Goal: Information Seeking & Learning: Check status

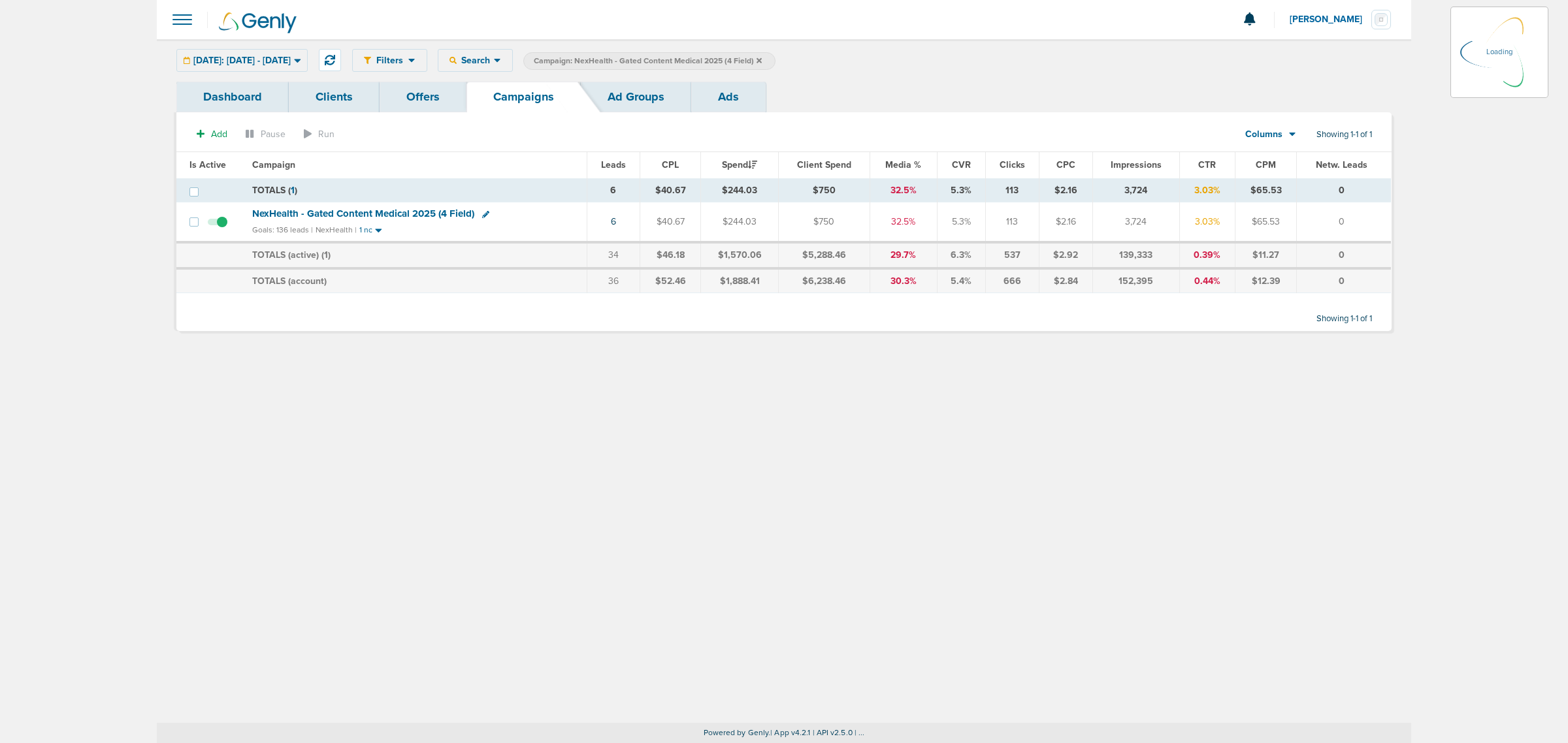
click at [762, 59] on icon at bounding box center [759, 59] width 5 height 5
click at [2, 41] on main "Notifications You have no unread notifications [PERSON_NAME] Profile Sign Out C…" at bounding box center [784, 372] width 1568 height 743
click at [762, 60] on span "Campaign: NexHealth - Gated Content Medical 2025 (4 Field)" at bounding box center [647, 61] width 228 height 11
click at [775, 64] on label "Campaign: NexHealth - Gated Content Medical 2025 (4 Field)" at bounding box center [649, 61] width 252 height 18
click at [762, 57] on icon at bounding box center [759, 61] width 5 height 8
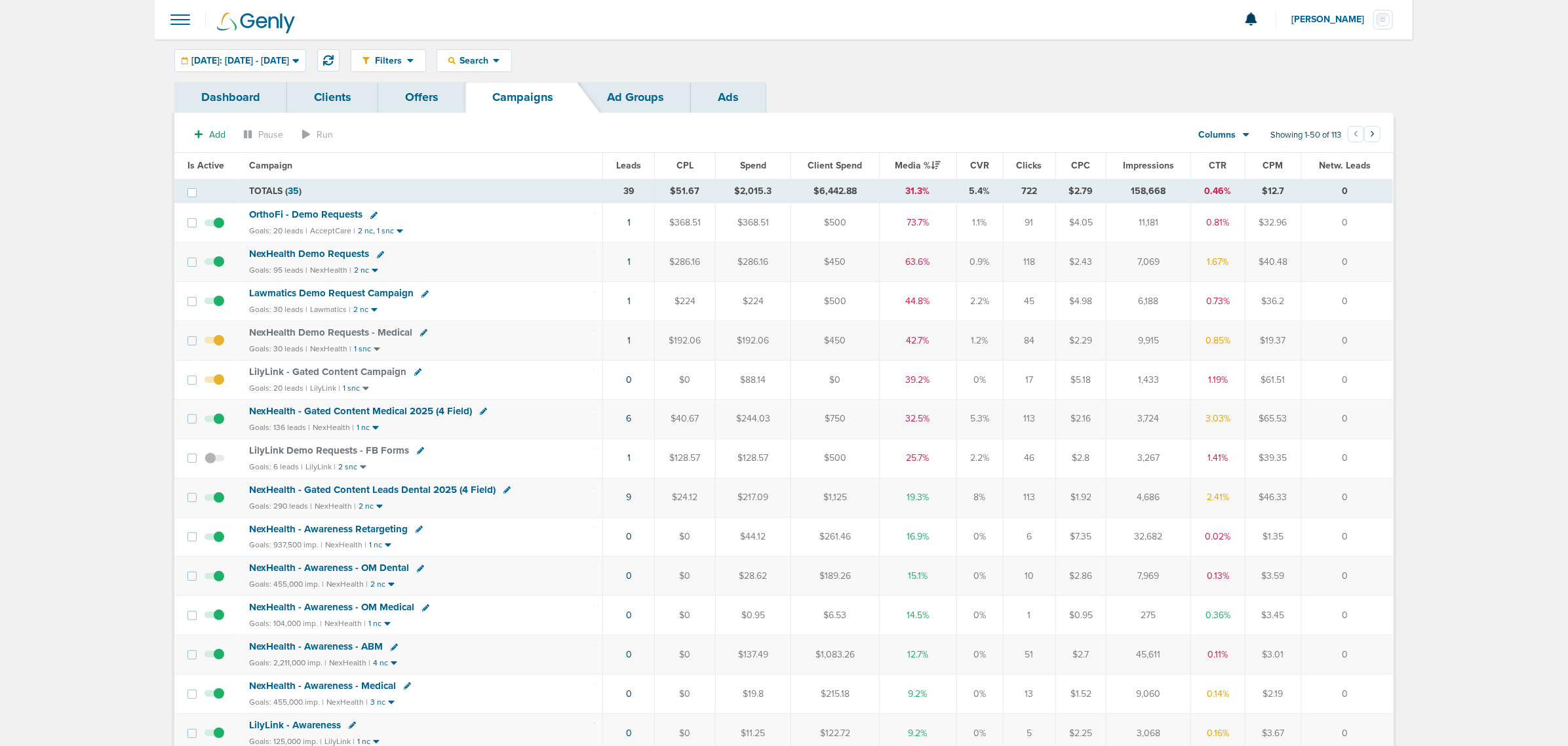
click at [591, 427] on div "Goals: 136 leads | NexHealth | 1 nc" at bounding box center [422, 428] width 346 height 11
click at [508, 389] on div "Goals: 20 leads | LilyLink | 1 snc" at bounding box center [422, 389] width 346 height 11
click at [414, 376] on icon at bounding box center [418, 372] width 7 height 7
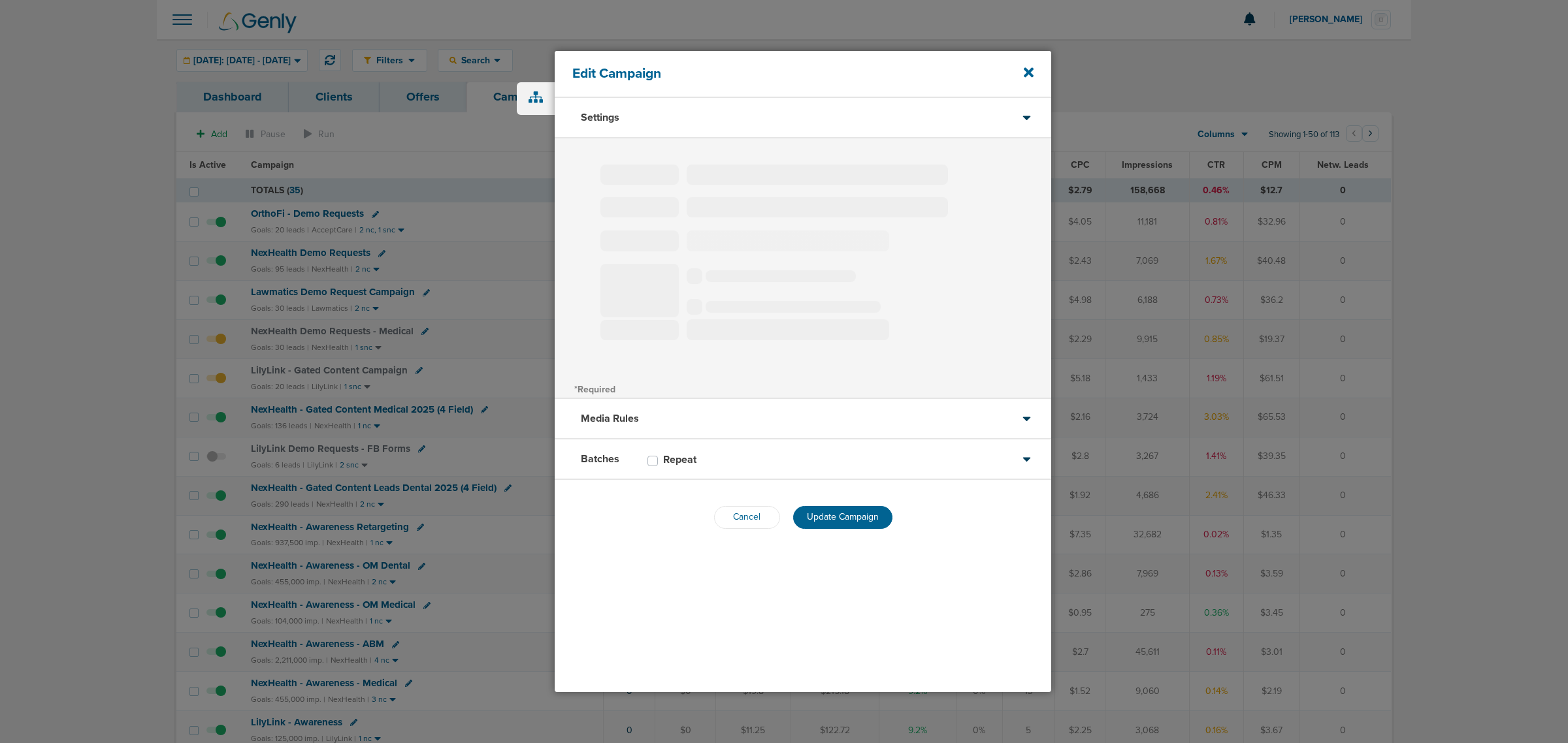
type input "LilyLink - Gated Content Campaign"
select select "Leads"
radio input "true"
select select "readOnly"
select select "1"
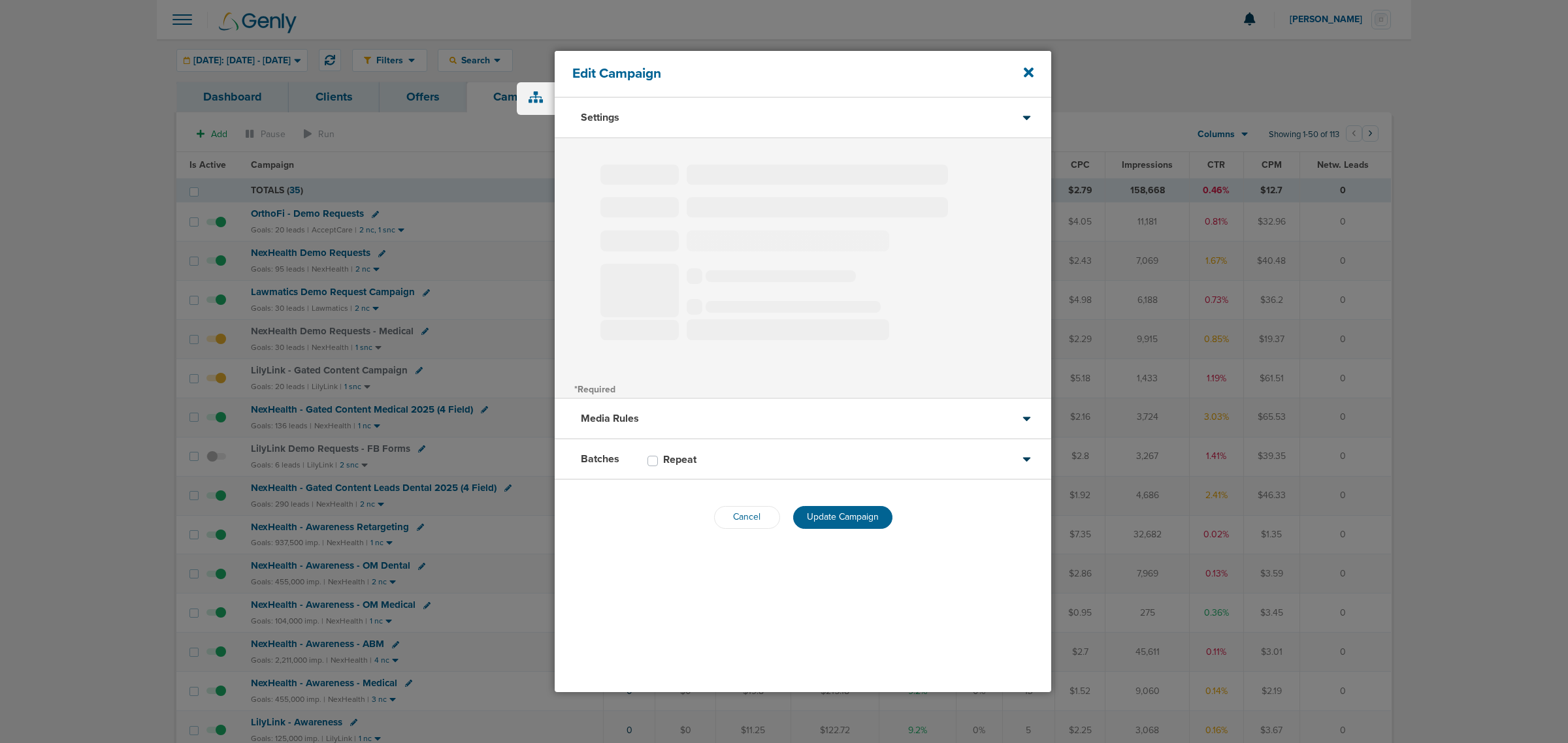
select select "2"
select select "3"
select select "4"
select select "6"
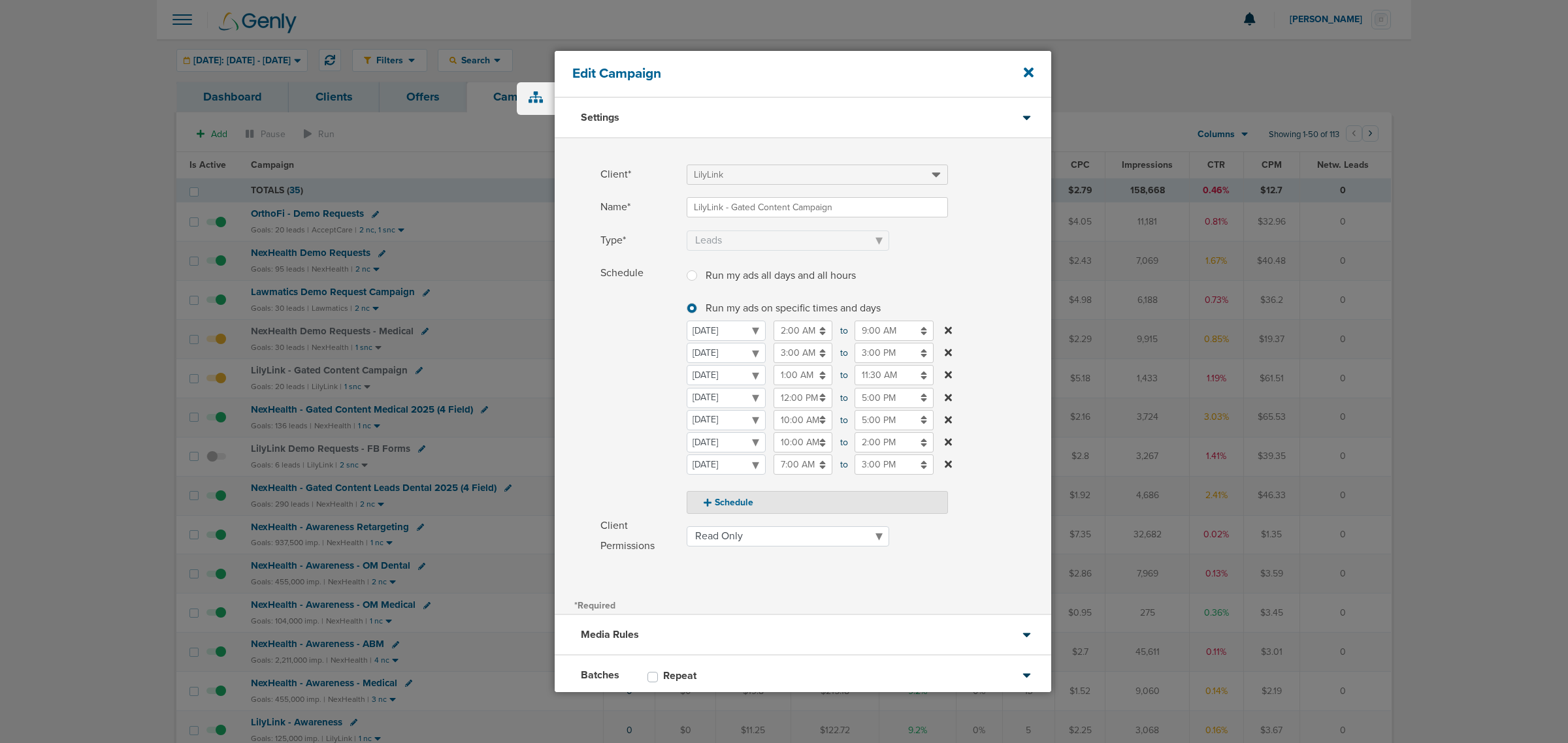
click at [790, 400] on input "12:00 PM" at bounding box center [803, 398] width 59 height 20
click at [906, 464] on button "PM" at bounding box center [901, 461] width 19 height 20
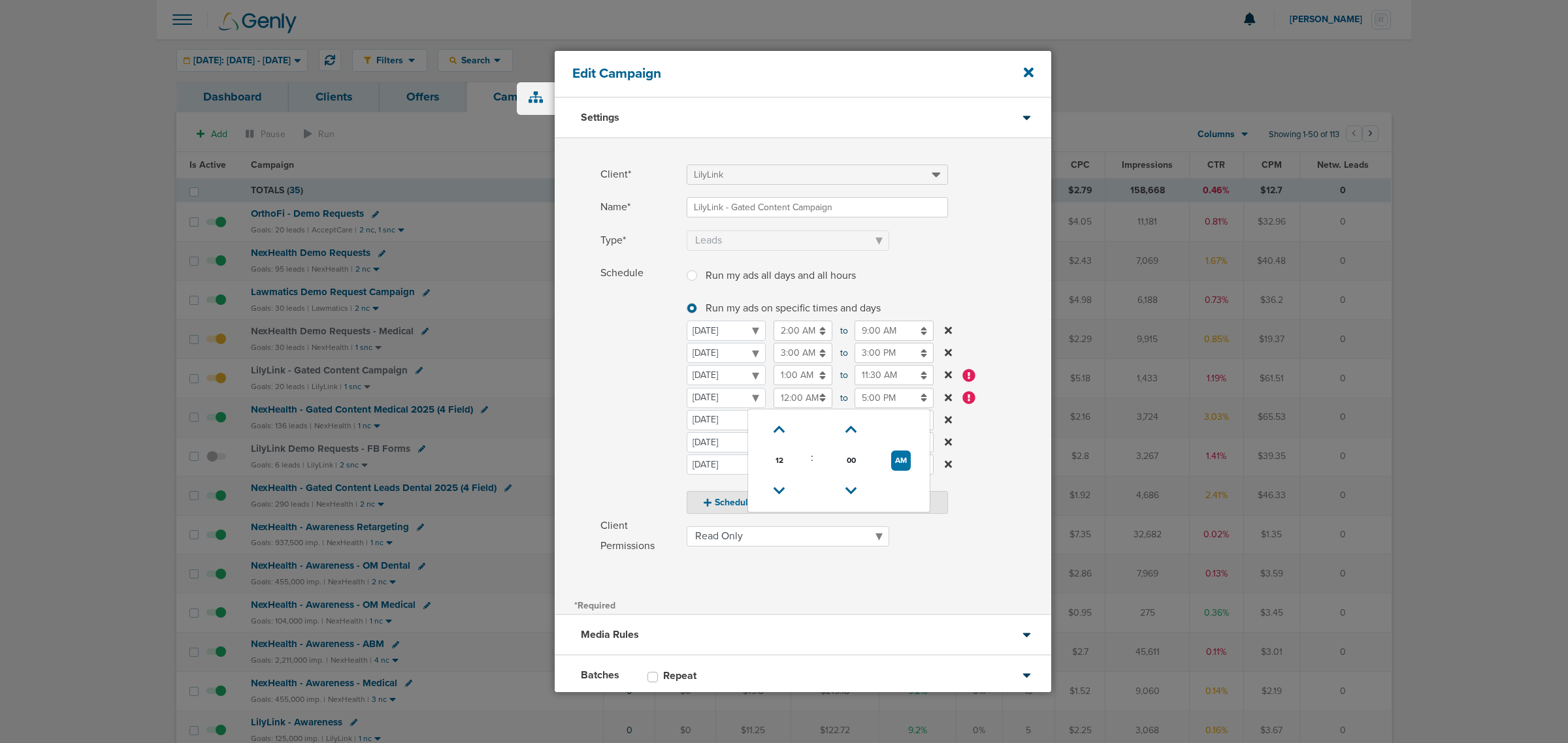
click at [995, 419] on label "Schedule Run my ads all days and all hours Run my ads all days and all hours Ru…" at bounding box center [825, 388] width 451 height 251
click at [804, 404] on input "12:00 AM" at bounding box center [803, 398] width 59 height 20
click at [902, 457] on button "AM" at bounding box center [900, 461] width 19 height 20
type input "12:00 PM"
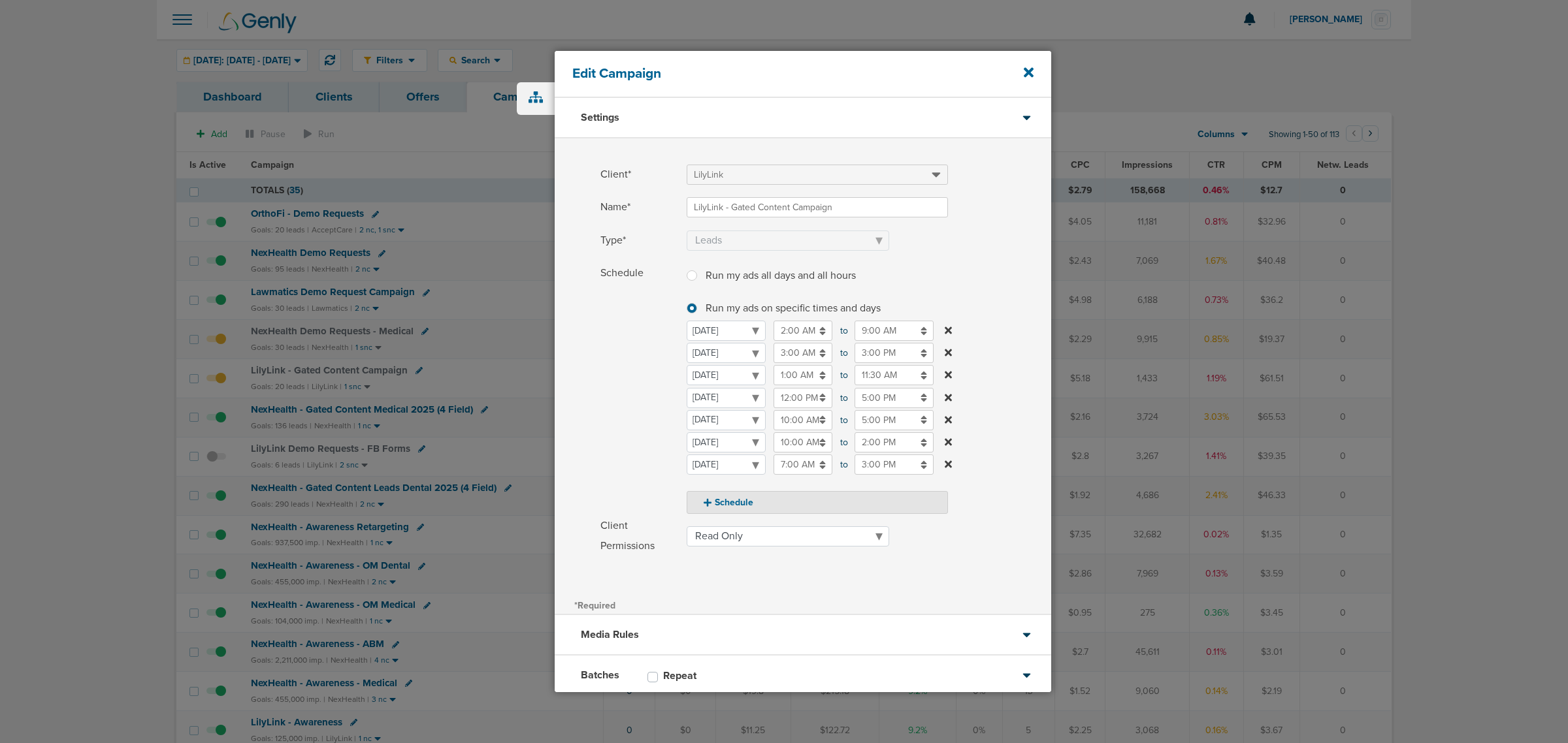
click at [1007, 448] on label "Schedule Run my ads all days and all hours Run my ads all days and all hours Ru…" at bounding box center [825, 388] width 451 height 251
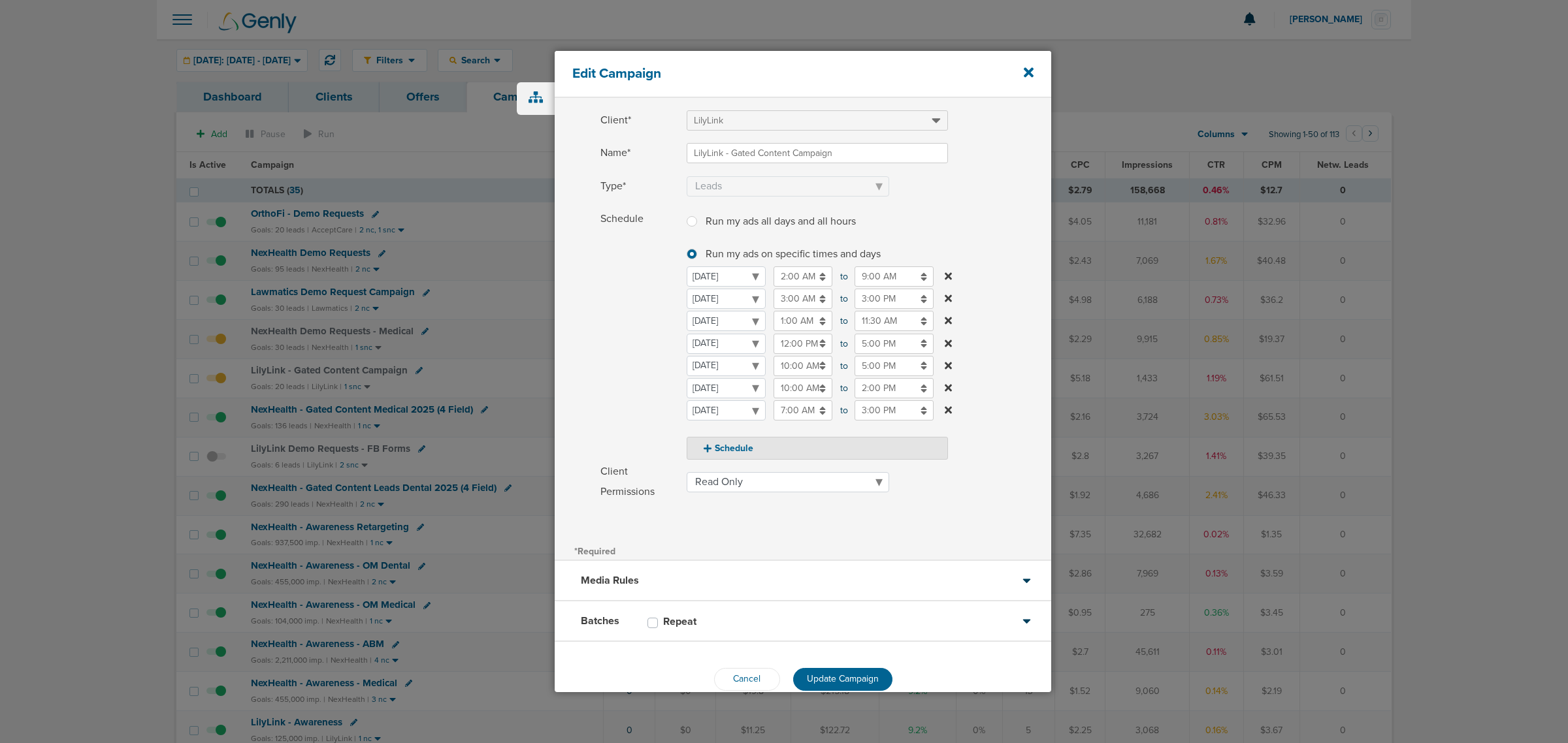
scroll to position [77, 0]
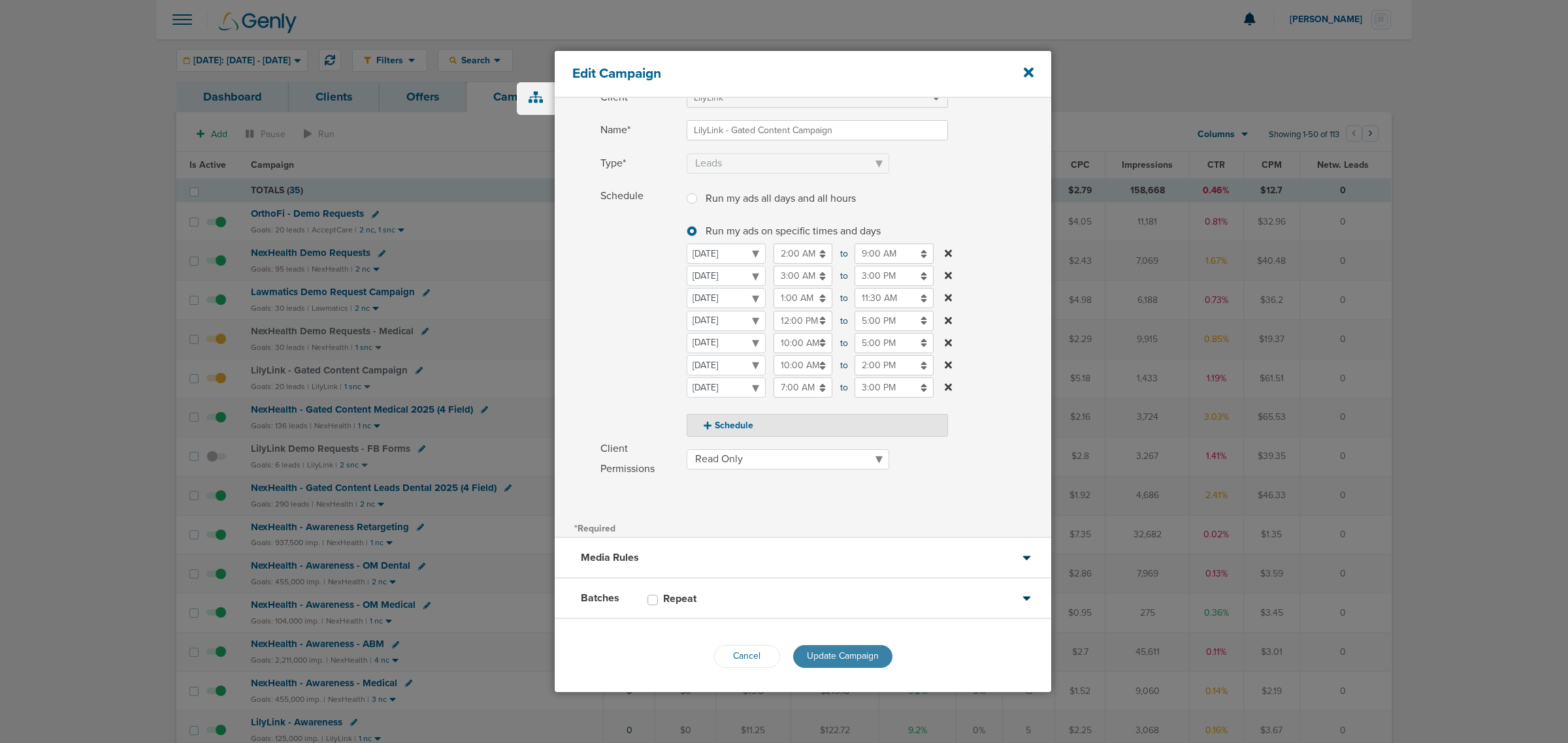
click at [828, 654] on span "Update Campaign" at bounding box center [843, 657] width 72 height 11
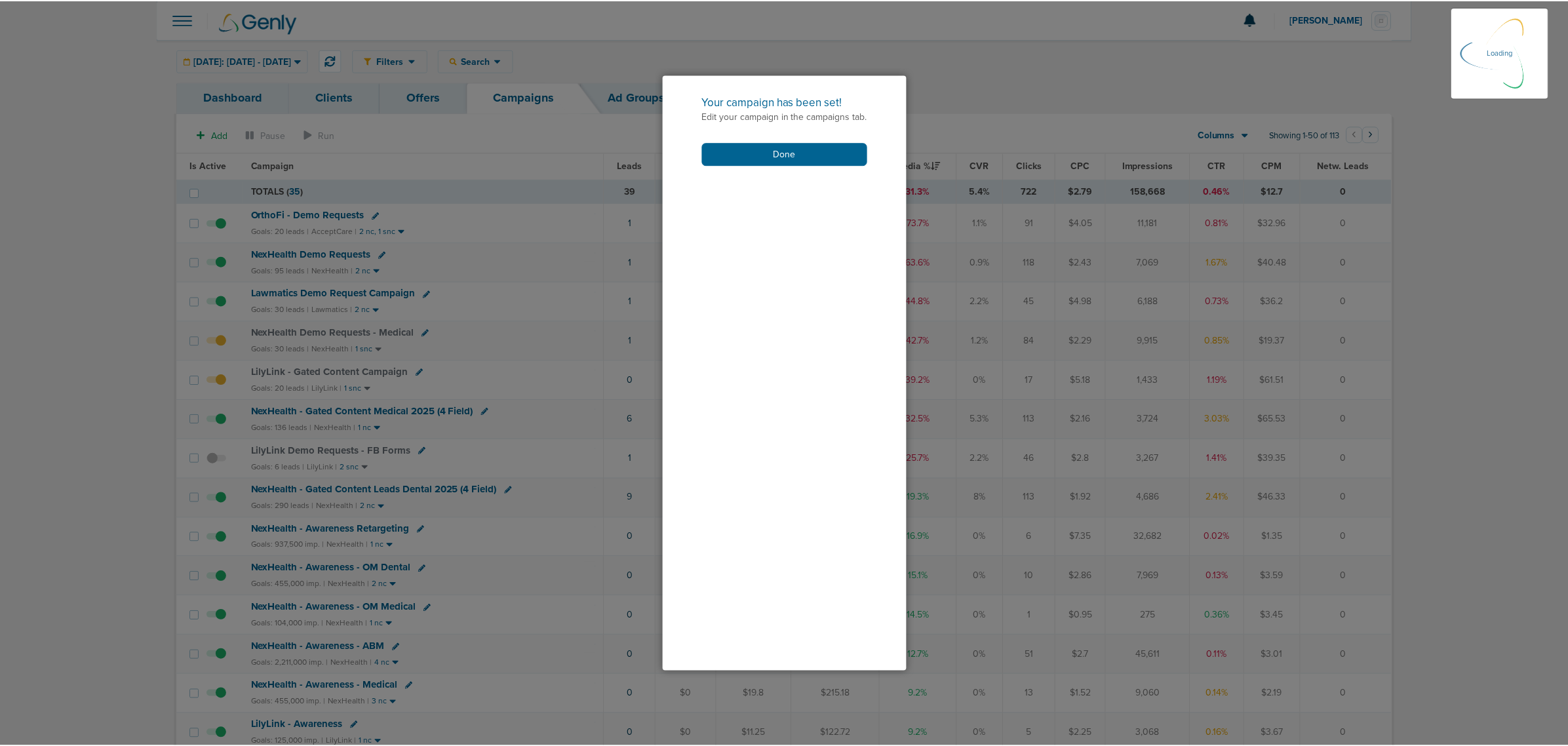
scroll to position [37, 0]
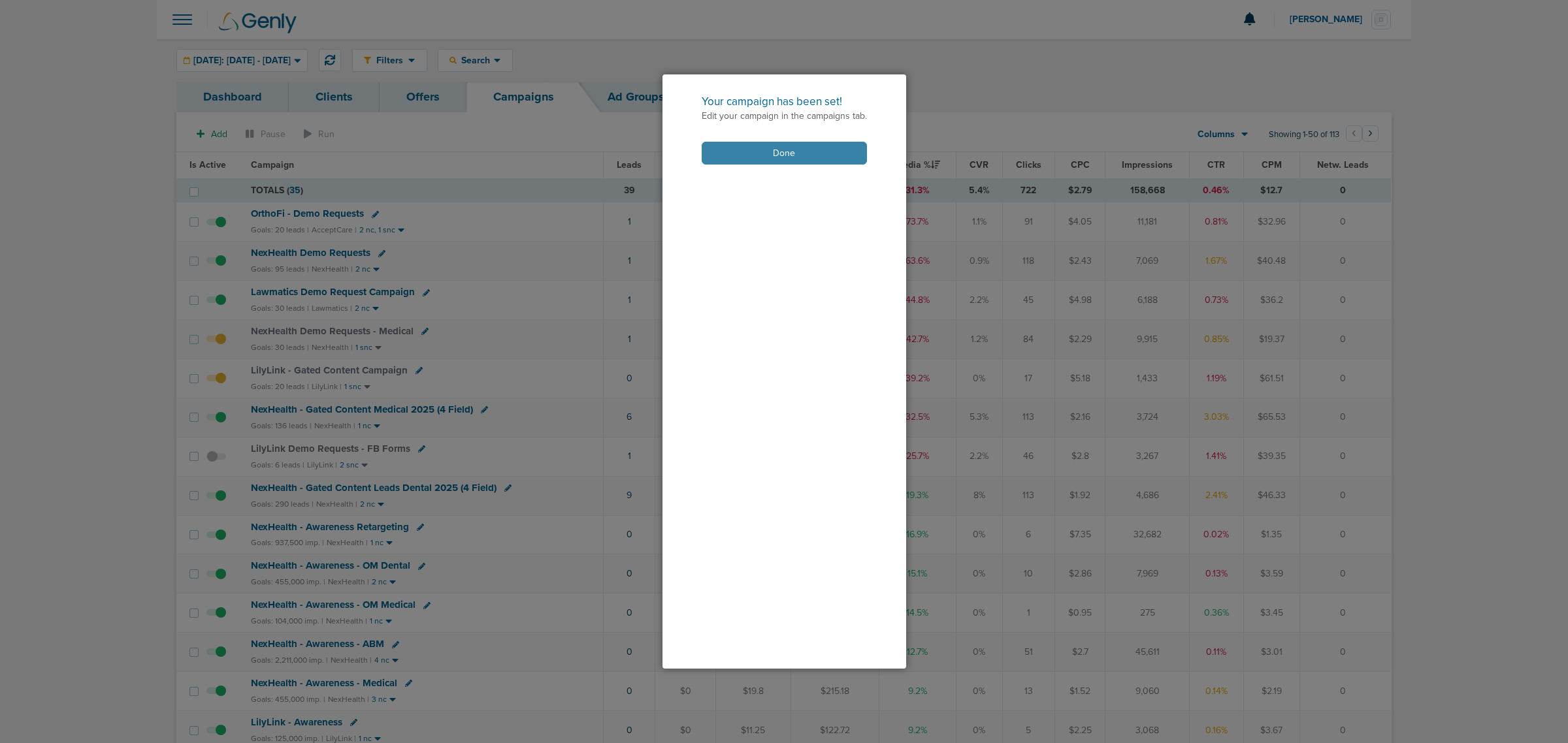
click at [751, 151] on button "Done" at bounding box center [784, 153] width 165 height 23
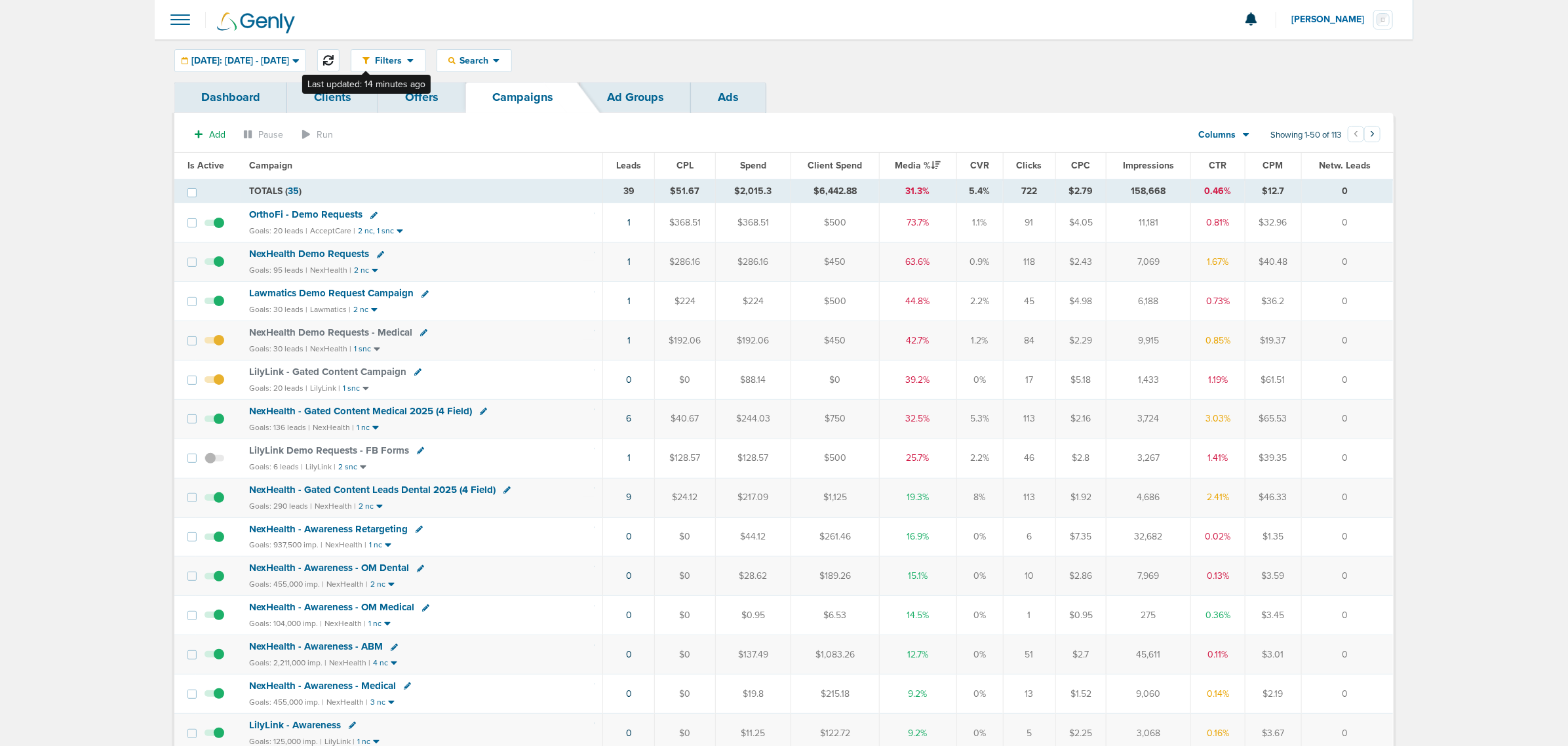
click at [333, 57] on icon at bounding box center [328, 60] width 11 height 11
click at [399, 414] on span "NexHealth - Gated Content Medical 2025 (4 Field)" at bounding box center [360, 411] width 223 height 11
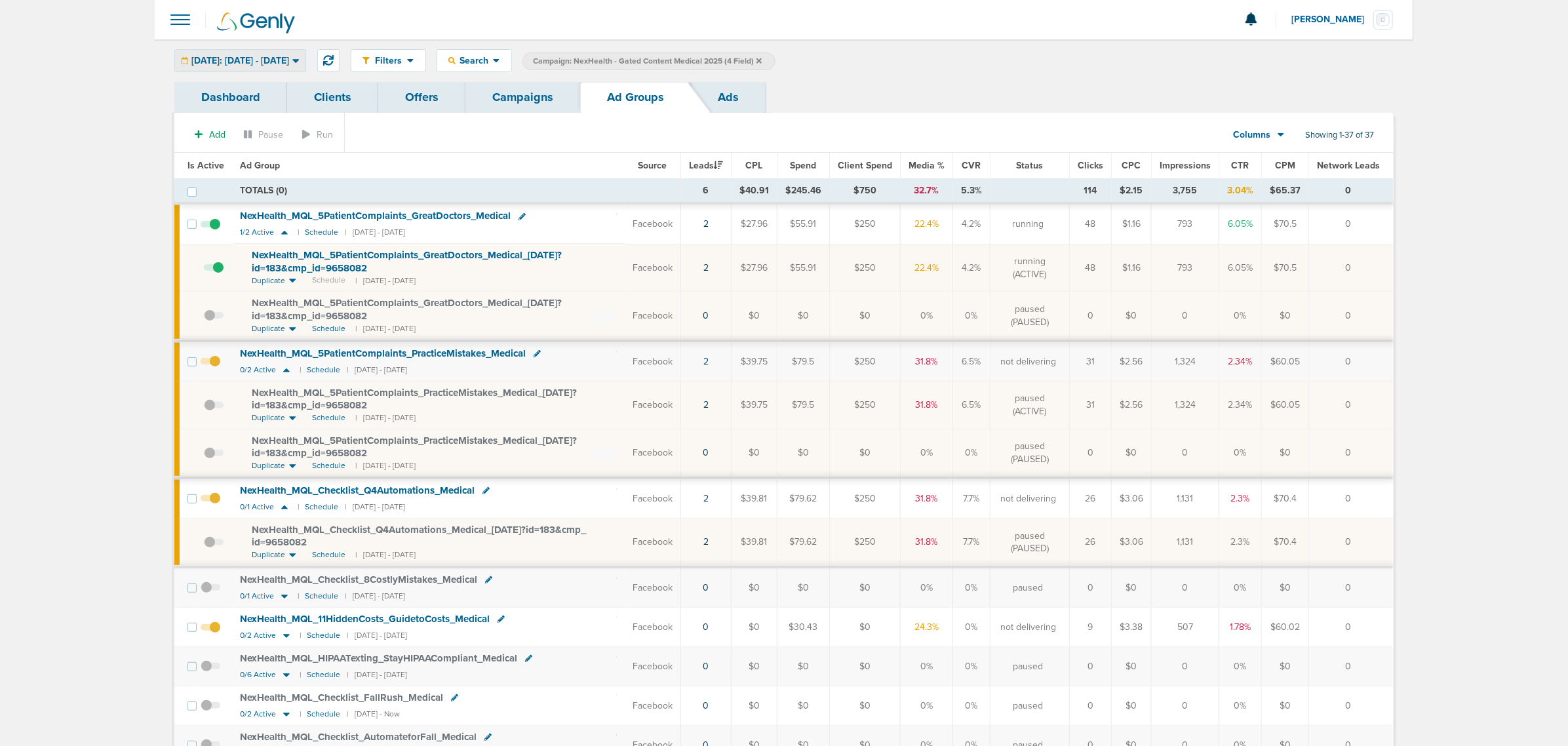
click at [279, 53] on div "[DATE]: [DATE] - [DATE]" at bounding box center [240, 60] width 130 height 22
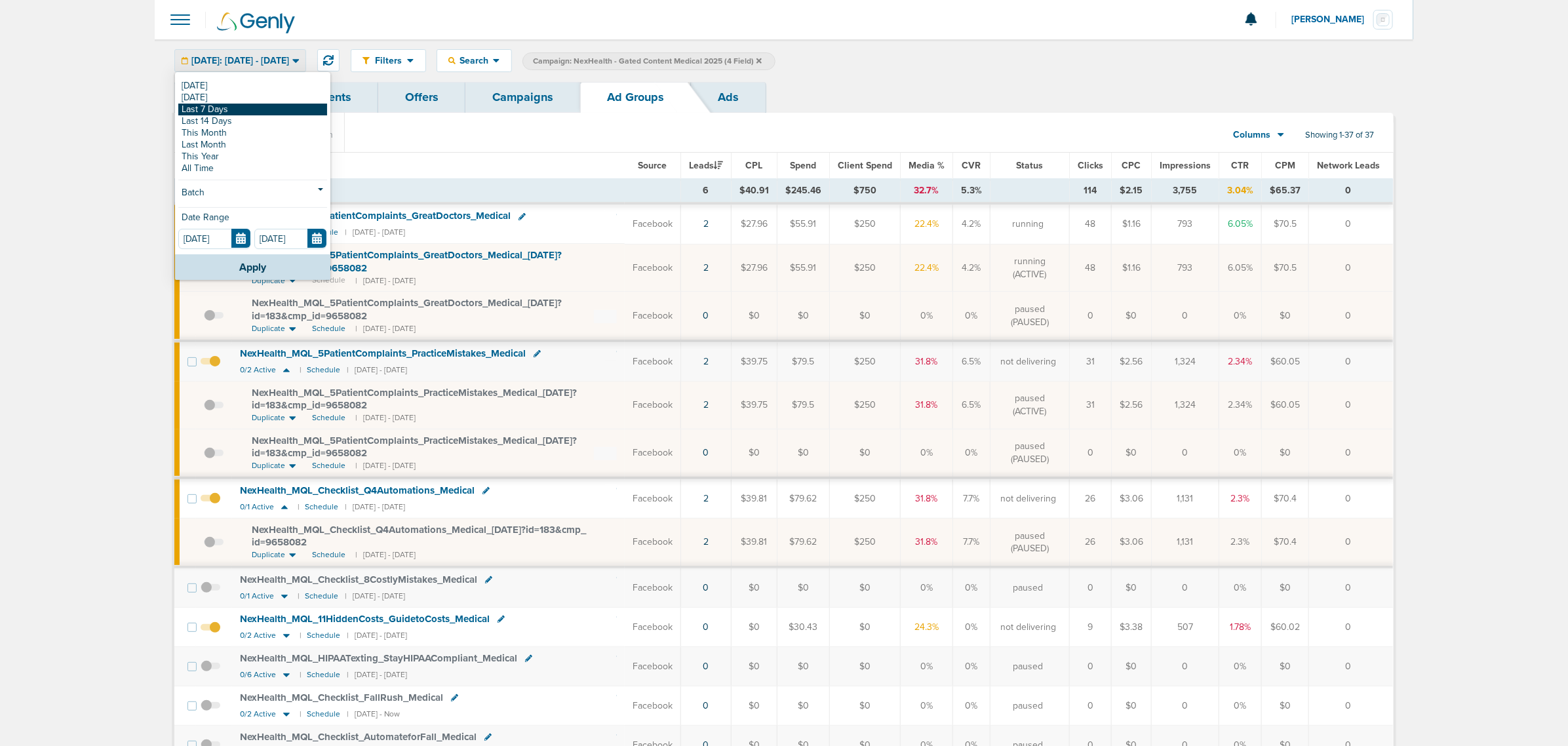
click at [275, 107] on link "Last 7 Days" at bounding box center [253, 109] width 149 height 11
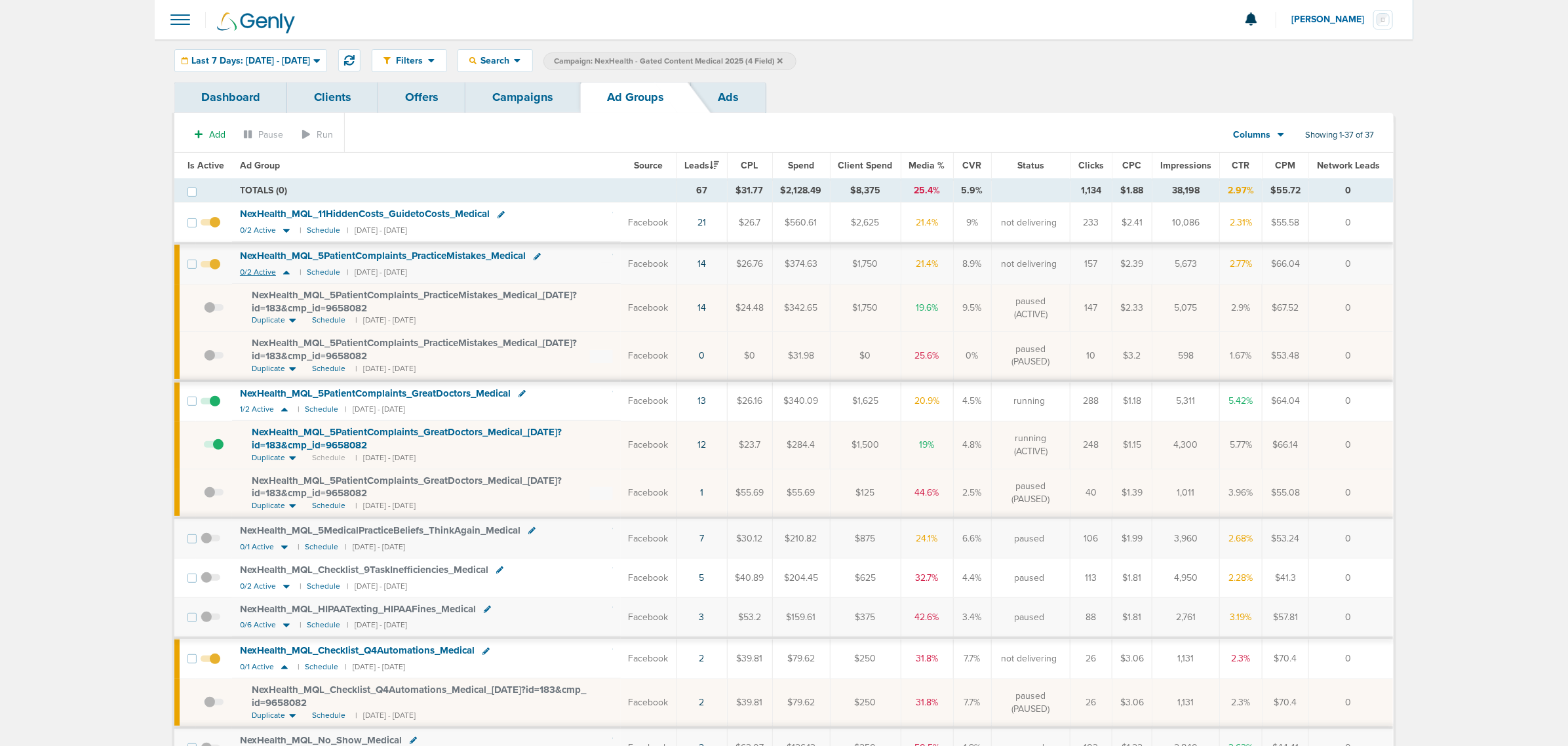
click at [284, 274] on icon at bounding box center [286, 273] width 6 height 4
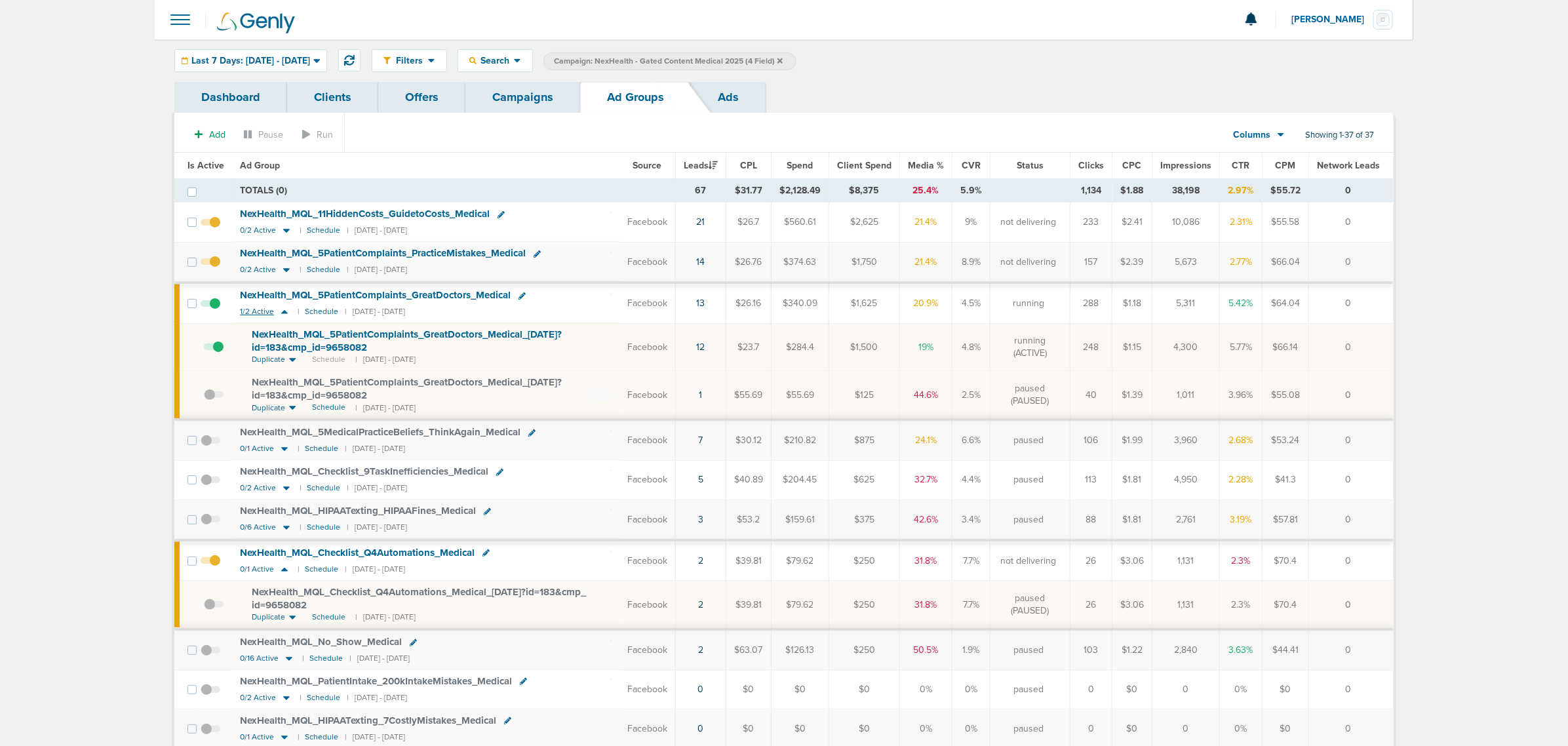
click at [279, 313] on icon at bounding box center [285, 312] width 13 height 11
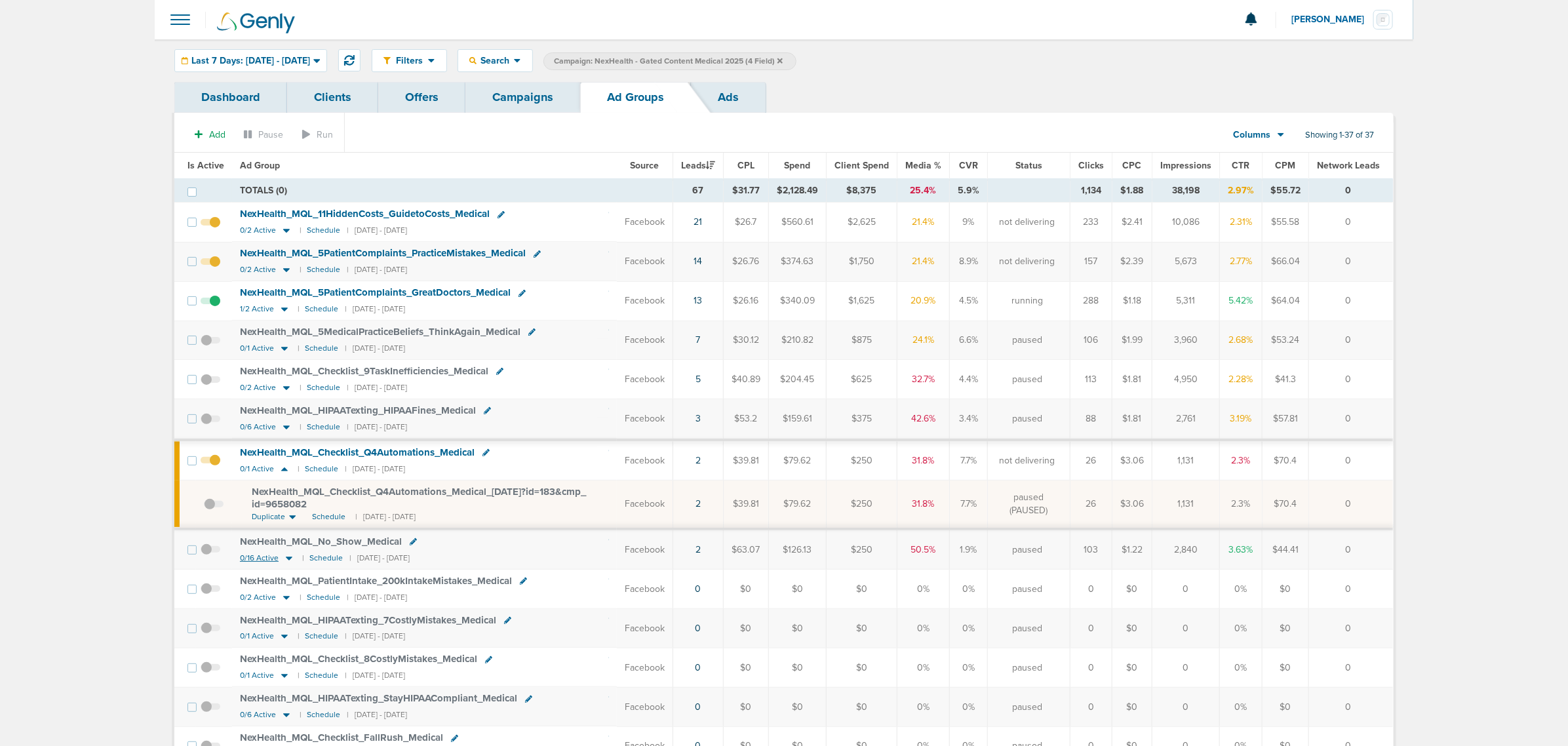
click at [290, 561] on icon at bounding box center [289, 558] width 6 height 4
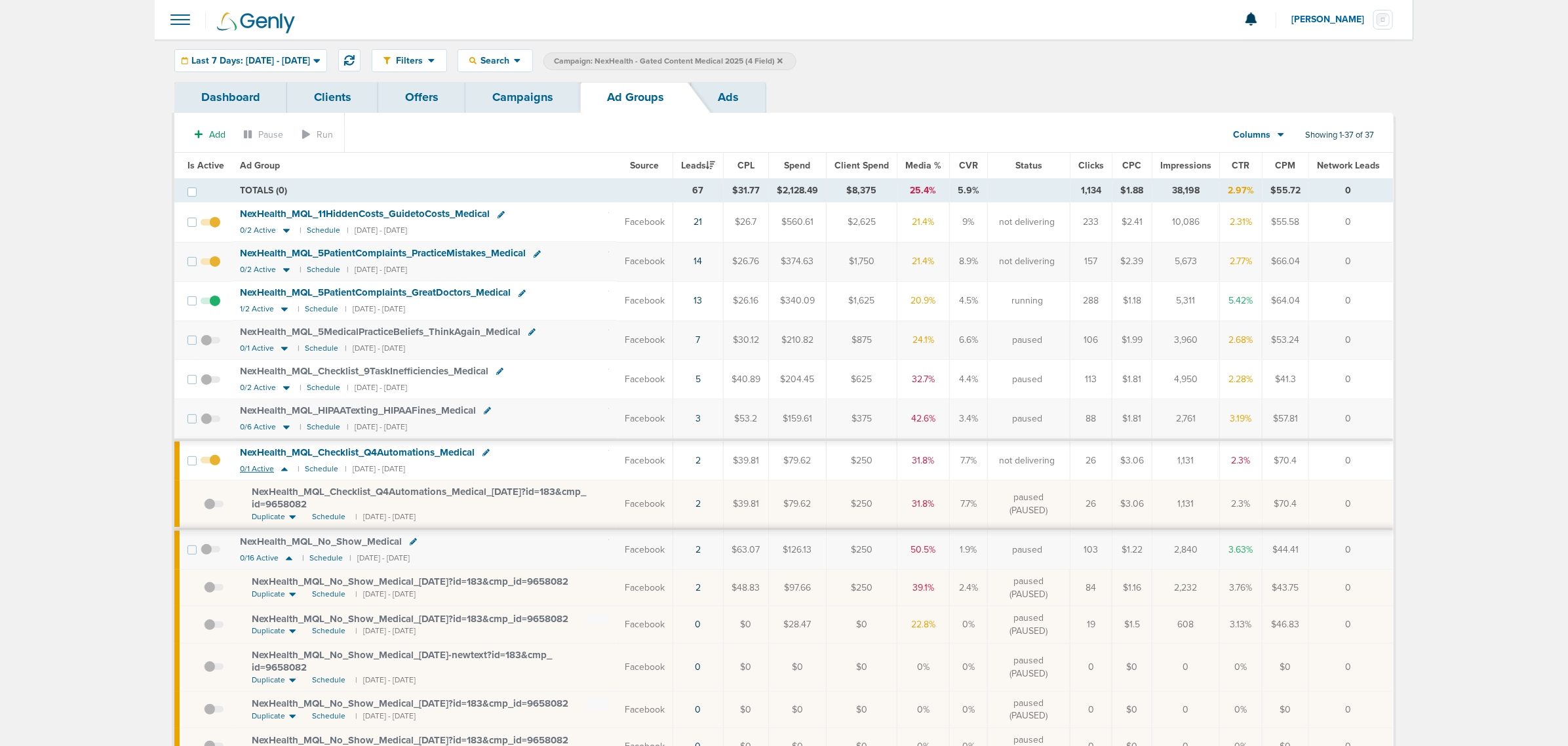
click at [280, 473] on icon at bounding box center [285, 469] width 13 height 11
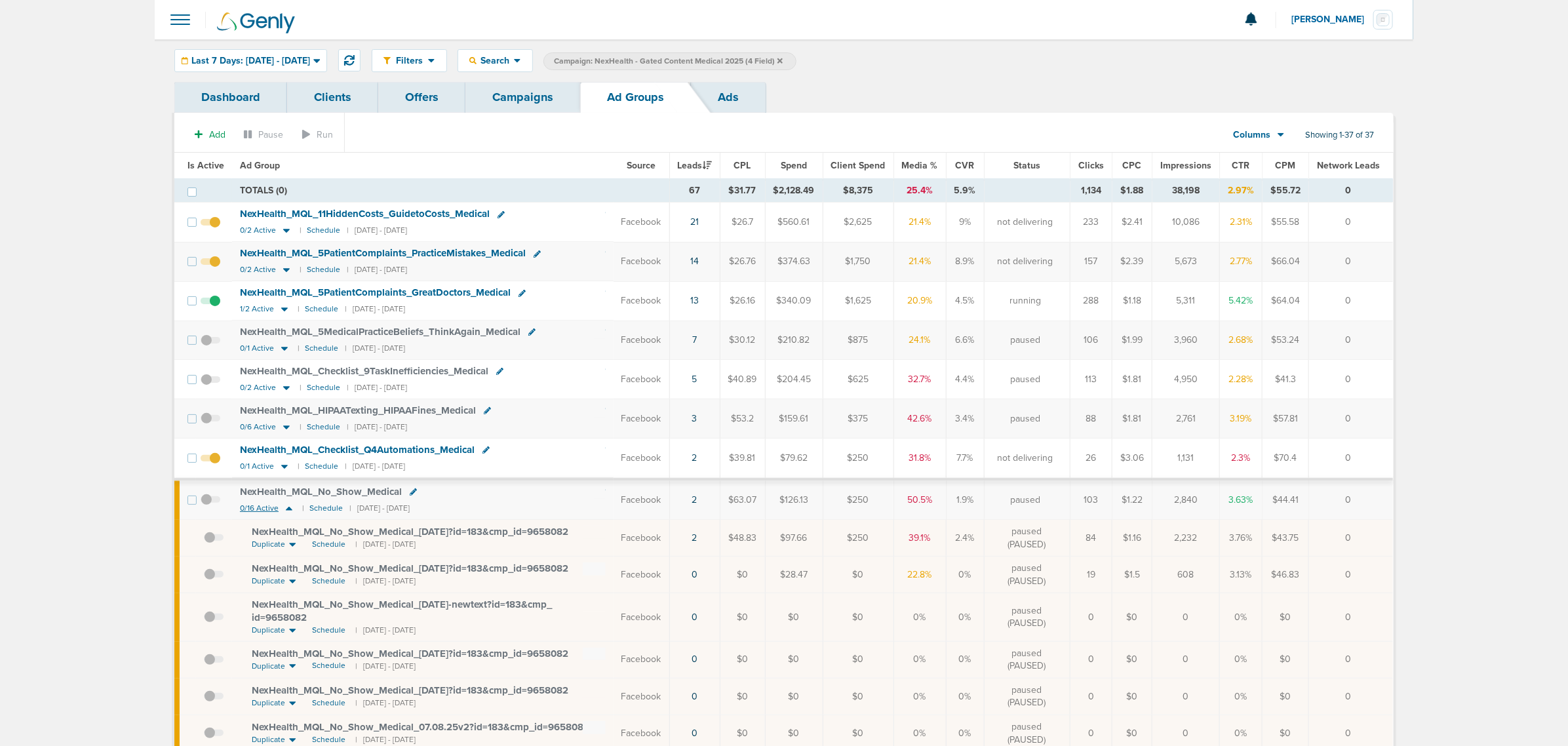
click at [289, 511] on icon at bounding box center [289, 509] width 13 height 11
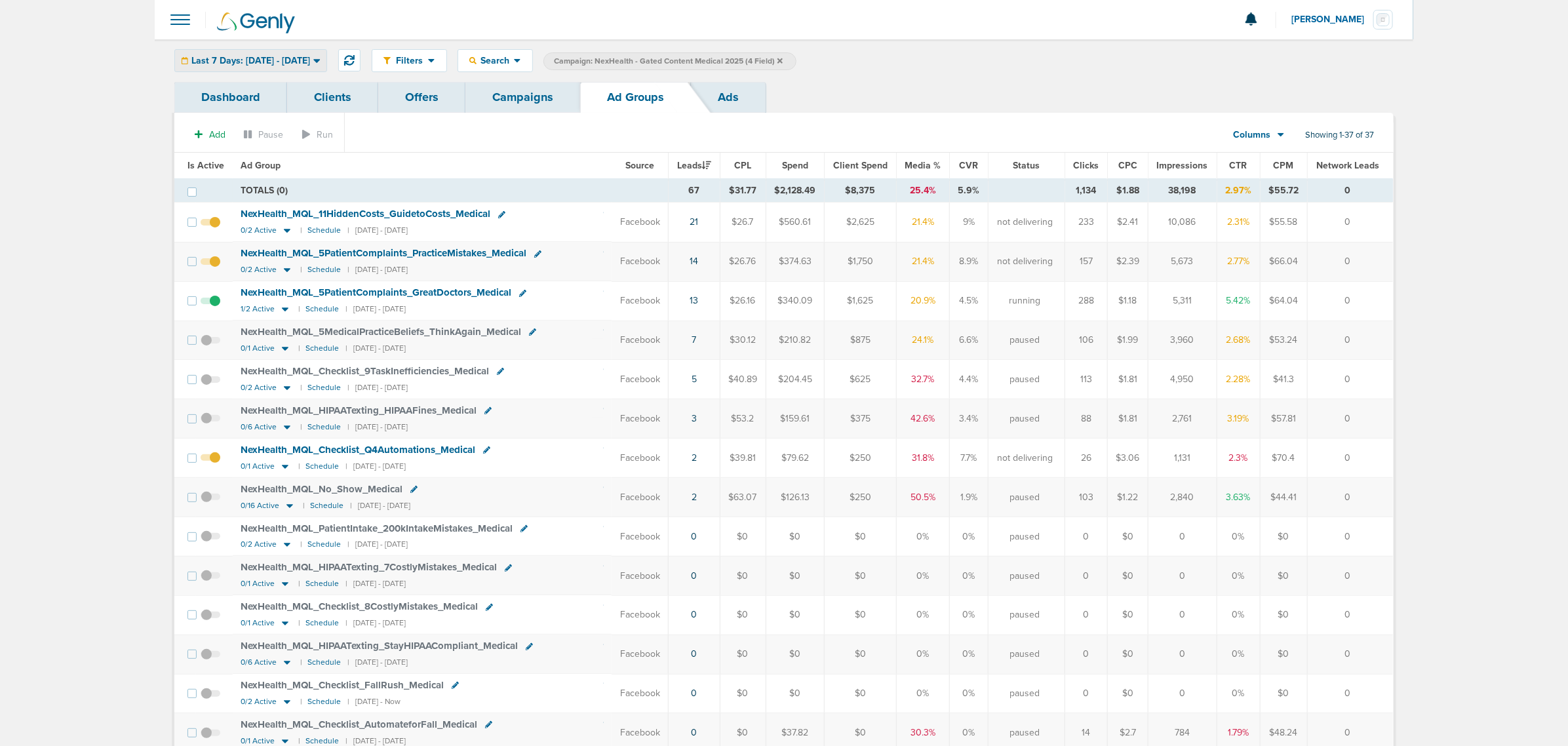
click at [310, 57] on span "Last 7 Days: [DATE] - [DATE]" at bounding box center [250, 61] width 118 height 9
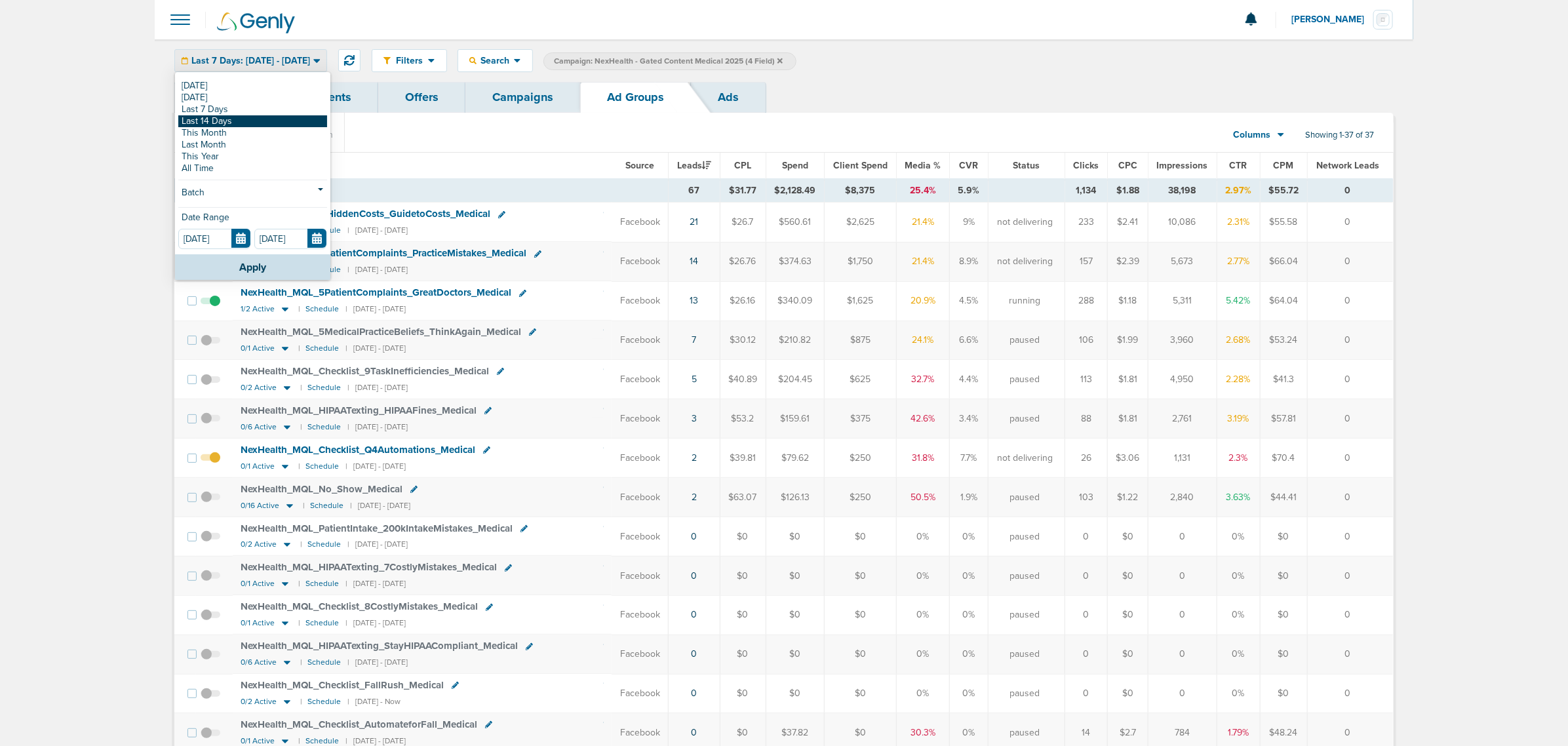
click at [247, 122] on link "Last 14 Days" at bounding box center [253, 121] width 149 height 11
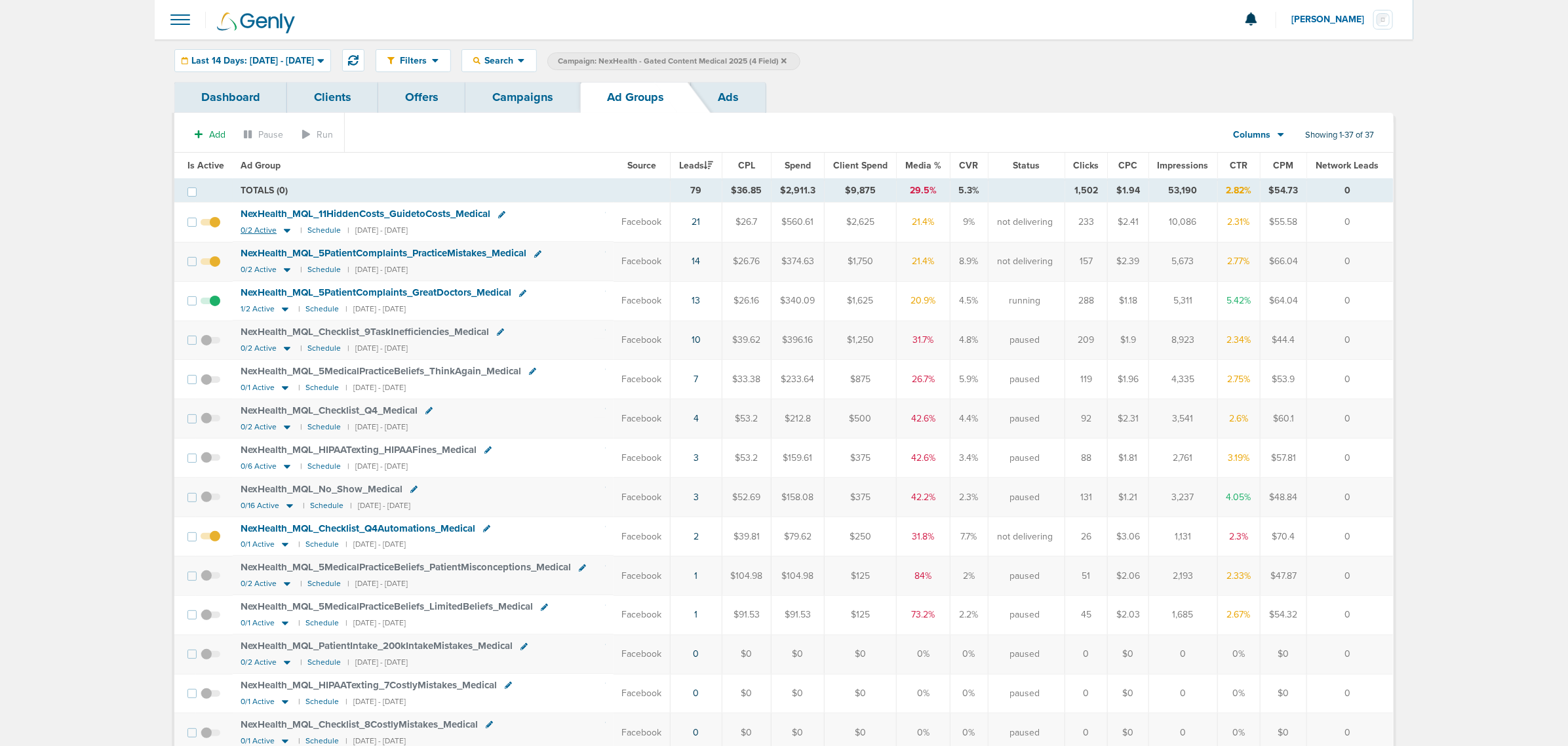
click at [284, 233] on icon at bounding box center [287, 231] width 6 height 4
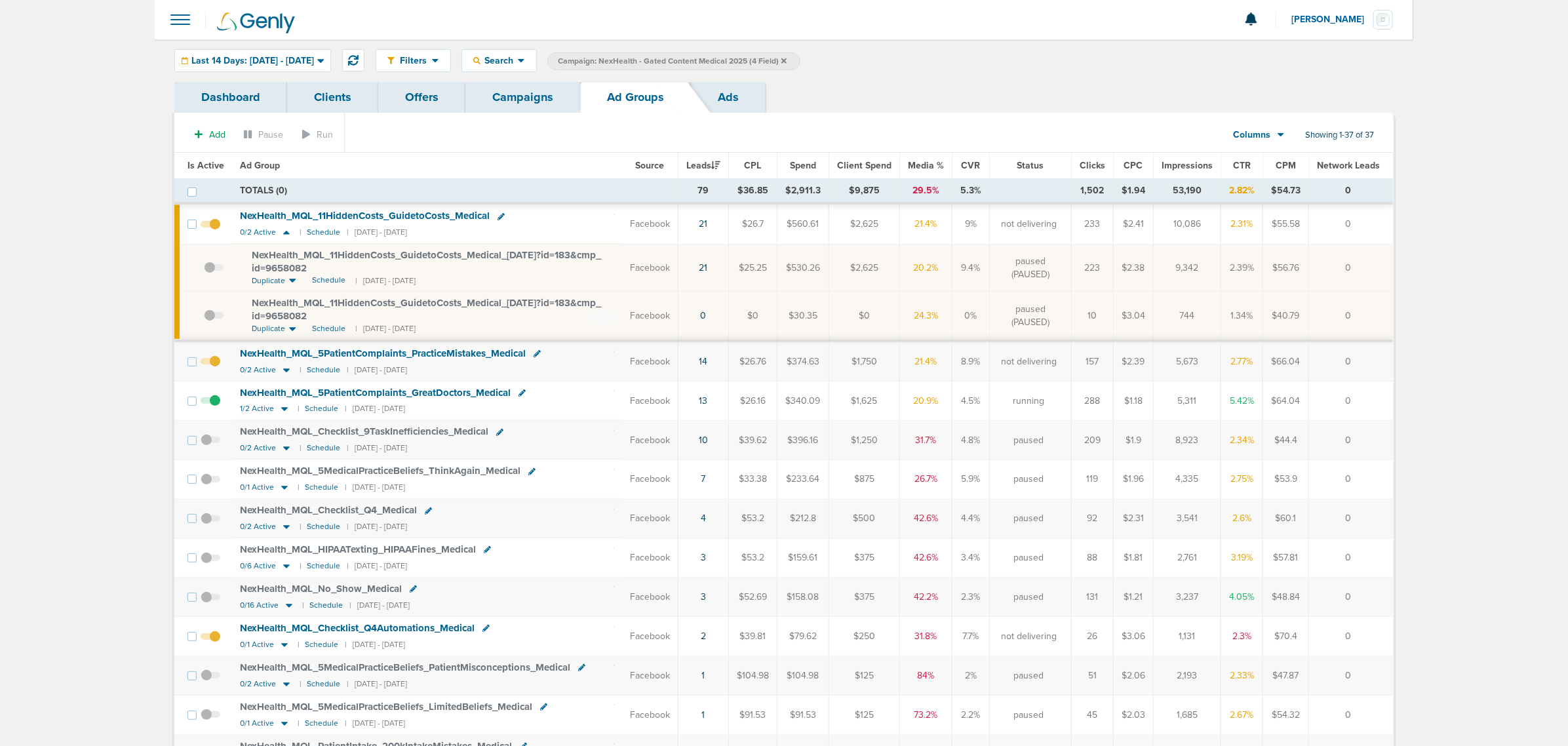
click at [519, 88] on link "Campaigns" at bounding box center [523, 97] width 115 height 31
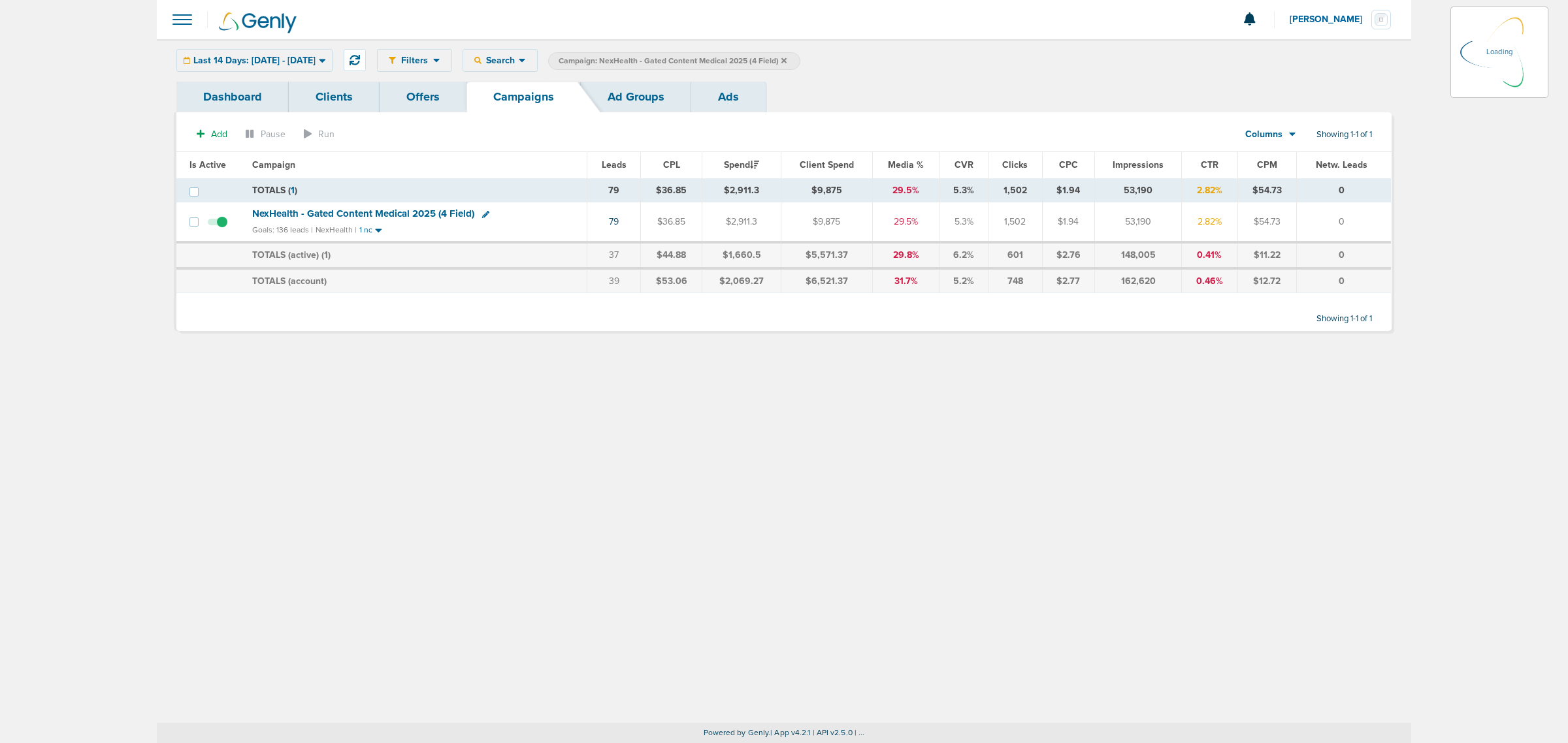
click at [787, 57] on icon at bounding box center [784, 61] width 5 height 8
click at [787, 59] on icon at bounding box center [784, 59] width 5 height 5
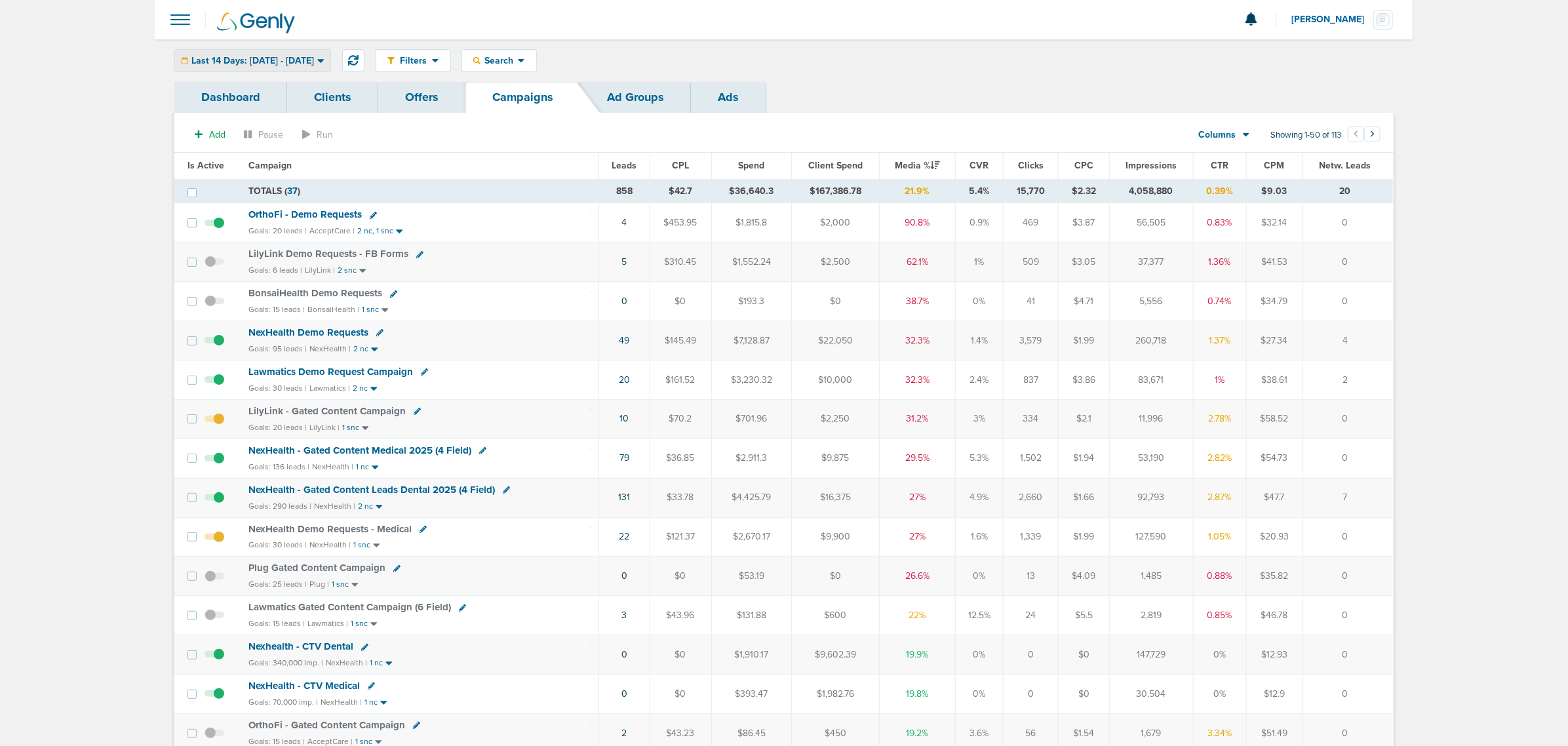
click at [314, 64] on span "Last 14 Days: [DATE] - [DATE]" at bounding box center [252, 61] width 123 height 9
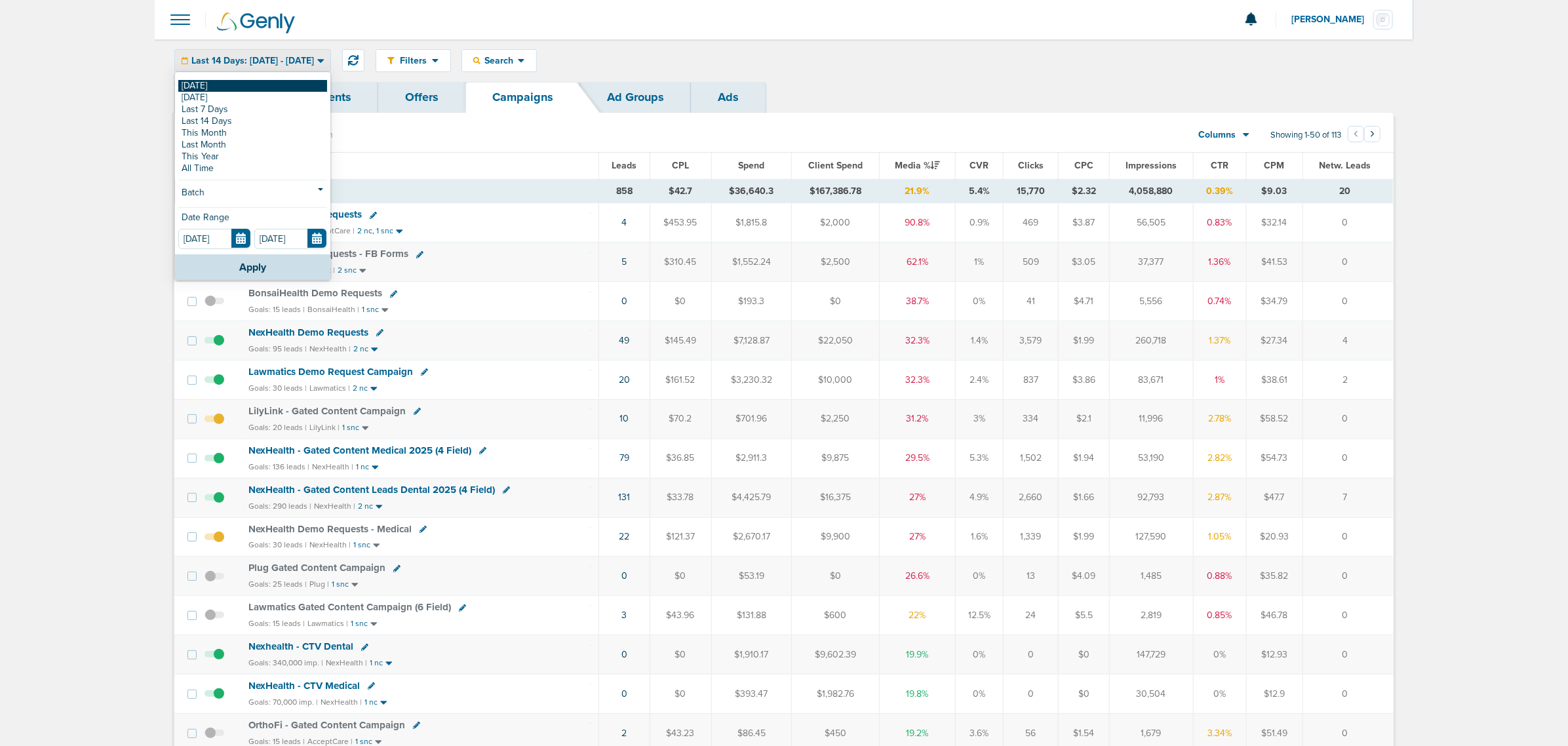
click at [197, 83] on link "[DATE]" at bounding box center [253, 86] width 149 height 11
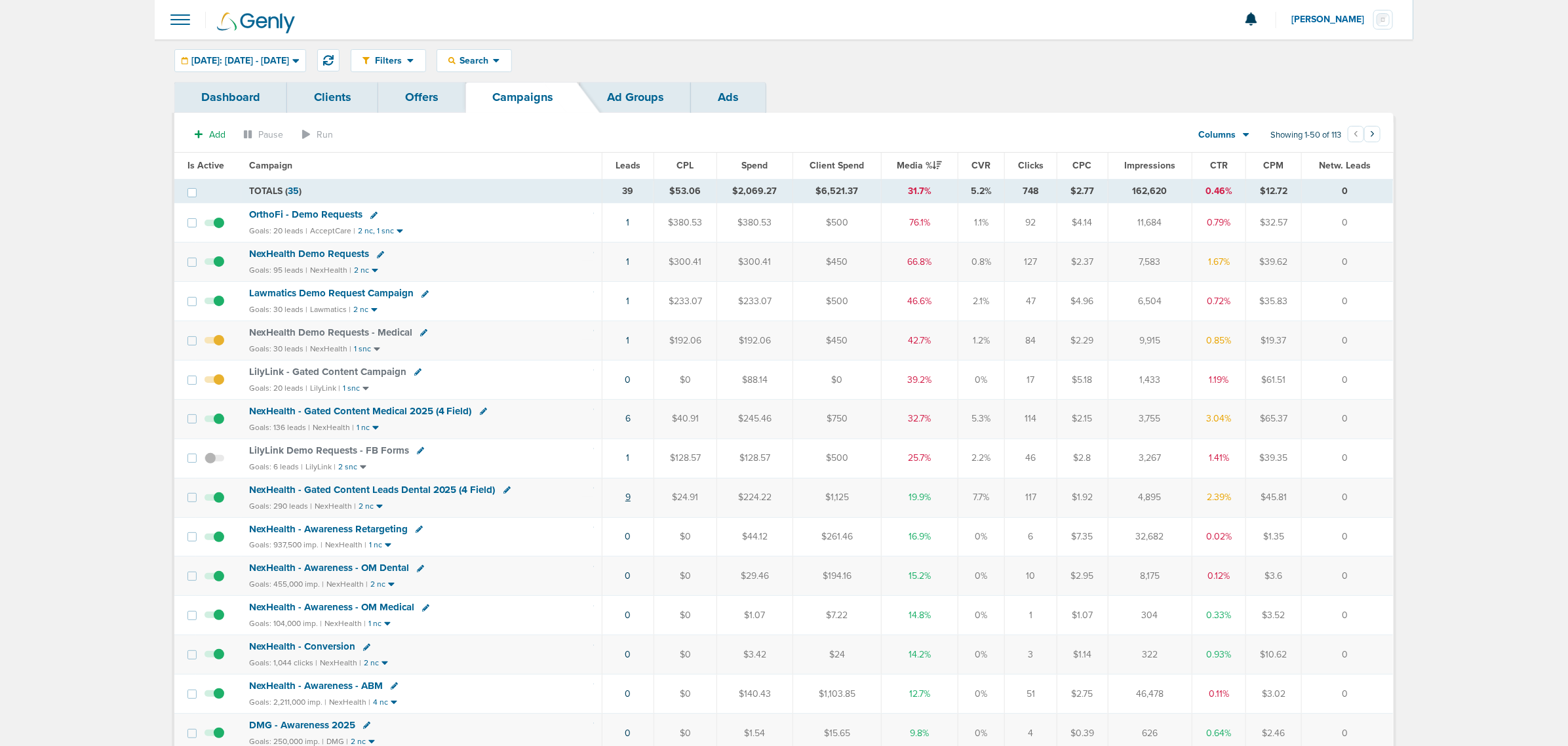
click at [628, 500] on link "9" at bounding box center [627, 498] width 5 height 11
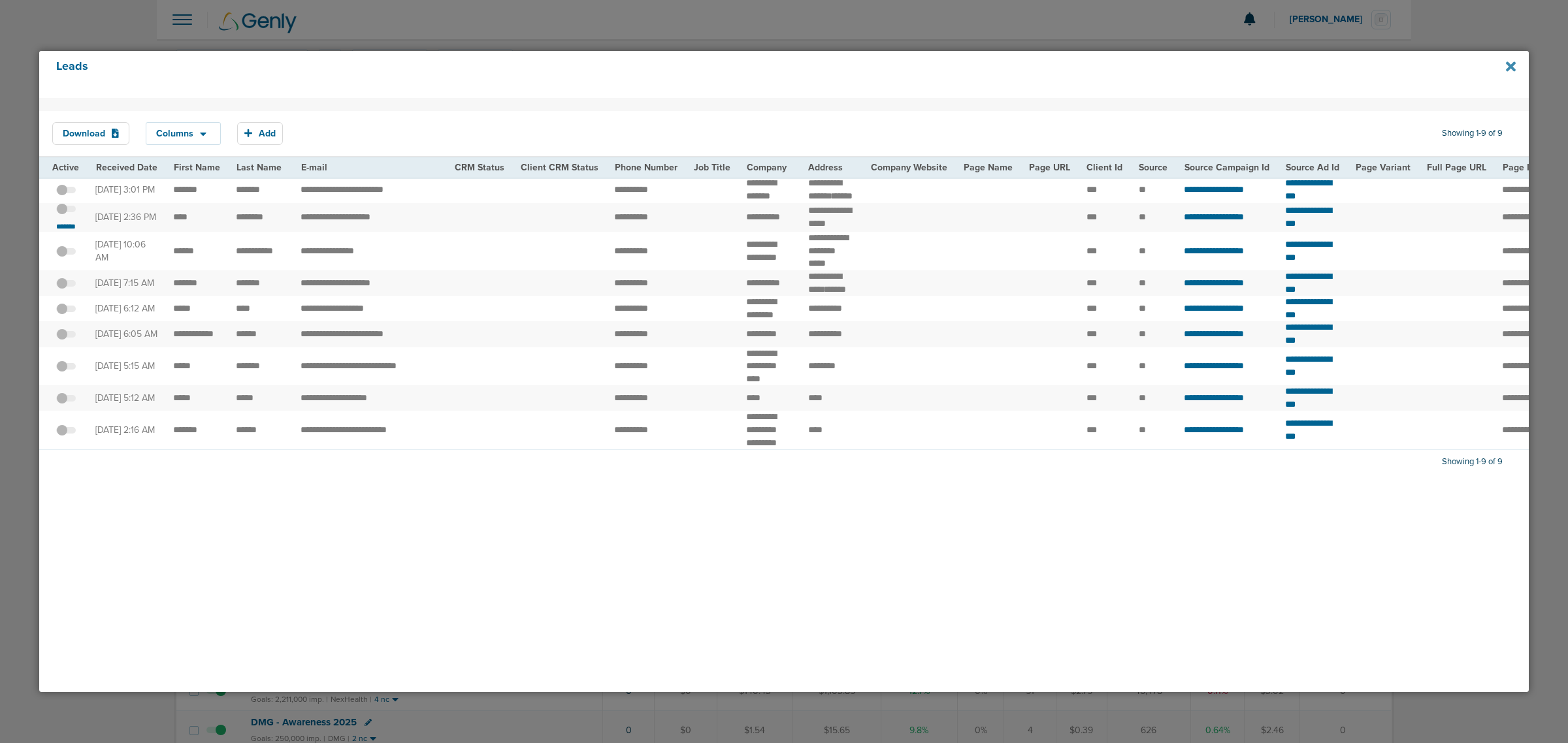
drag, startPoint x: 1502, startPoint y: 64, endPoint x: 1510, endPoint y: 67, distance: 8.5
click at [1504, 64] on div "Leads" at bounding box center [784, 74] width 1490 height 47
click at [1510, 67] on icon at bounding box center [1511, 66] width 10 height 10
click at [708, 11] on div at bounding box center [784, 372] width 1568 height 743
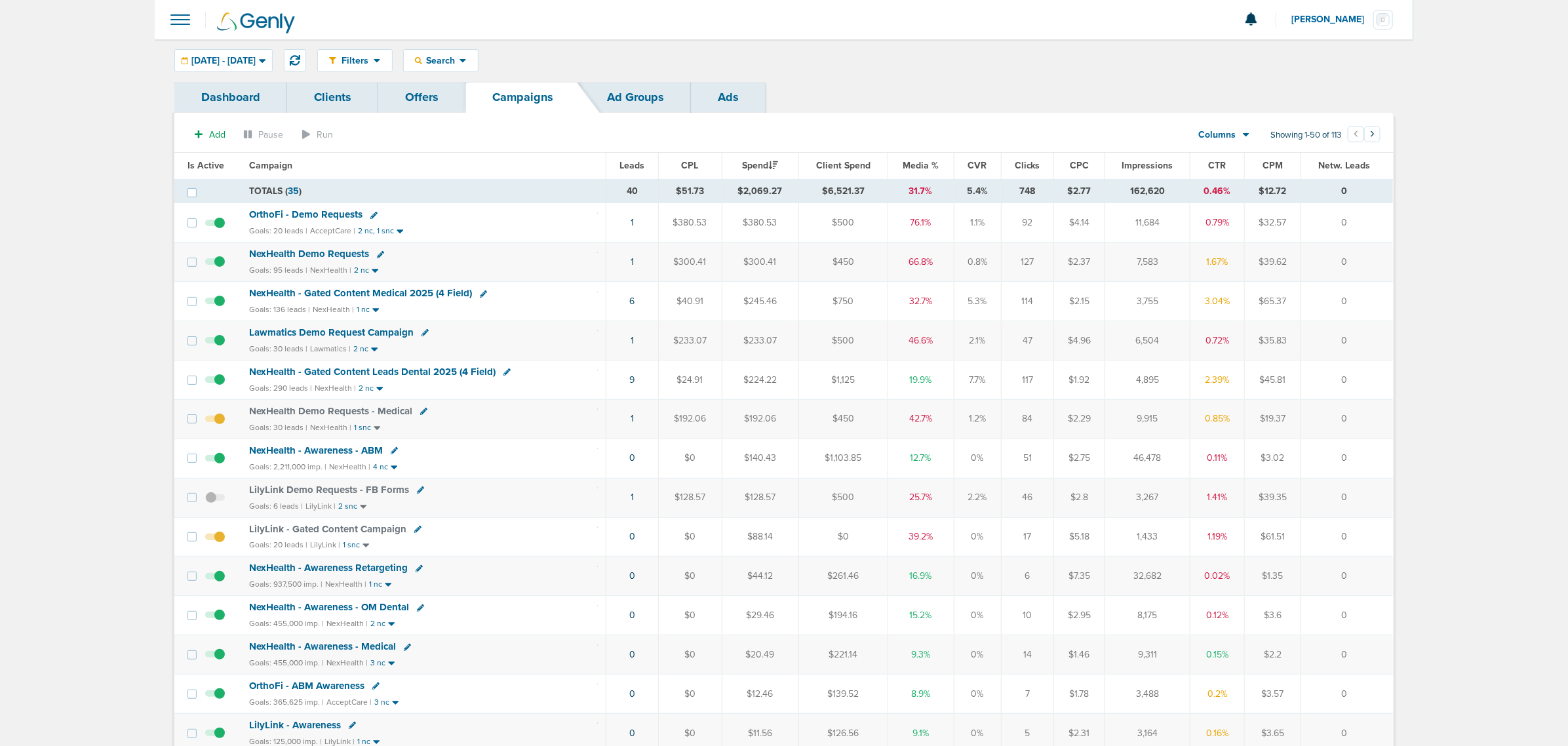
click at [908, 156] on th "Media %" at bounding box center [921, 166] width 66 height 27
click at [912, 166] on span "Media %" at bounding box center [921, 166] width 36 height 11
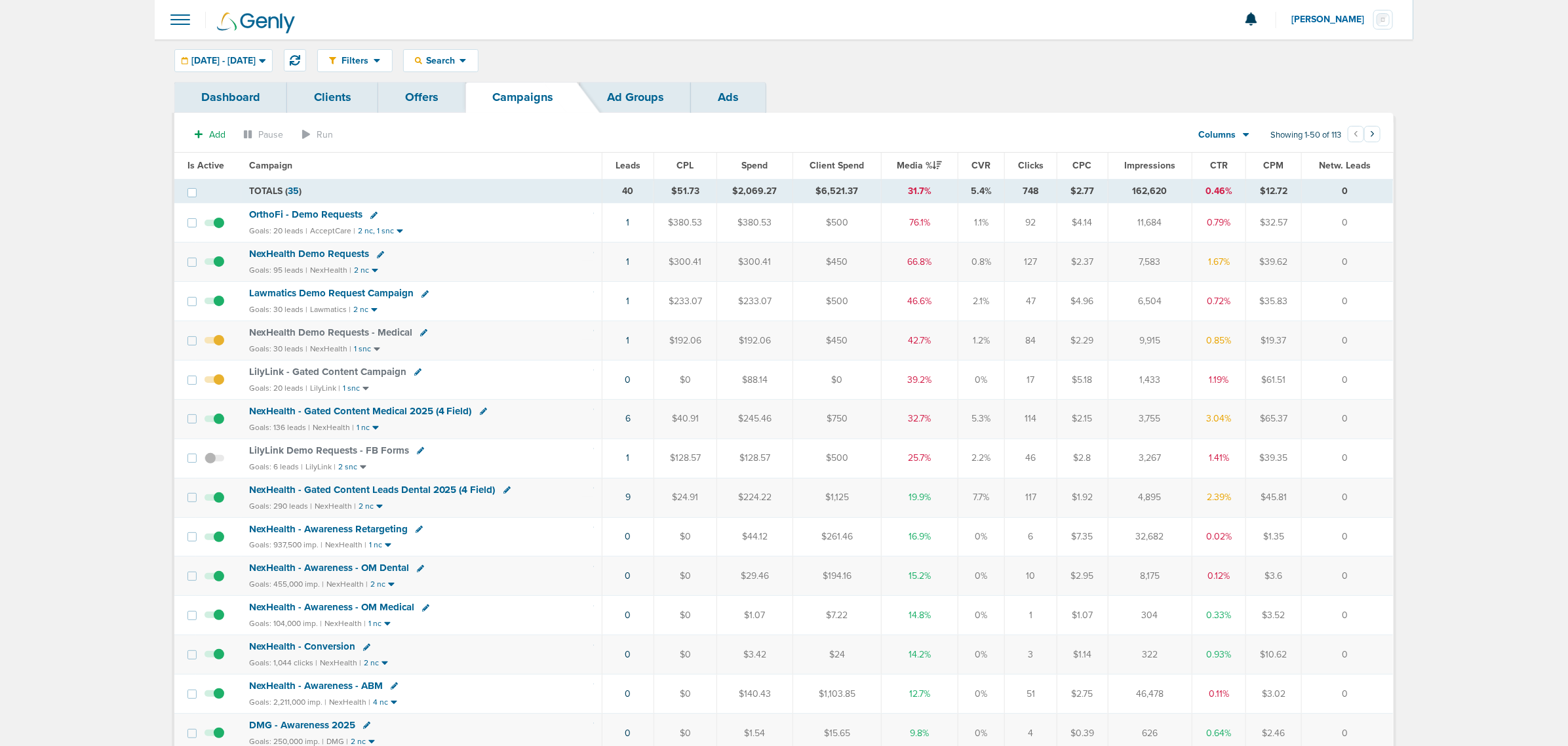
click at [424, 492] on span "NexHealth - Gated Content Leads Dental 2025 (4 Field)" at bounding box center [372, 490] width 247 height 11
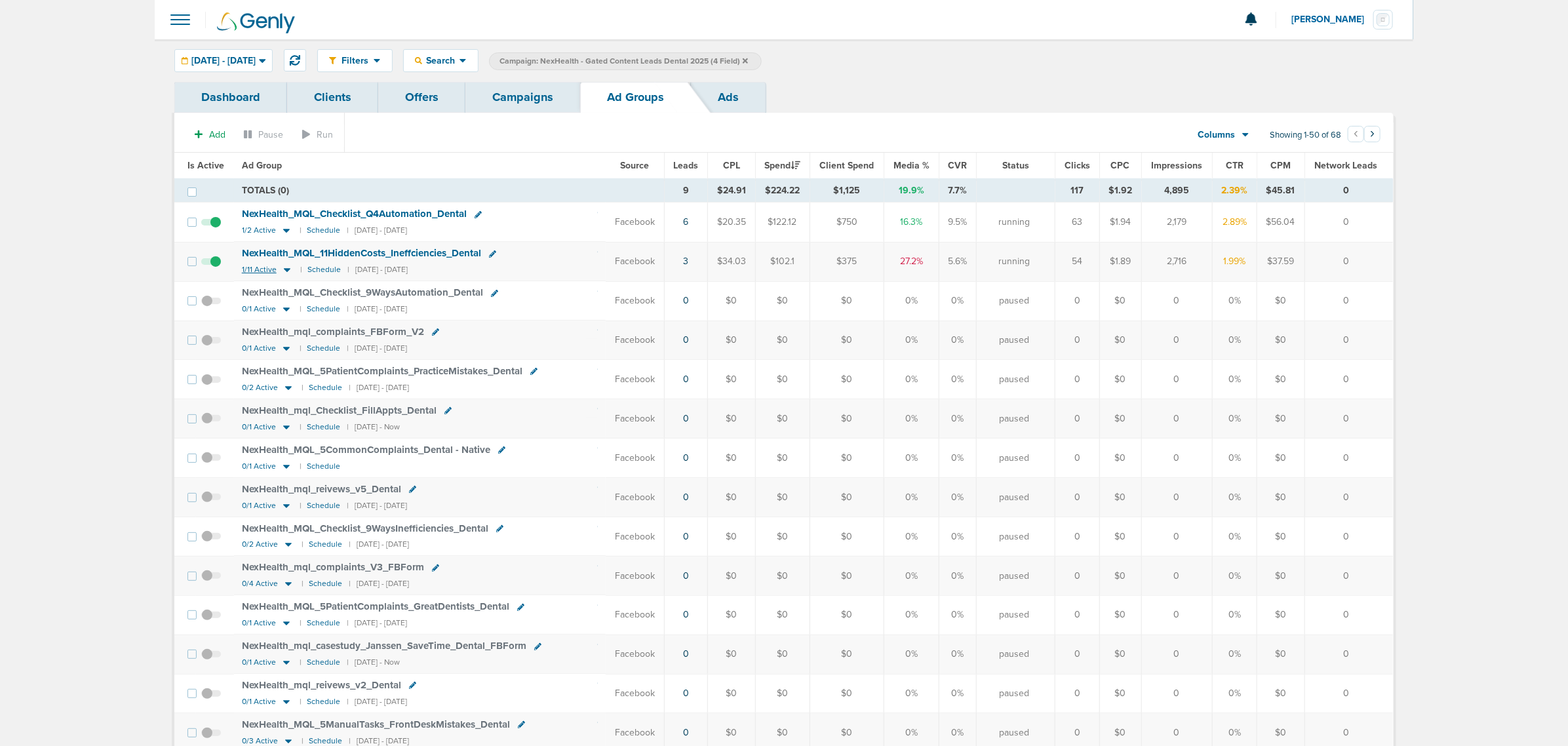
click at [286, 270] on icon at bounding box center [287, 270] width 6 height 4
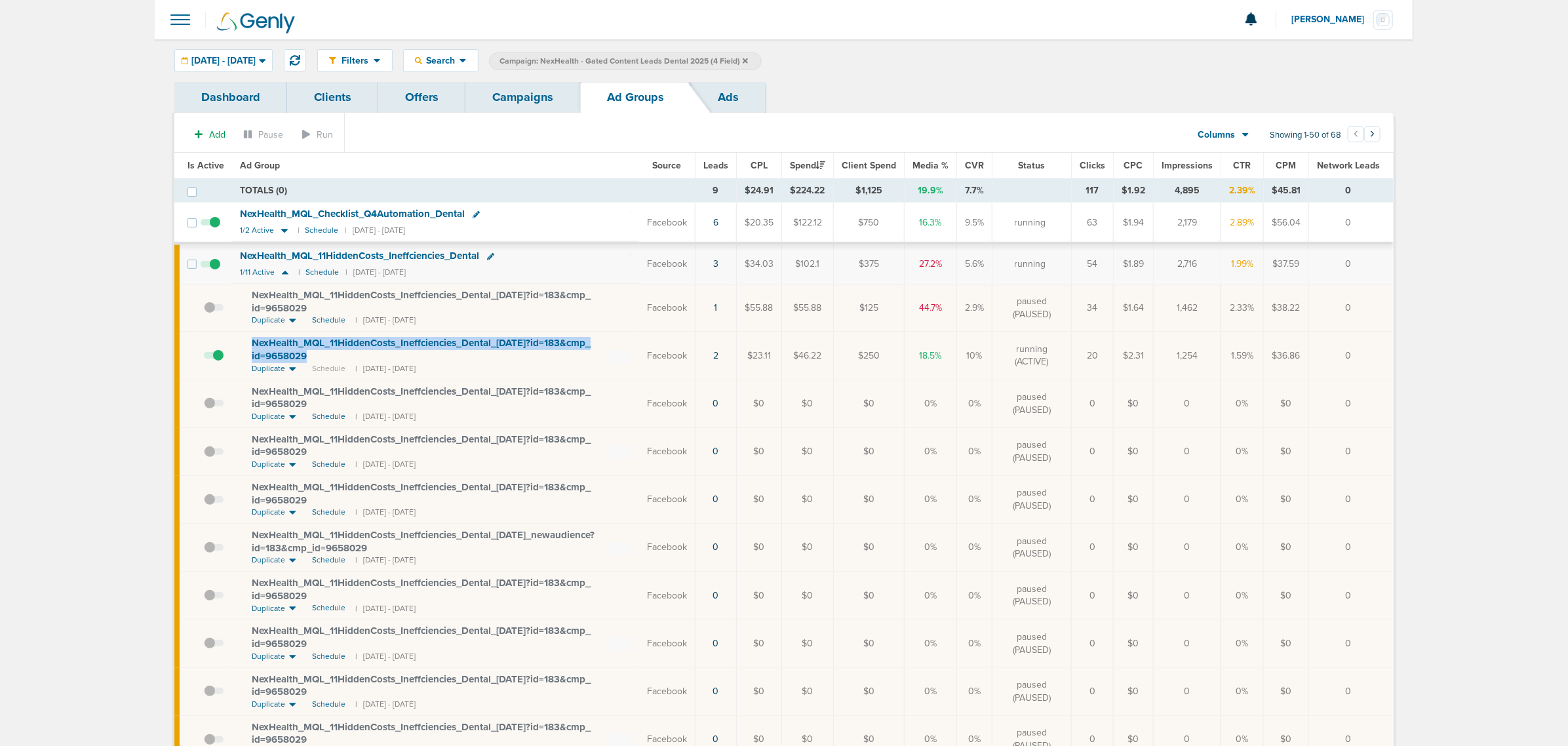
drag, startPoint x: 523, startPoint y: 361, endPoint x: 241, endPoint y: 345, distance: 282.5
click at [241, 345] on td "NexHealth_ MQL_ 11HiddenCosts_ Ineffciencies_ Dental_ [DATE]?id=183&cmp_ id=965…" at bounding box center [436, 356] width 407 height 48
copy span "NexHealth_ MQL_ 11HiddenCosts_ Ineffciencies_ Dental_ [DATE]?id=183&cmp_ id=965…"
click at [536, 98] on link "Campaigns" at bounding box center [523, 97] width 115 height 31
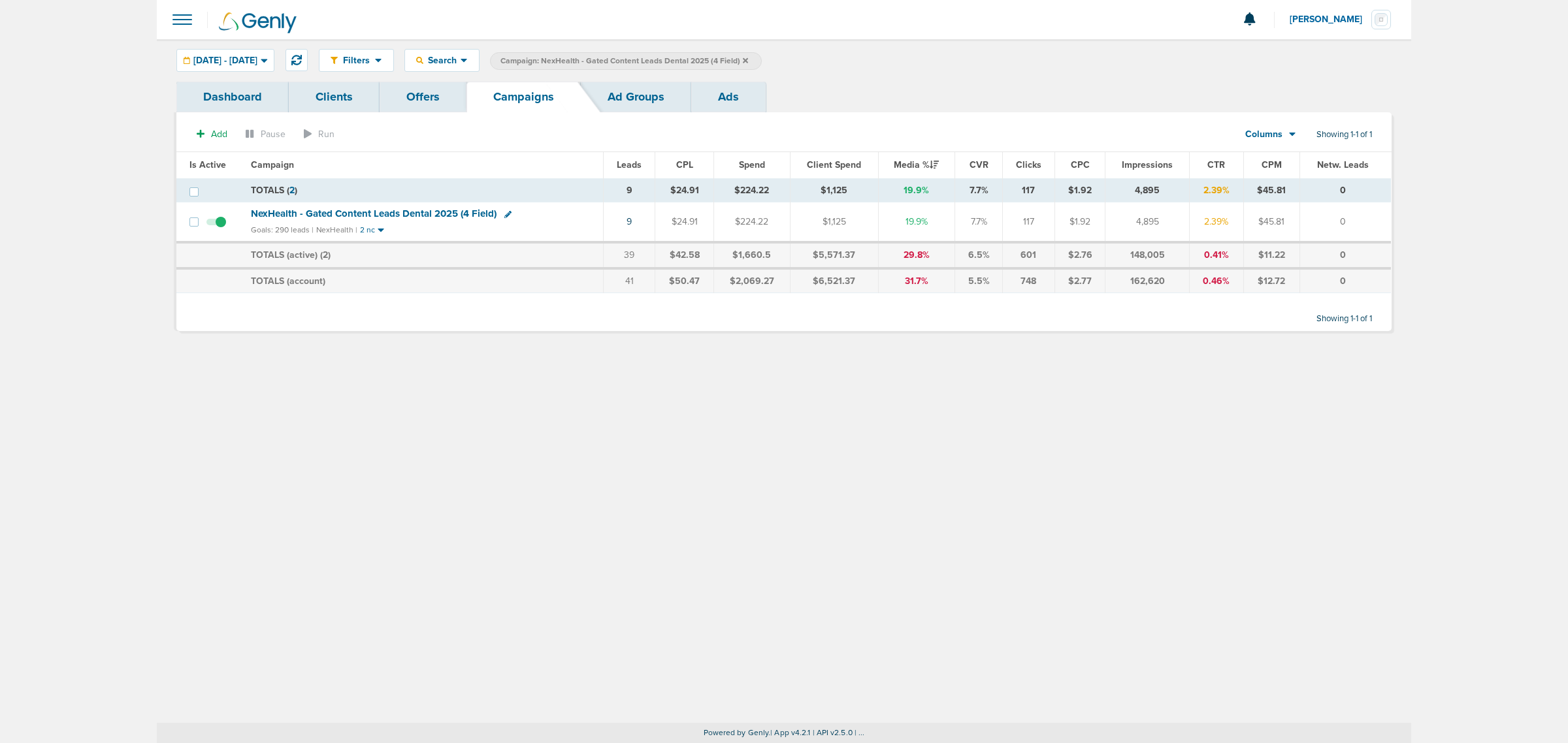
click at [748, 59] on icon at bounding box center [745, 61] width 5 height 8
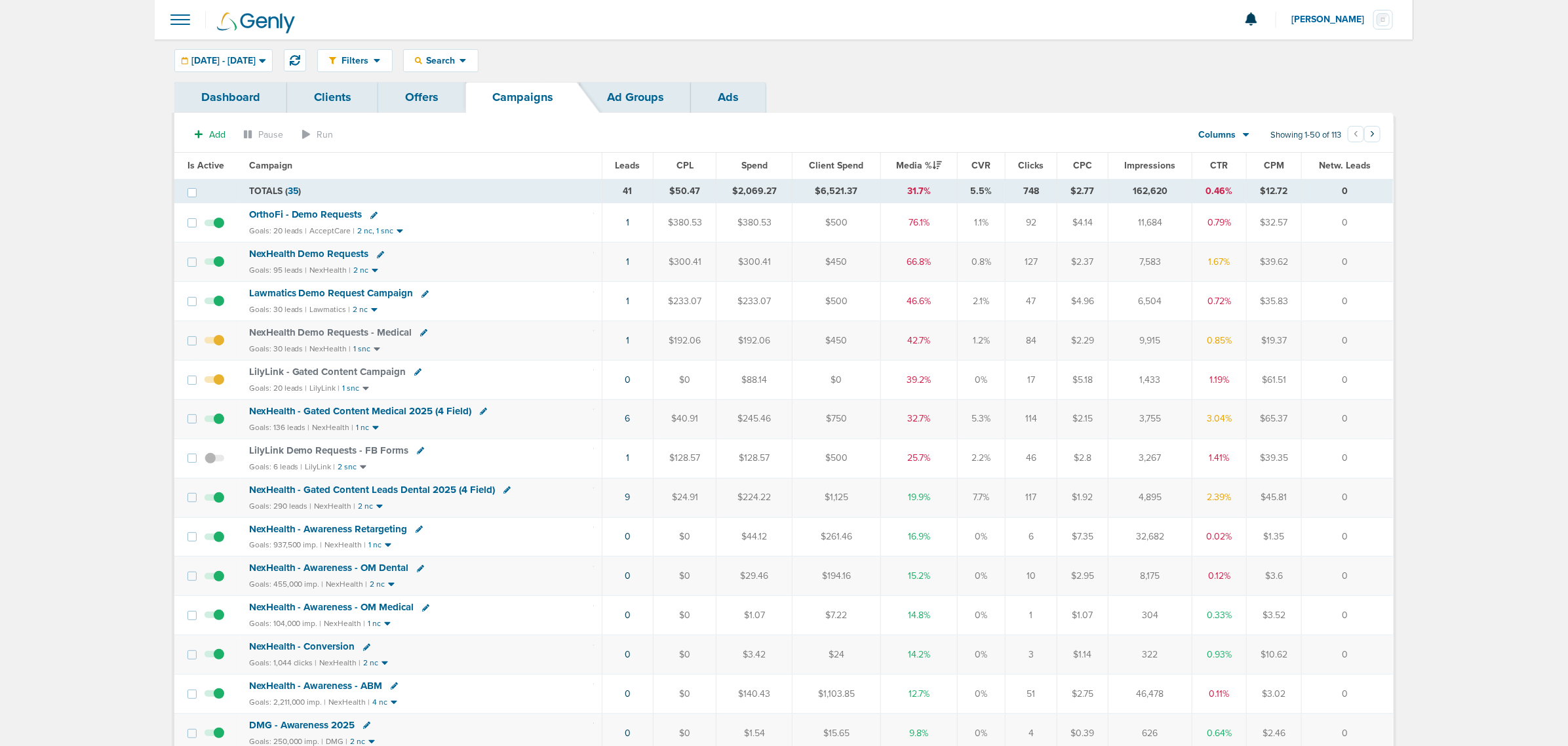
click at [310, 93] on link "Clients" at bounding box center [332, 97] width 91 height 31
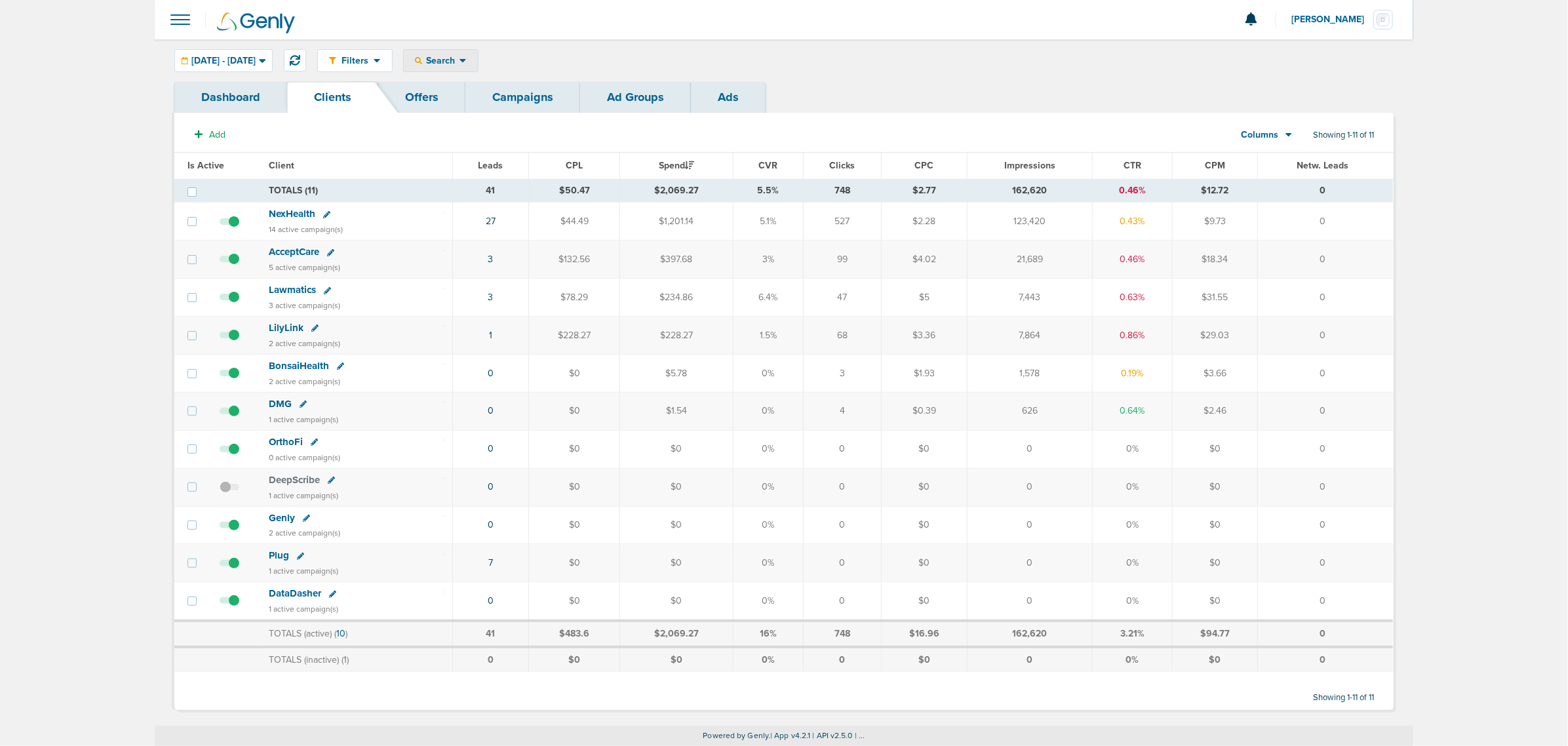
click at [460, 61] on span "Search" at bounding box center [441, 61] width 37 height 11
click at [647, 39] on div "Filters Active Only Settings Status Active Inactive Objectives MQL SQL Traffic …" at bounding box center [784, 60] width 1258 height 42
click at [524, 92] on link "Campaigns" at bounding box center [523, 97] width 115 height 31
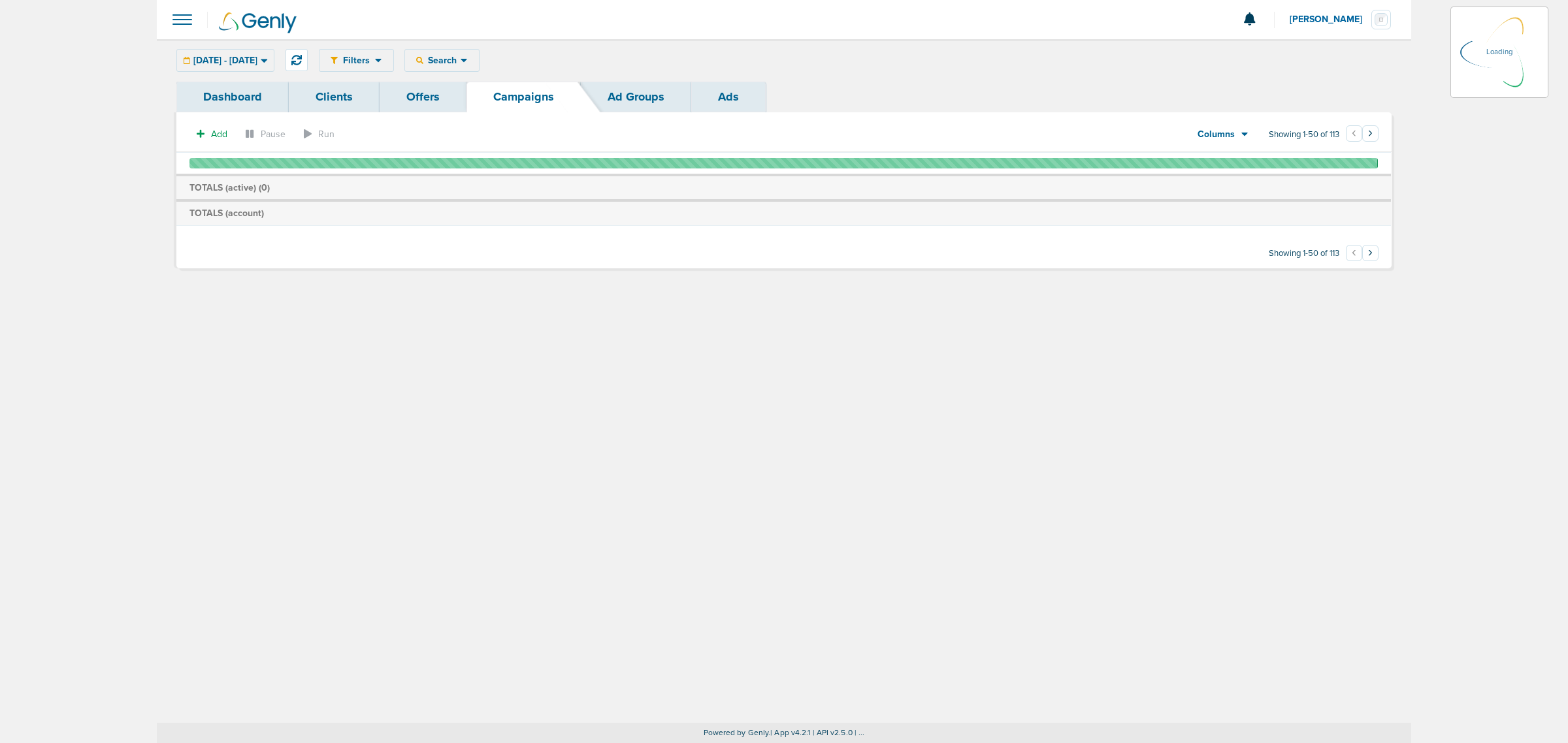
click at [485, 56] on div "Filters Active Only Settings Status Active Inactive Objectives MQL SQL Traffic …" at bounding box center [855, 61] width 1073 height 23
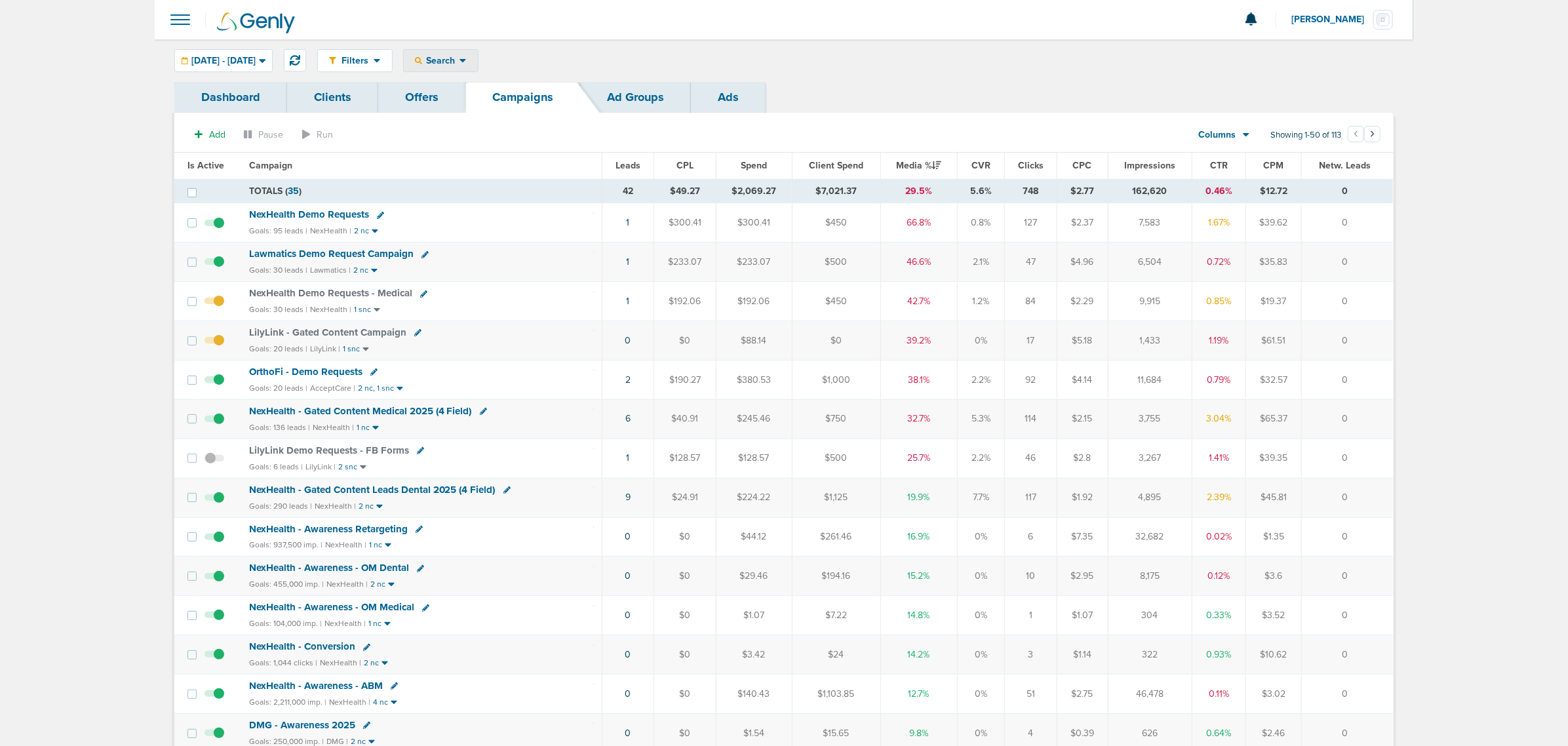
click at [478, 53] on div "Search" at bounding box center [440, 60] width 74 height 22
click at [470, 98] on link "Client" at bounding box center [471, 103] width 136 height 16
type input "data"
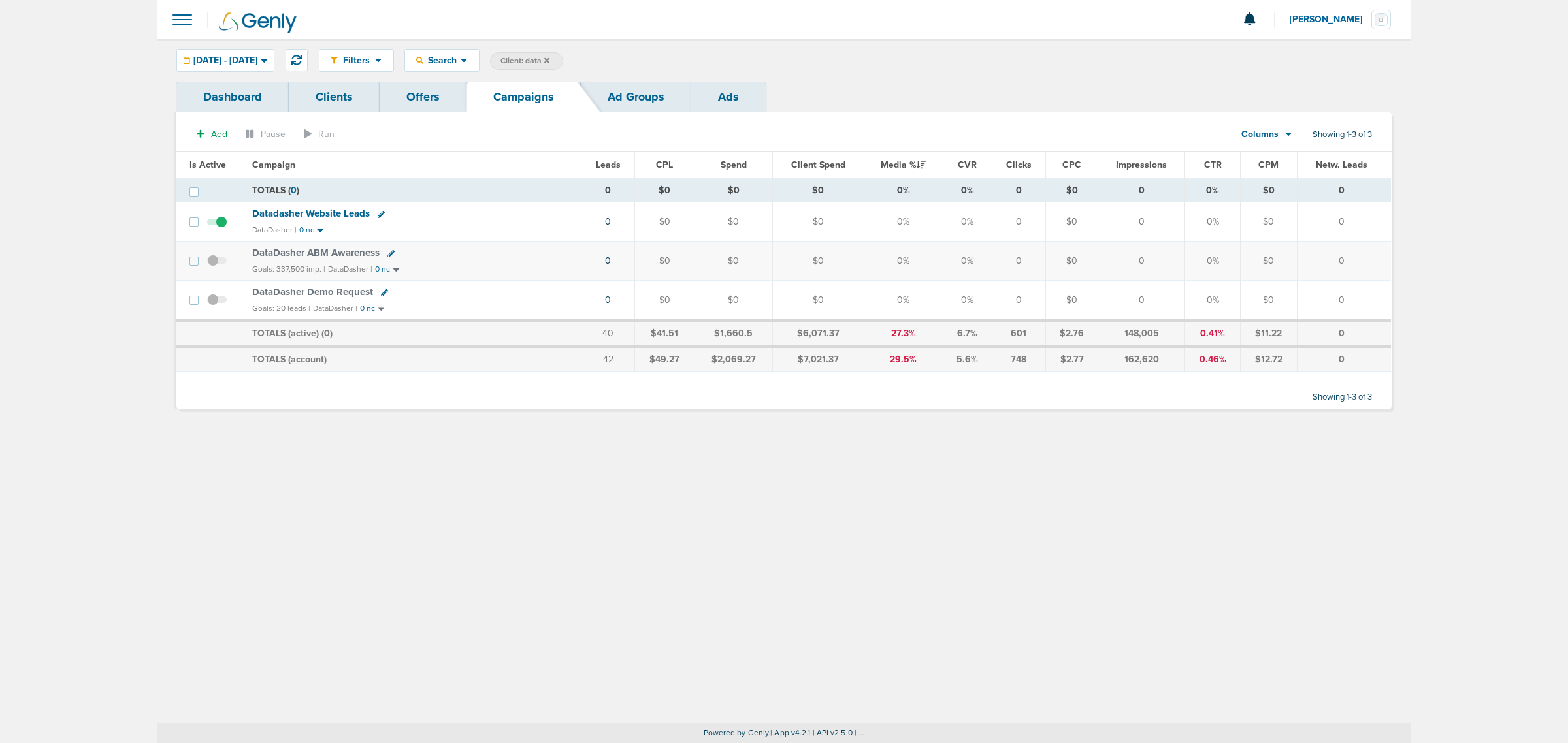
click at [209, 268] on span at bounding box center [217, 268] width 19 height 0
click at [217, 264] on input "checkbox" at bounding box center [217, 264] width 0 height 0
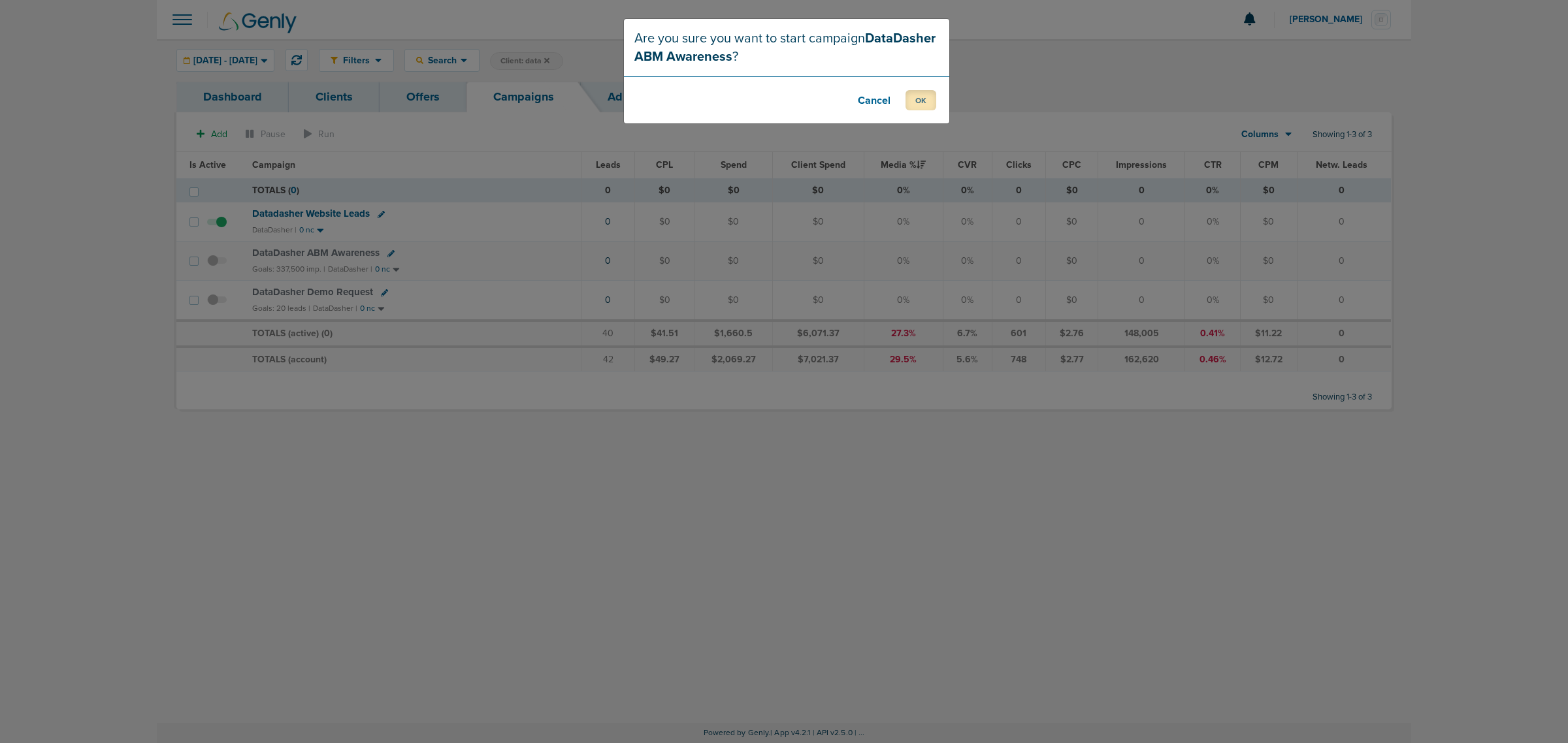
click at [908, 96] on button "OK" at bounding box center [921, 100] width 31 height 20
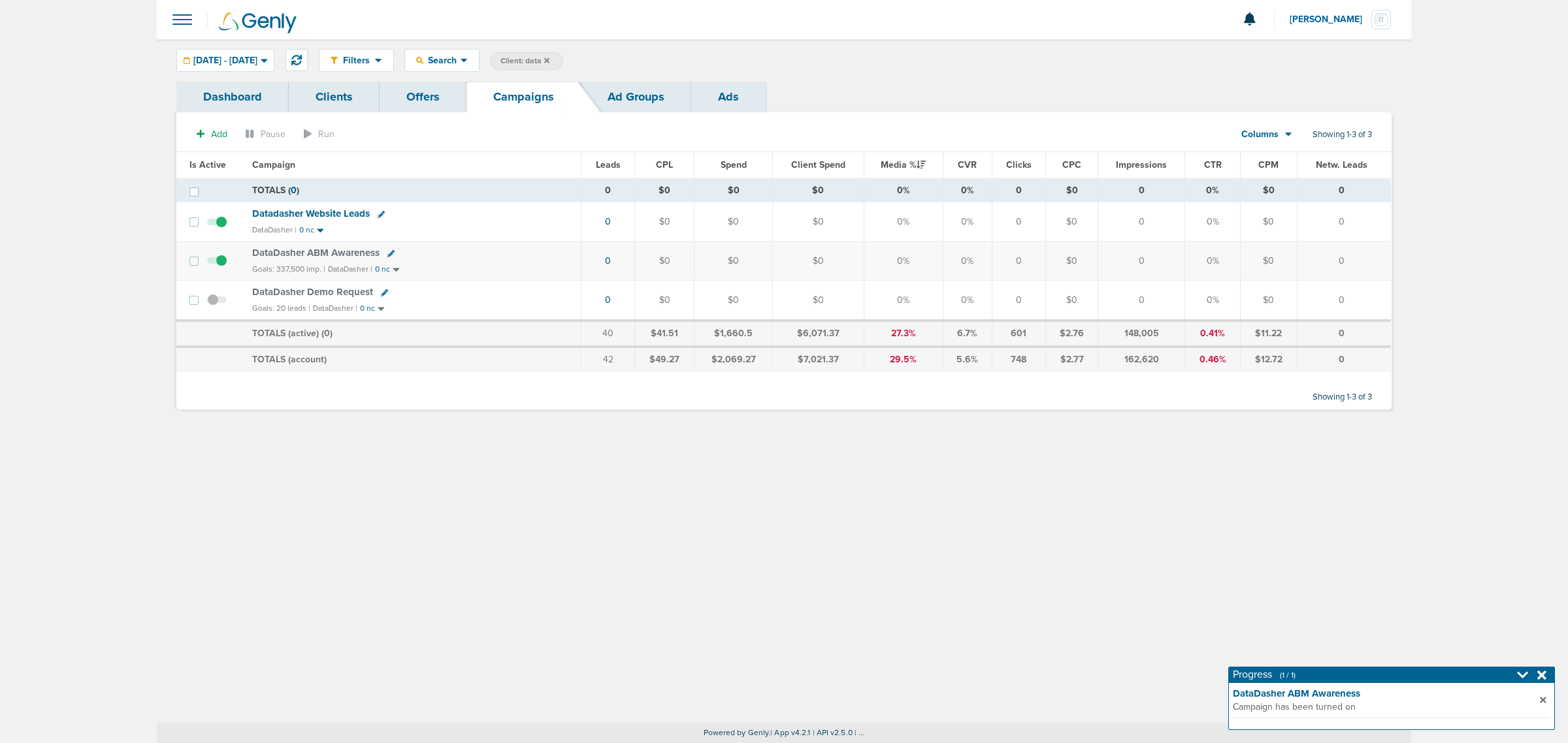
click at [389, 253] on icon at bounding box center [391, 254] width 7 height 7
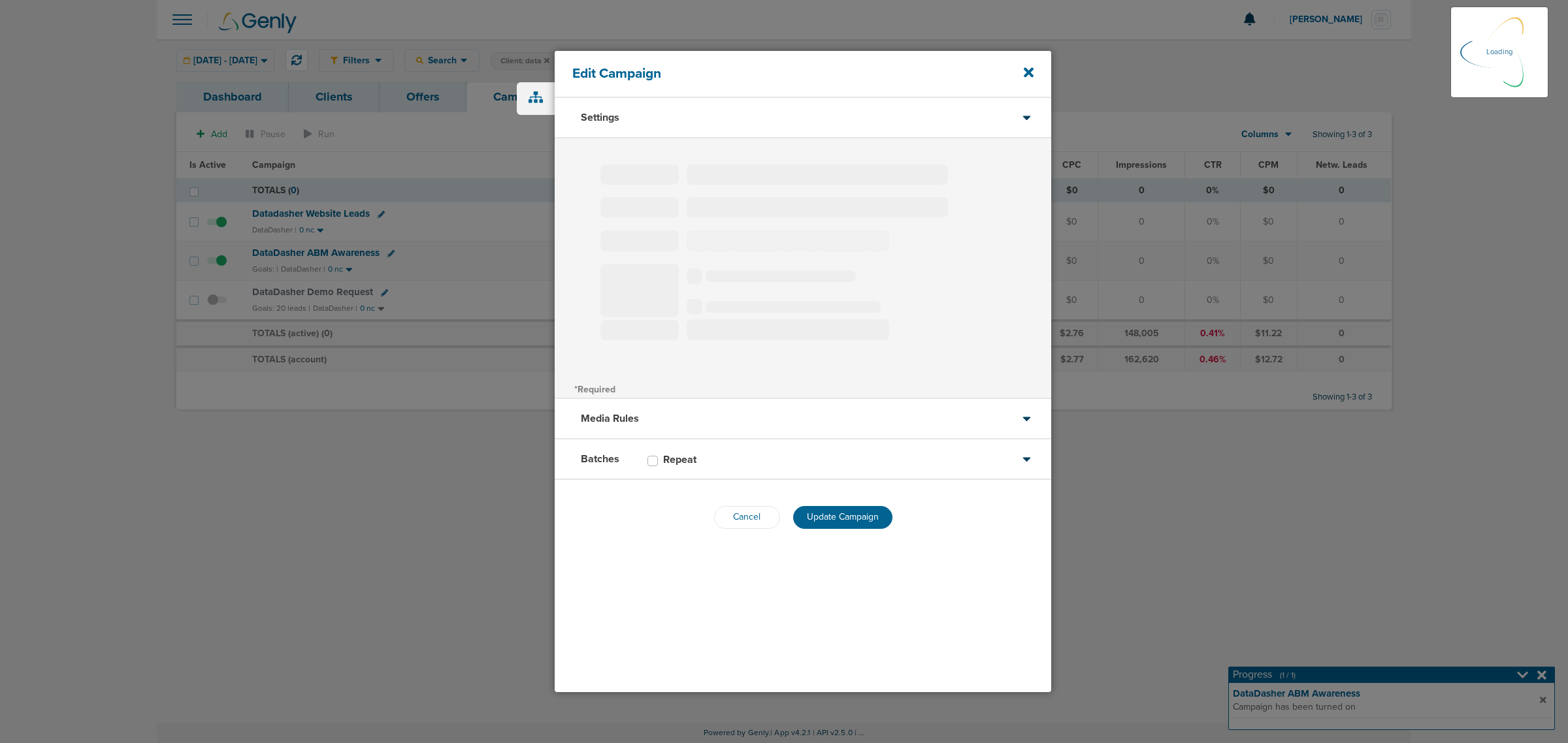
type input "DataDasher ABM Awareness"
select select "Awareness"
radio input "true"
select select "readWrite"
checkbox input "true"
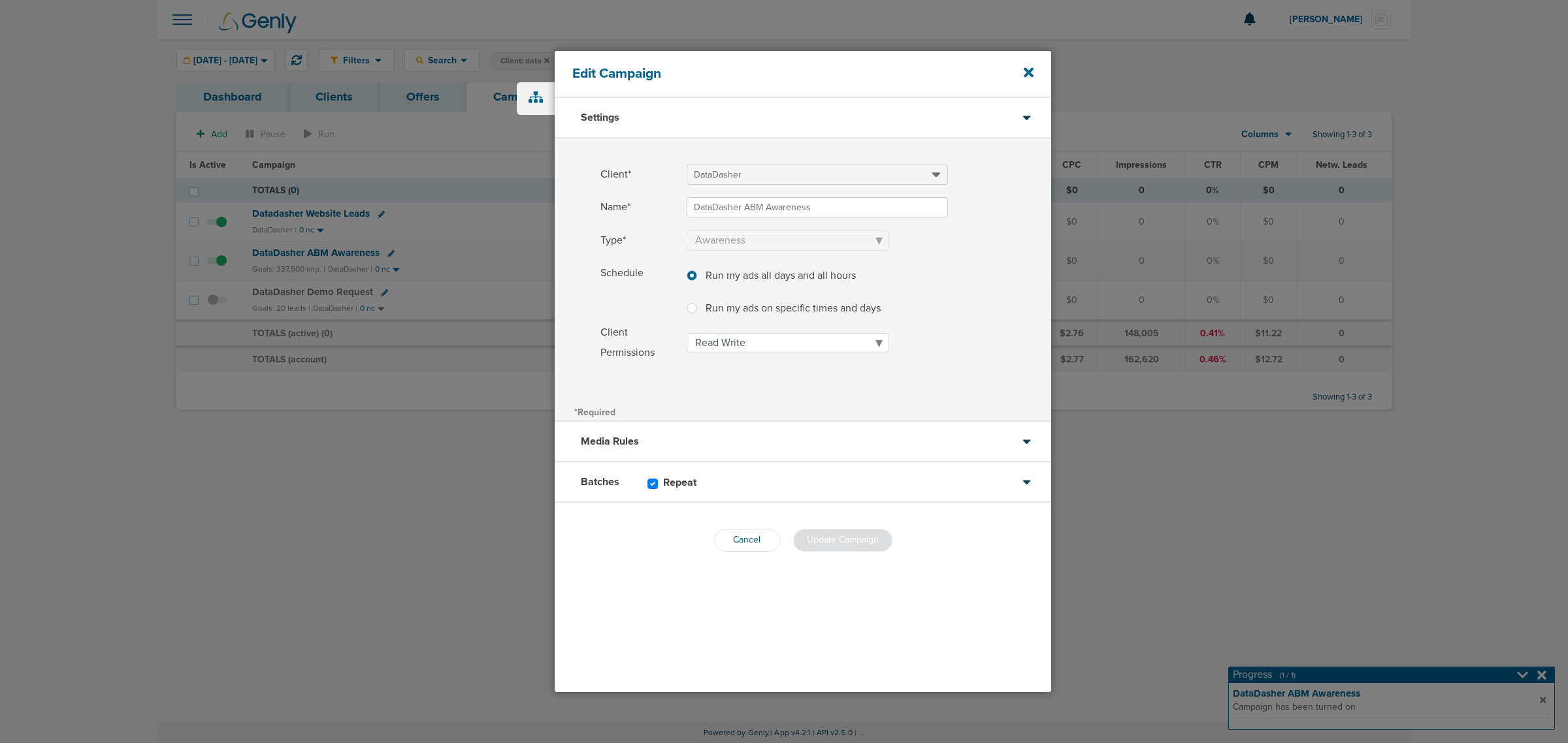
click at [773, 477] on div "Batches Repeat" at bounding box center [803, 482] width 497 height 41
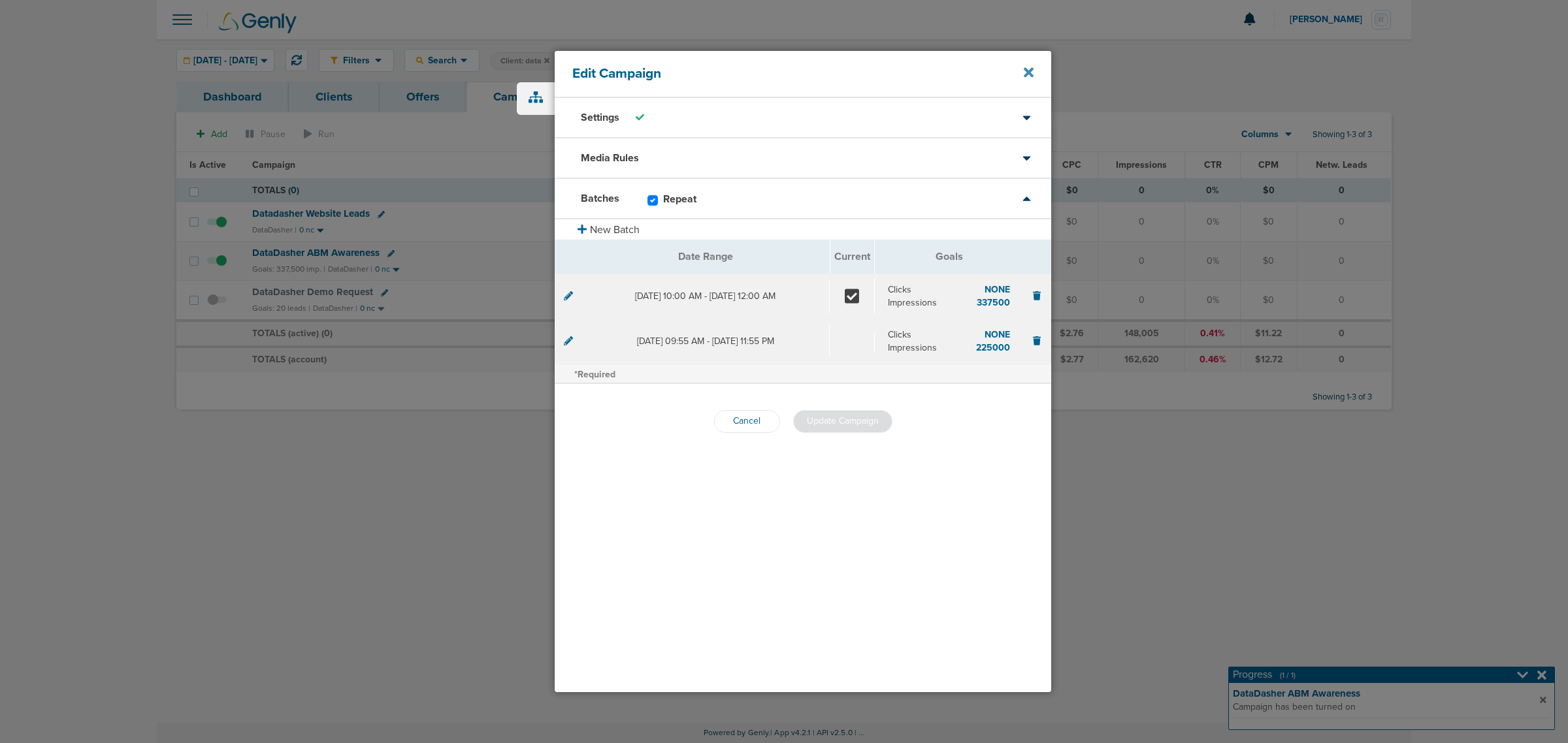
click at [1026, 73] on icon at bounding box center [1029, 73] width 10 height 10
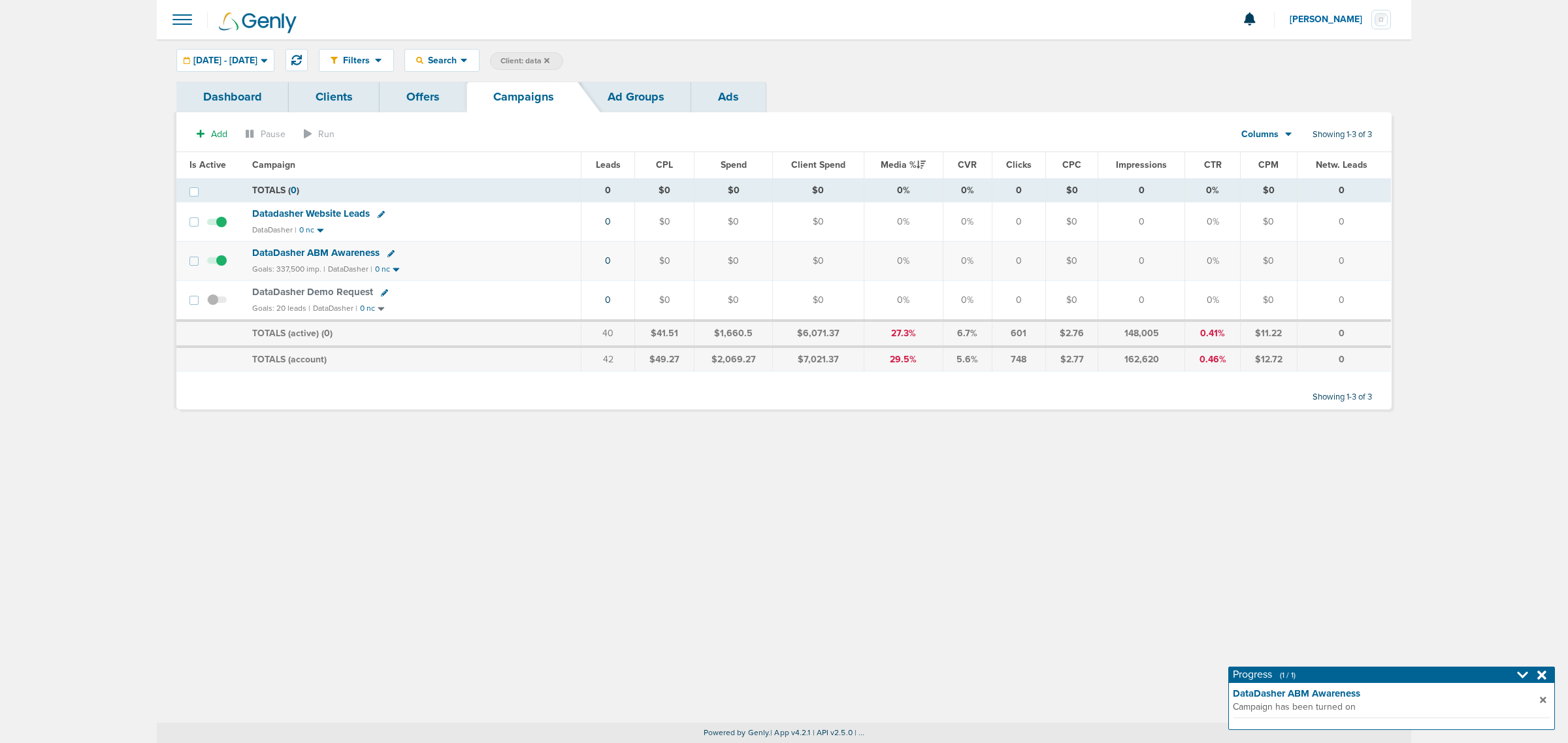
click at [301, 251] on span "DataDasher ABM Awareness" at bounding box center [316, 253] width 127 height 11
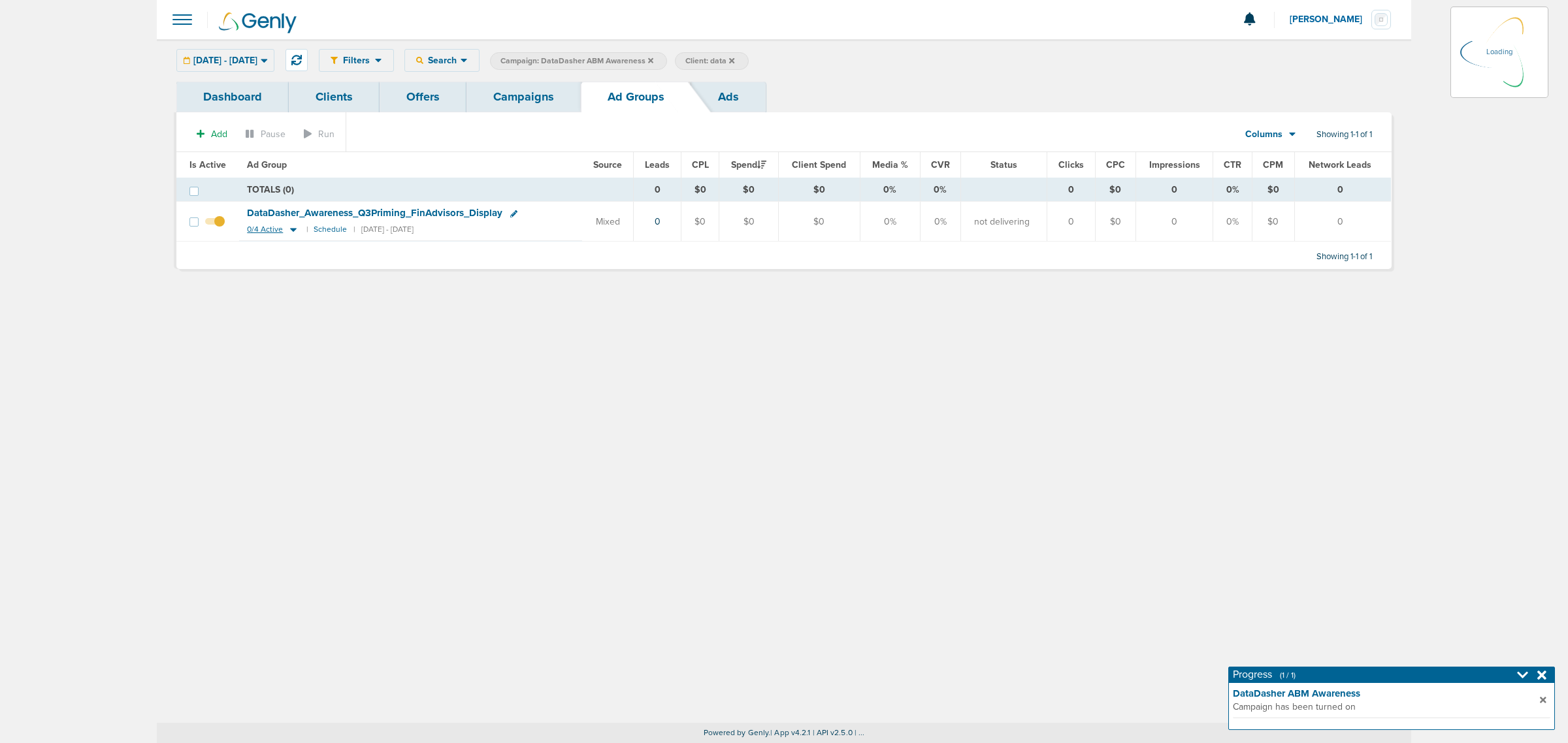
click at [288, 232] on icon at bounding box center [293, 230] width 13 height 11
click at [292, 227] on icon at bounding box center [293, 230] width 13 height 11
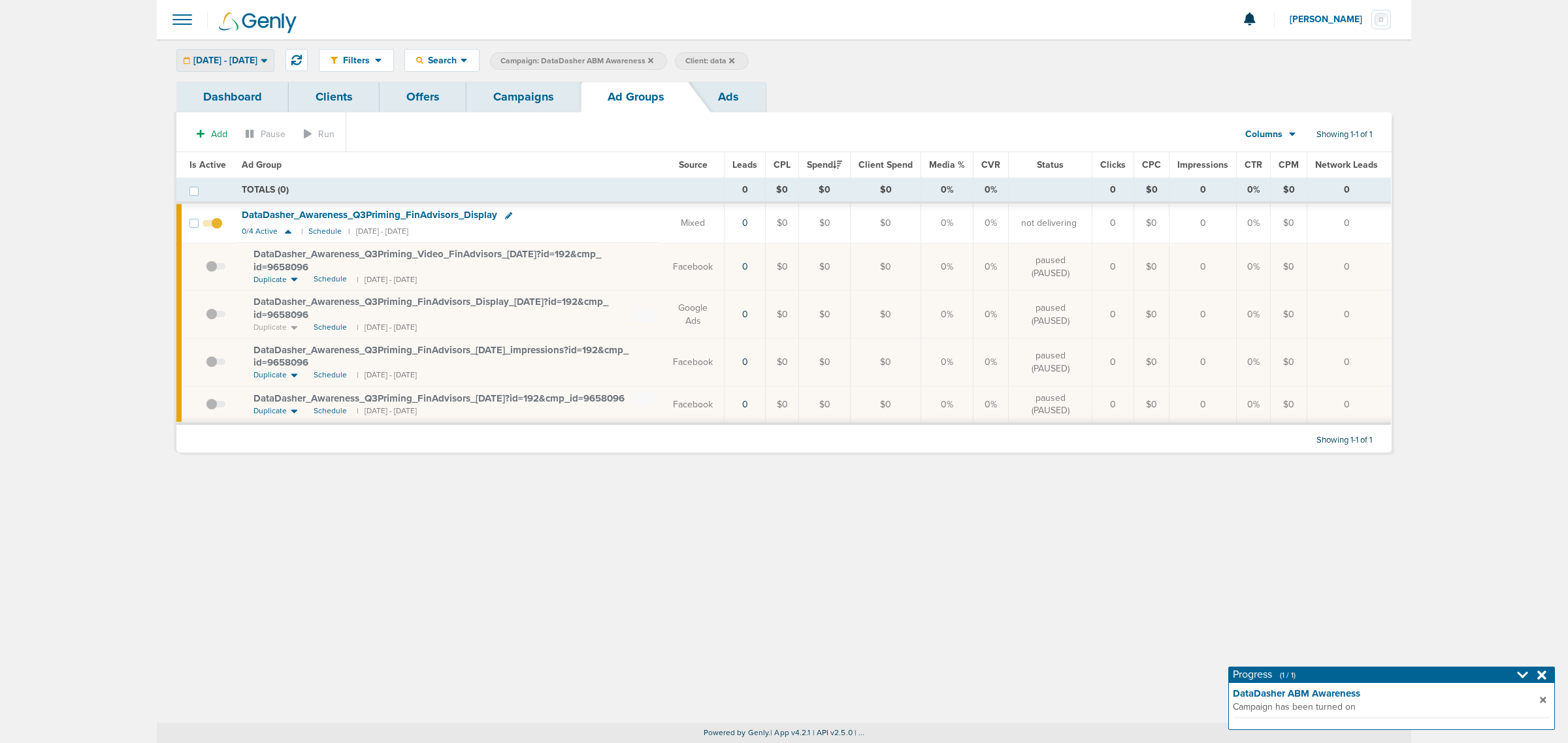
click at [232, 64] on span "[DATE] - [DATE]" at bounding box center [226, 61] width 64 height 9
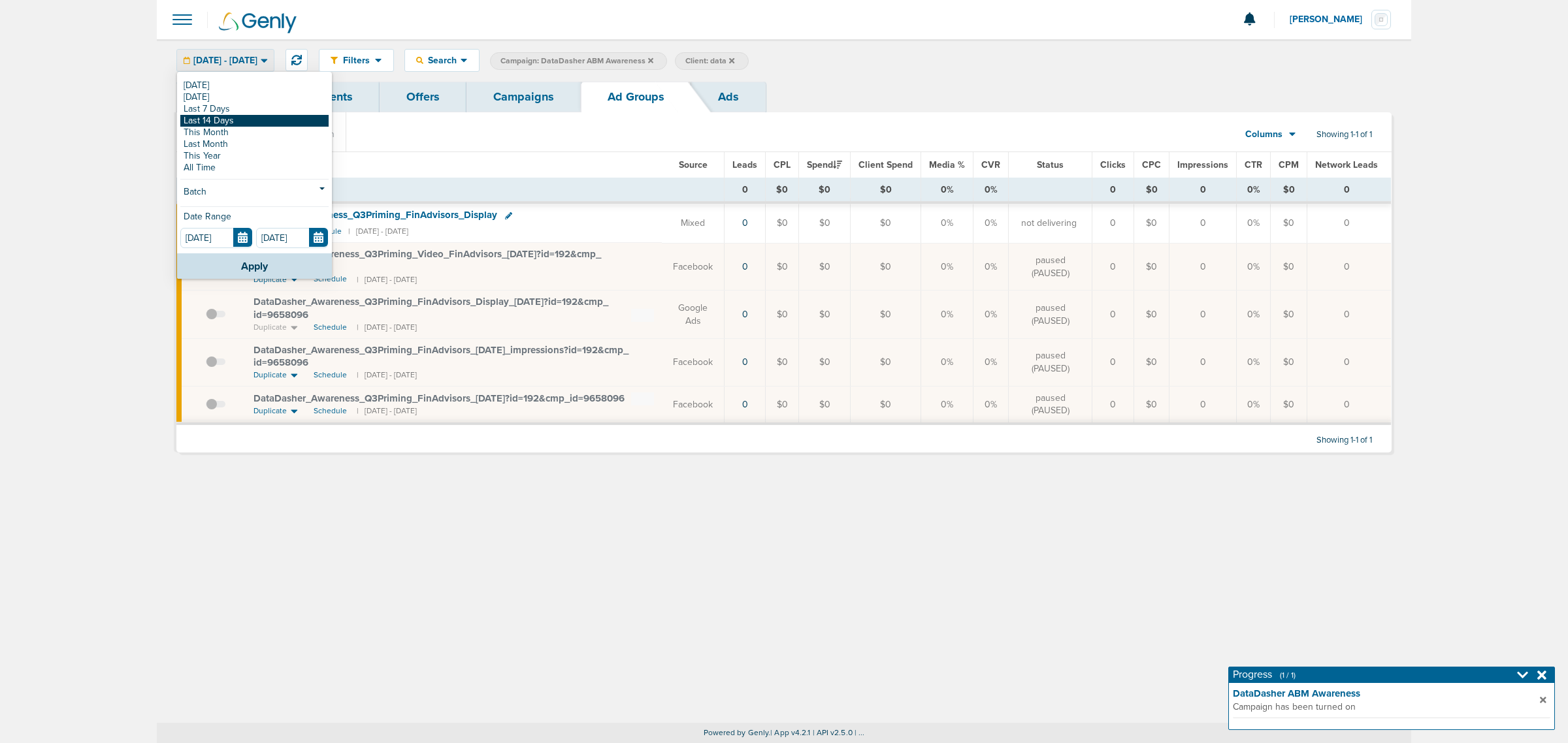
click at [230, 121] on link "Last 14 Days" at bounding box center [254, 121] width 149 height 11
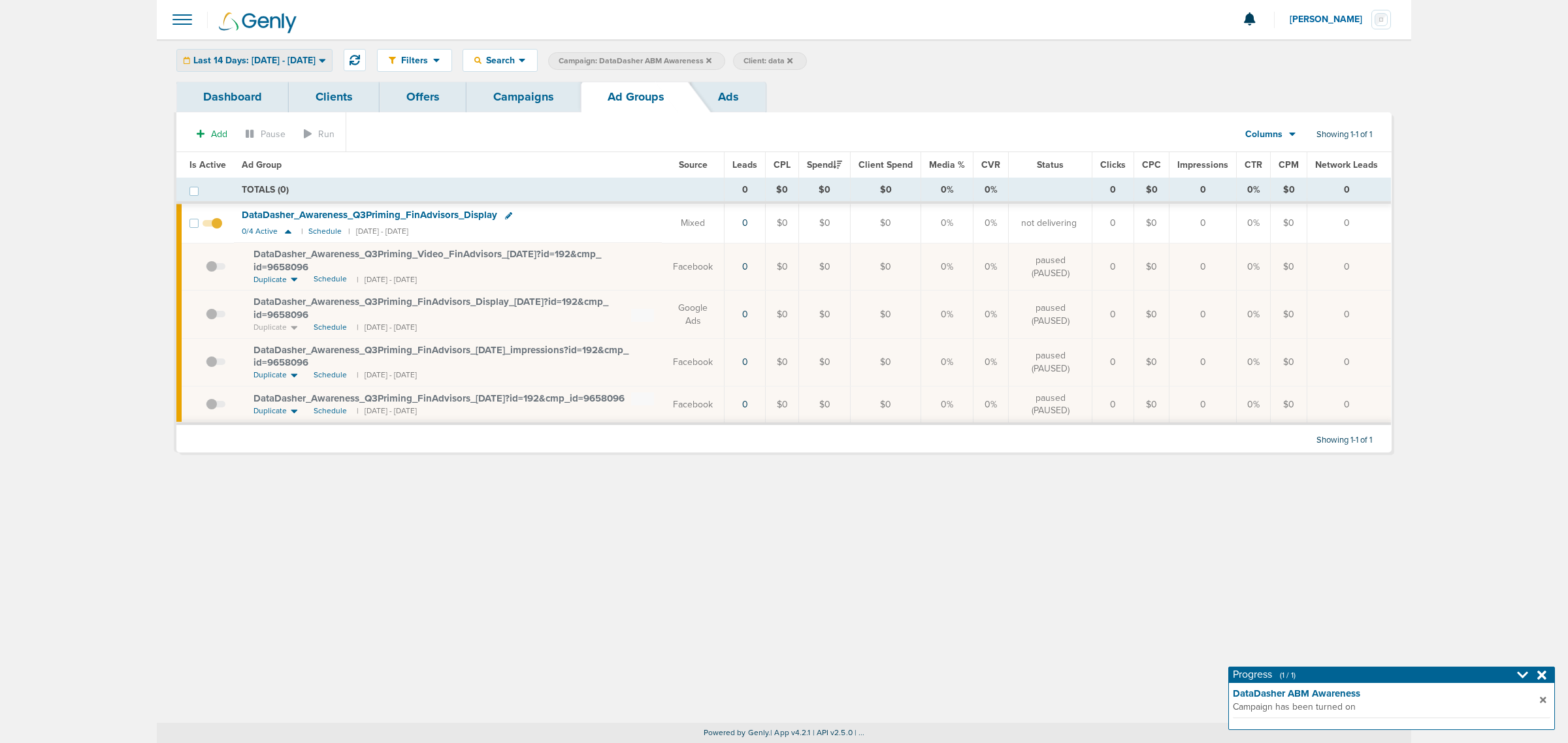
click at [263, 57] on span "Last 14 Days: [DATE] - [DATE]" at bounding box center [254, 61] width 122 height 9
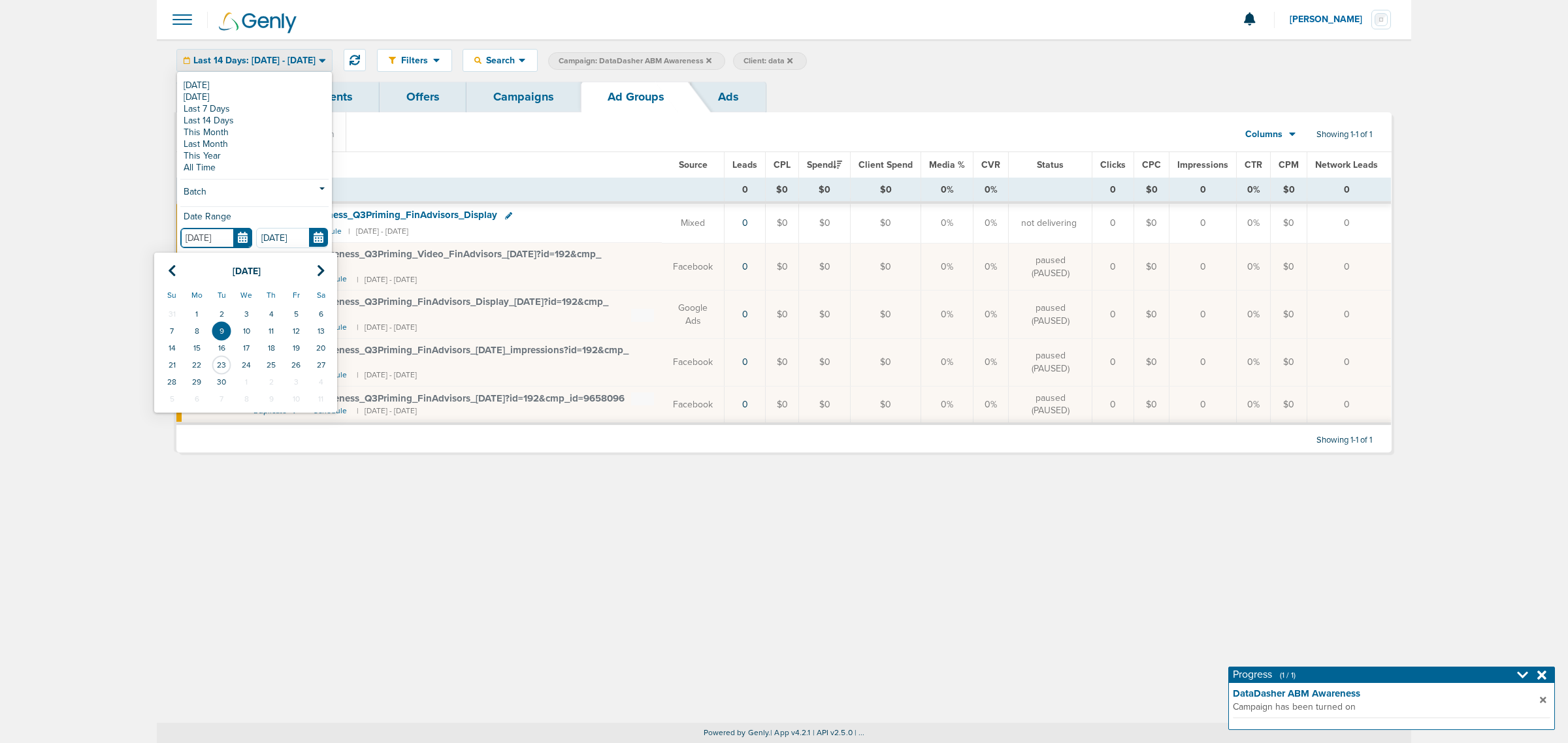
click at [245, 241] on input "[DATE]" at bounding box center [216, 238] width 72 height 20
click at [194, 310] on td "1" at bounding box center [197, 314] width 25 height 17
type input "[DATE]"
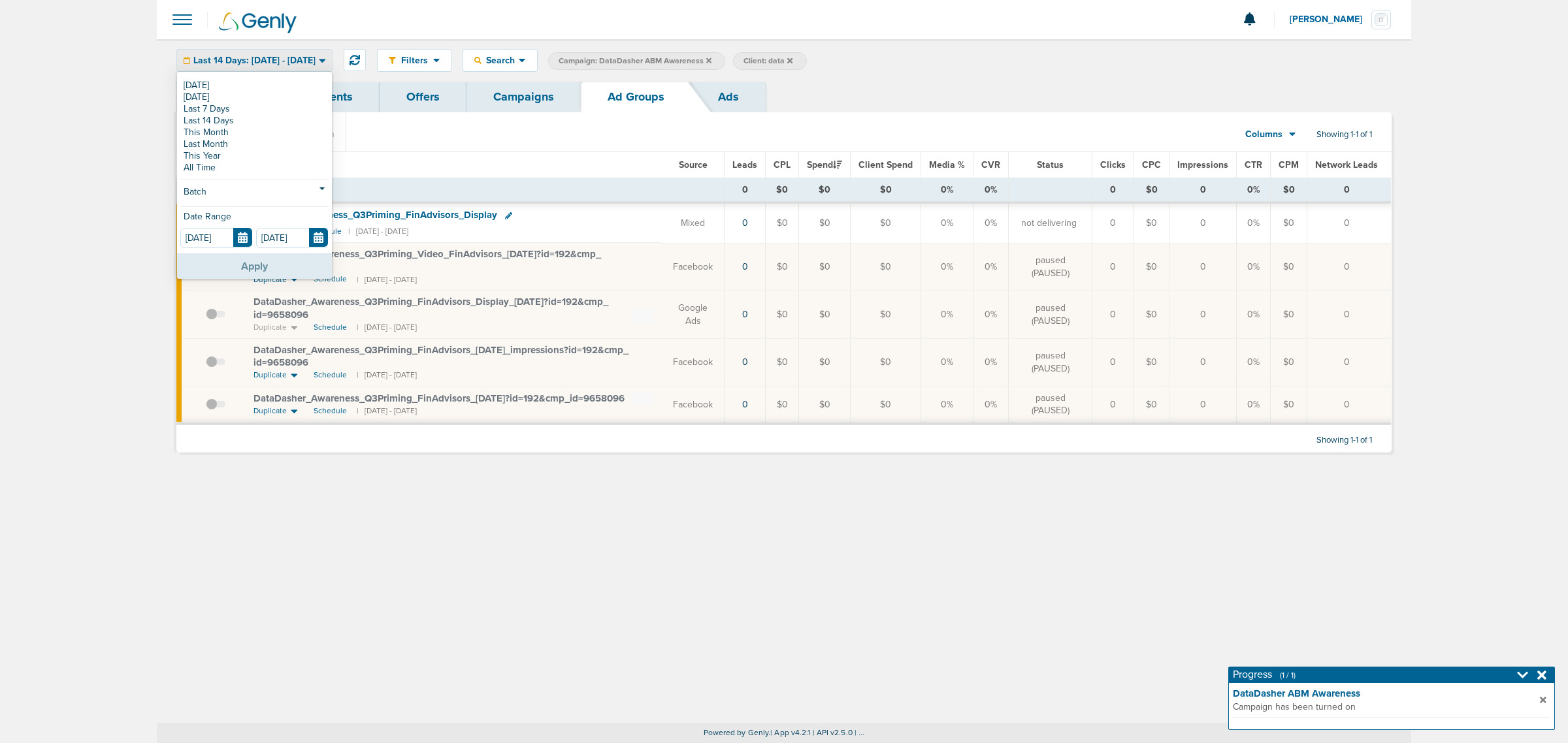
click at [296, 268] on button "Apply" at bounding box center [254, 266] width 155 height 26
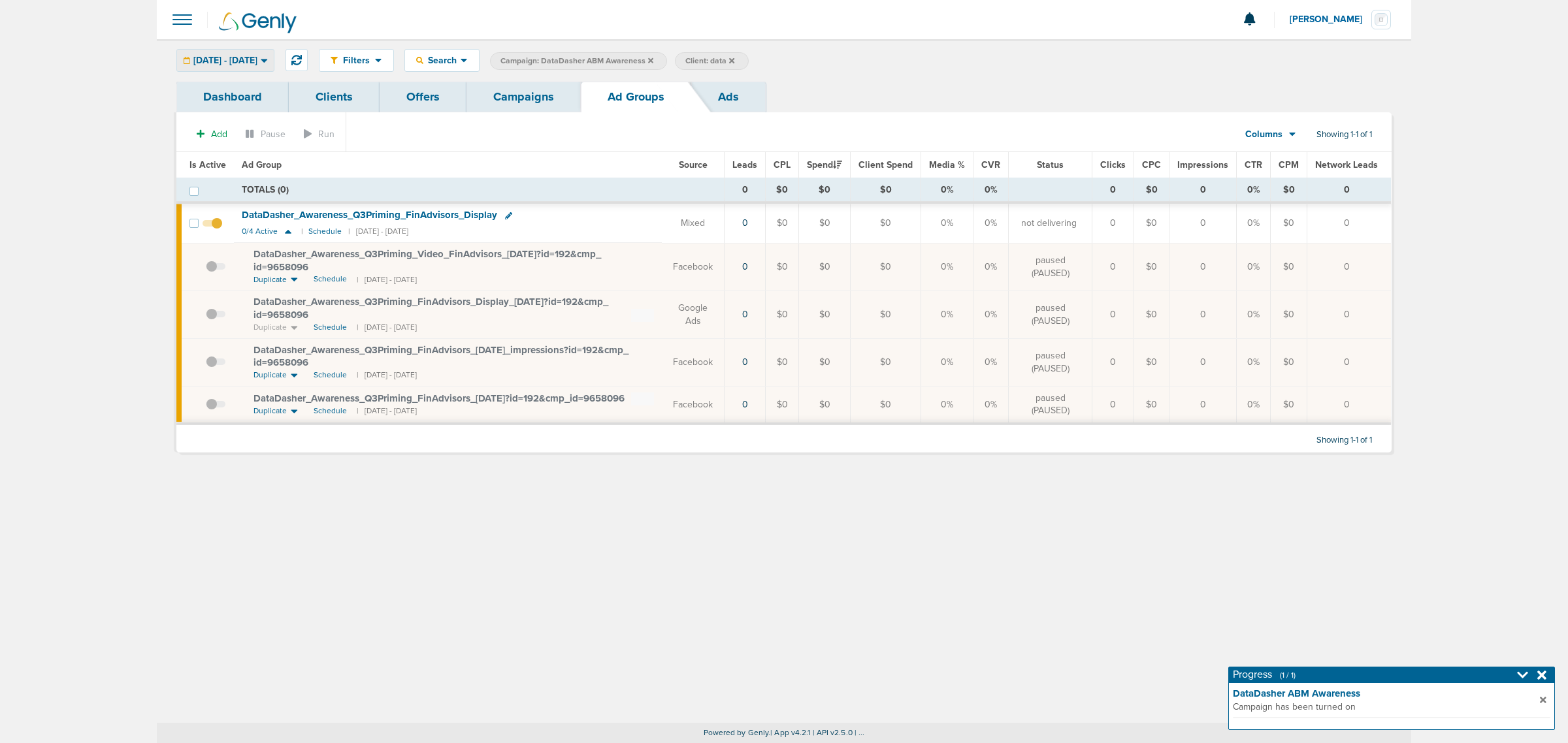
click at [274, 50] on div "[DATE] - [DATE]" at bounding box center [225, 60] width 96 height 21
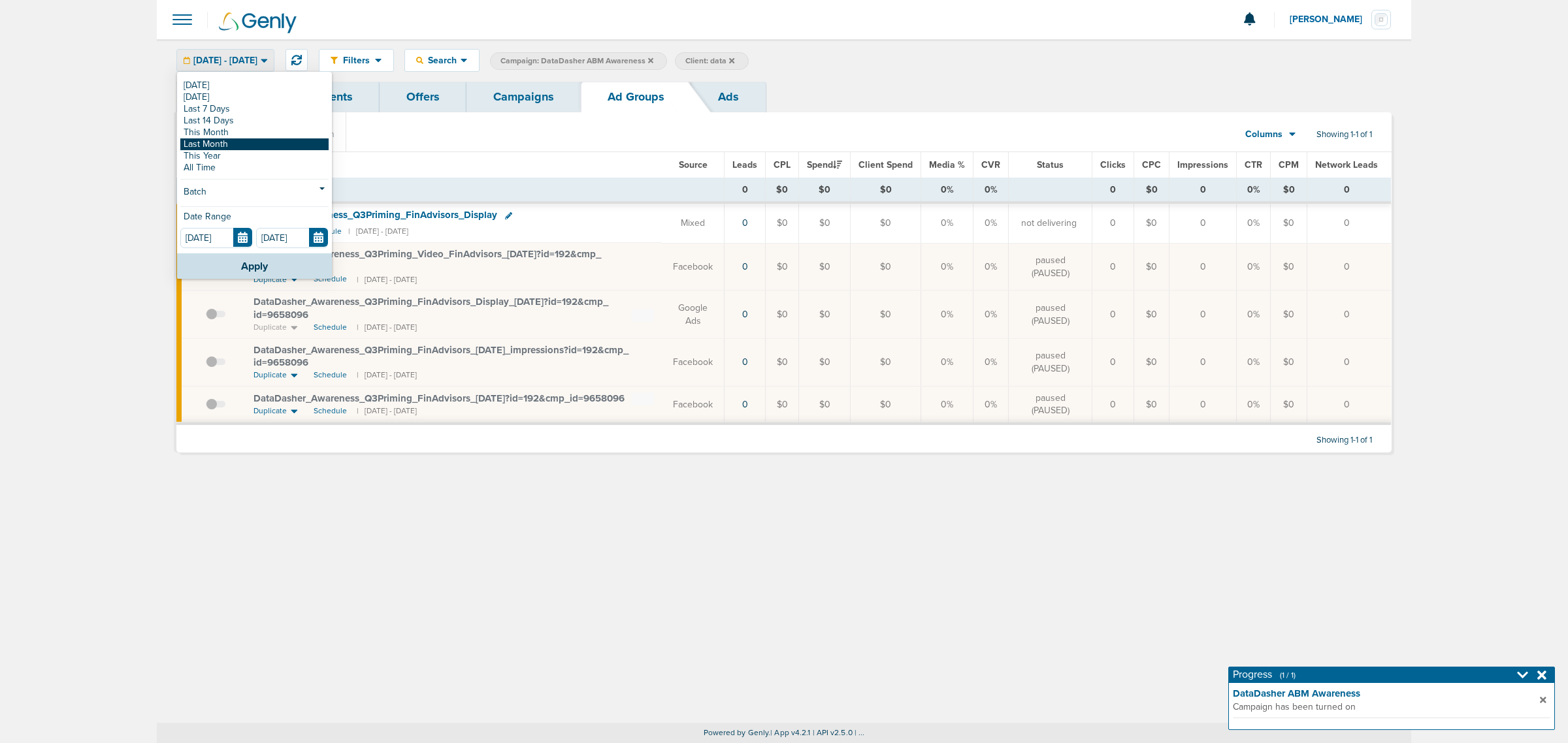
click at [235, 141] on link "Last Month" at bounding box center [254, 144] width 149 height 11
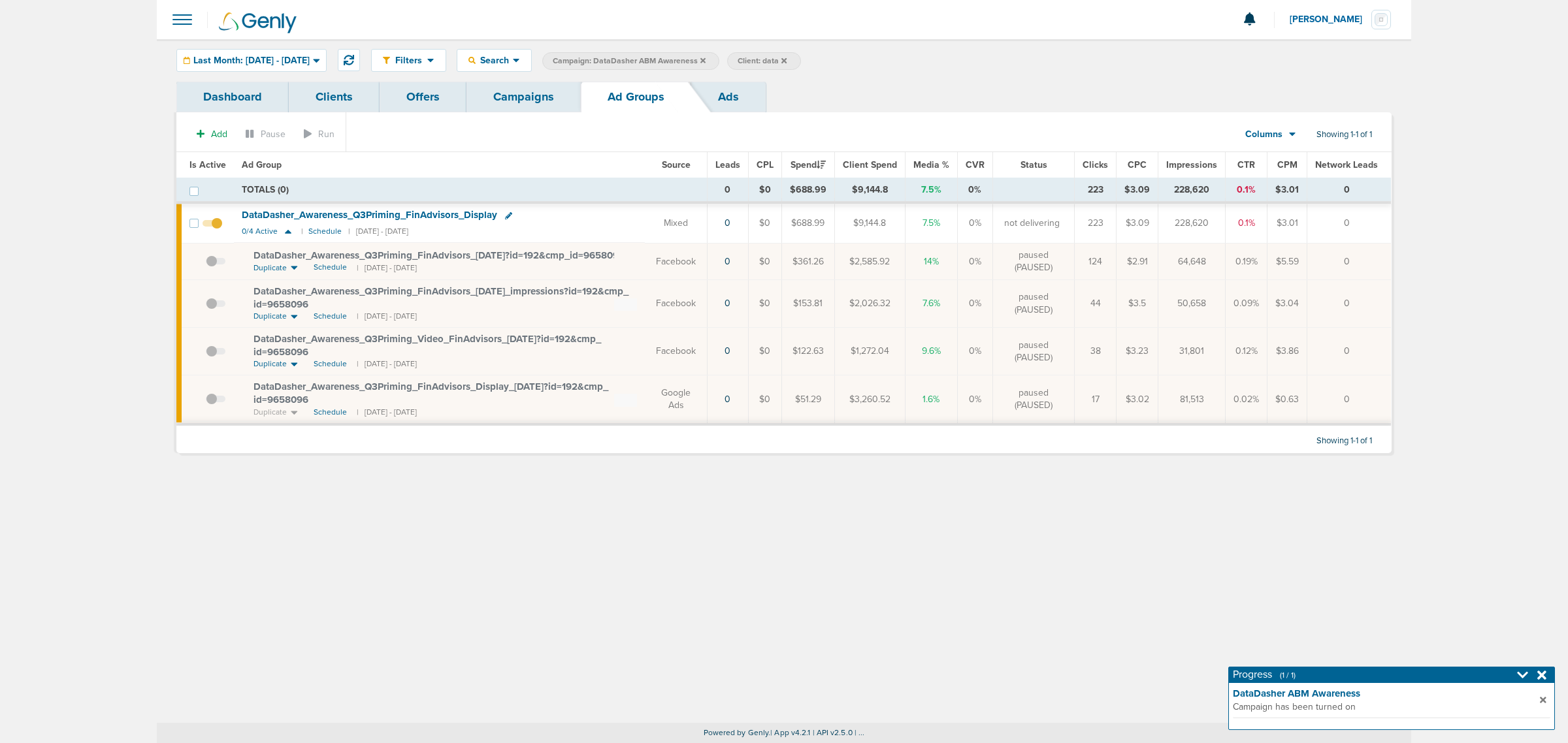
click at [202, 301] on td at bounding box center [216, 303] width 36 height 48
click at [209, 310] on span at bounding box center [215, 310] width 19 height 0
click at [206, 306] on input "checkbox" at bounding box center [206, 306] width 0 height 0
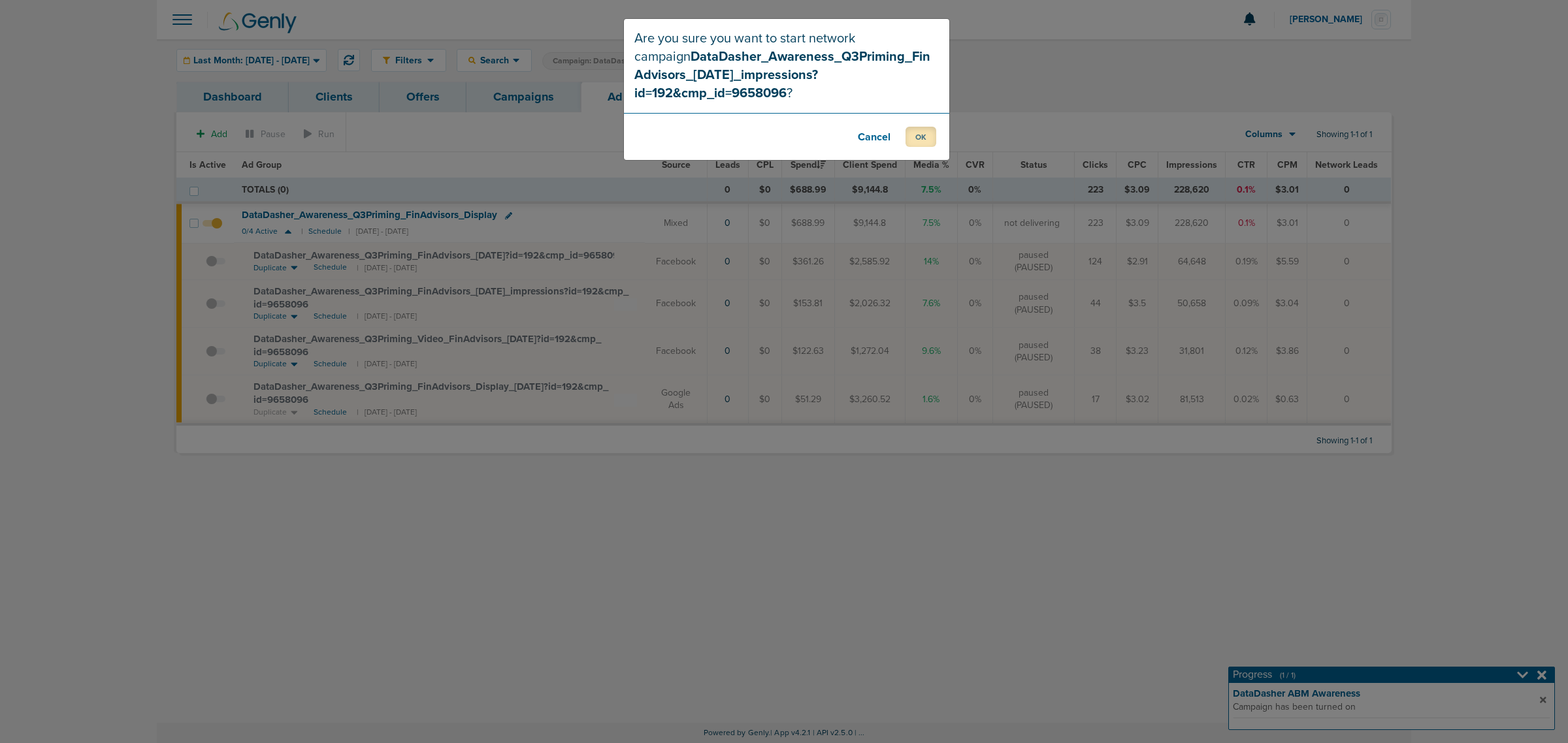
click at [919, 126] on button "OK" at bounding box center [921, 136] width 31 height 20
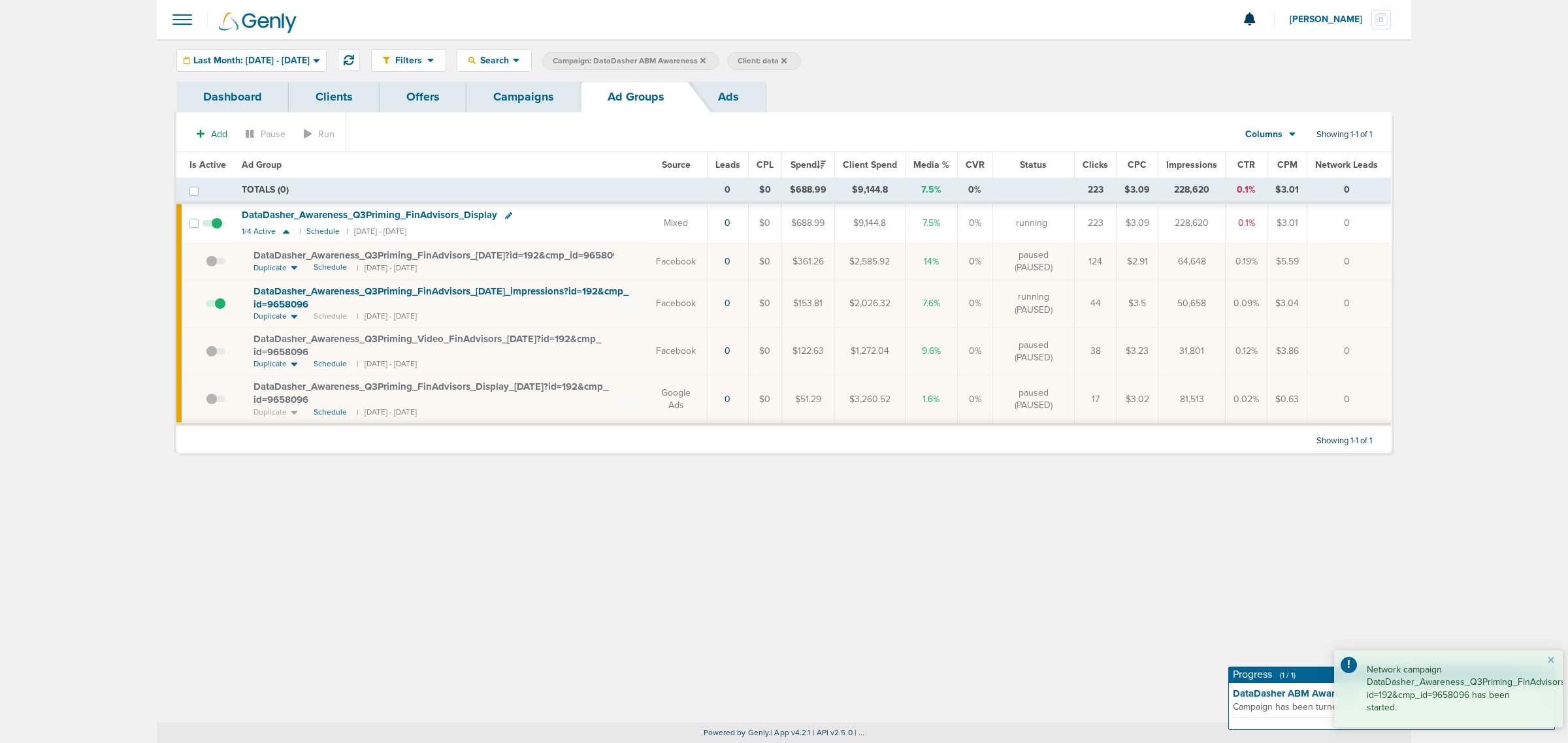
click at [219, 358] on span at bounding box center [215, 358] width 19 height 0
click at [206, 354] on input "checkbox" at bounding box center [206, 354] width 0 height 0
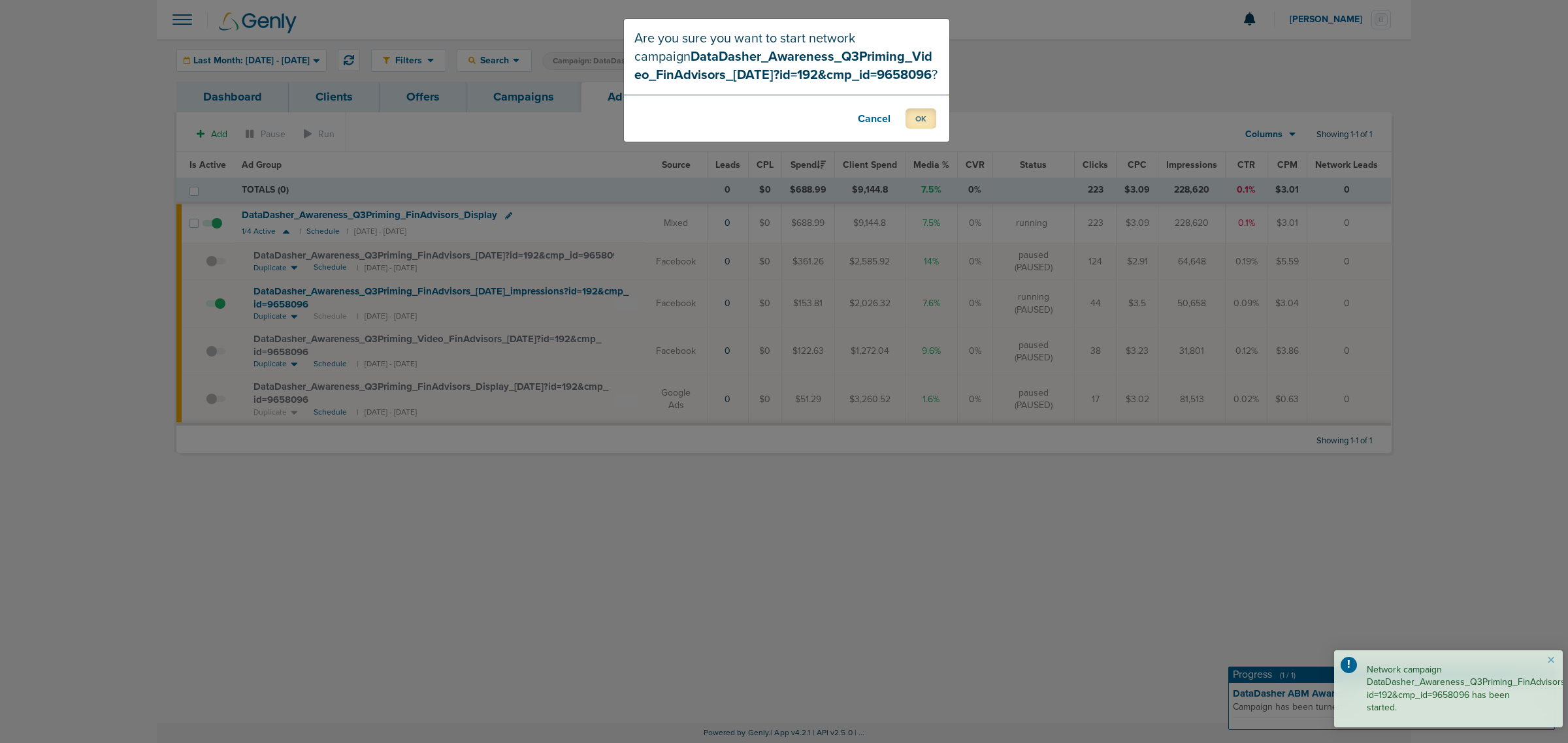
click at [916, 118] on button "OK" at bounding box center [921, 119] width 31 height 20
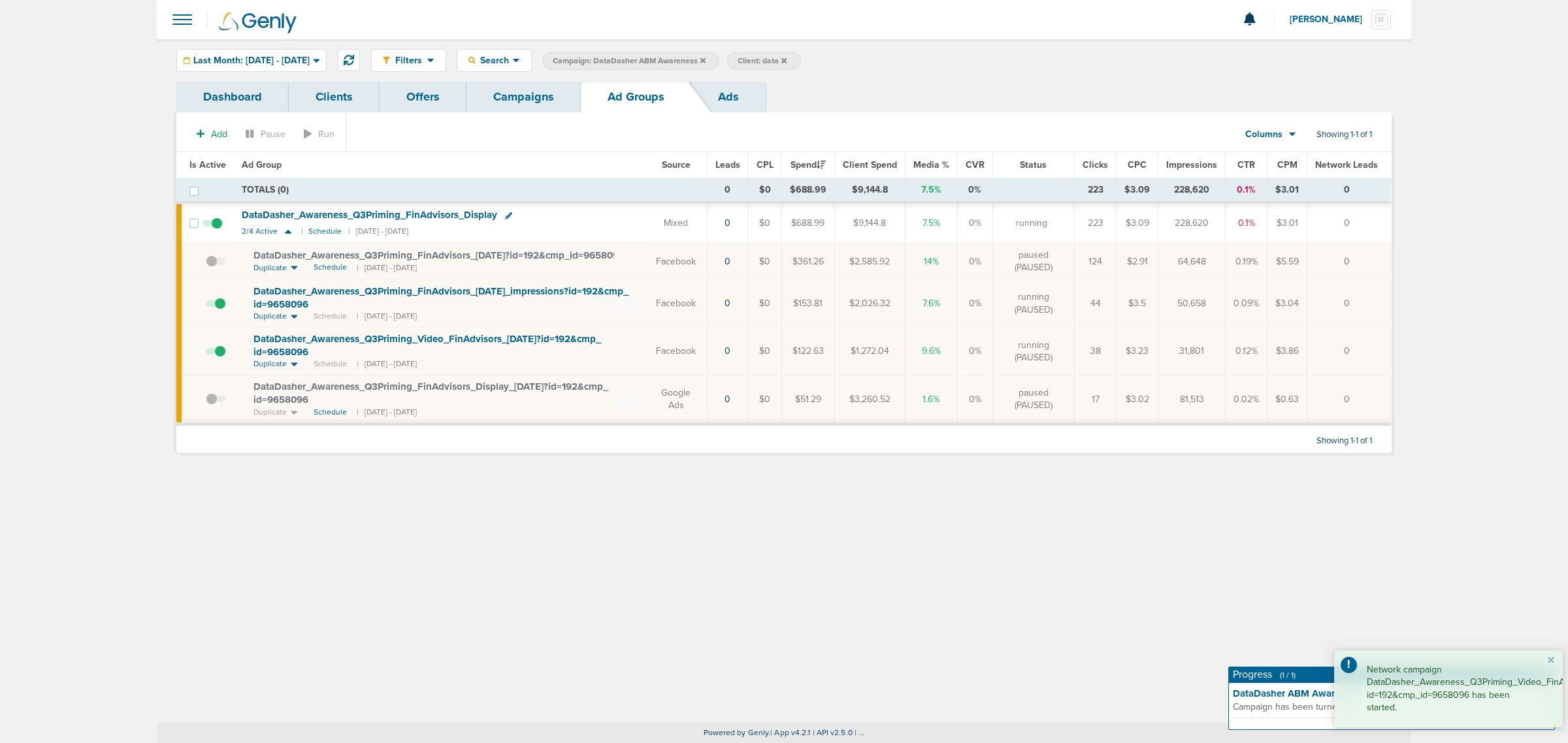
click at [213, 406] on span at bounding box center [215, 406] width 19 height 0
click at [206, 402] on input "checkbox" at bounding box center [206, 402] width 0 height 0
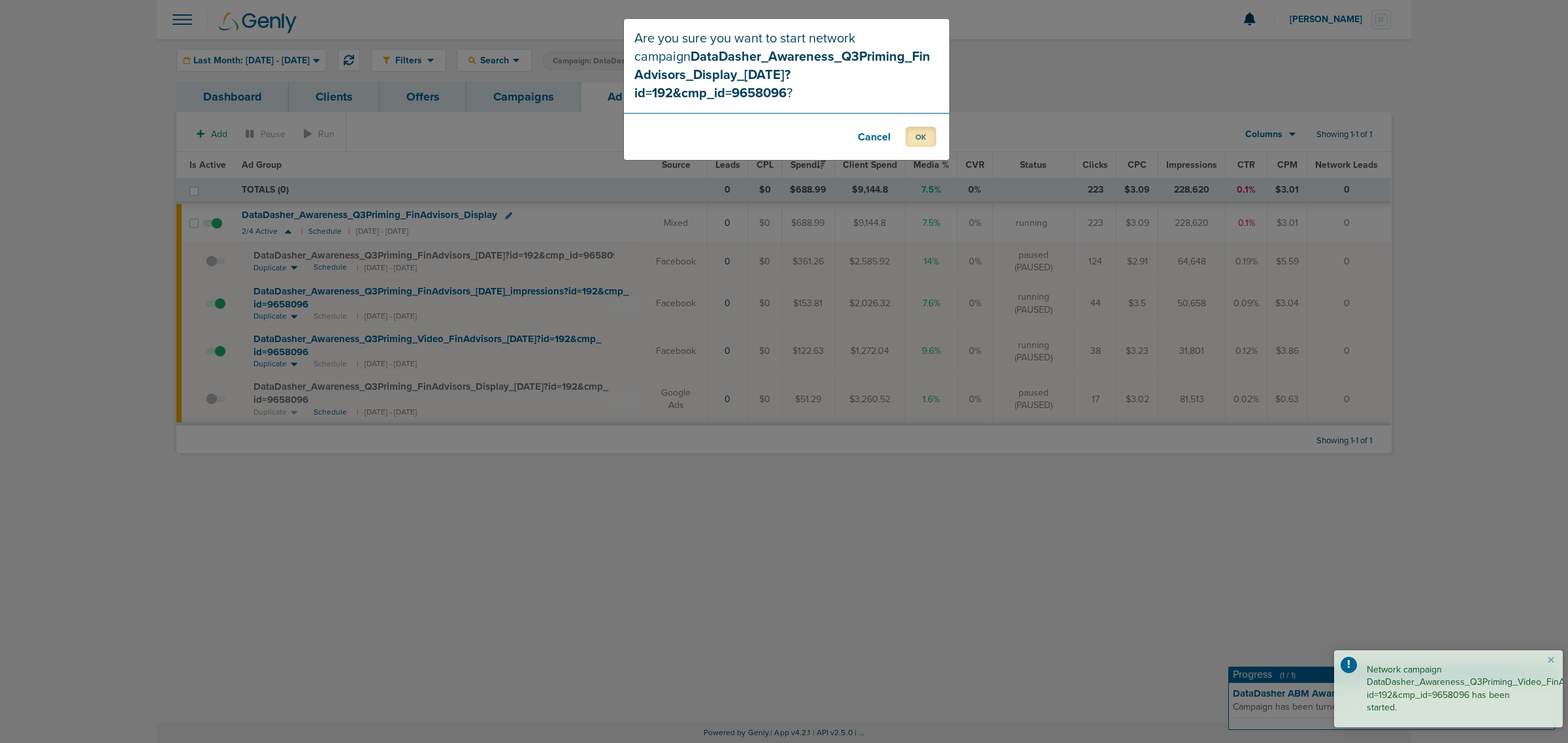
click at [918, 126] on button "OK" at bounding box center [921, 136] width 31 height 20
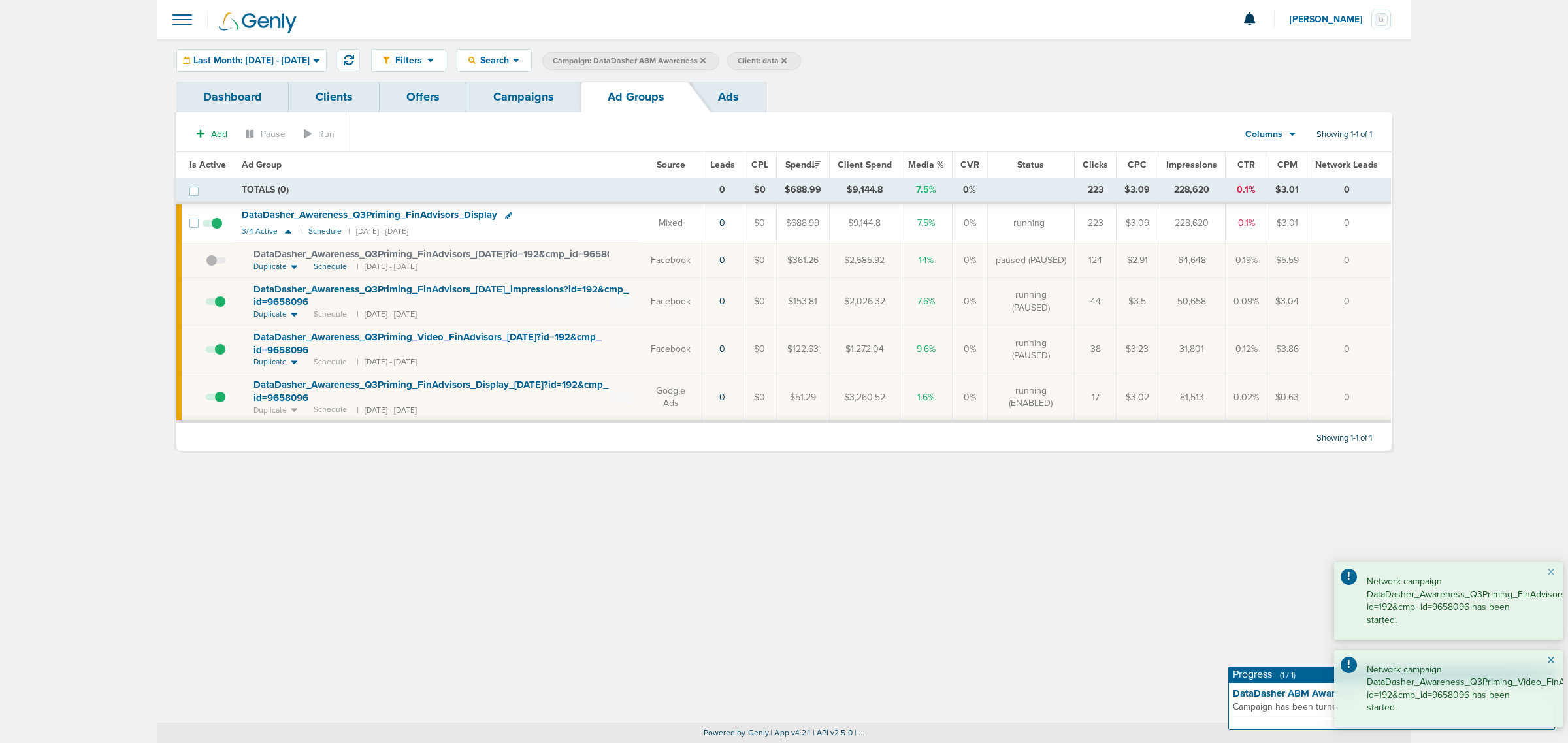
click at [1552, 661] on button "×" at bounding box center [1551, 661] width 8 height 16
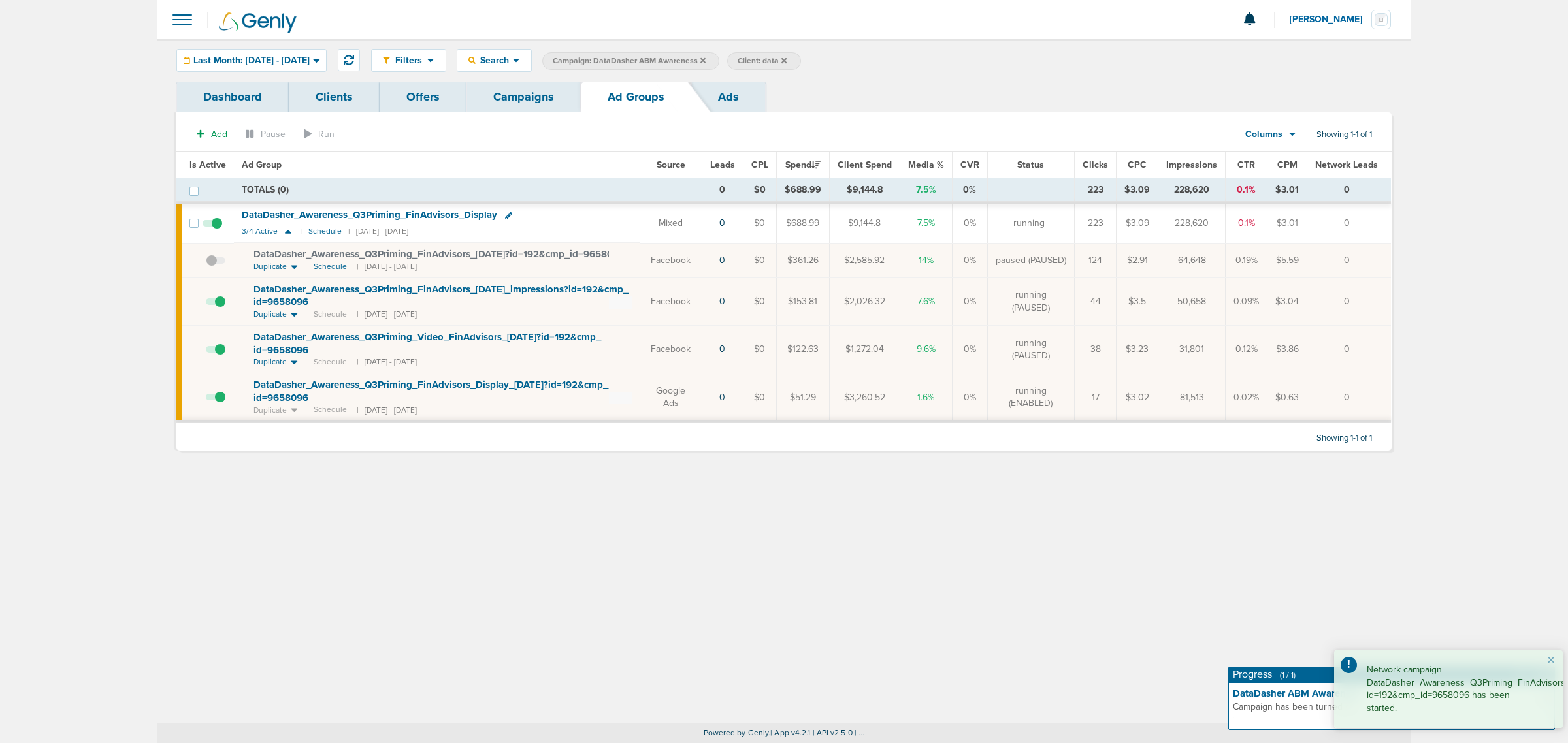
click at [1319, 524] on div "Filters Active Only Settings Status Active Inactive Objectives MQL SQL Traffic …" at bounding box center [783, 381] width 1254 height 684
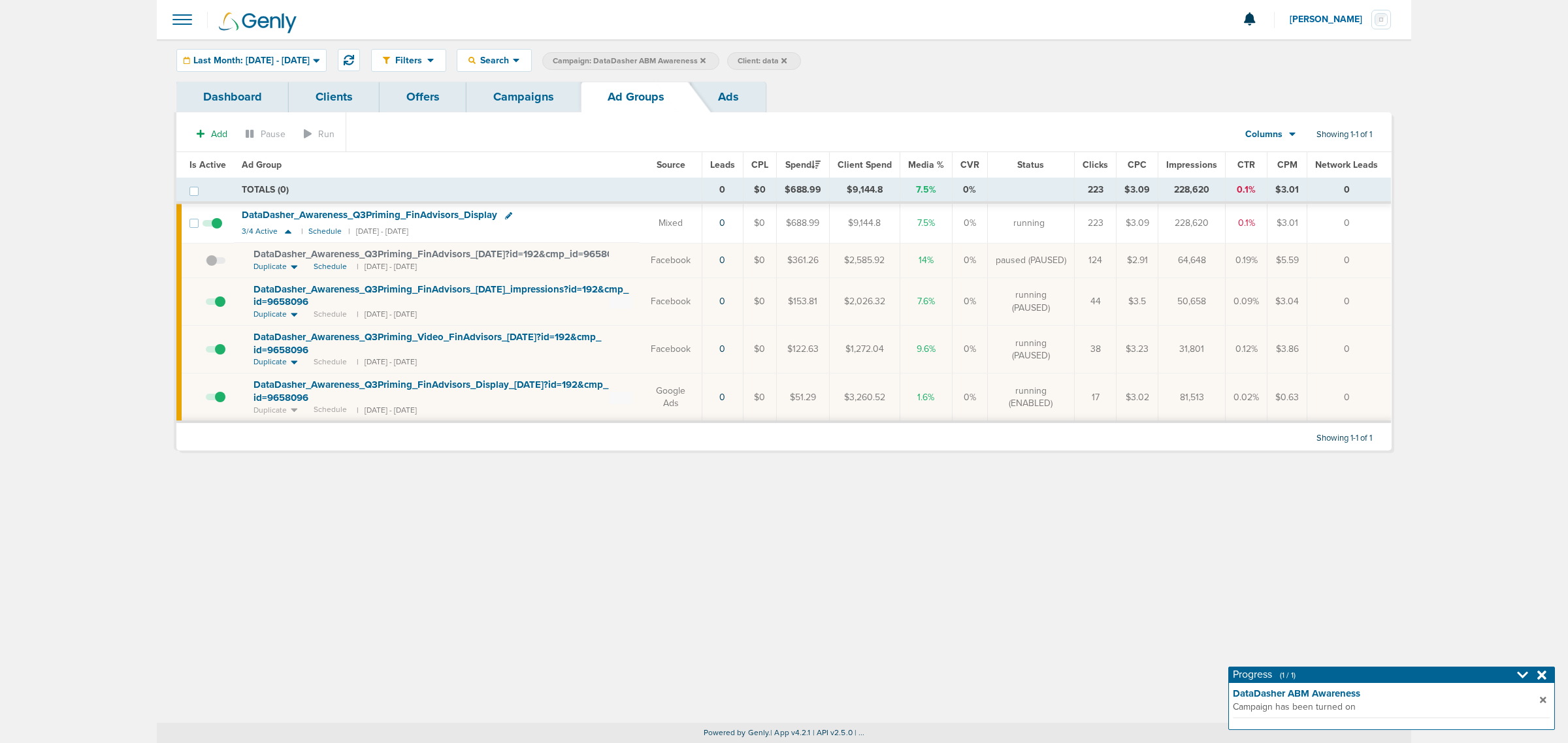
click at [410, 251] on span "DataDasher_ Awareness_ Q3Priming_ FinAdvisors_ [DATE]?id=192&cmp_ id=9658096" at bounding box center [439, 254] width 371 height 11
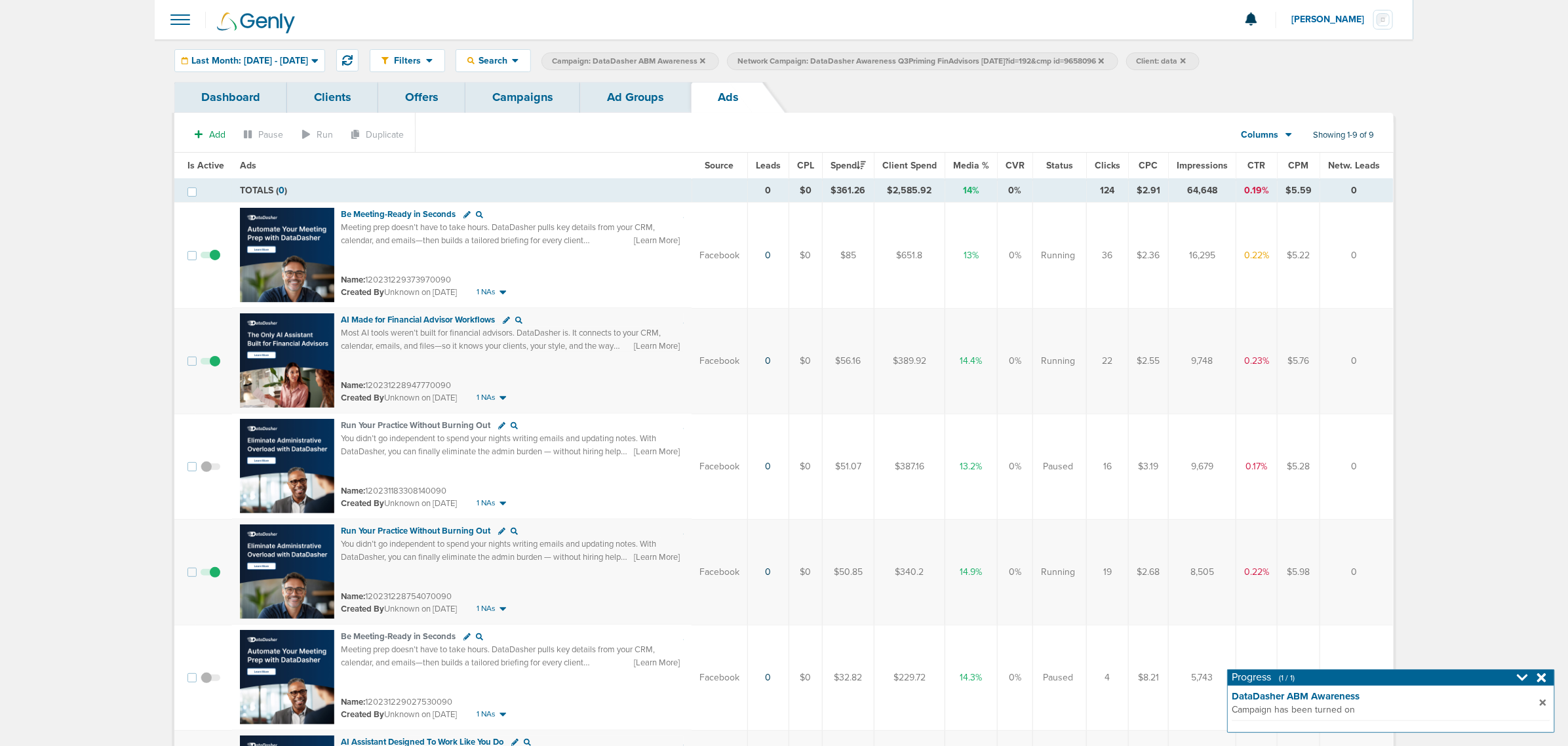
click at [640, 95] on link "Ad Groups" at bounding box center [635, 97] width 111 height 31
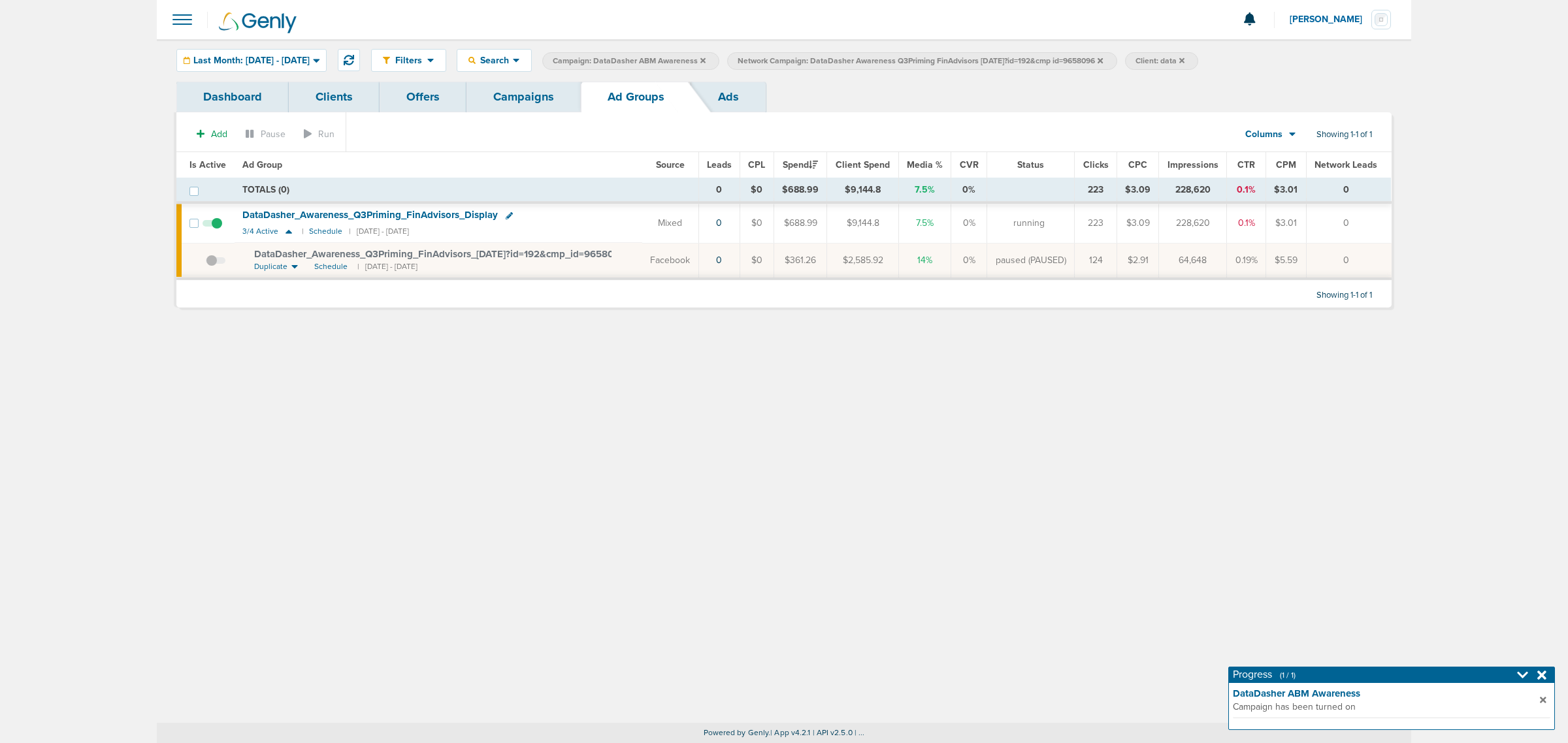
click at [1103, 61] on icon at bounding box center [1100, 59] width 5 height 5
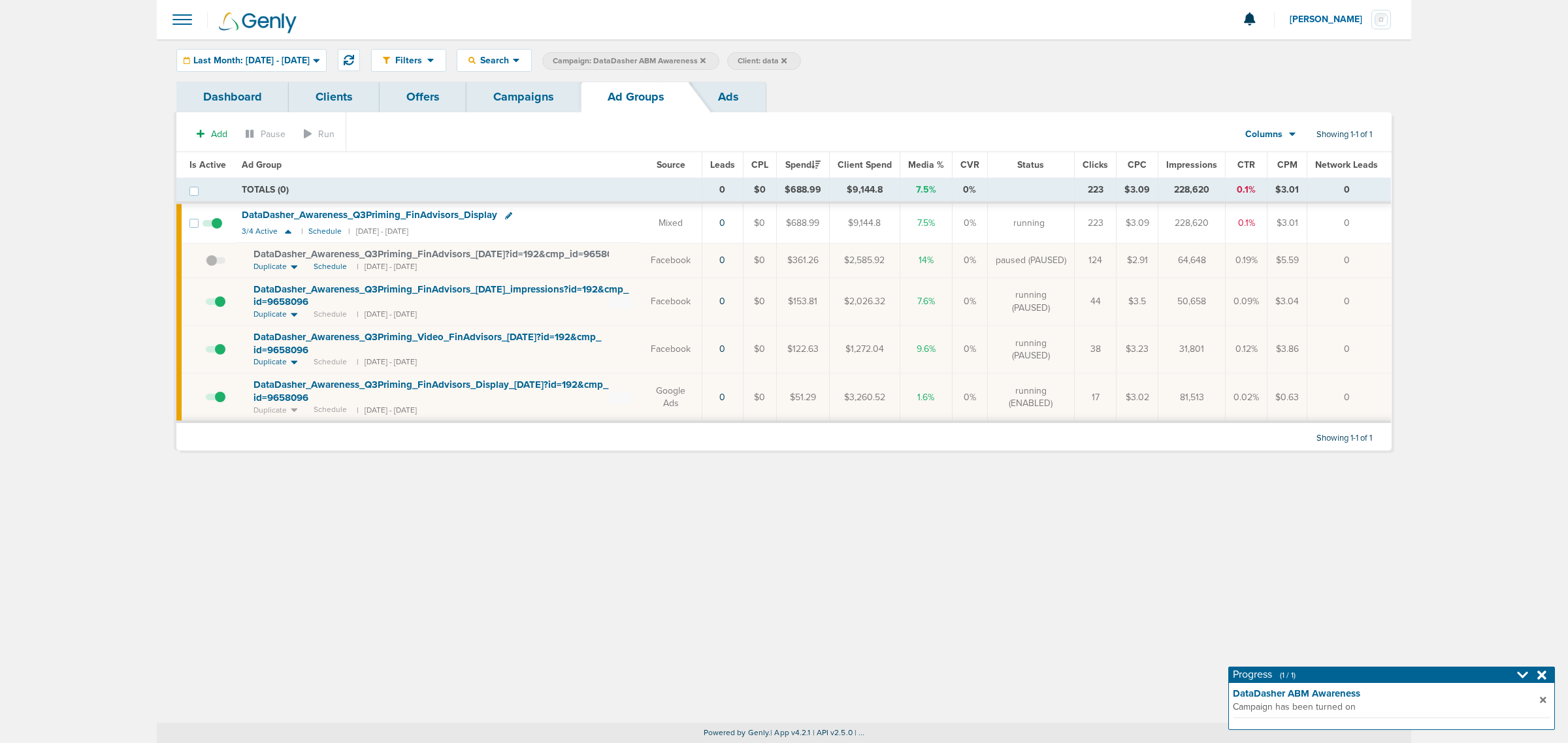
click at [523, 301] on span "DataDasher_ Awareness_ Q3Priming_ FinAdvisors_ [DATE]_ impressions?id=192&cmp_ …" at bounding box center [441, 296] width 375 height 25
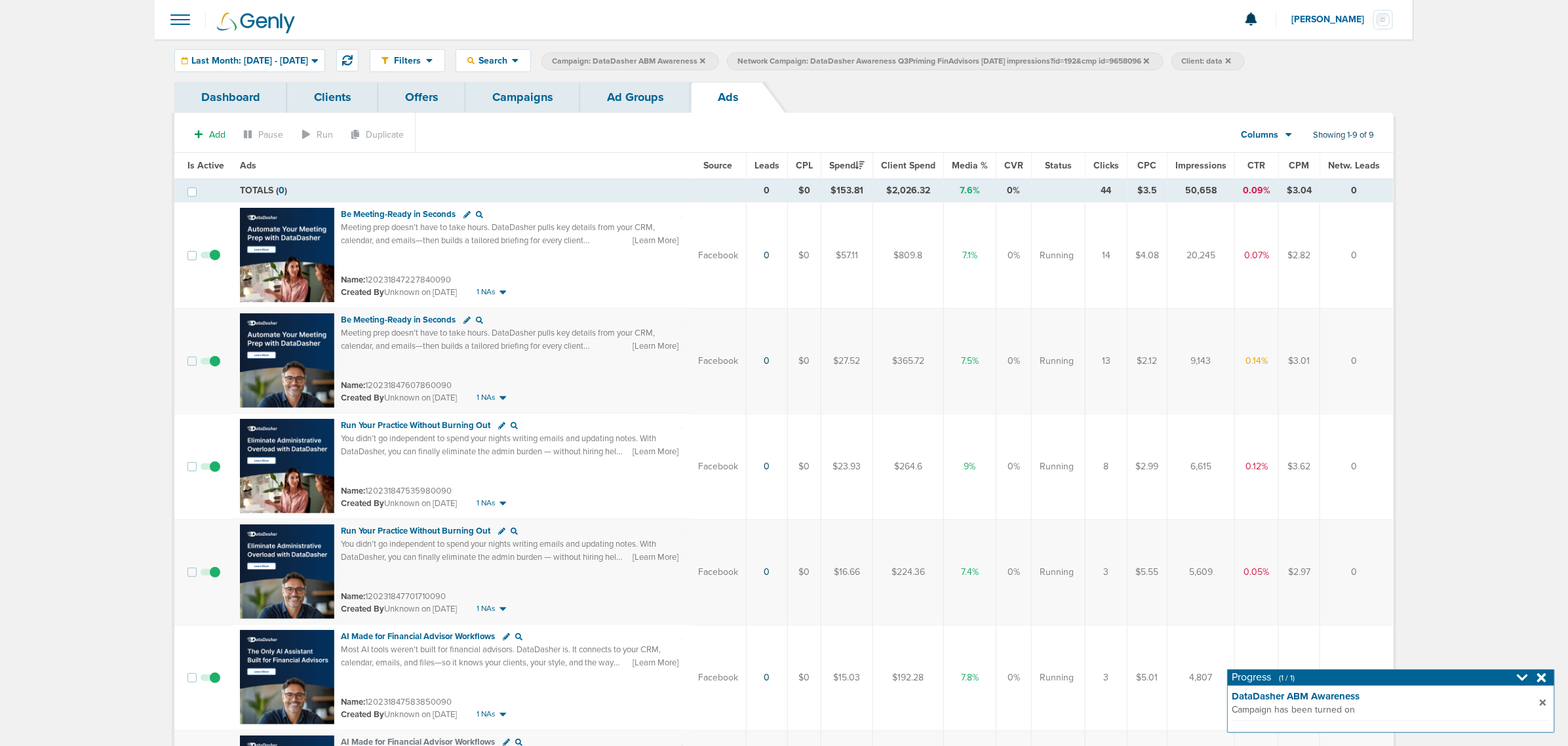
click at [542, 102] on link "Campaigns" at bounding box center [523, 97] width 115 height 31
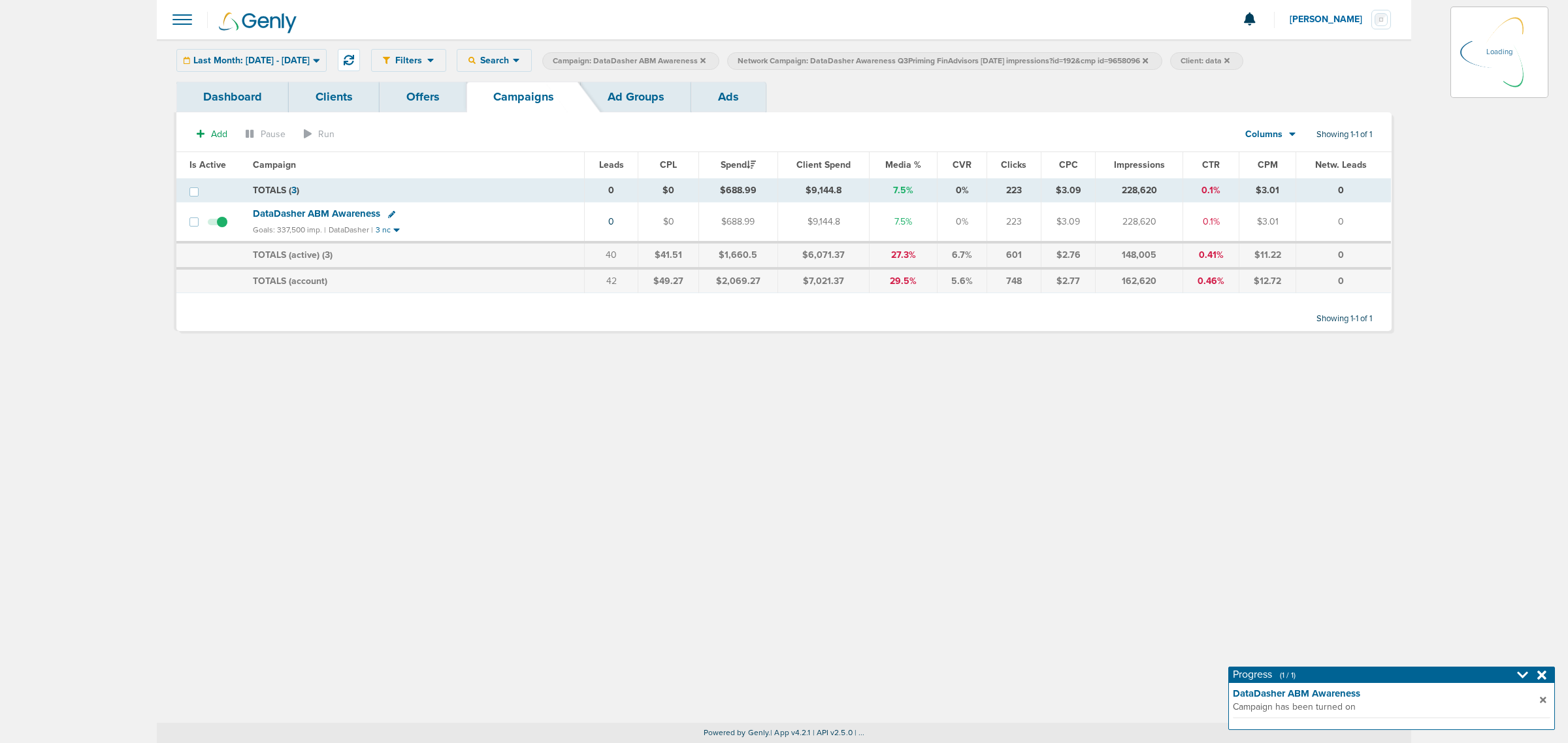
click at [1148, 57] on icon at bounding box center [1145, 61] width 5 height 8
click at [1148, 63] on icon at bounding box center [1145, 61] width 5 height 8
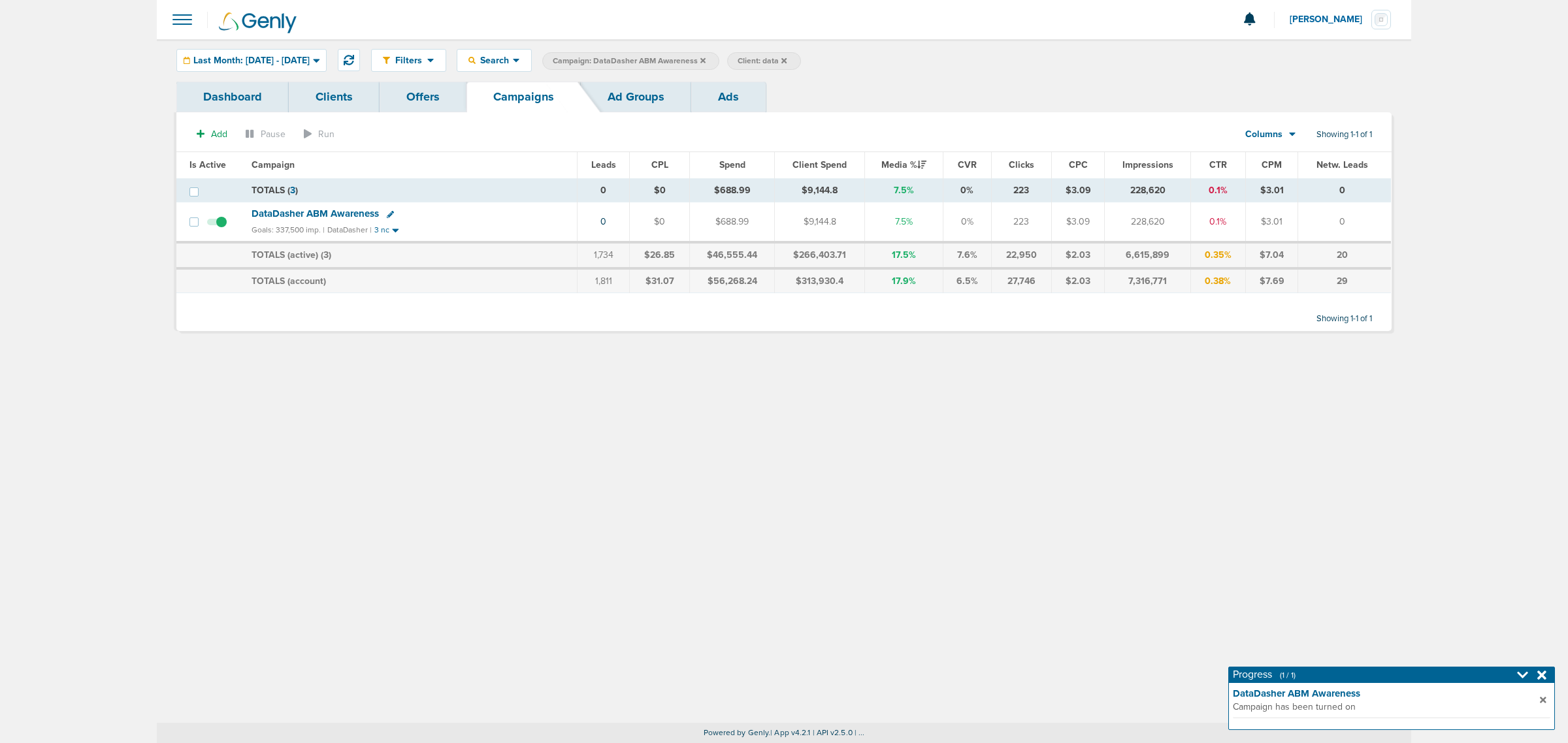
click at [705, 60] on icon at bounding box center [703, 61] width 5 height 8
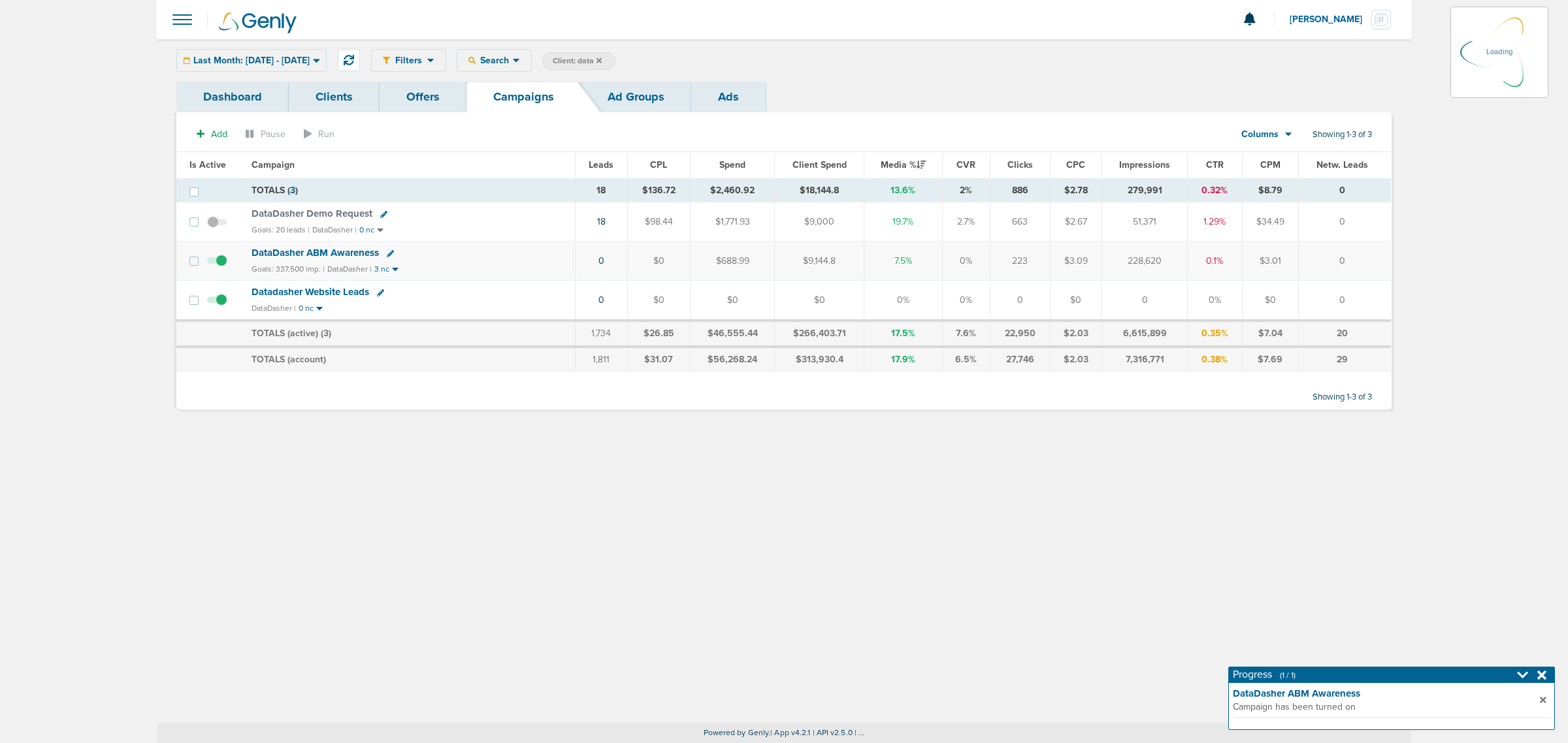
click at [602, 61] on icon at bounding box center [599, 59] width 5 height 5
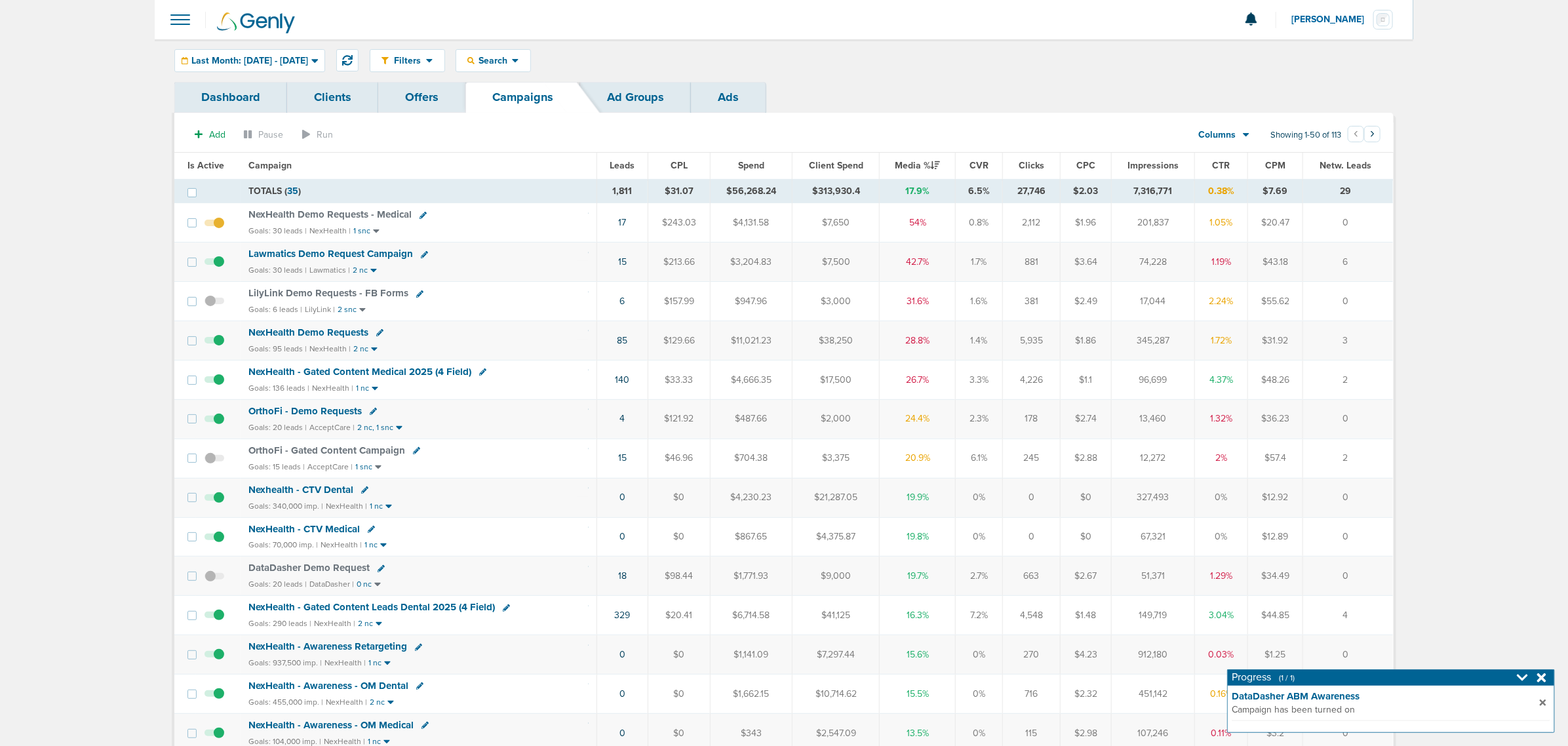
click at [363, 59] on div "Filters Active Only Settings Status Active Inactive Objectives MQL SQL Traffic …" at bounding box center [784, 60] width 1258 height 42
click at [308, 60] on span "Last Month: [DATE] - [DATE]" at bounding box center [250, 61] width 117 height 9
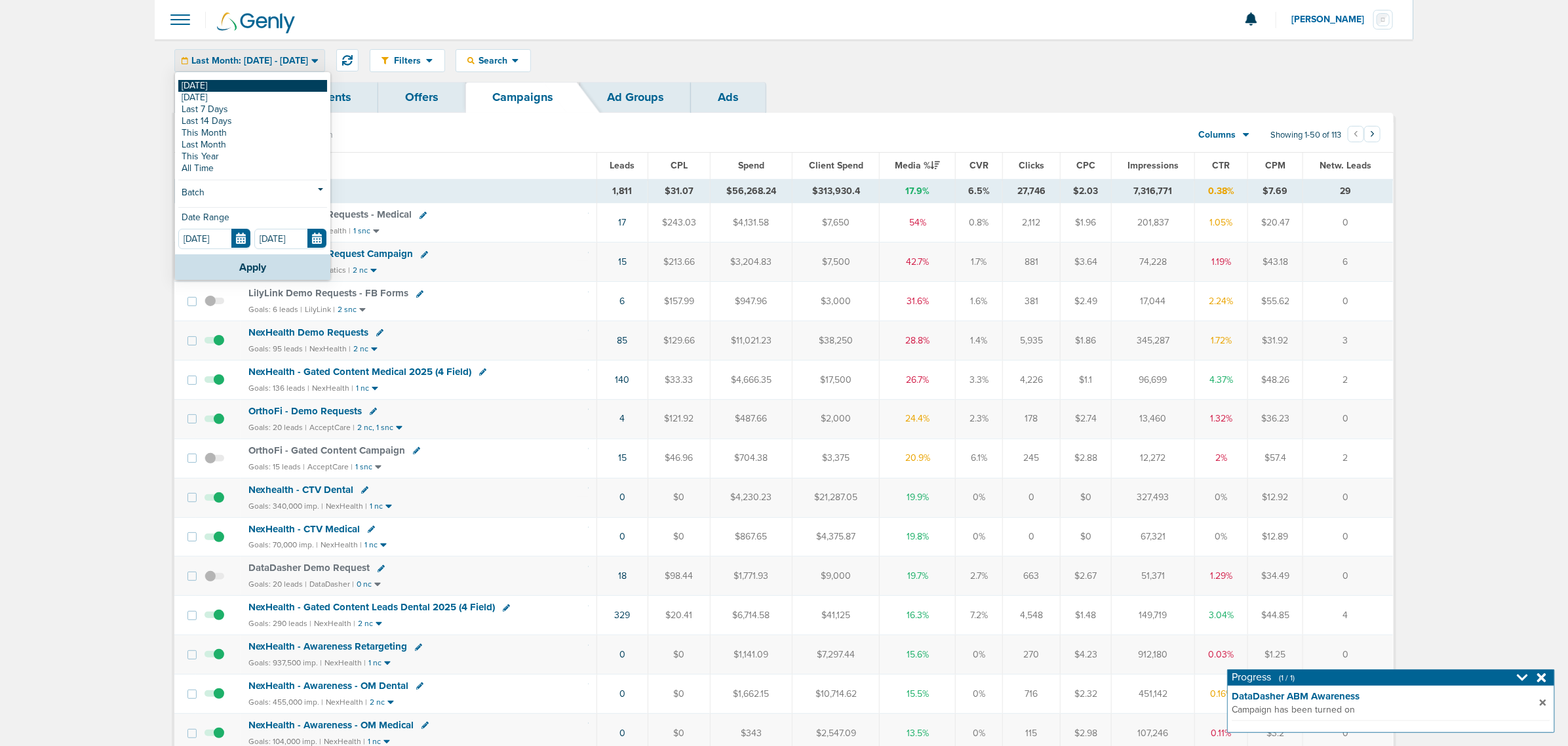
click at [188, 82] on link "[DATE]" at bounding box center [253, 86] width 149 height 11
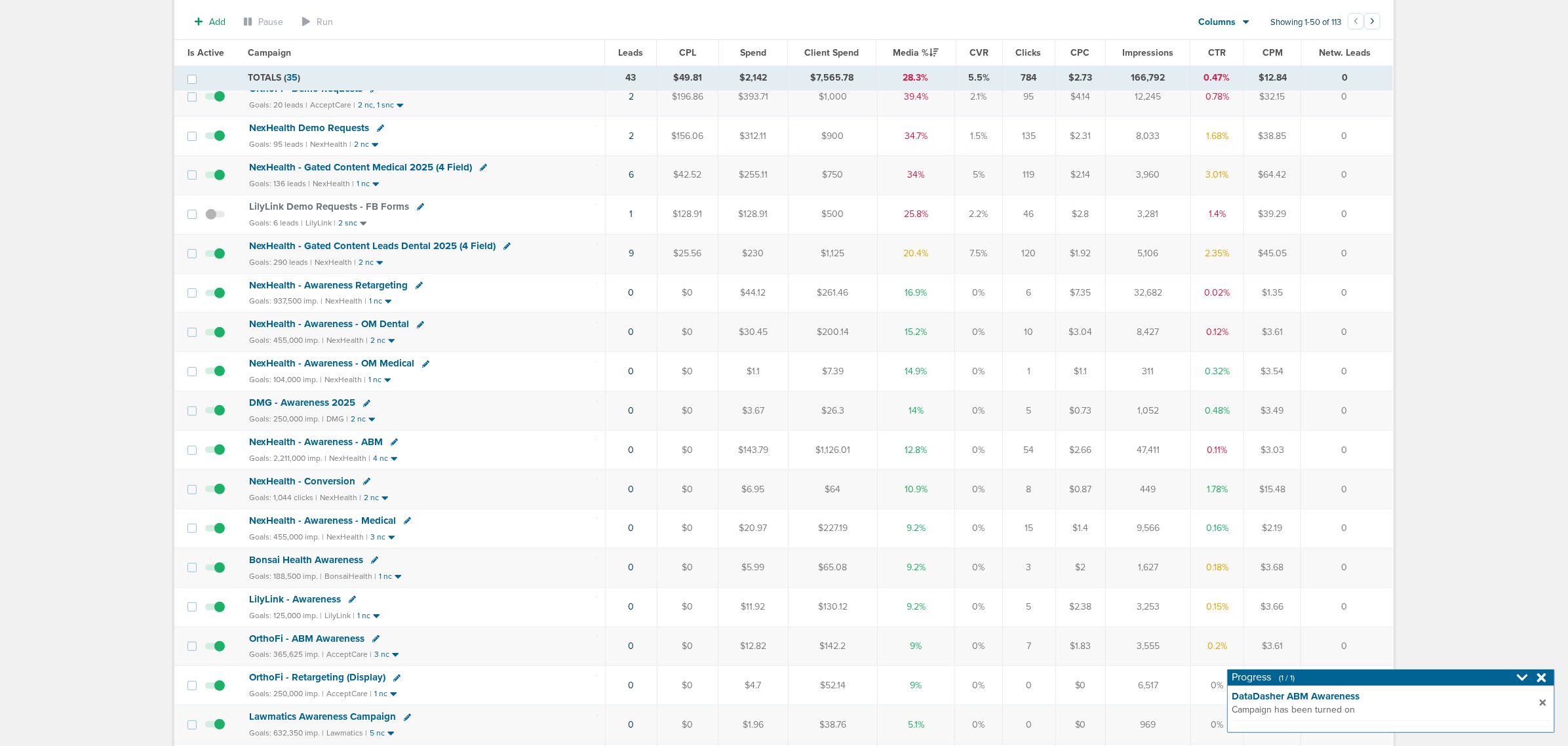
scroll to position [246, 0]
click at [381, 251] on span "NexHealth - Gated Content Leads Dental 2025 (4 Field)" at bounding box center [372, 247] width 247 height 11
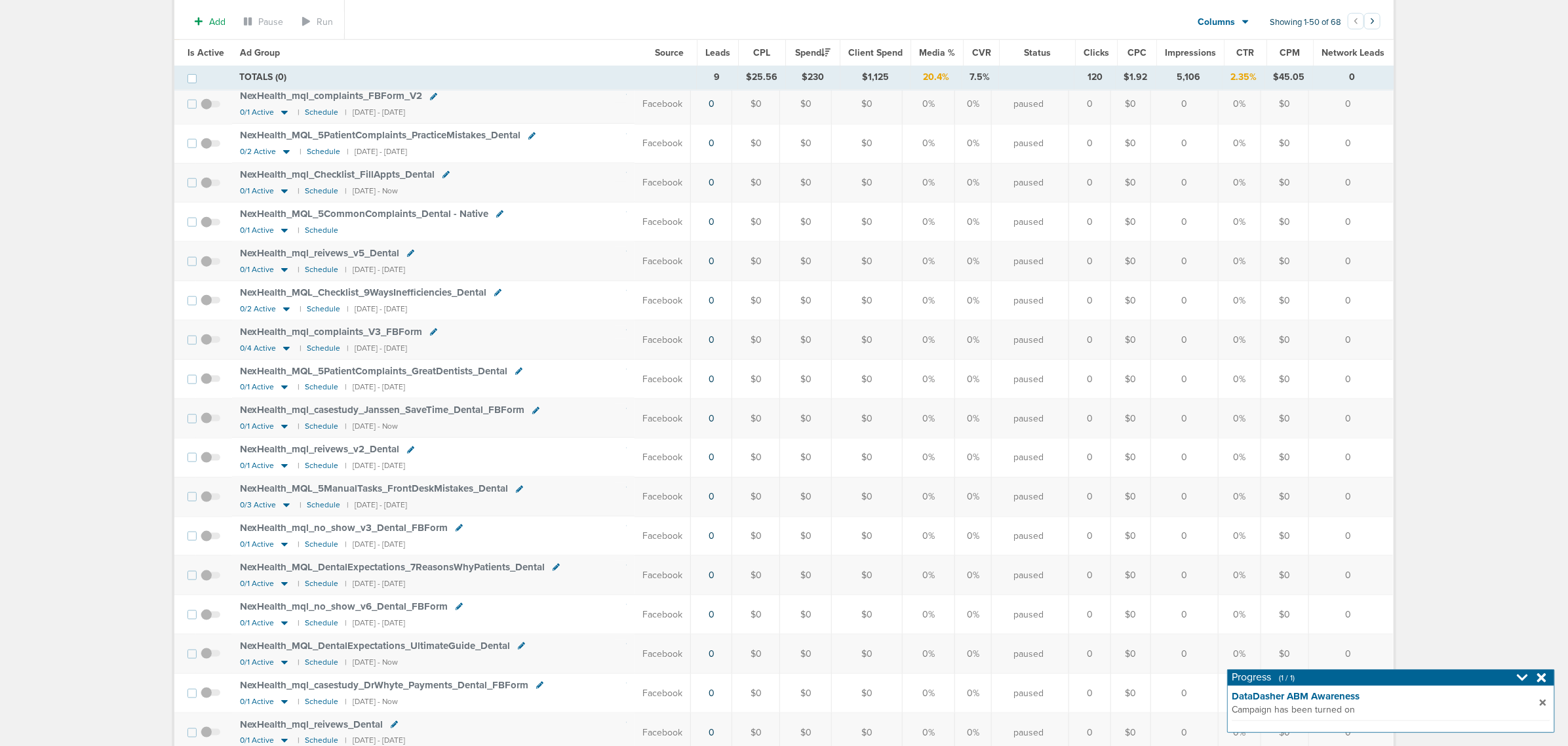
scroll to position [492, 0]
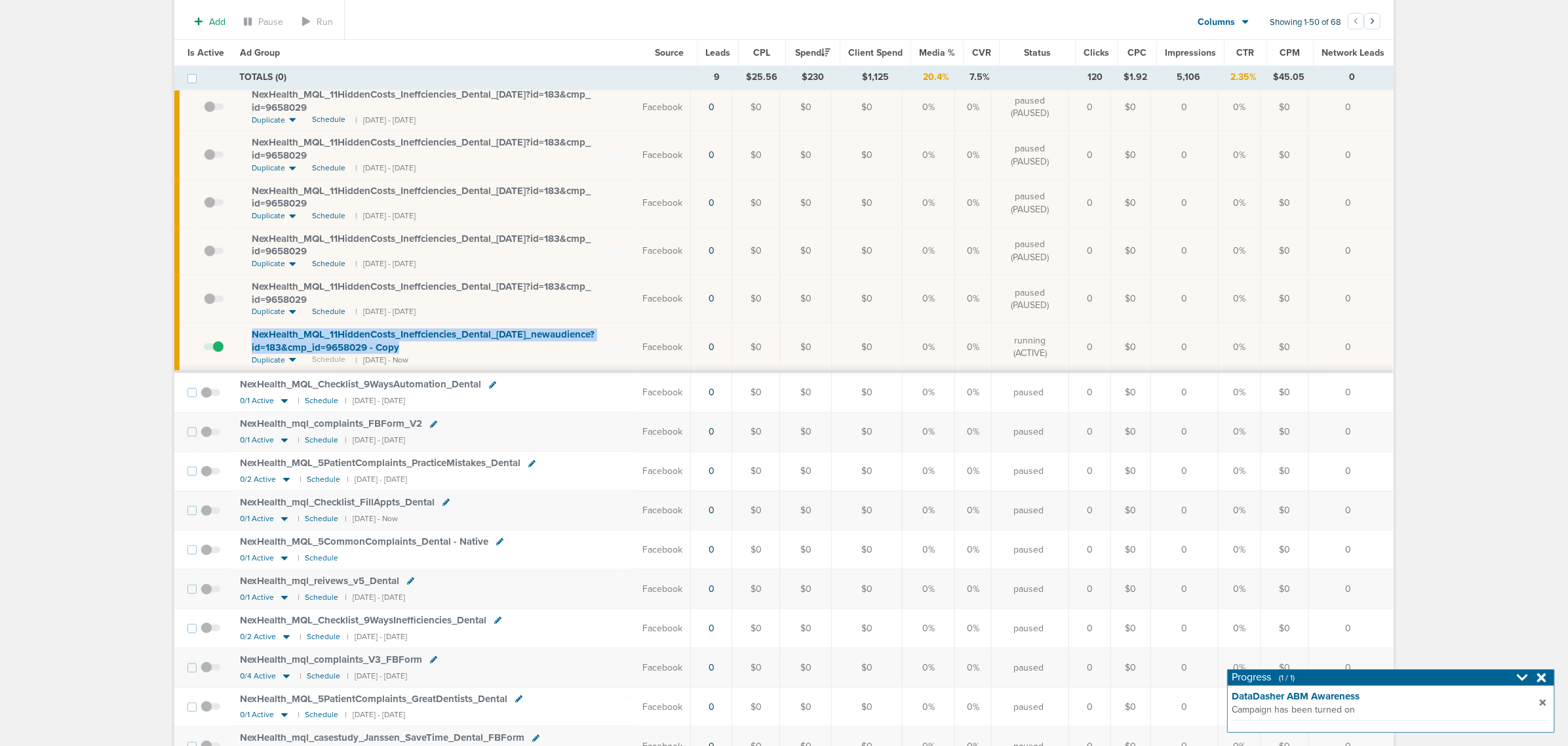
drag, startPoint x: 418, startPoint y: 357, endPoint x: 238, endPoint y: 334, distance: 181.5
click at [238, 334] on td "NexHealth_ MQL_ 11HiddenCosts_ Ineffciencies_ Dental_ [DATE]_ newaudience?id=18…" at bounding box center [433, 348] width 402 height 49
copy span "NexHealth_ MQL_ 11HiddenCosts_ Ineffciencies_ Dental_ [DATE]_ newaudience?id=18…"
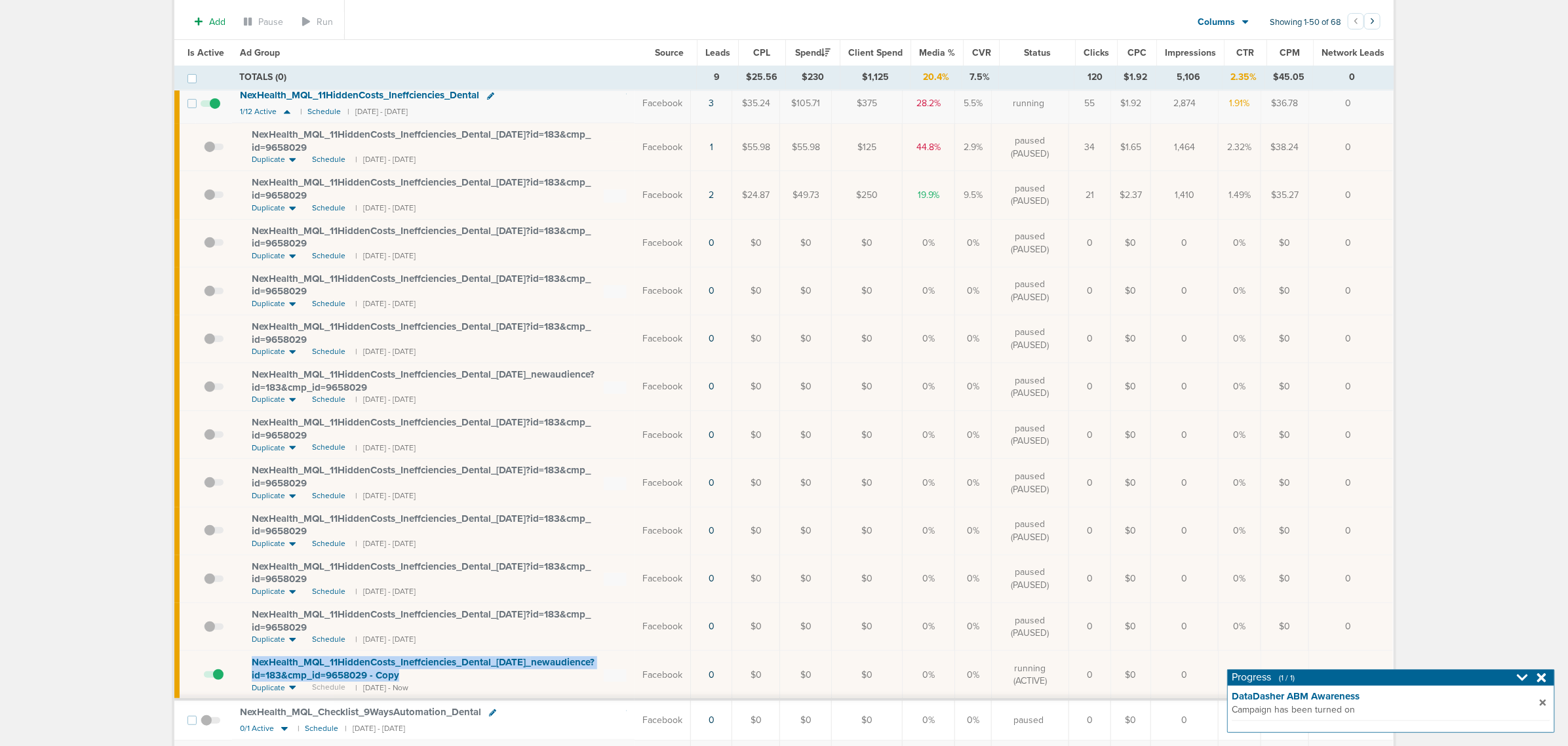
scroll to position [0, 0]
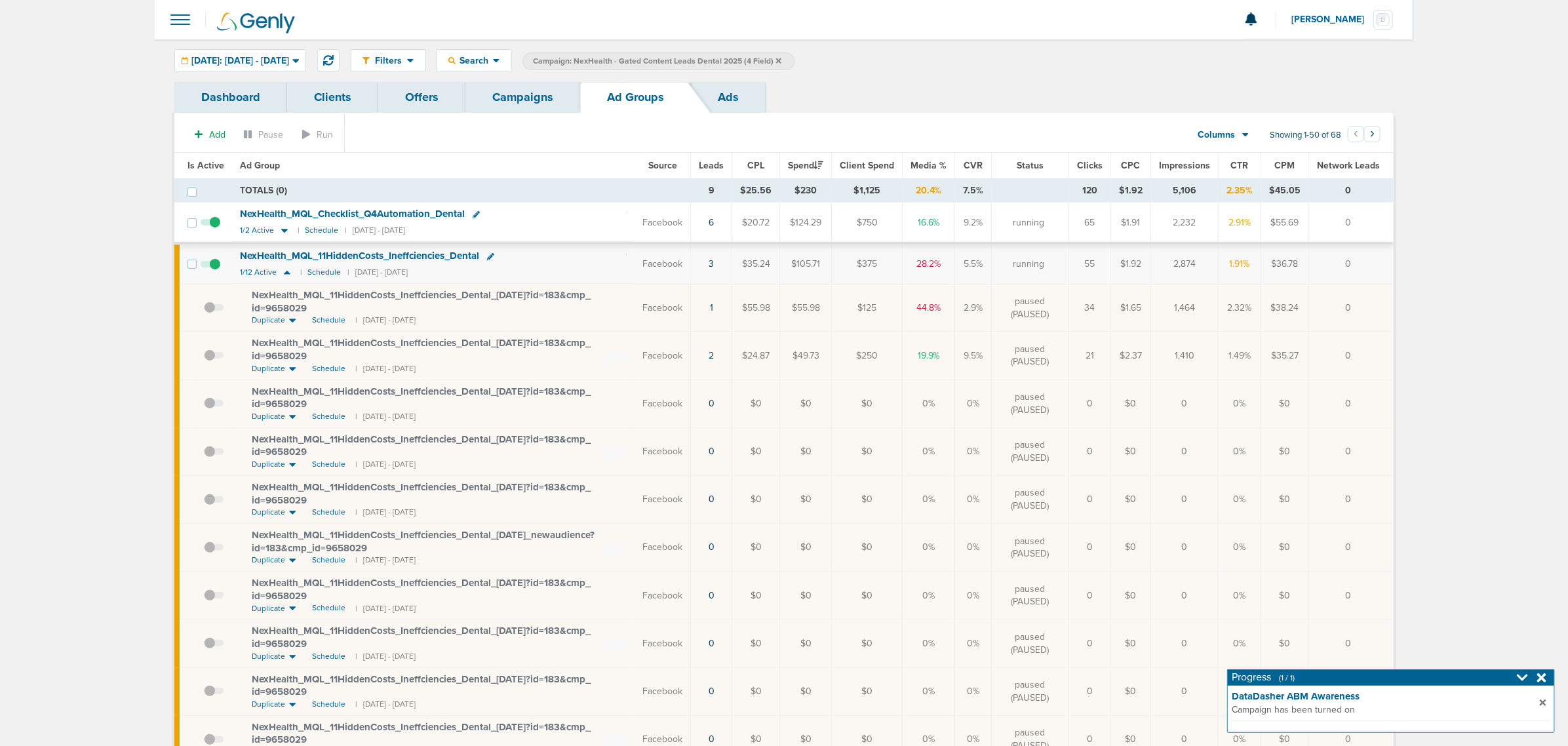
click at [1539, 676] on icon at bounding box center [1541, 678] width 9 height 9
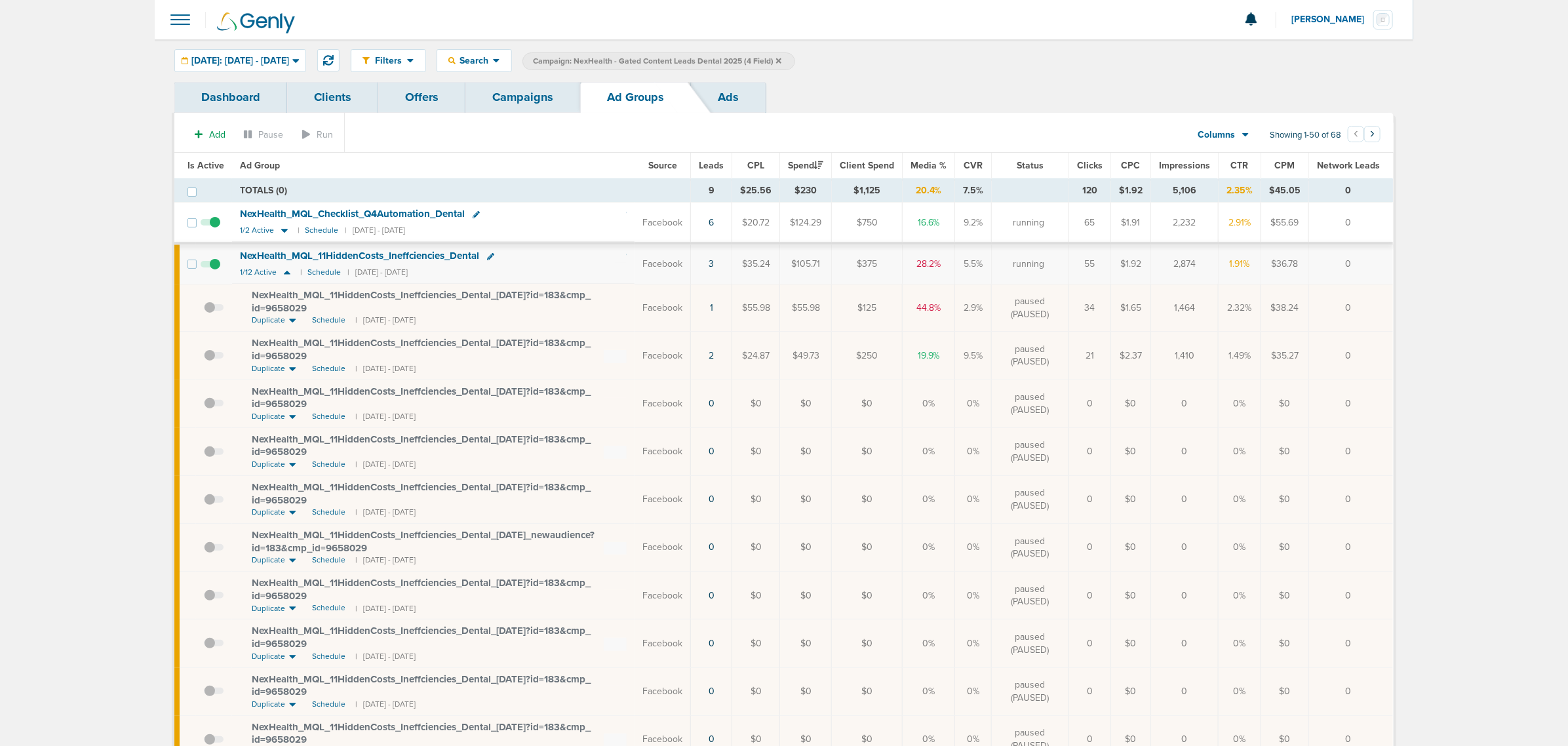
click at [516, 109] on link "Campaigns" at bounding box center [523, 97] width 115 height 31
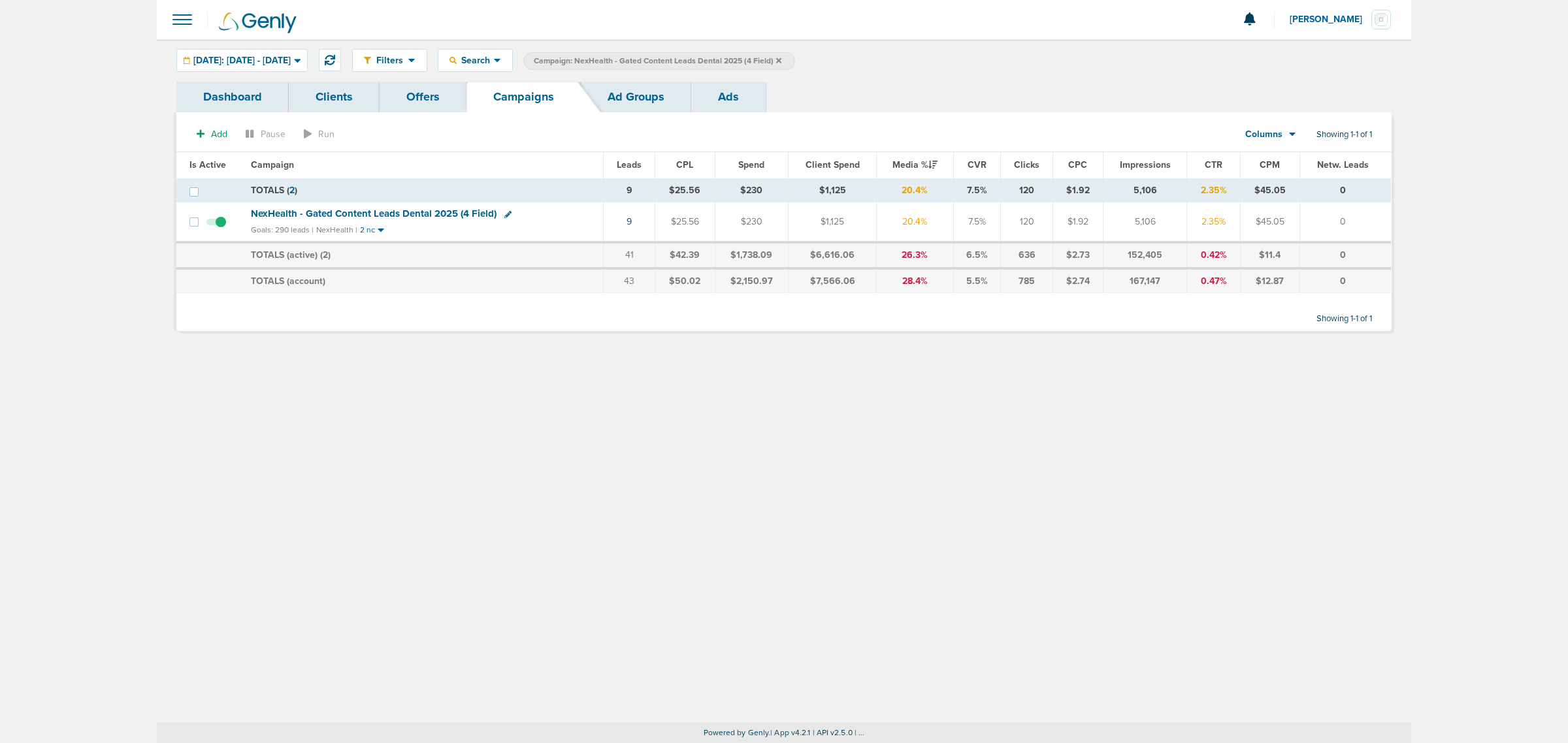
click at [782, 59] on icon at bounding box center [778, 59] width 5 height 5
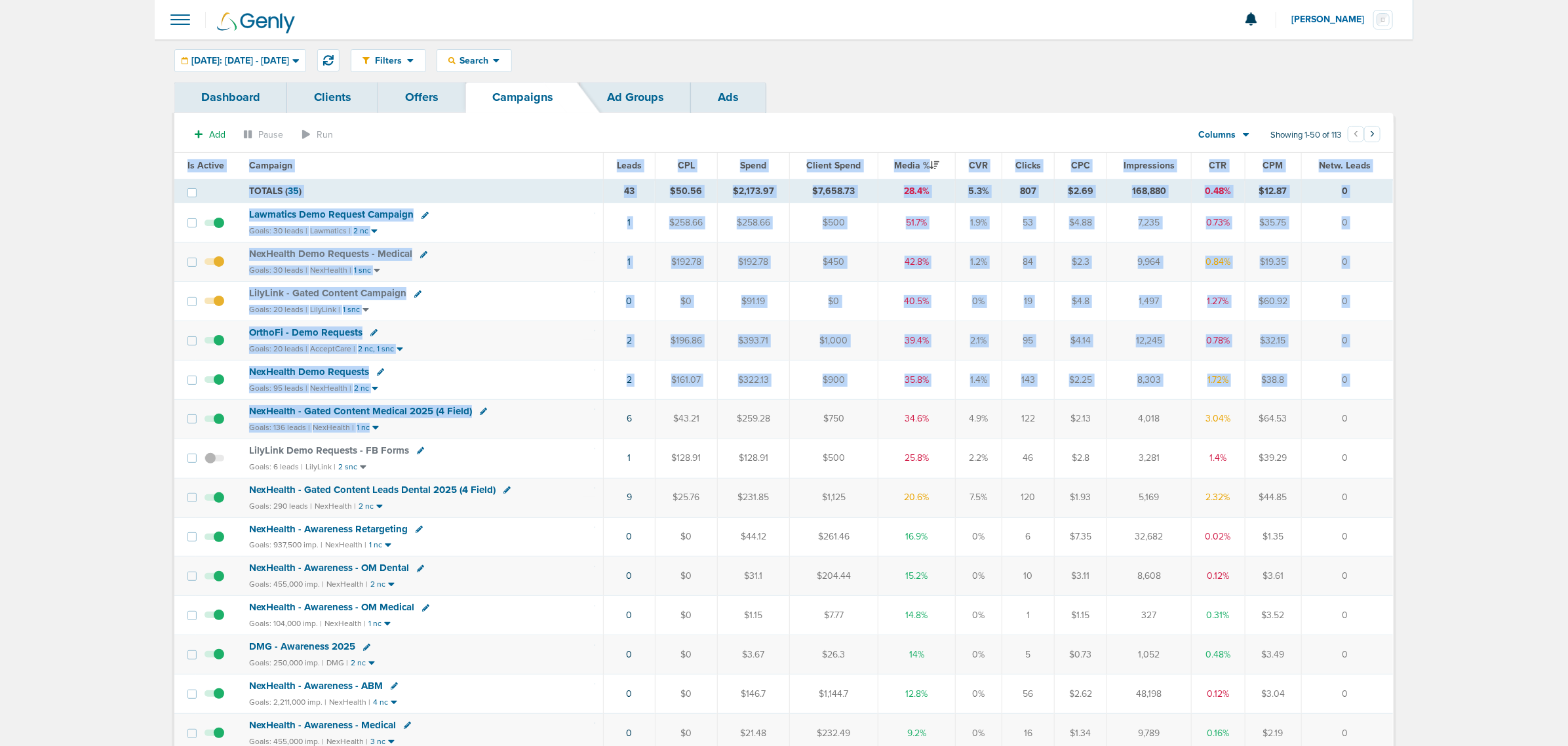
drag, startPoint x: 577, startPoint y: 427, endPoint x: 1452, endPoint y: 423, distance: 875.0
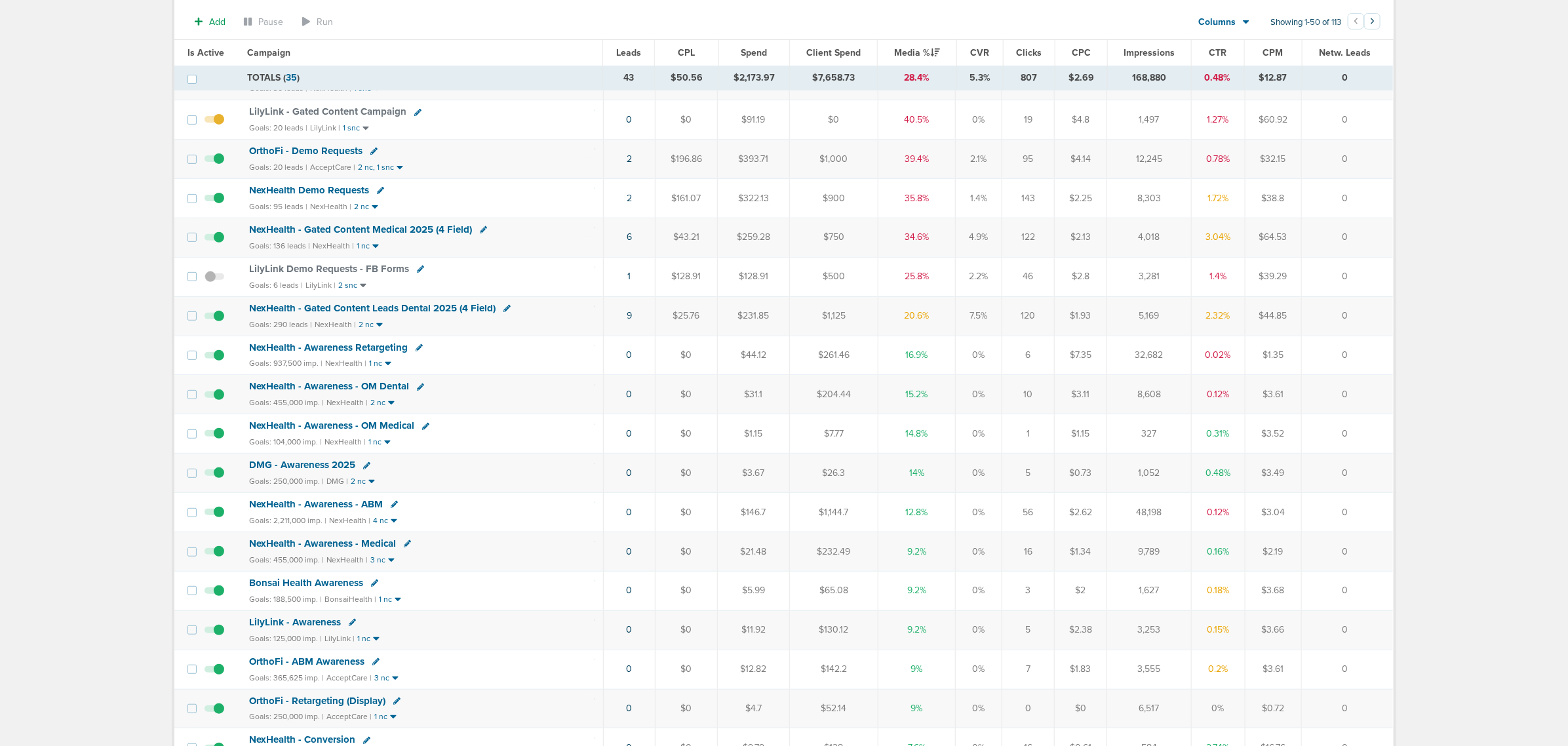
scroll to position [246, 0]
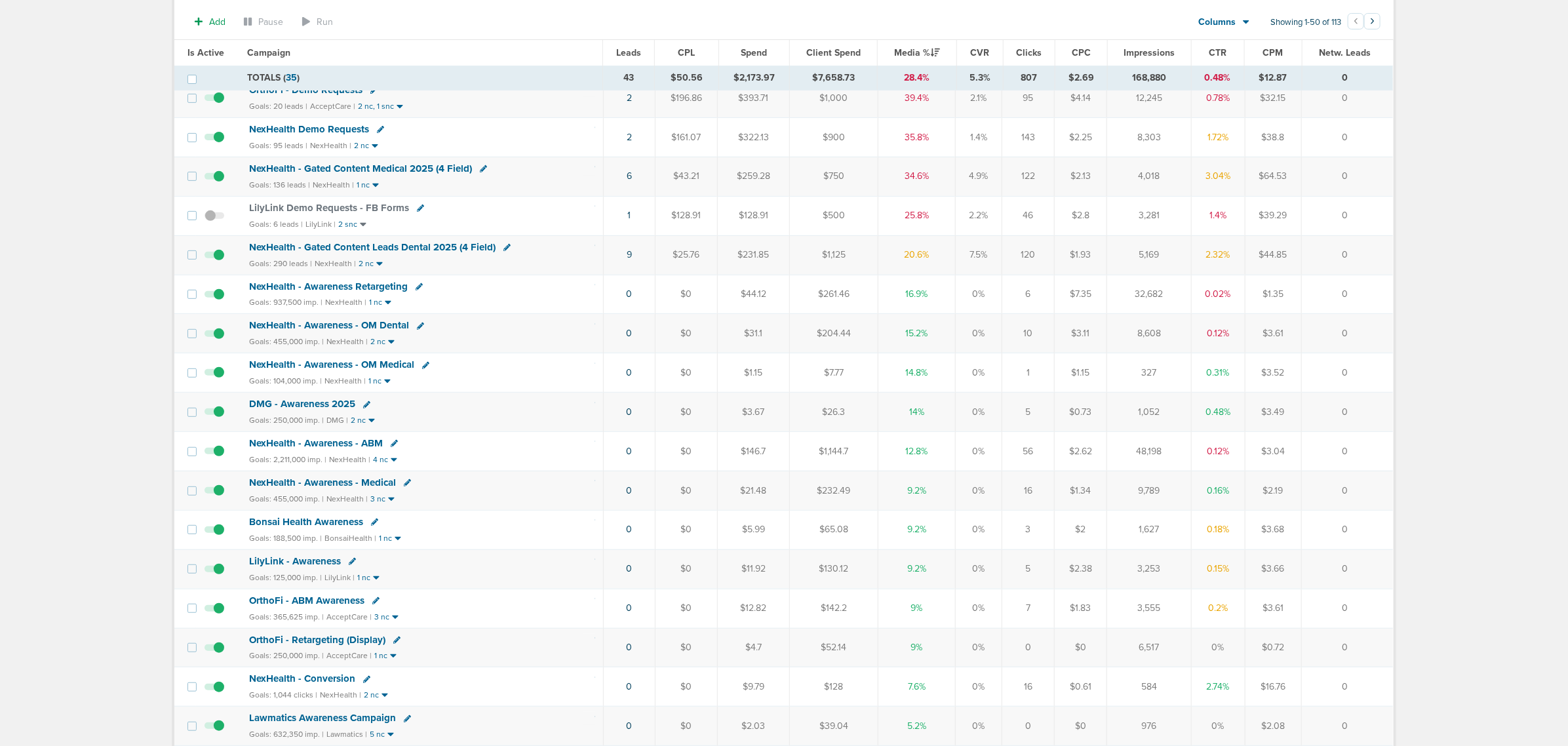
drag, startPoint x: 1374, startPoint y: 260, endPoint x: 50, endPoint y: 179, distance: 1326.5
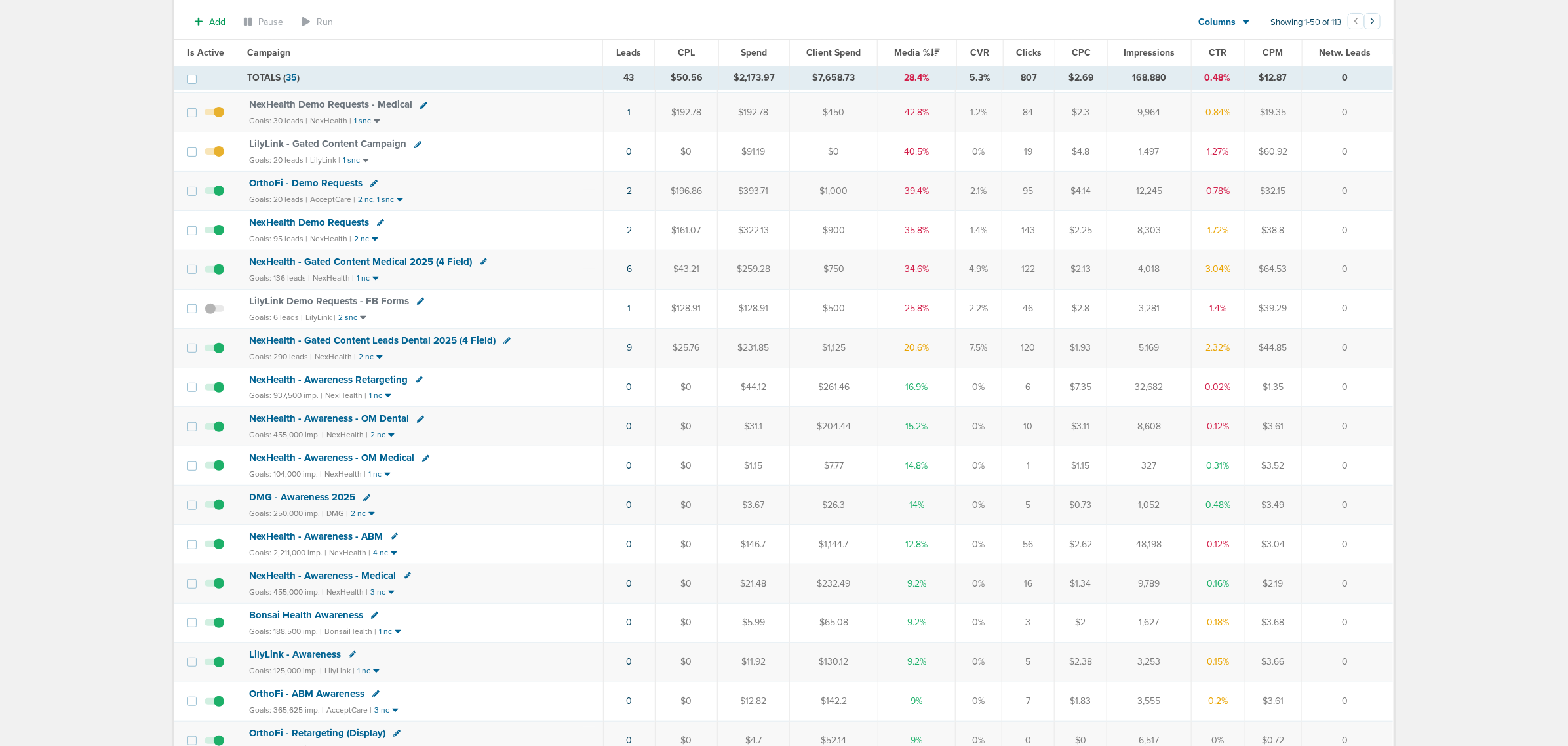
scroll to position [0, 0]
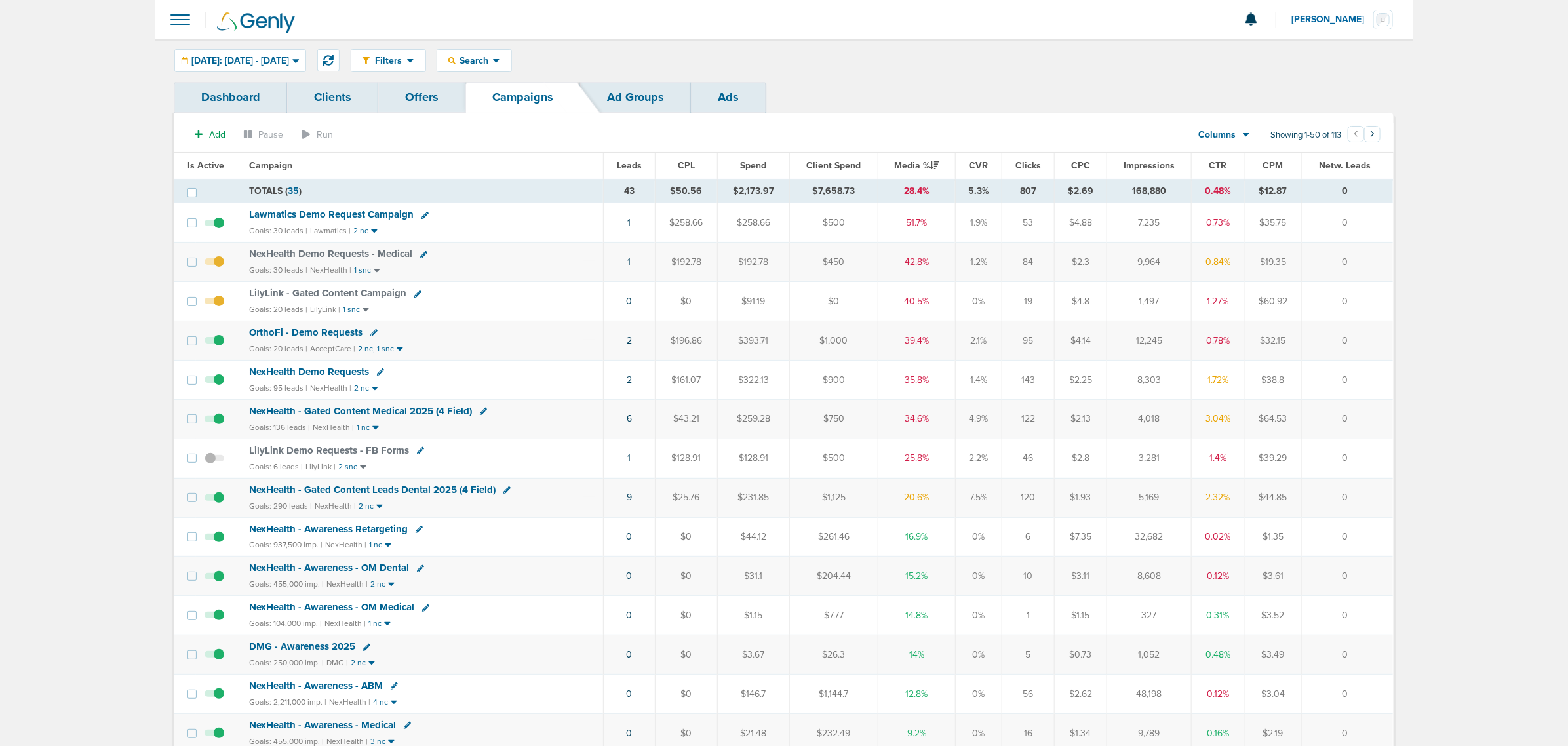
click at [348, 414] on span "NexHealth - Gated Content Medical 2025 (4 Field)" at bounding box center [360, 411] width 223 height 11
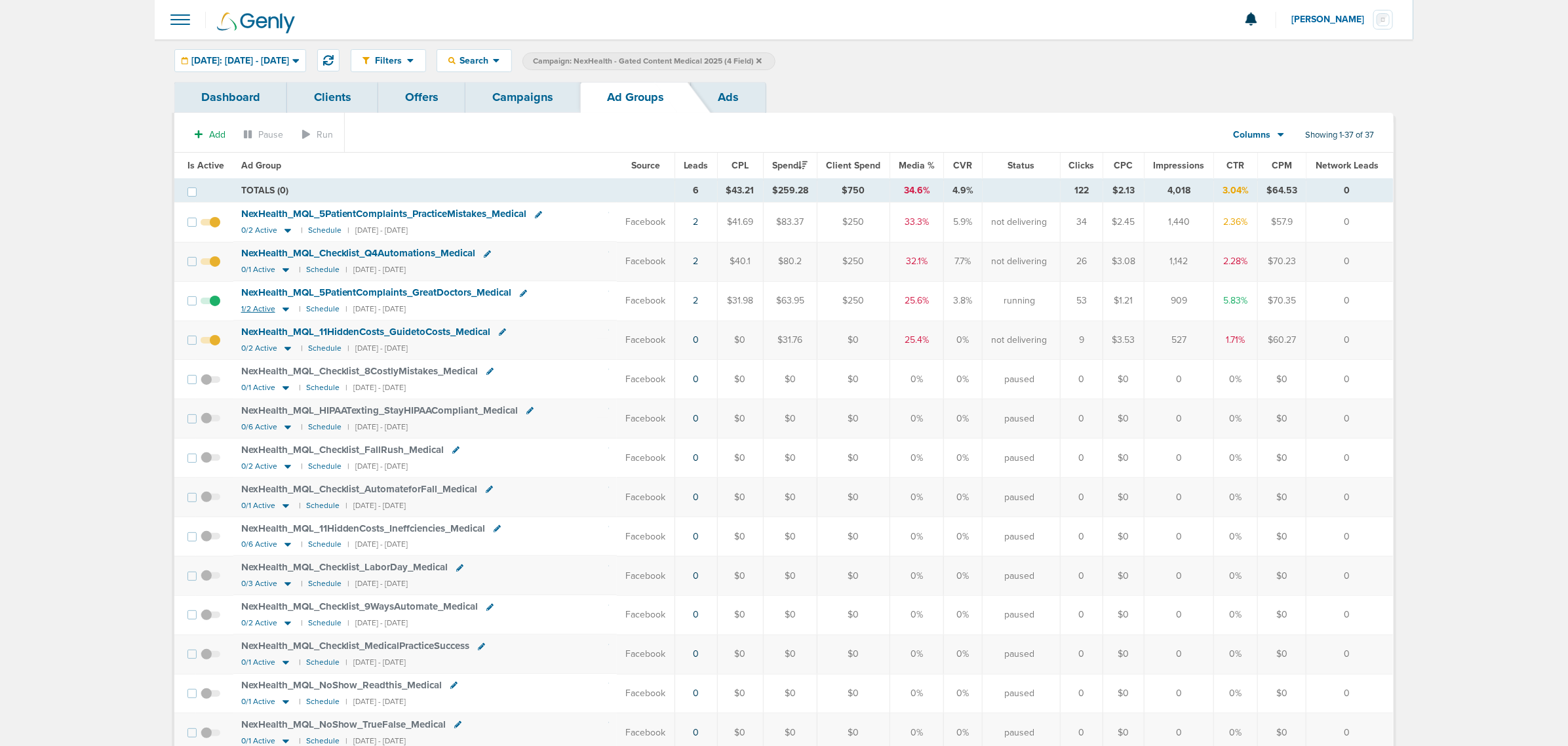
click at [287, 313] on icon at bounding box center [285, 309] width 13 height 11
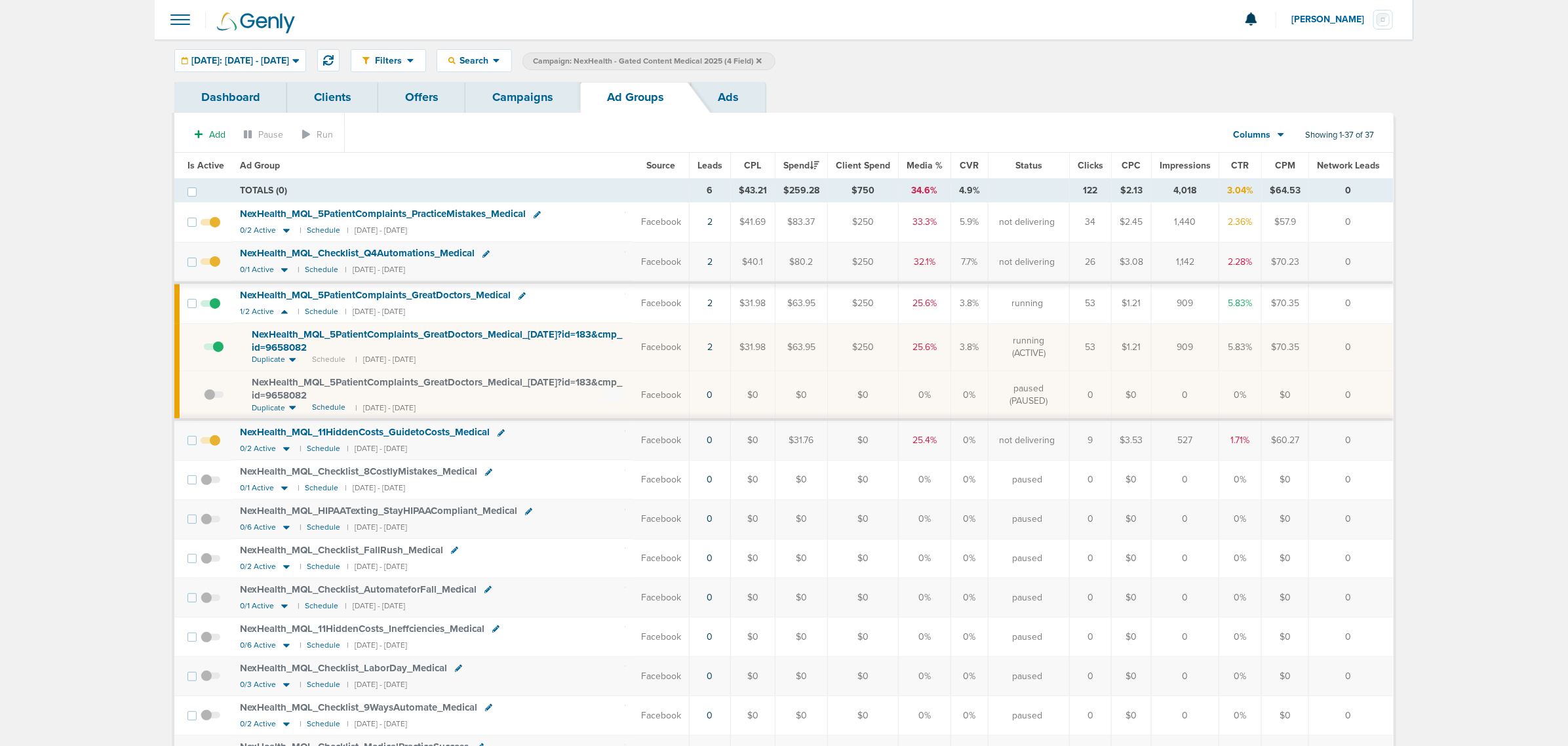
click at [521, 99] on link "Campaigns" at bounding box center [523, 97] width 115 height 31
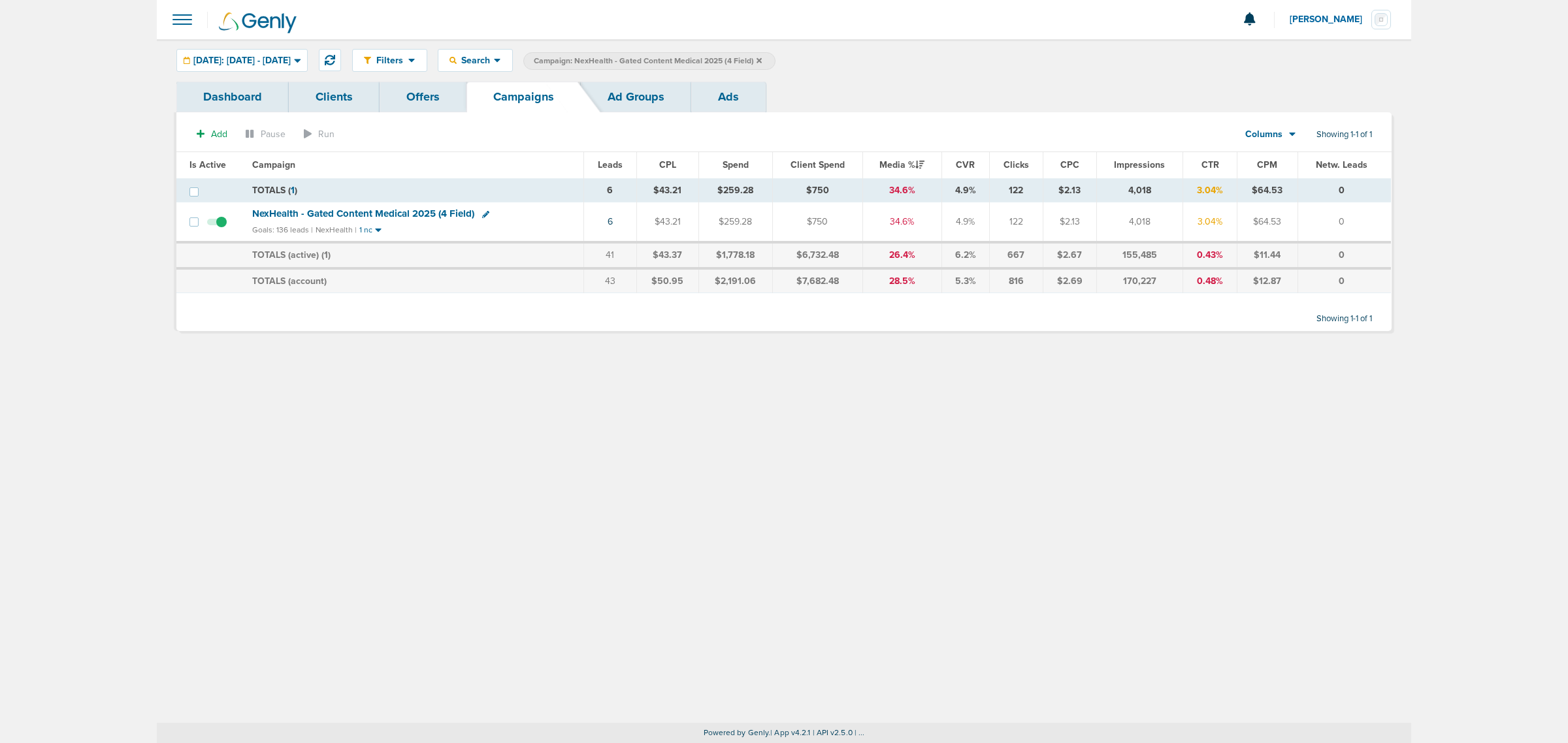
click at [762, 63] on icon at bounding box center [759, 61] width 5 height 8
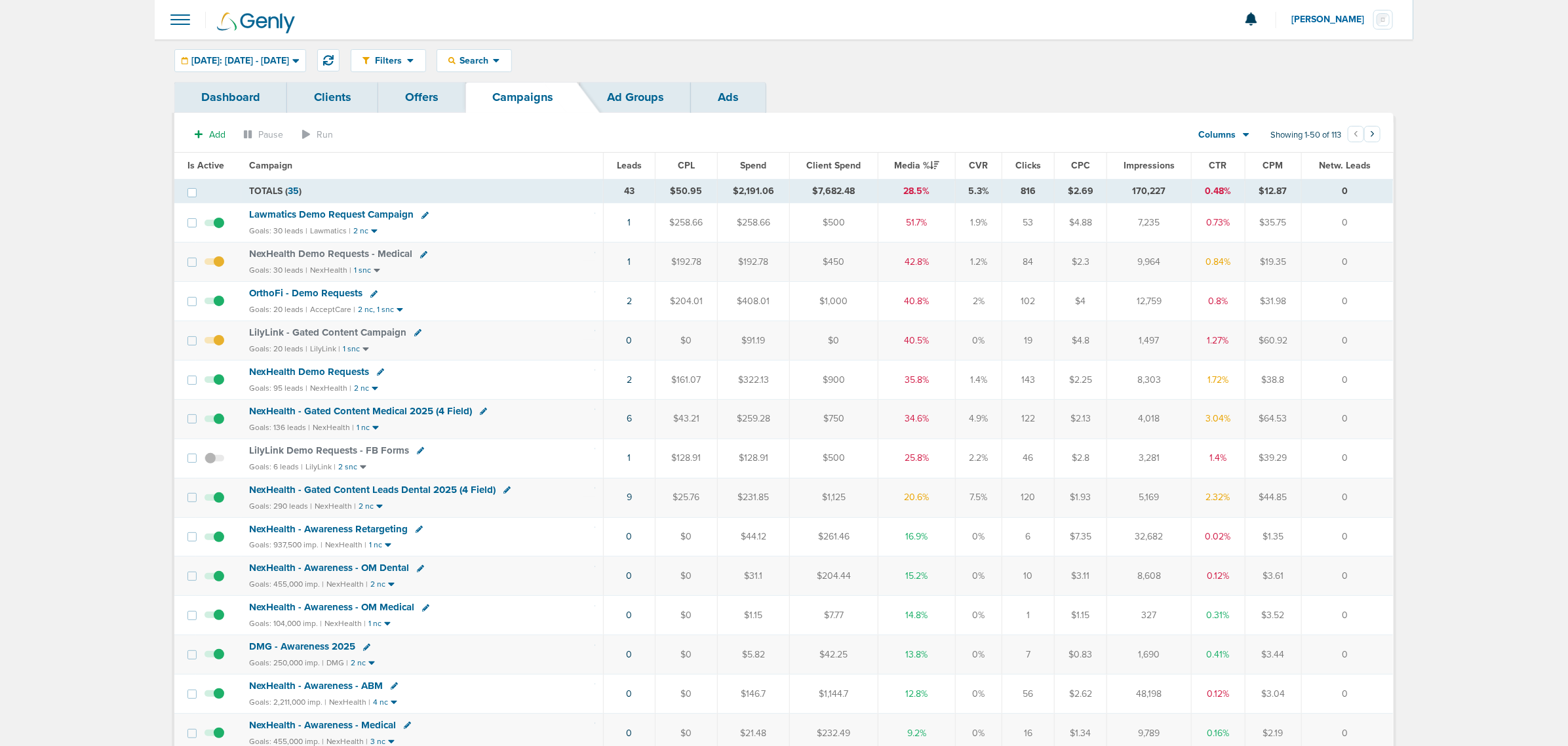
click at [430, 496] on span "NexHealth - Gated Content Leads Dental 2025 (4 Field)" at bounding box center [372, 490] width 247 height 11
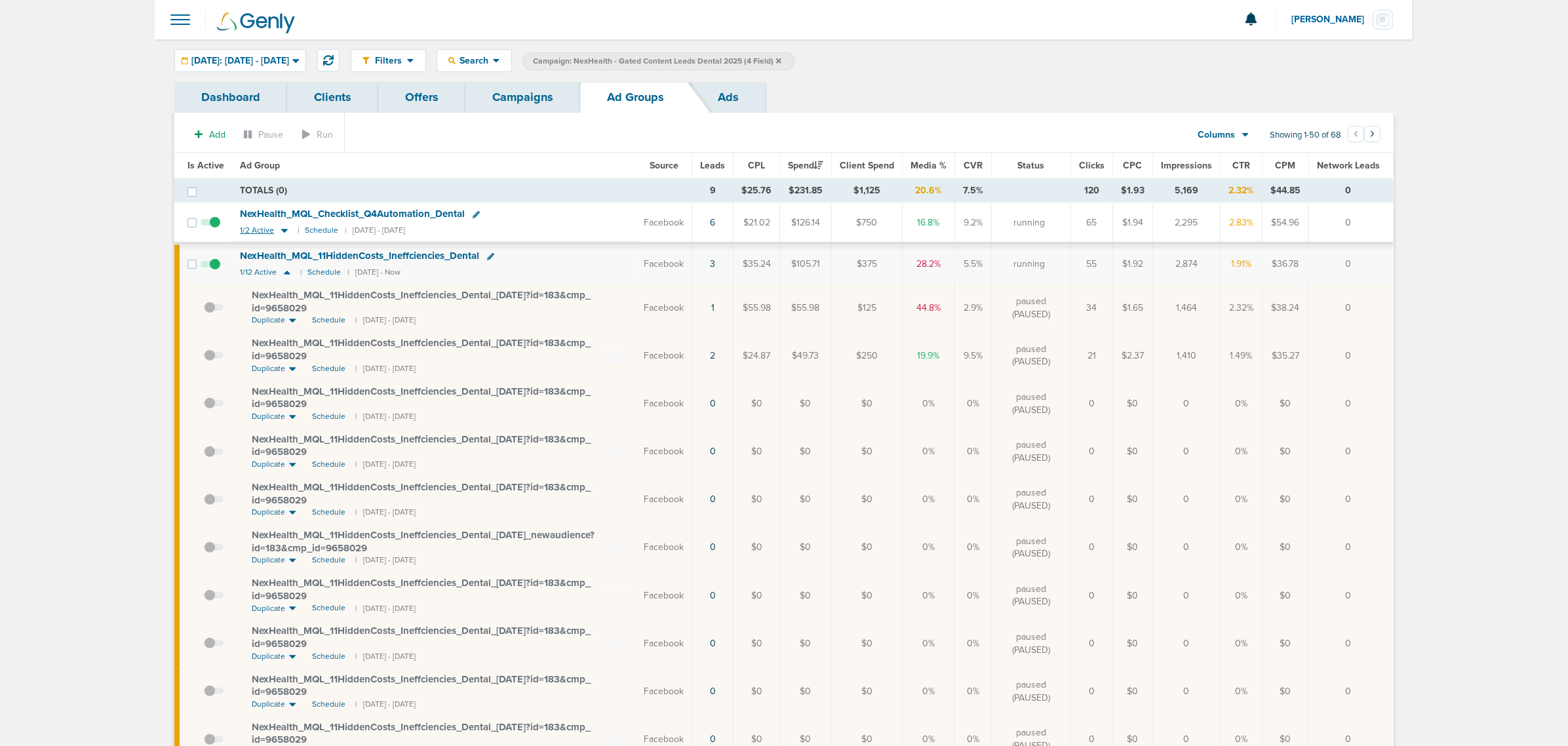
click at [281, 232] on icon at bounding box center [284, 231] width 6 height 4
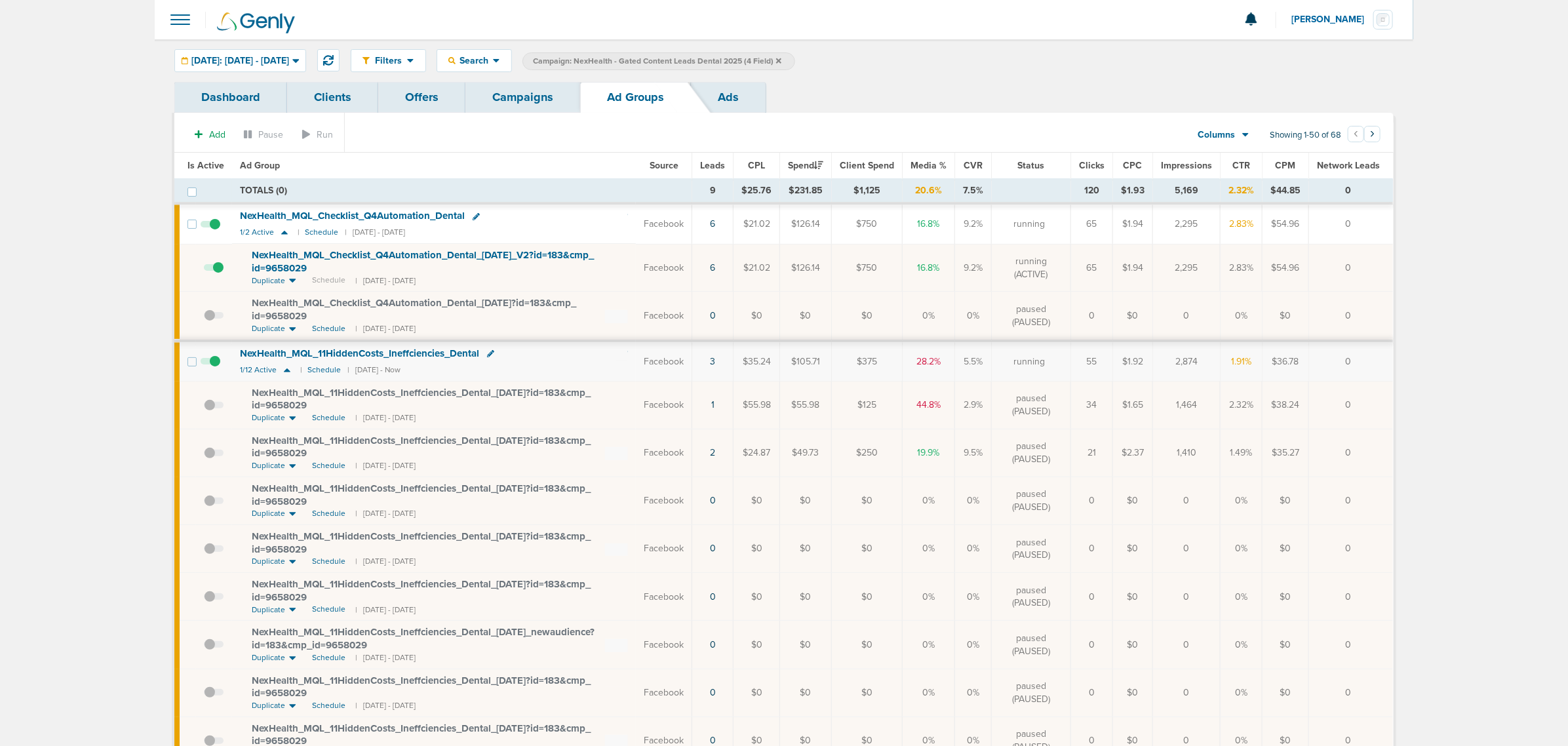
click at [487, 256] on span "NexHealth_ MQL_ Checklist_ Q4Automation_ Dental_ [DATE]_ V2?id=183&cmp_ id=9658…" at bounding box center [422, 261] width 342 height 25
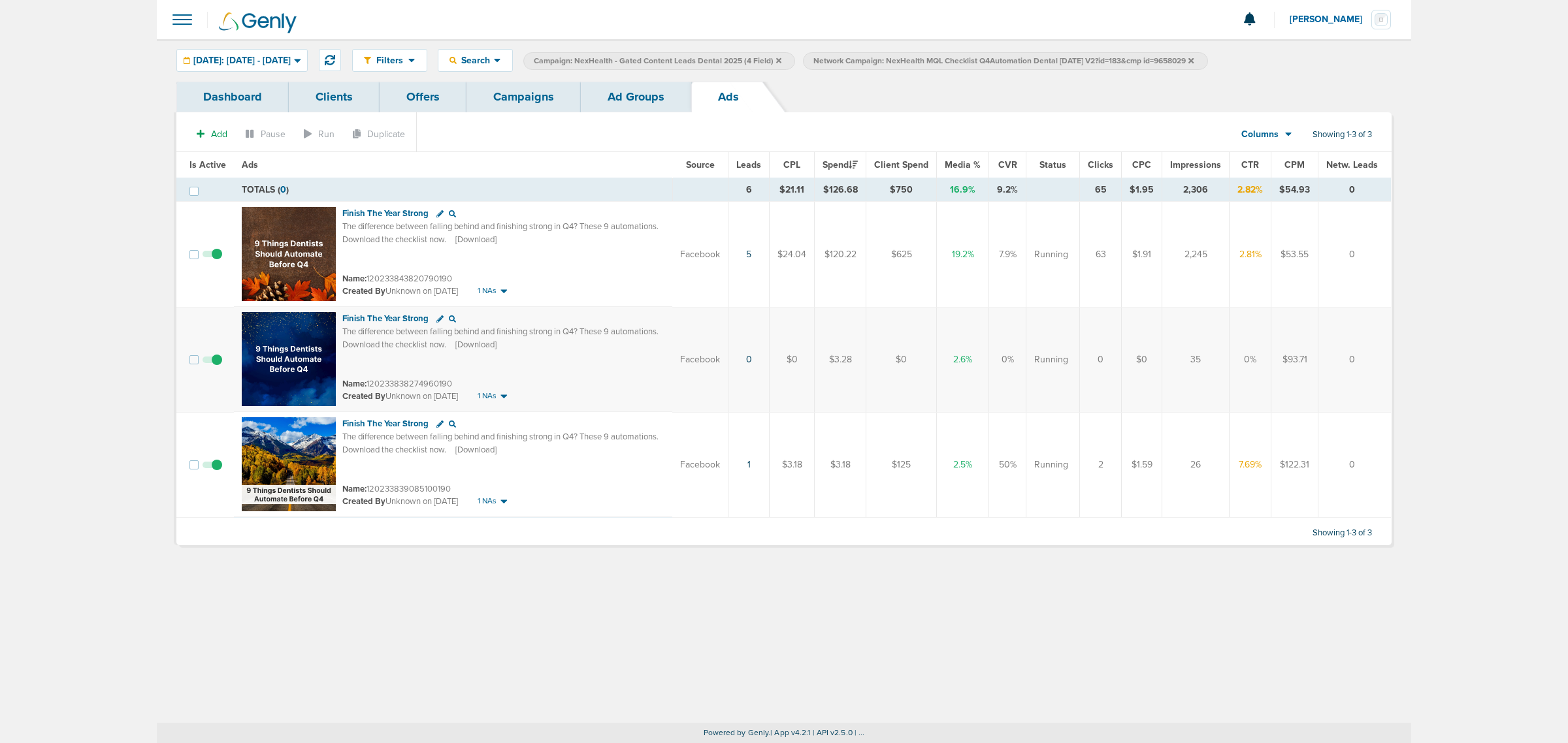
drag, startPoint x: 916, startPoint y: 103, endPoint x: 690, endPoint y: 99, distance: 226.0
click at [908, 103] on div "Dashboard Clients Offers Campaigns Ad Groups Ads" at bounding box center [784, 96] width 1216 height 31
click at [216, 366] on span at bounding box center [212, 366] width 19 height 0
click at [212, 362] on input "checkbox" at bounding box center [212, 362] width 0 height 0
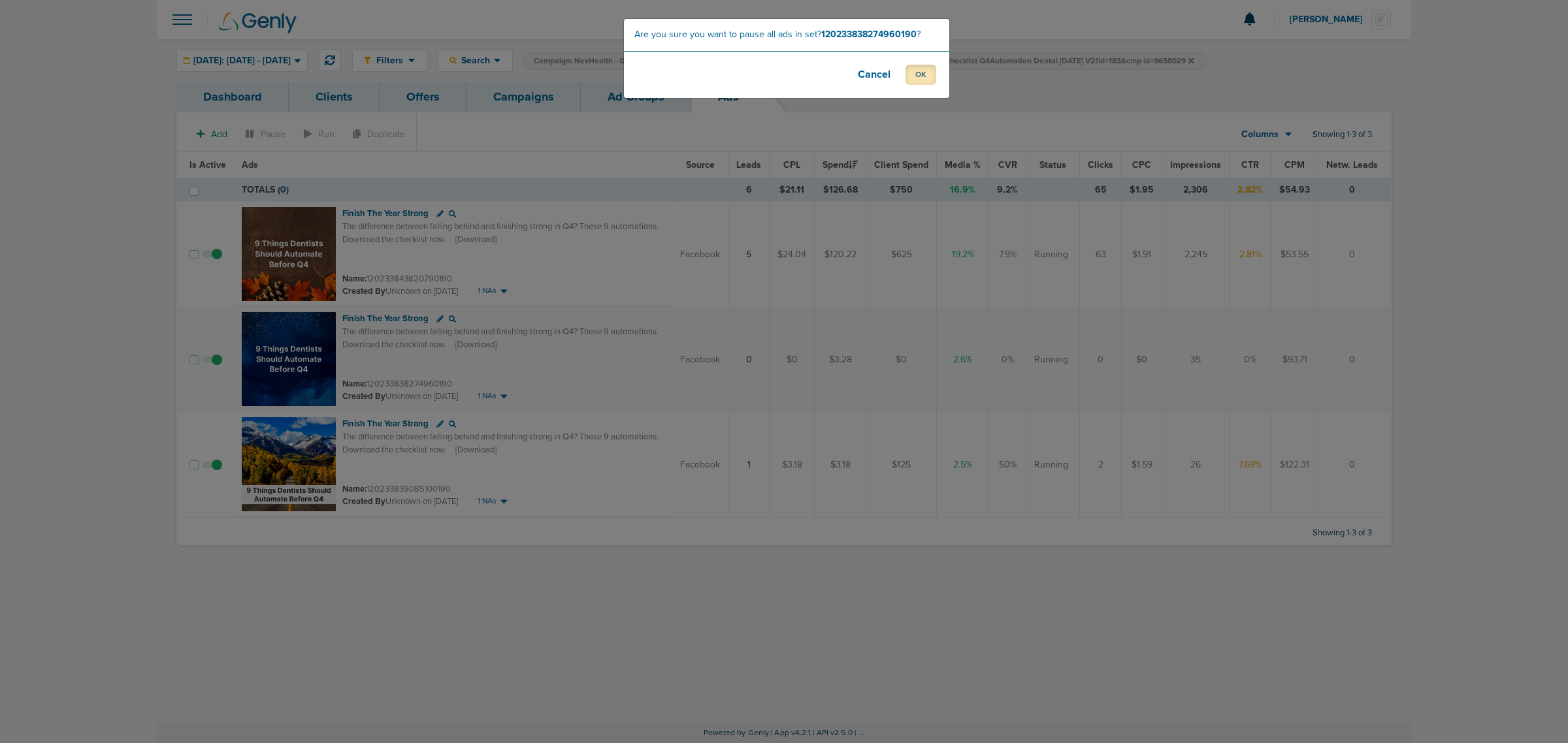
click at [915, 85] on button "OK" at bounding box center [921, 75] width 31 height 20
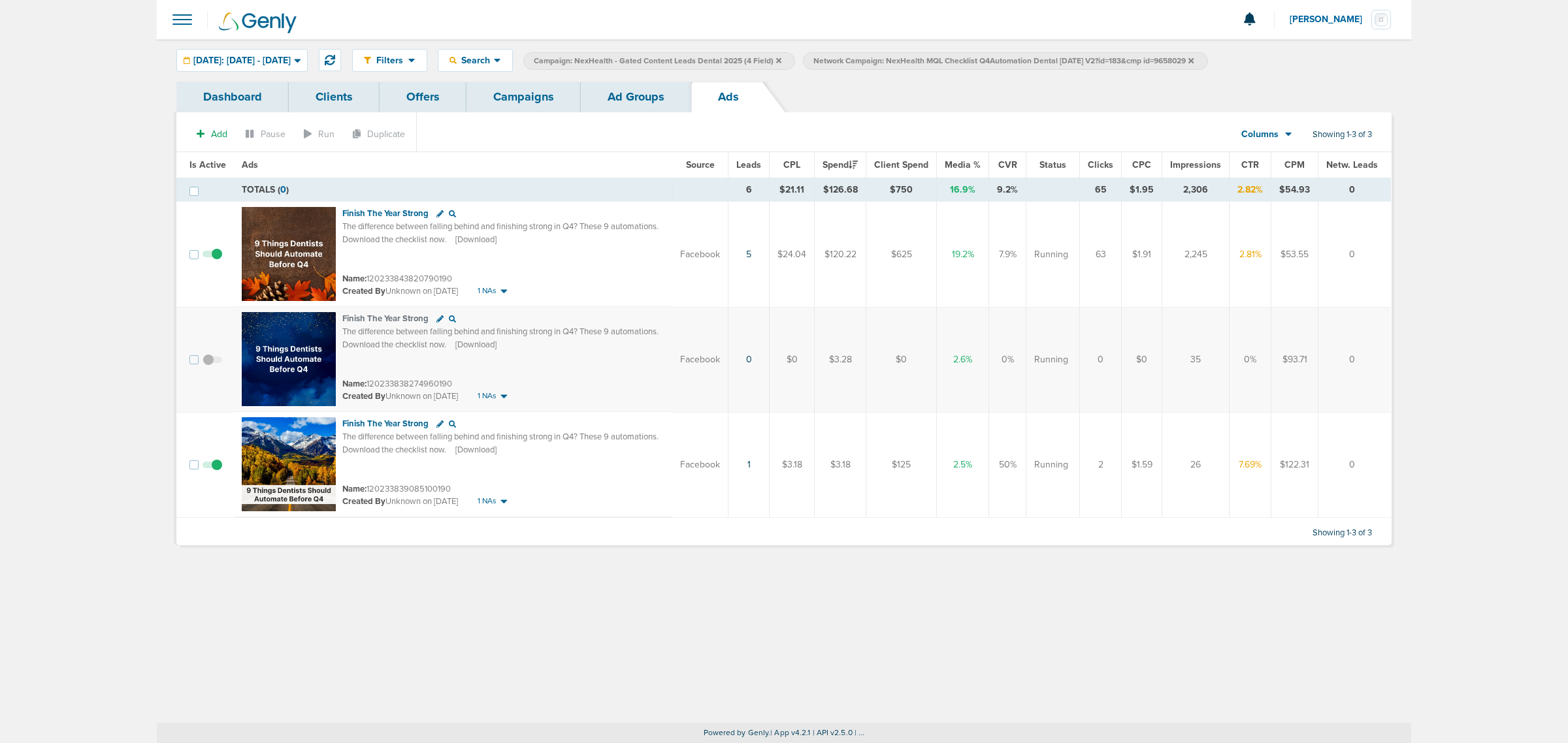
click at [632, 103] on link "Ad Groups" at bounding box center [636, 96] width 111 height 31
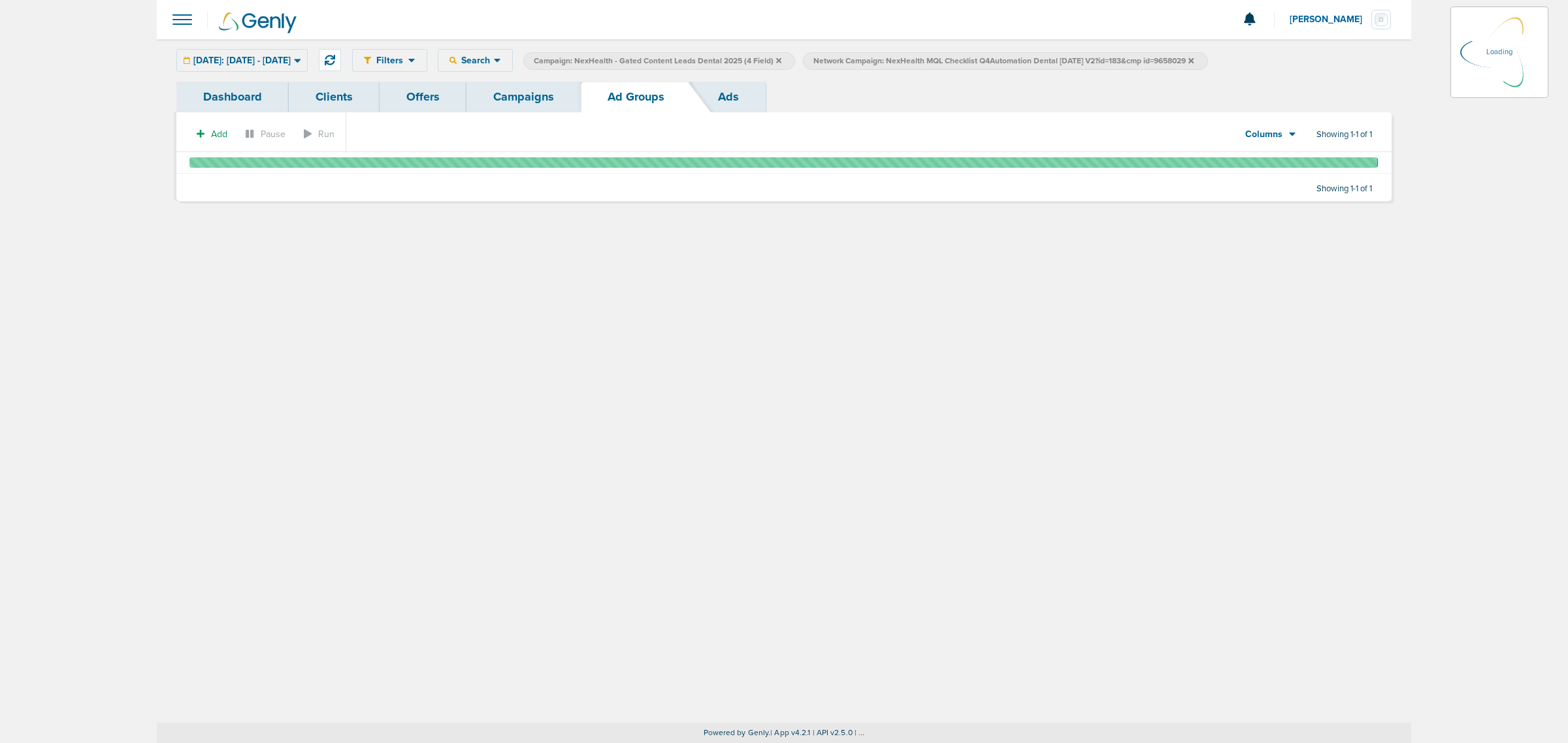
click at [526, 109] on link "Campaigns" at bounding box center [524, 96] width 114 height 31
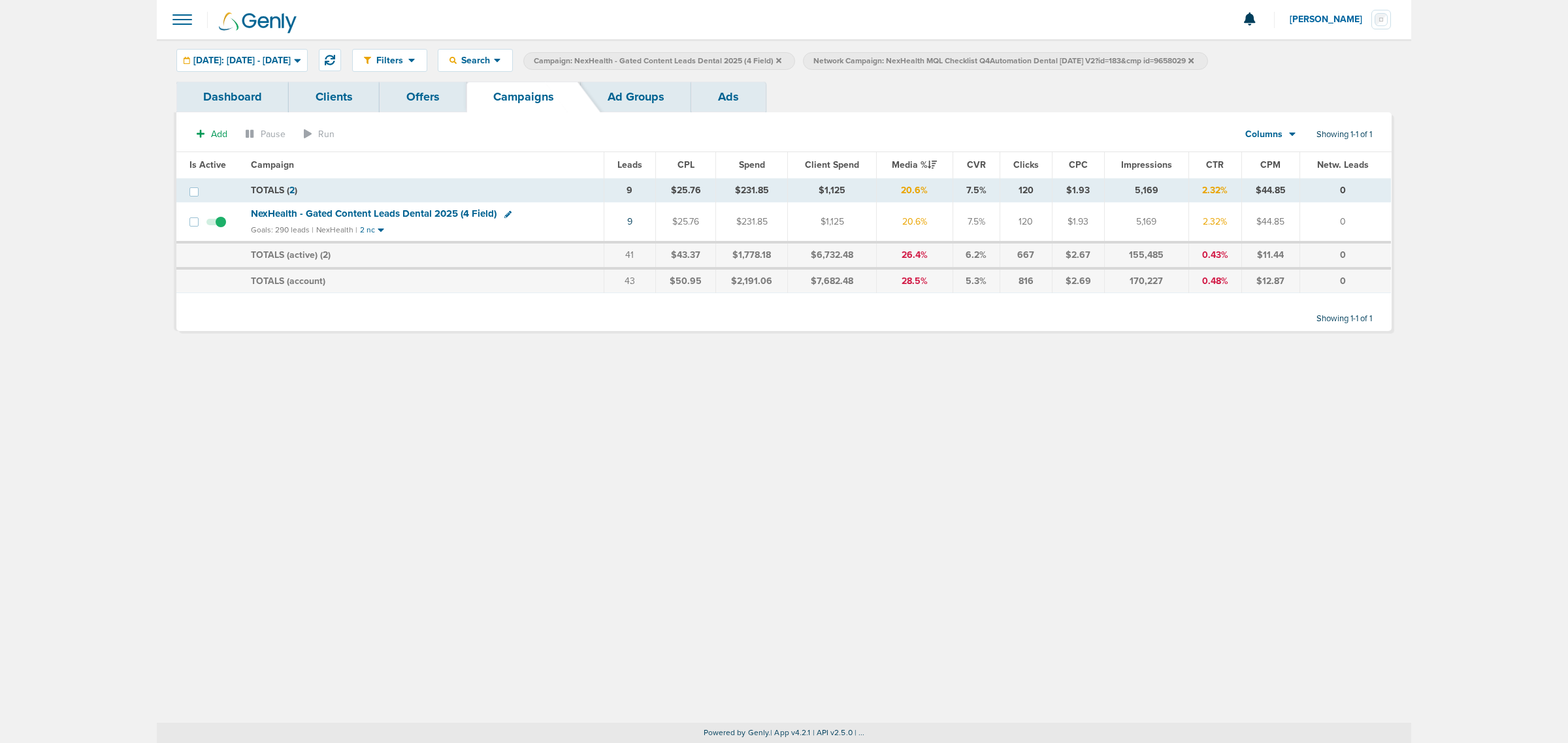
click at [354, 211] on span "NexHealth - Gated Content Leads Dental 2025 (4 Field)" at bounding box center [374, 214] width 246 height 11
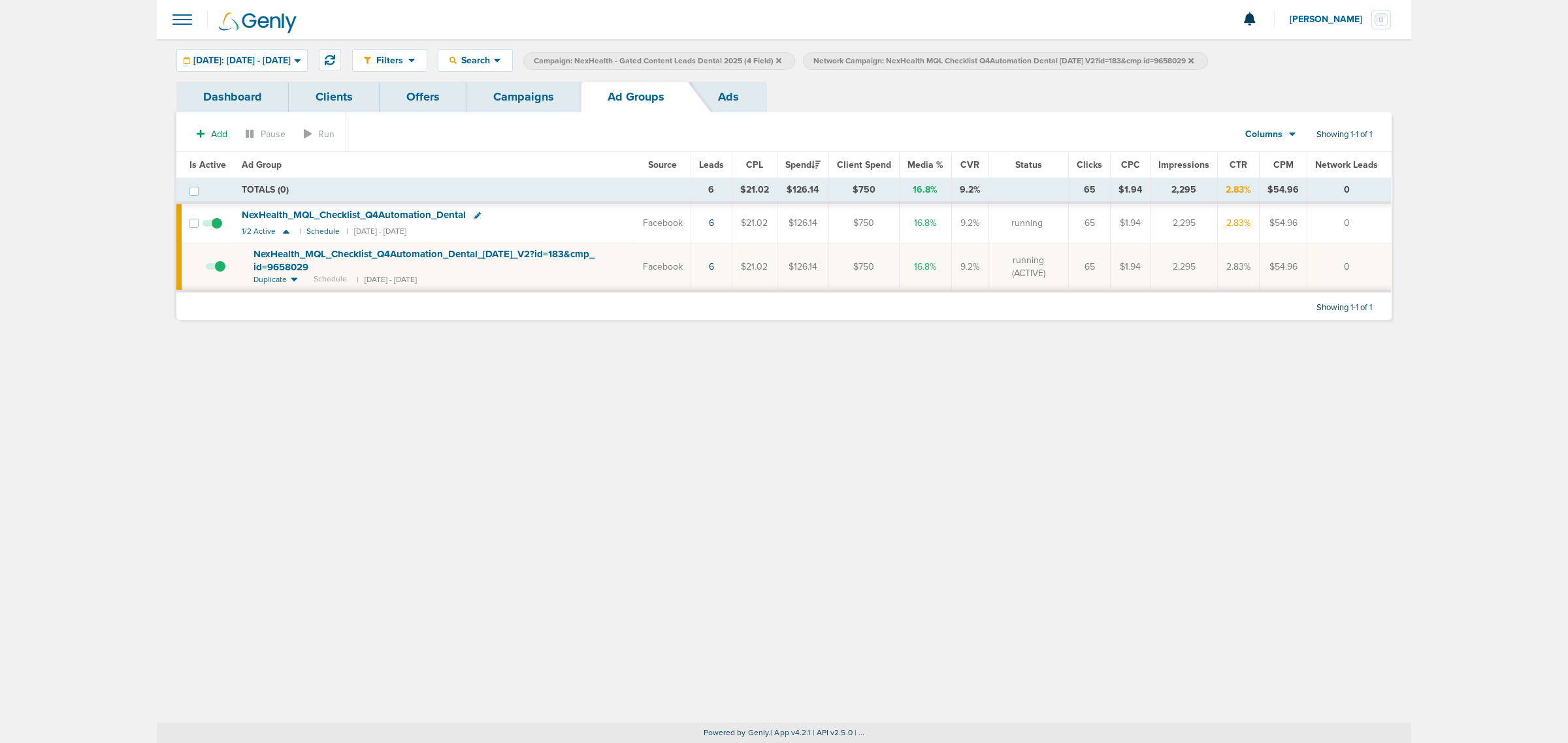
click at [1194, 61] on icon at bounding box center [1191, 59] width 5 height 5
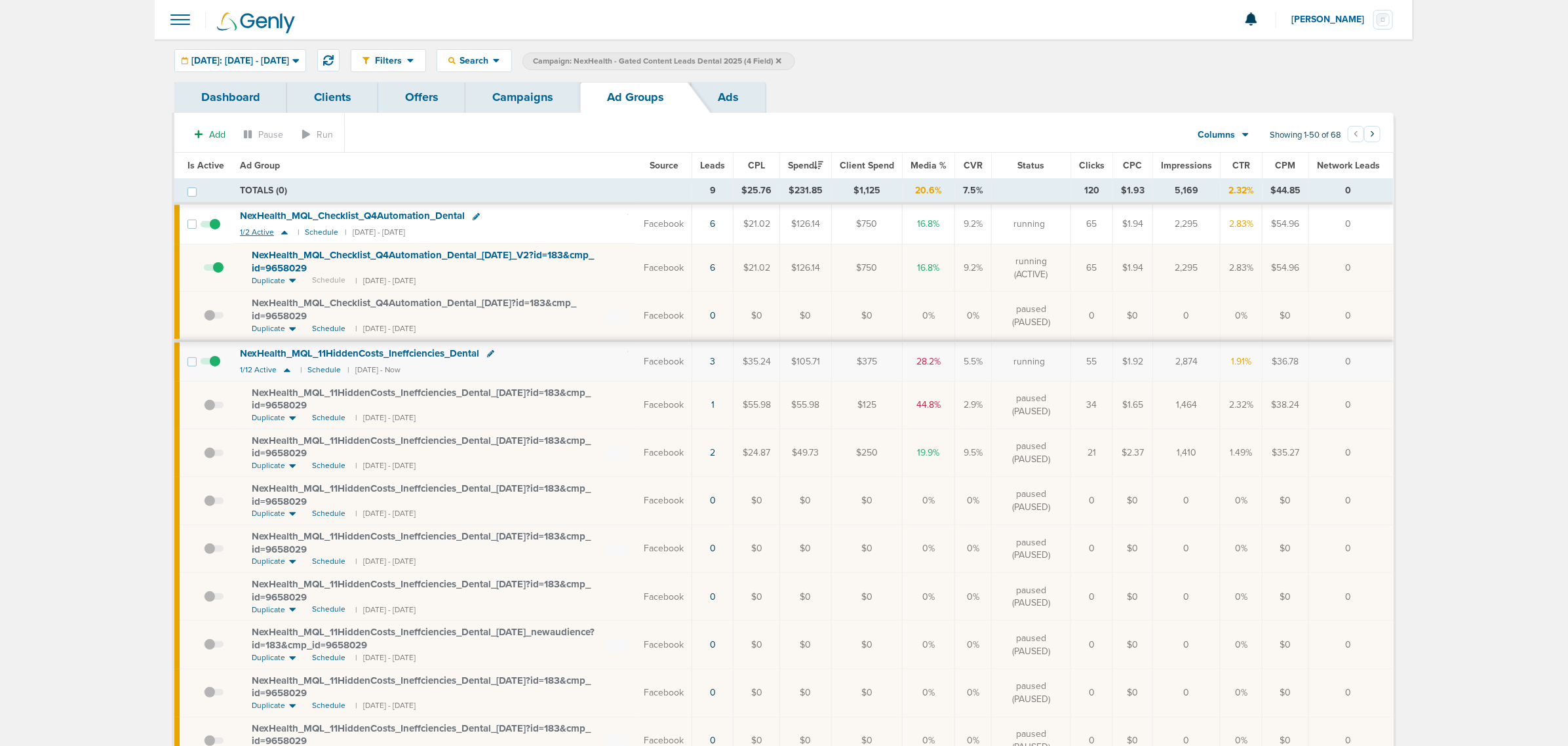
click at [280, 233] on icon at bounding box center [285, 232] width 13 height 11
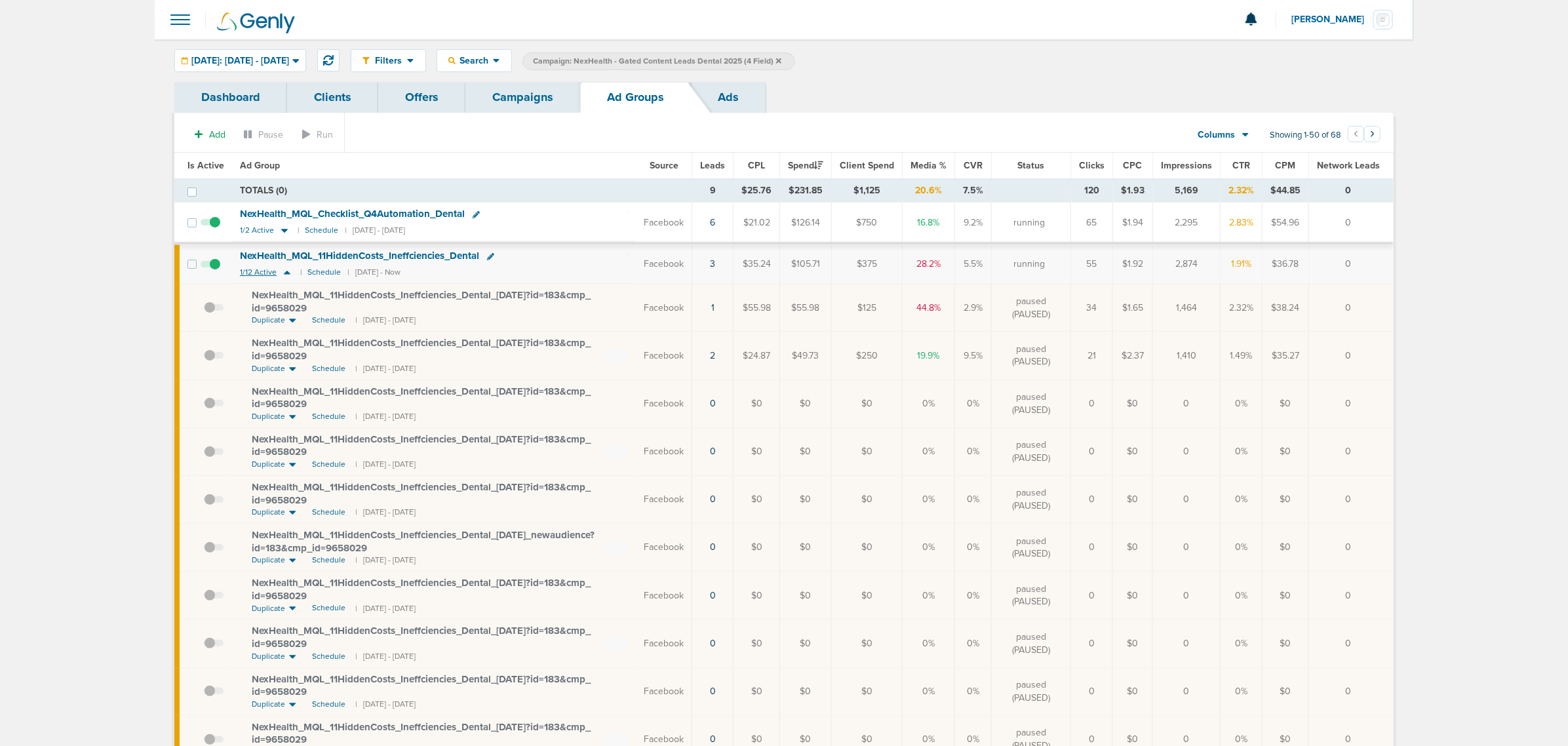
click at [284, 275] on icon at bounding box center [287, 273] width 6 height 4
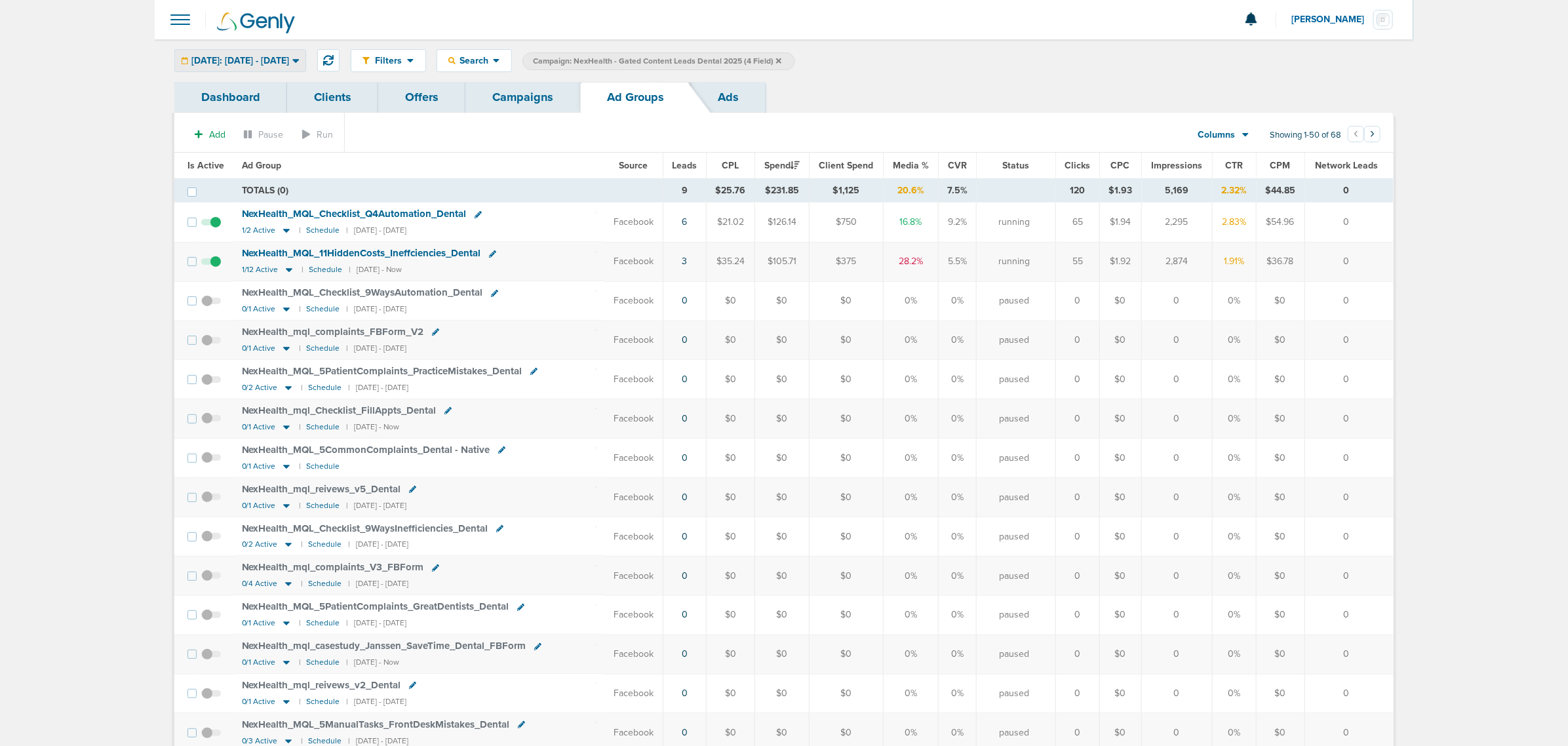
click at [289, 57] on span "[DATE]: [DATE] - [DATE]" at bounding box center [240, 61] width 98 height 9
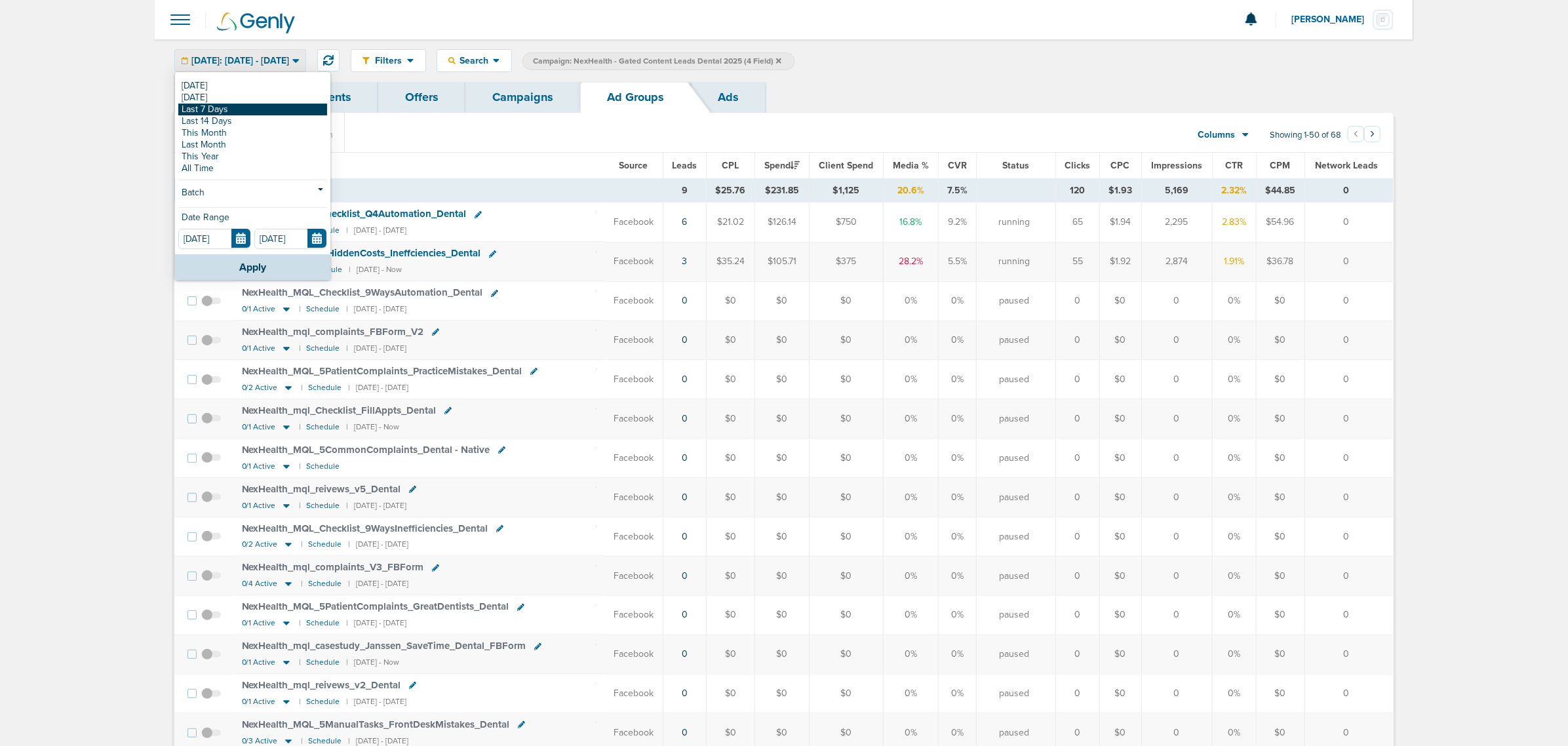
click at [259, 105] on link "Last 7 Days" at bounding box center [253, 109] width 149 height 11
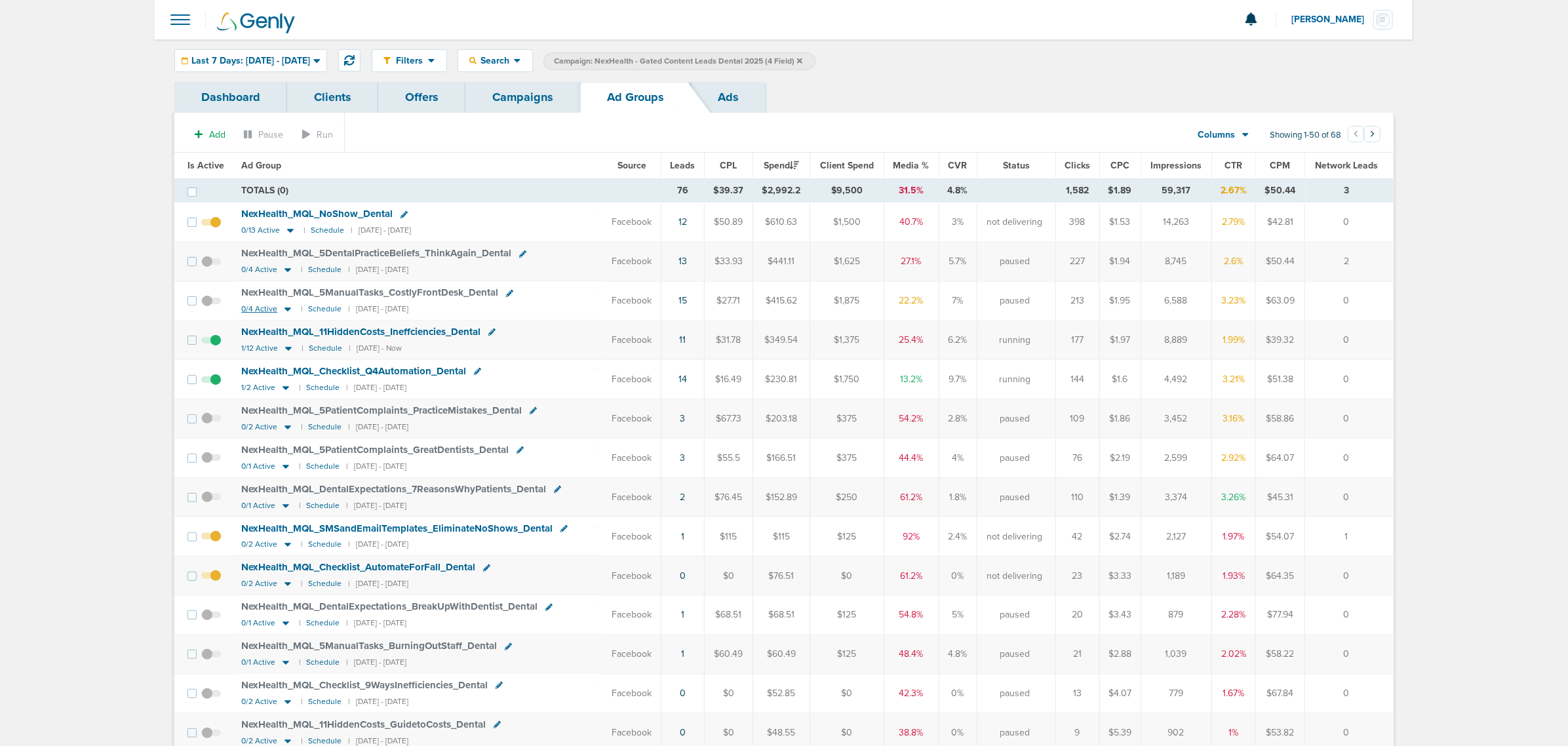
click at [286, 311] on icon at bounding box center [288, 309] width 6 height 4
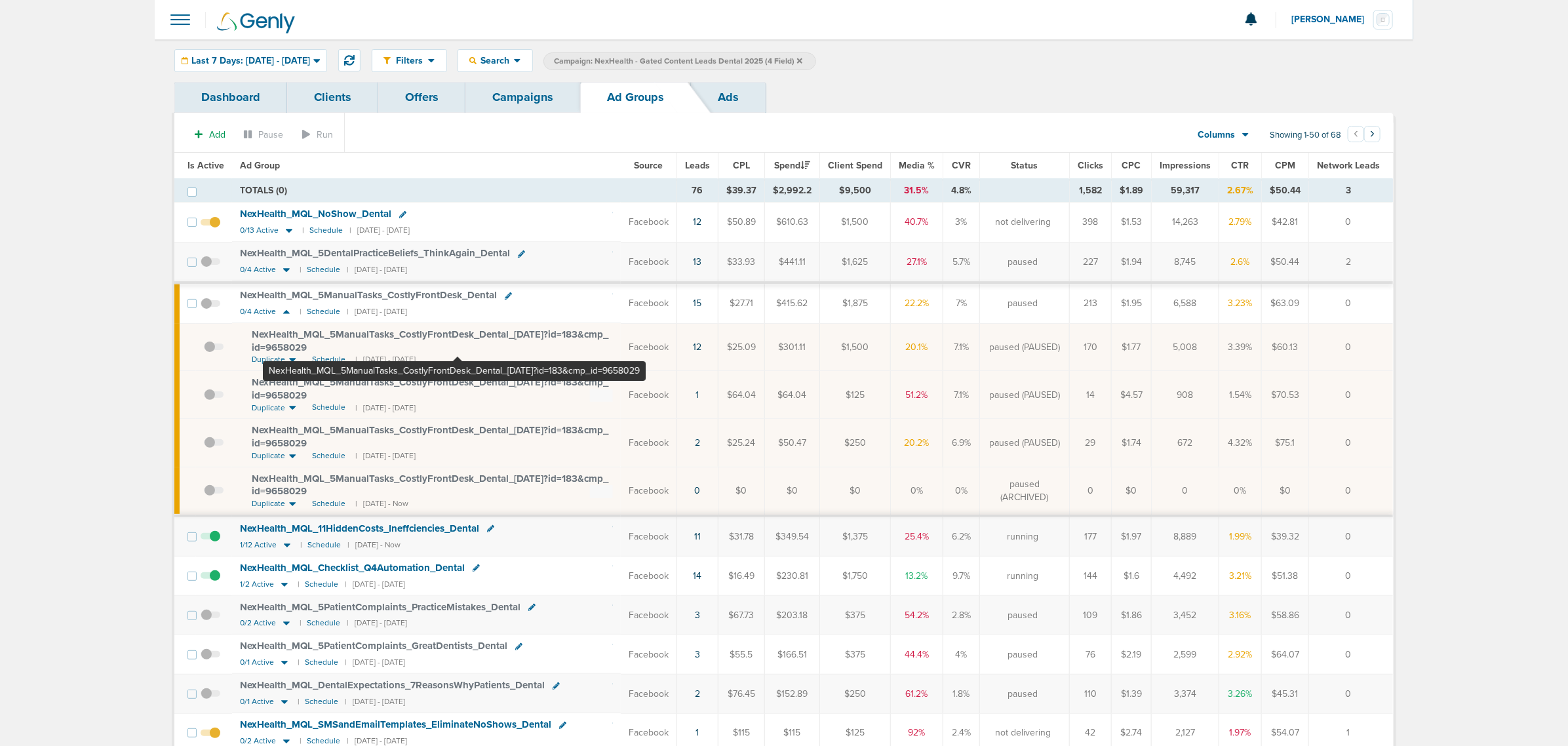
click at [457, 334] on span "NexHealth_ MQL_ 5ManualTasks_ CostlyFrontDesk_ Dental_ [DATE]?id=183&cmp_ id=96…" at bounding box center [429, 341] width 356 height 25
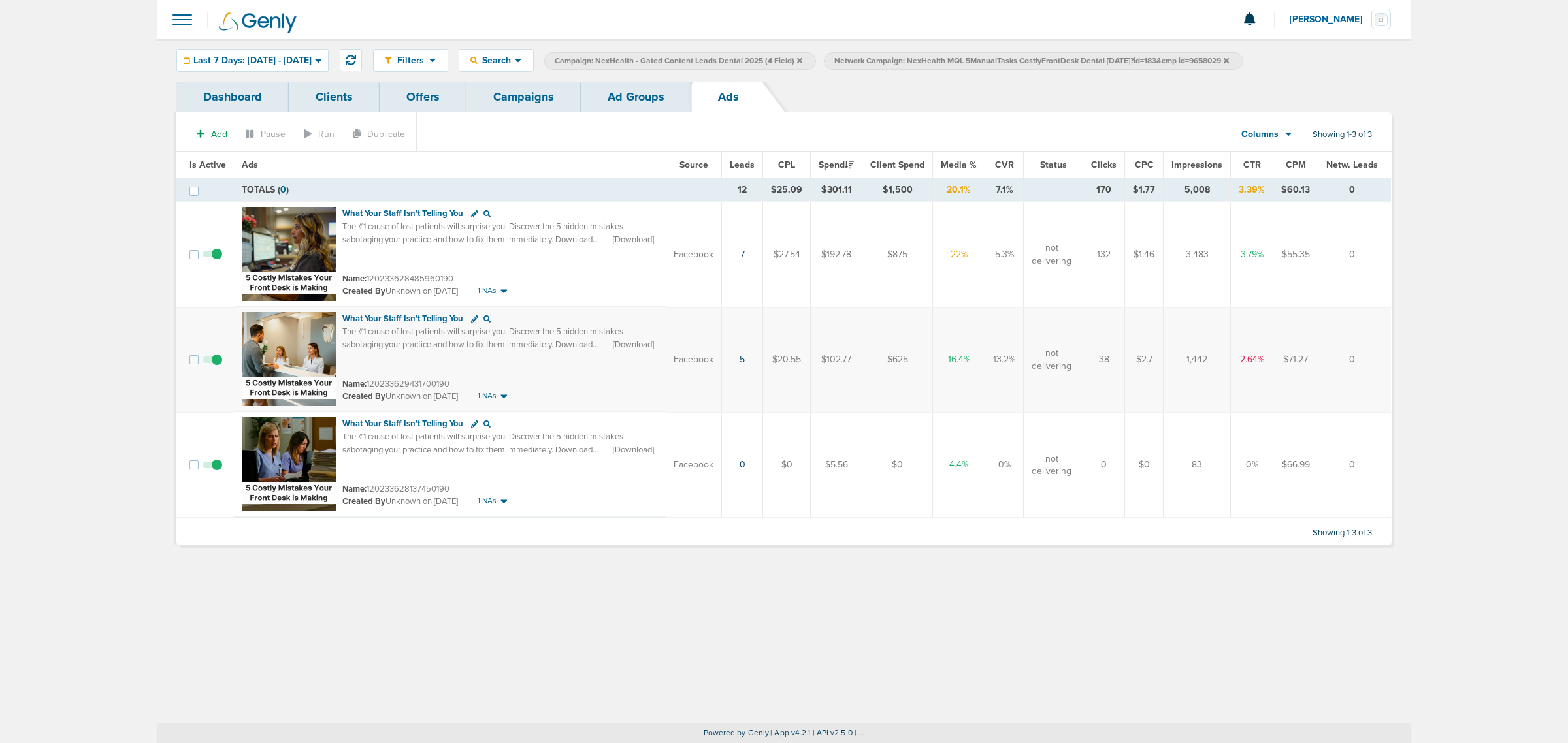
click at [627, 95] on link "Ad Groups" at bounding box center [636, 96] width 111 height 31
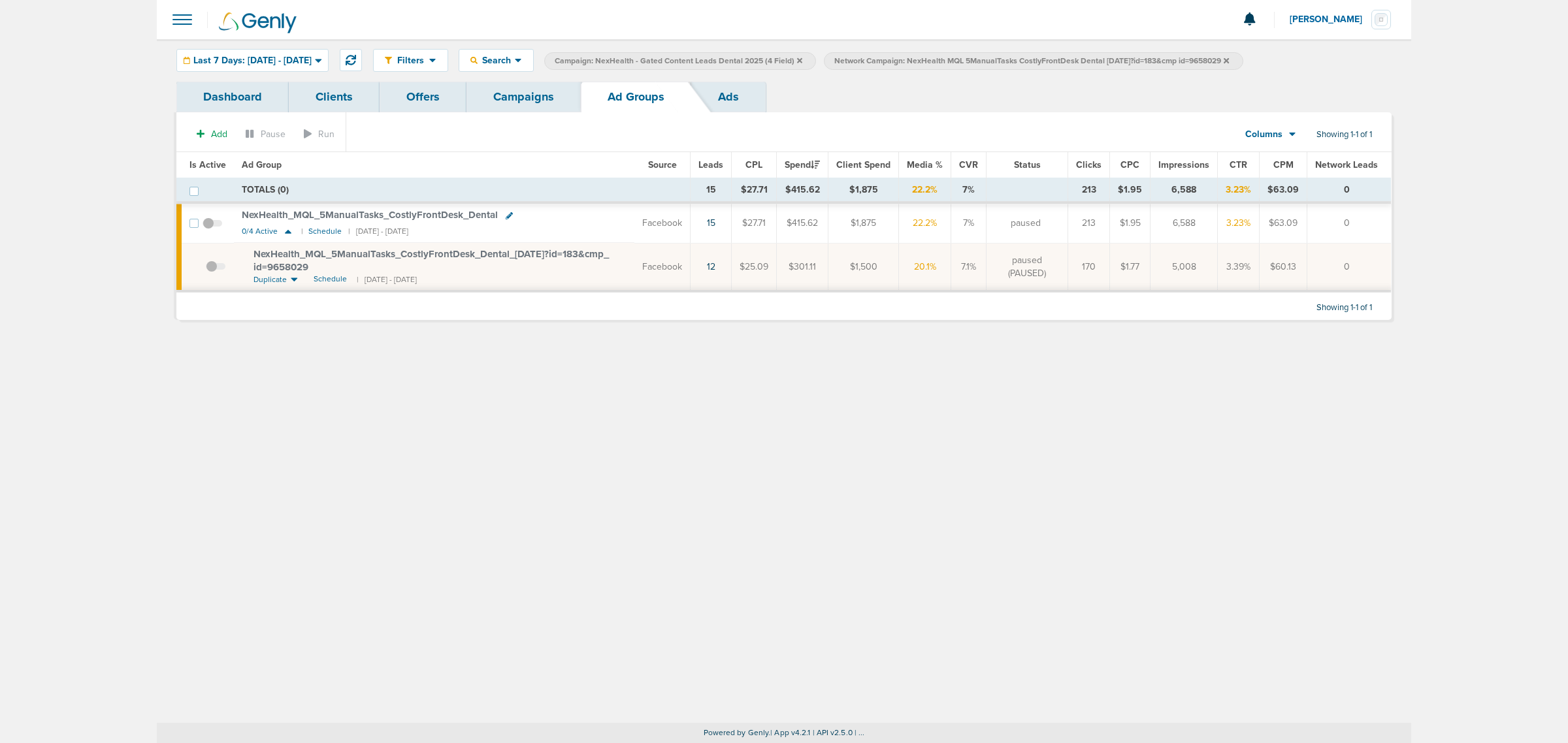
click at [1229, 61] on icon at bounding box center [1226, 59] width 5 height 5
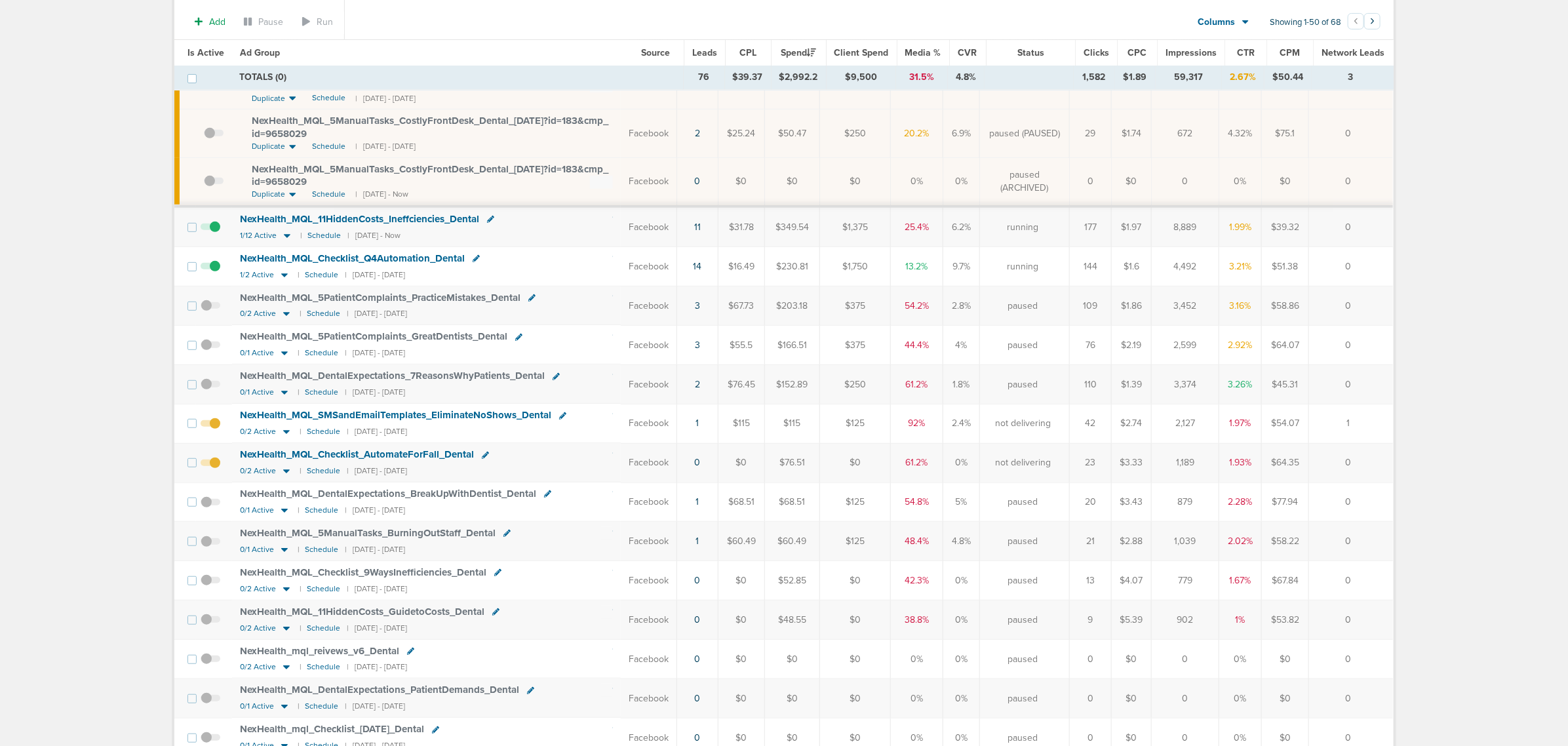
scroll to position [328, 0]
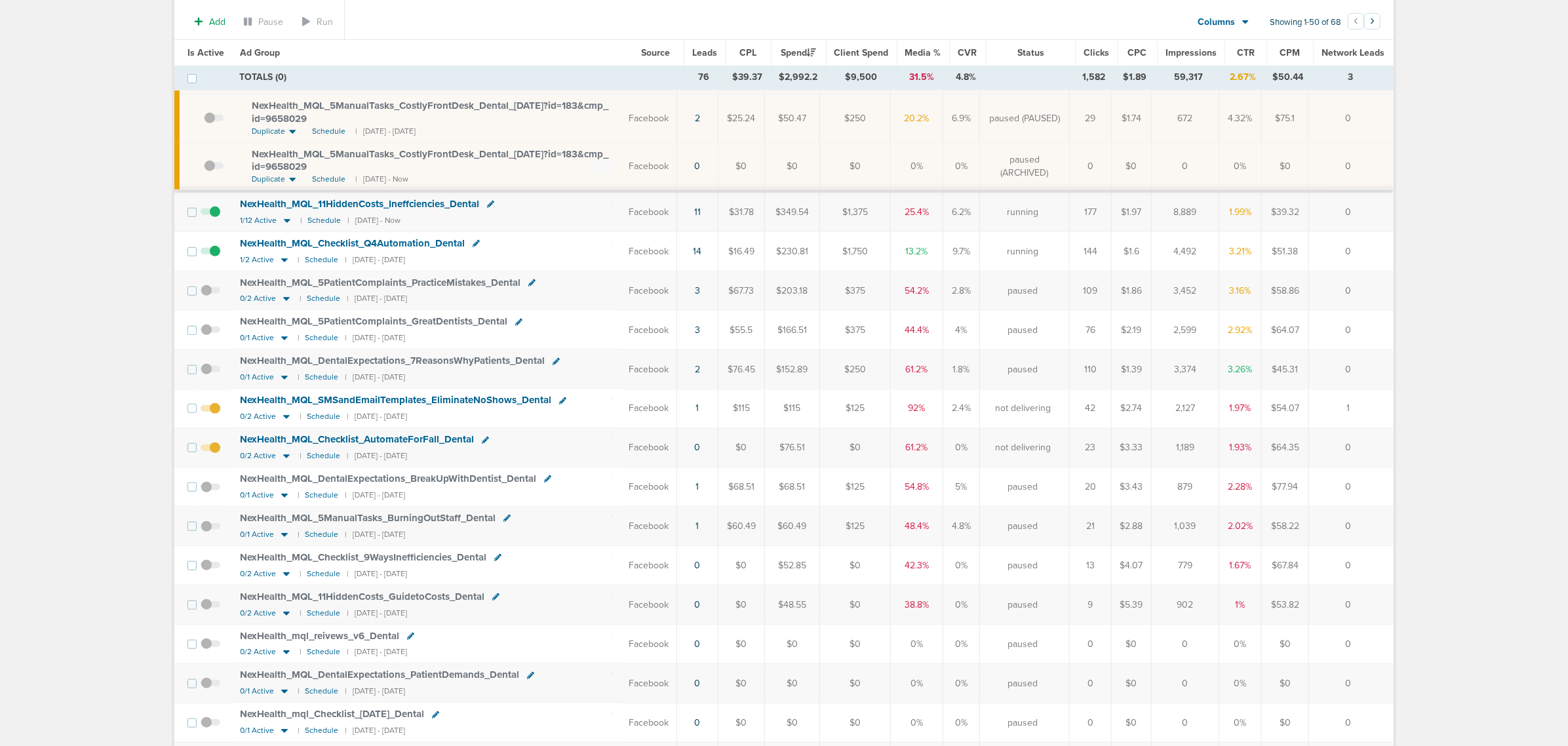
click at [215, 455] on span at bounding box center [210, 455] width 19 height 0
click at [210, 450] on input "checkbox" at bounding box center [210, 450] width 0 height 0
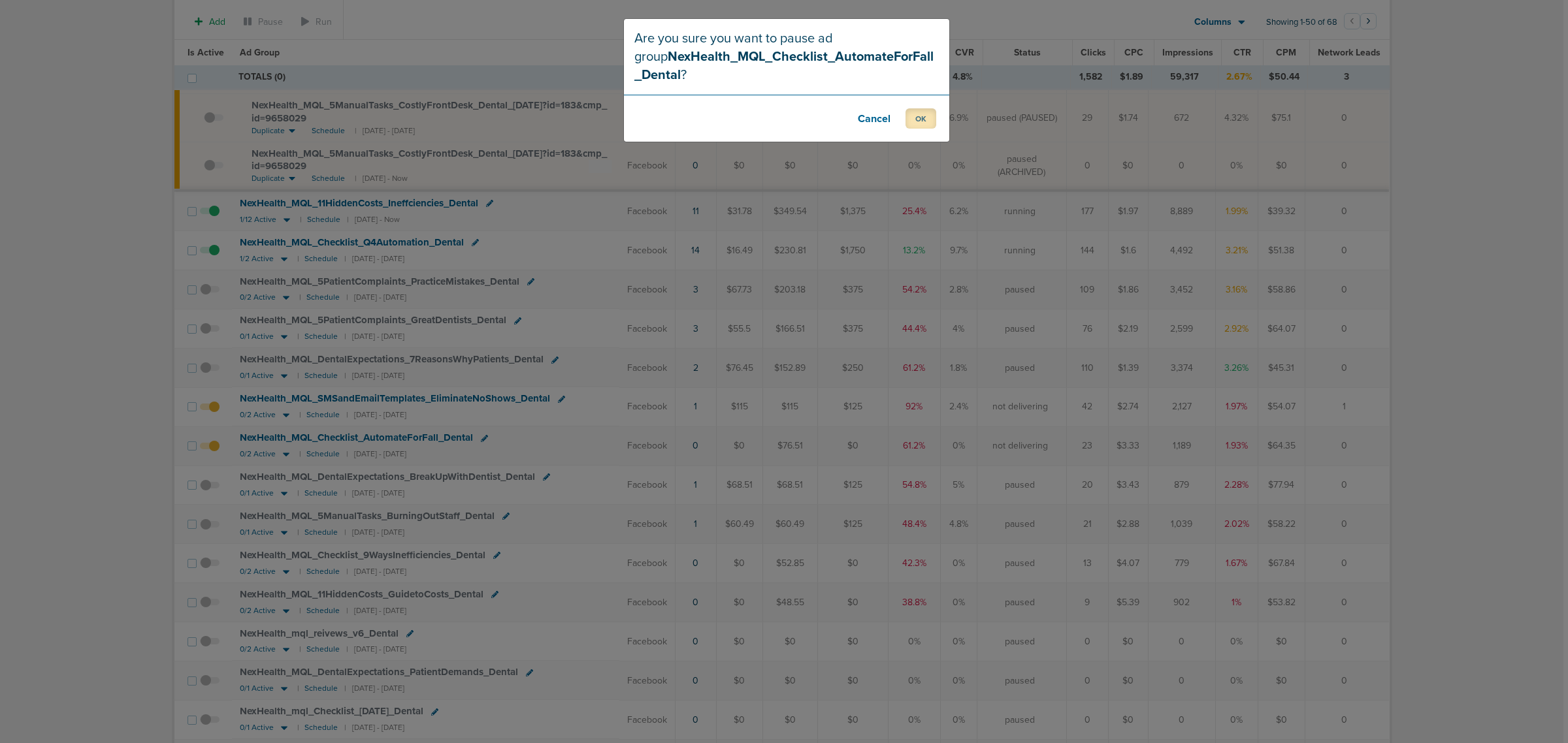
click at [920, 124] on button "OK" at bounding box center [921, 119] width 31 height 20
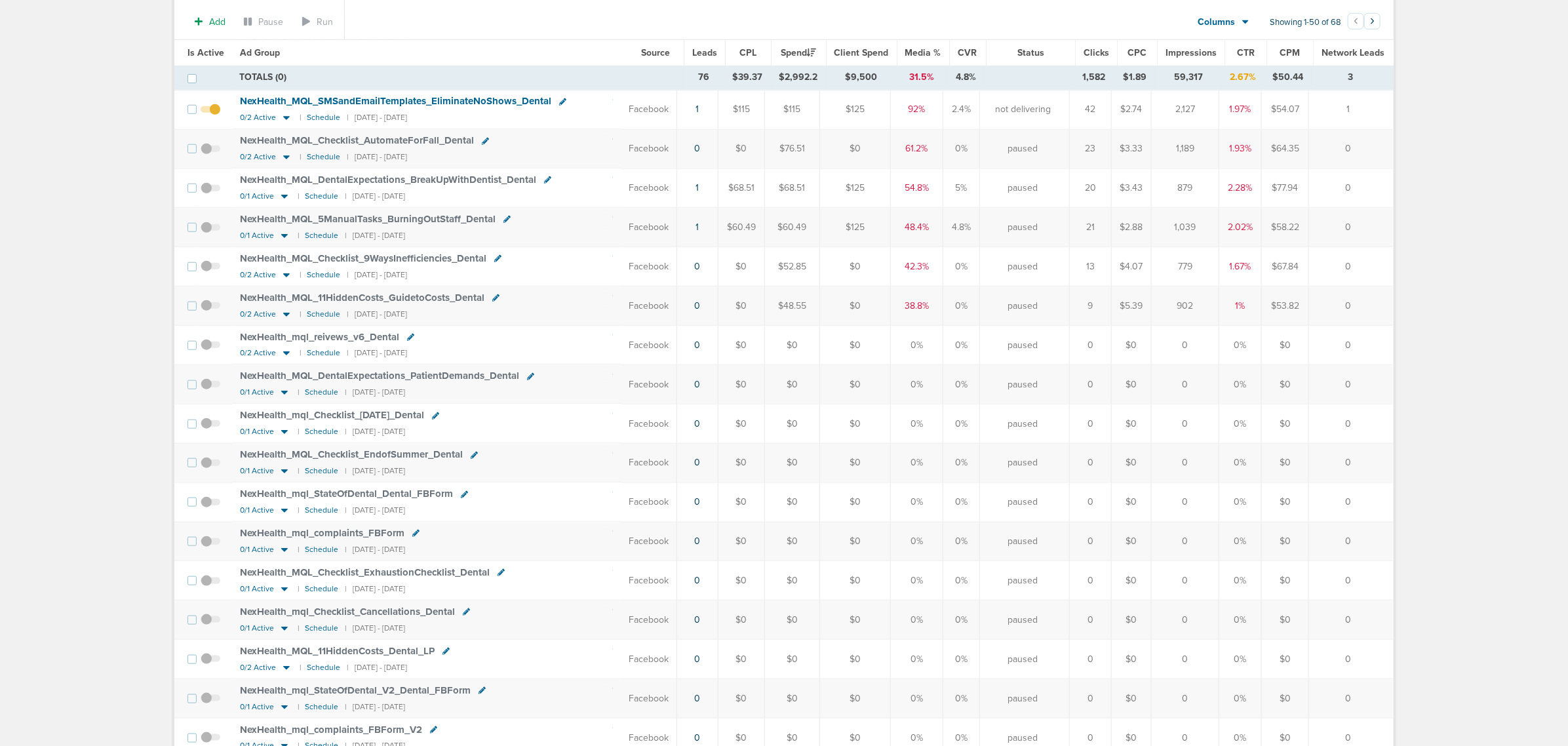
scroll to position [656, 0]
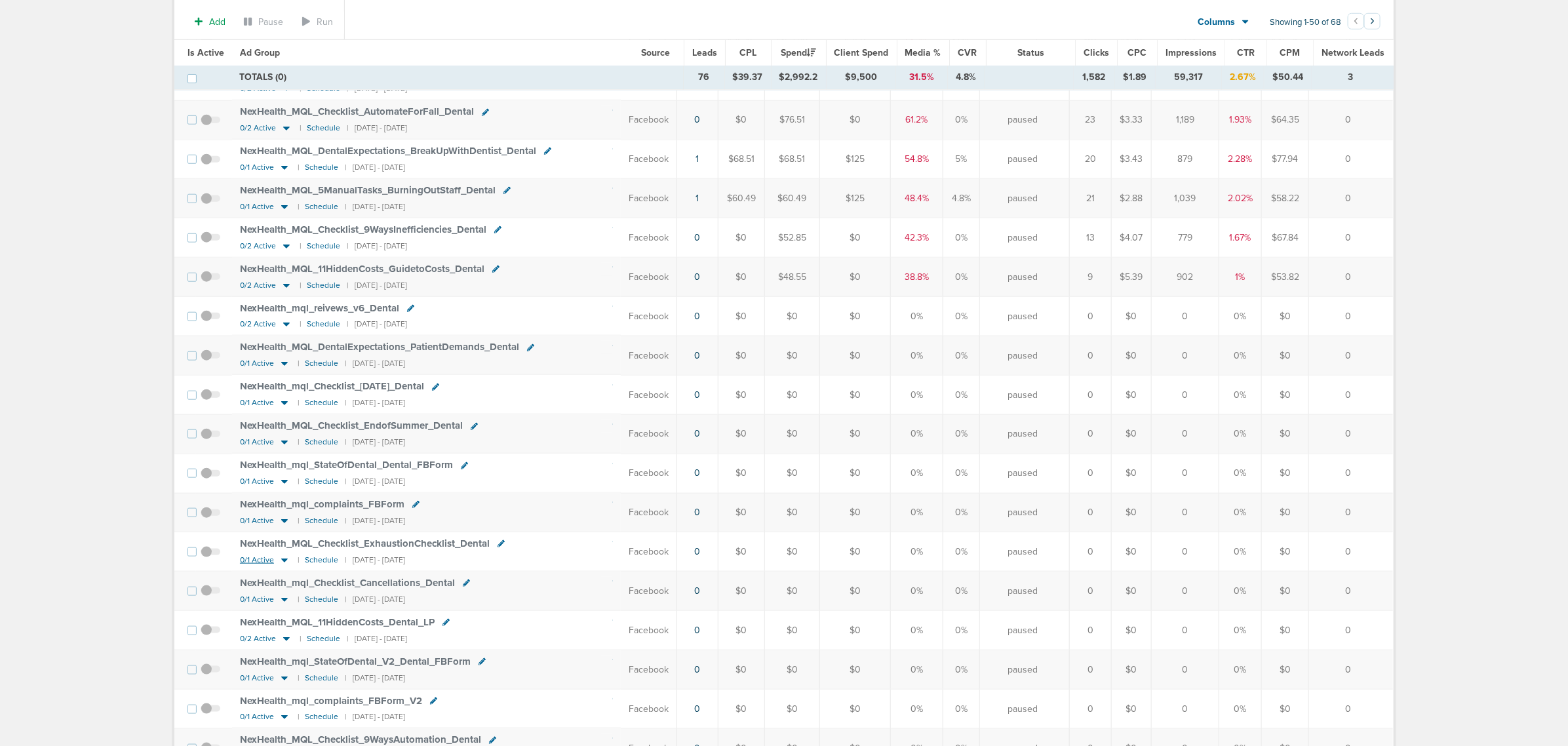
click at [279, 566] on icon at bounding box center [285, 560] width 13 height 11
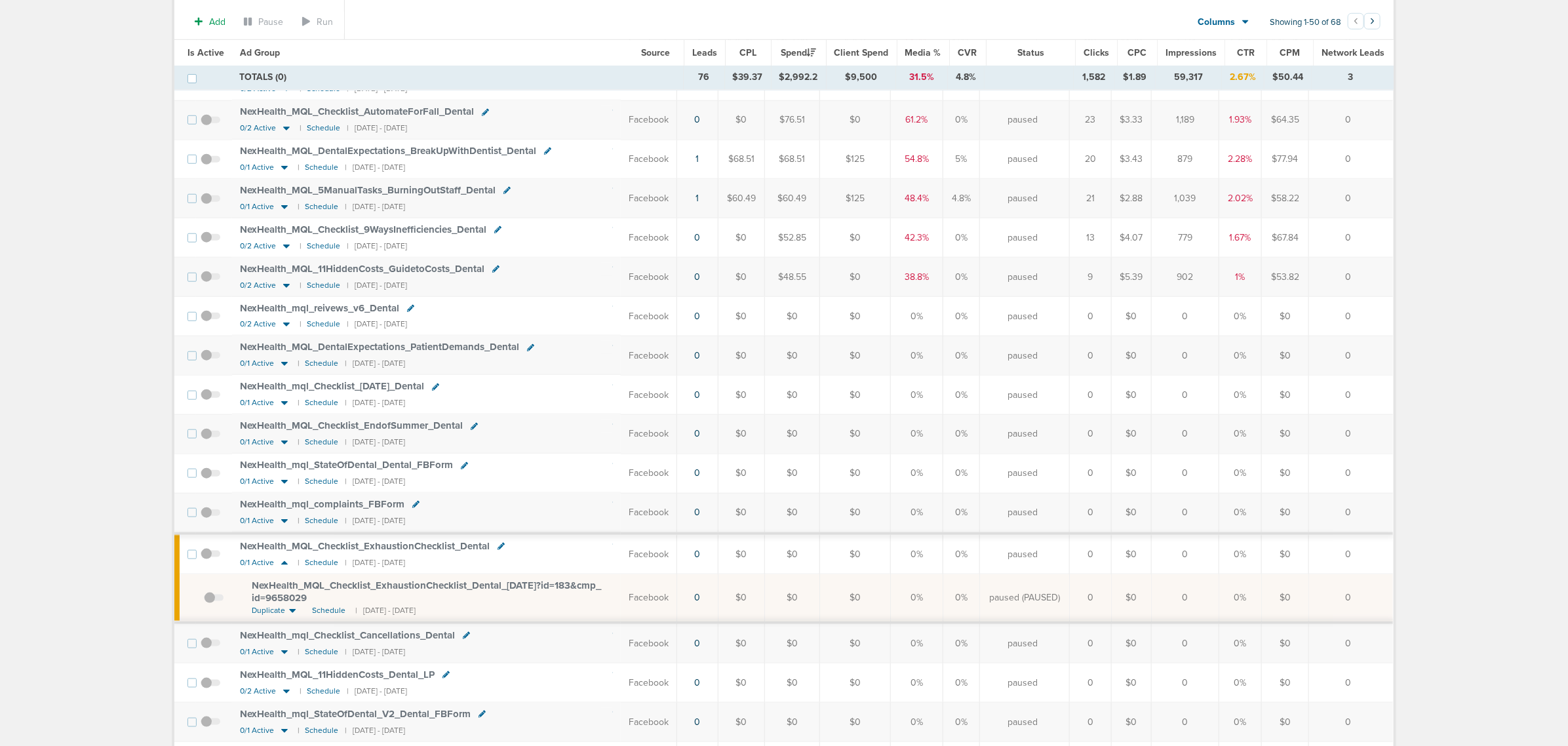
click at [386, 592] on td "NexHealth_ MQL_ Checklist_ ExhaustionChecklist_ Dental_ [DATE]?id=183&cmp_ id=9…" at bounding box center [427, 599] width 389 height 49
click at [389, 597] on span "NexHealth_ MQL_ Checklist_ ExhaustionChecklist_ Dental_ [DATE]?id=183&cmp_ id=9…" at bounding box center [426, 592] width 349 height 25
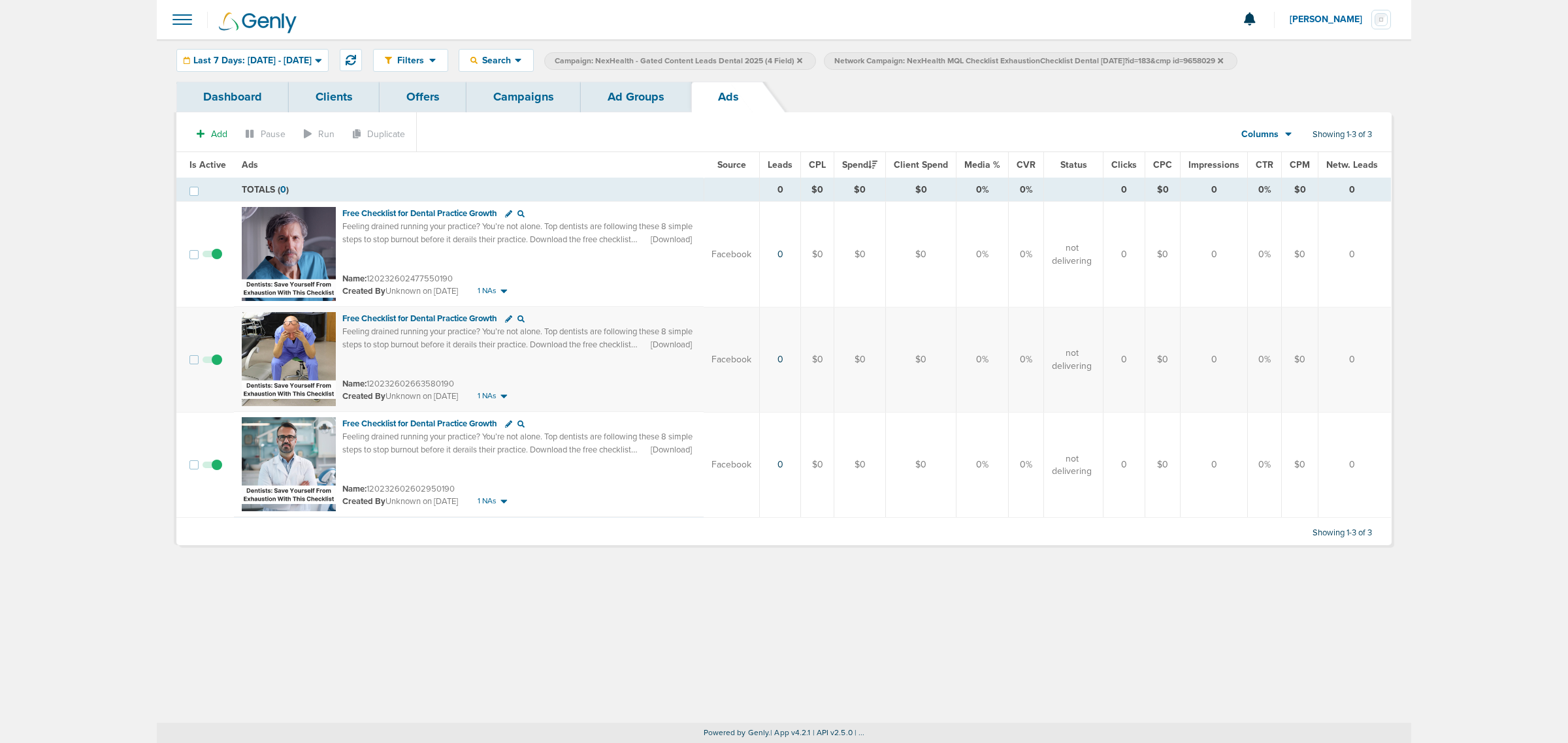
click at [638, 89] on link "Ad Groups" at bounding box center [636, 96] width 111 height 31
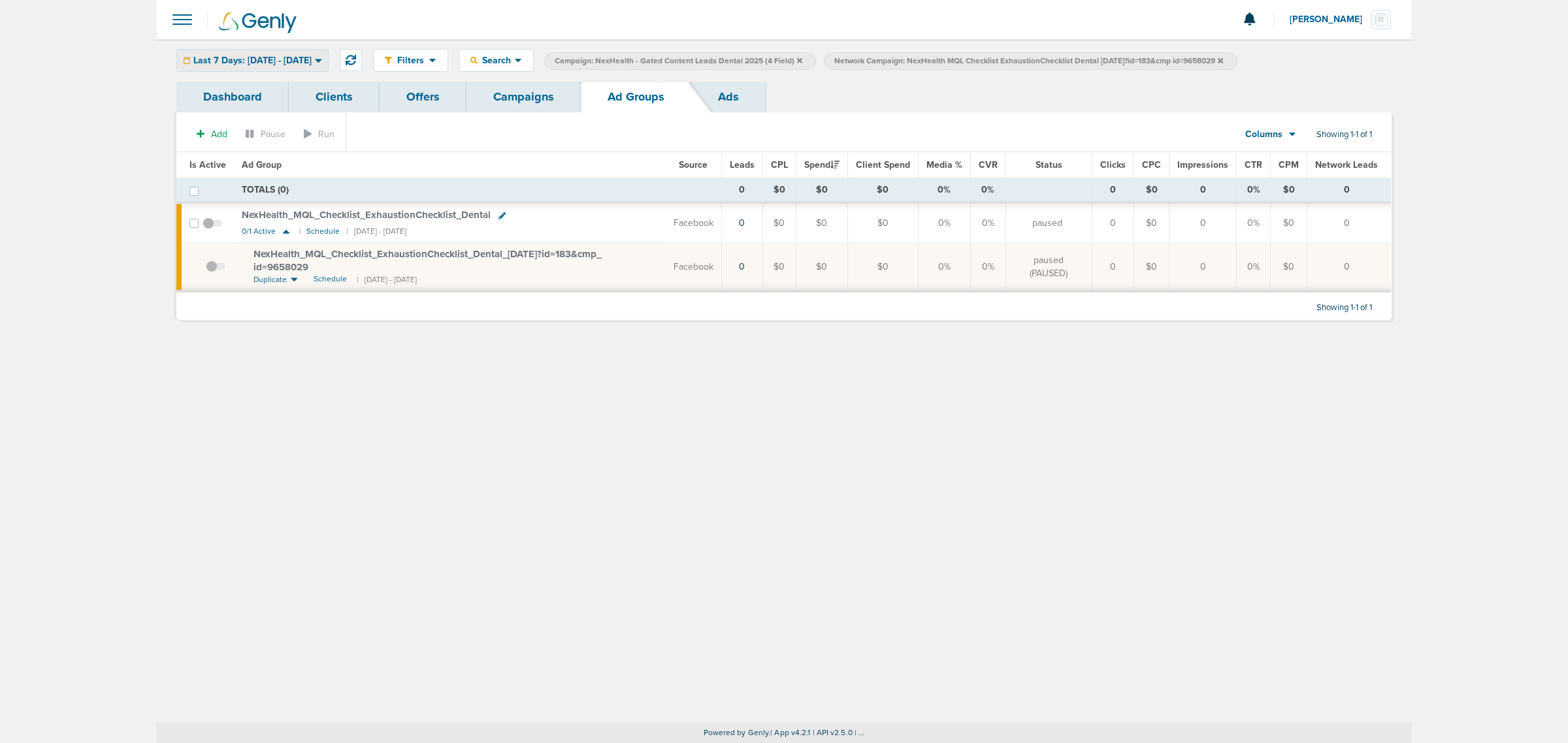
click at [328, 50] on div "Last 7 Days: [DATE] - [DATE]" at bounding box center [252, 60] width 151 height 21
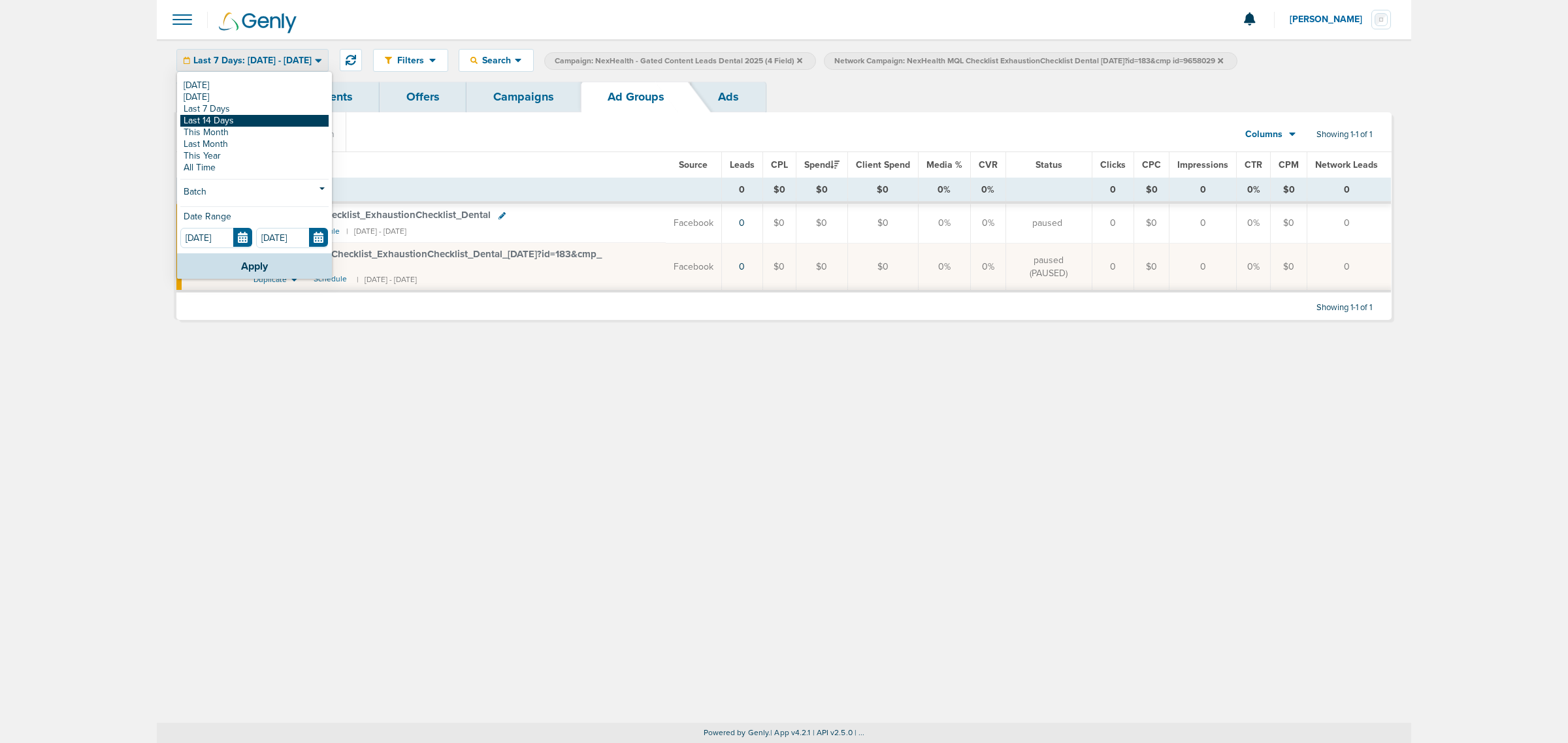
click at [246, 121] on link "Last 14 Days" at bounding box center [254, 121] width 149 height 11
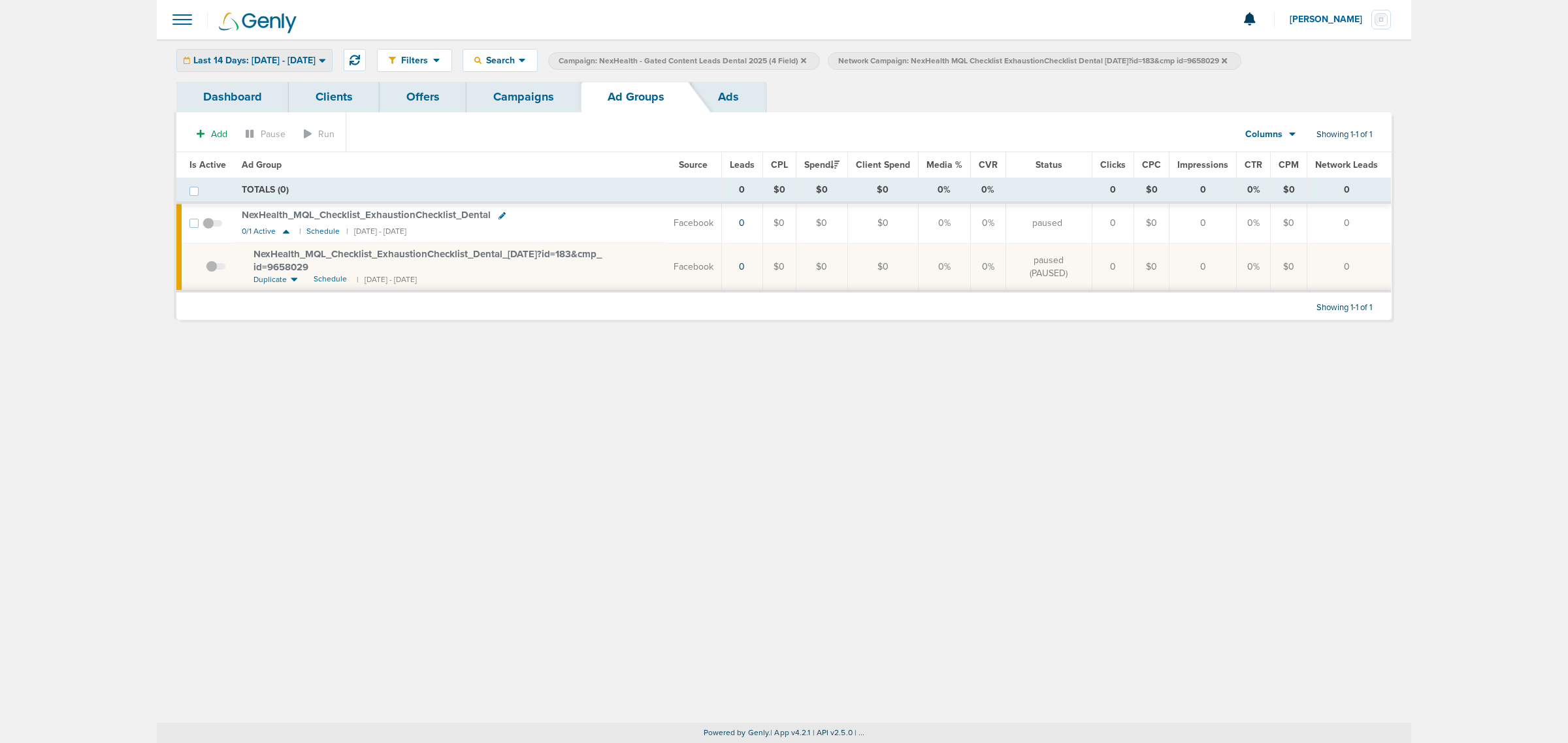
click at [308, 67] on div "Last 14 Days: [DATE] - [DATE]" at bounding box center [254, 60] width 155 height 21
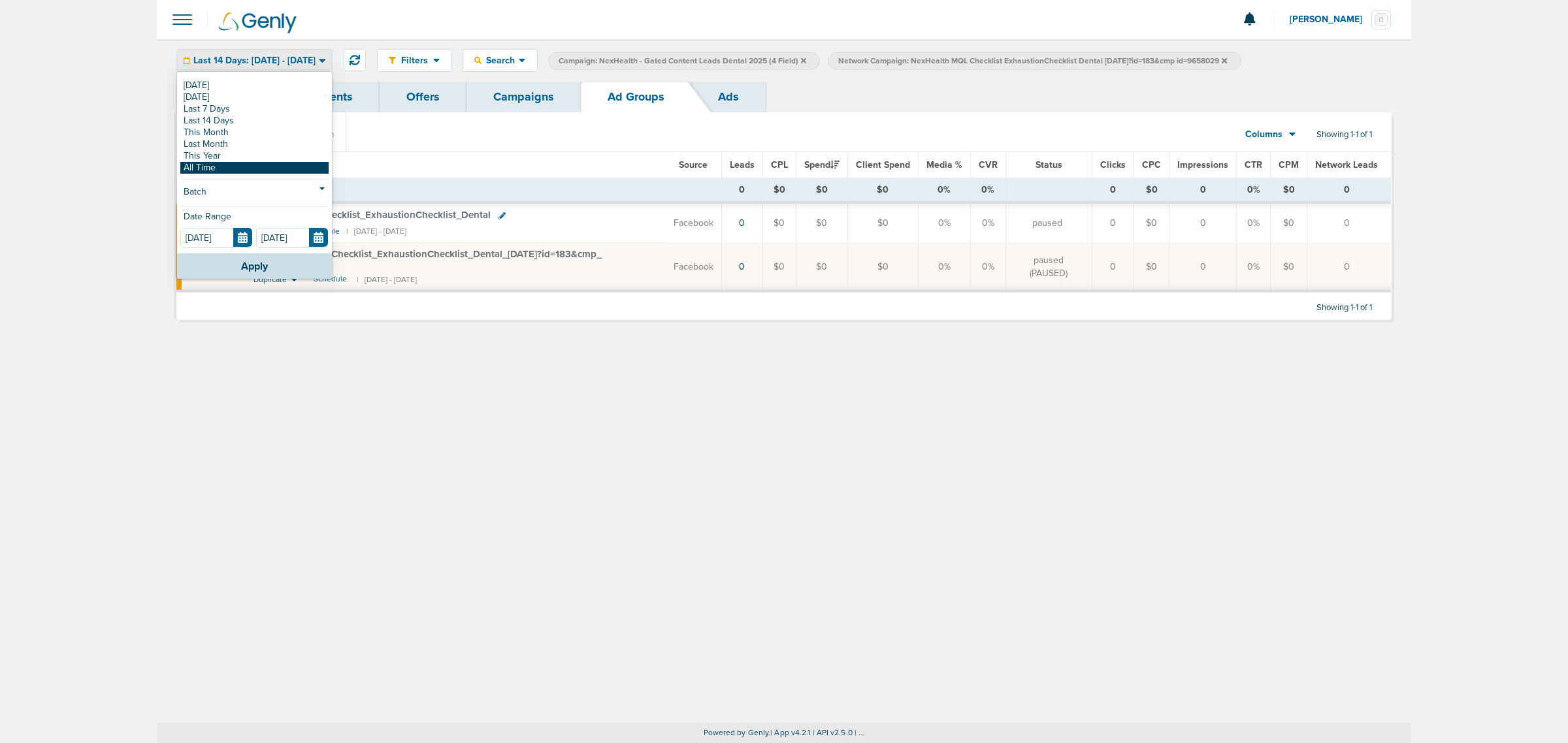
click at [250, 167] on link "All Time" at bounding box center [254, 168] width 149 height 11
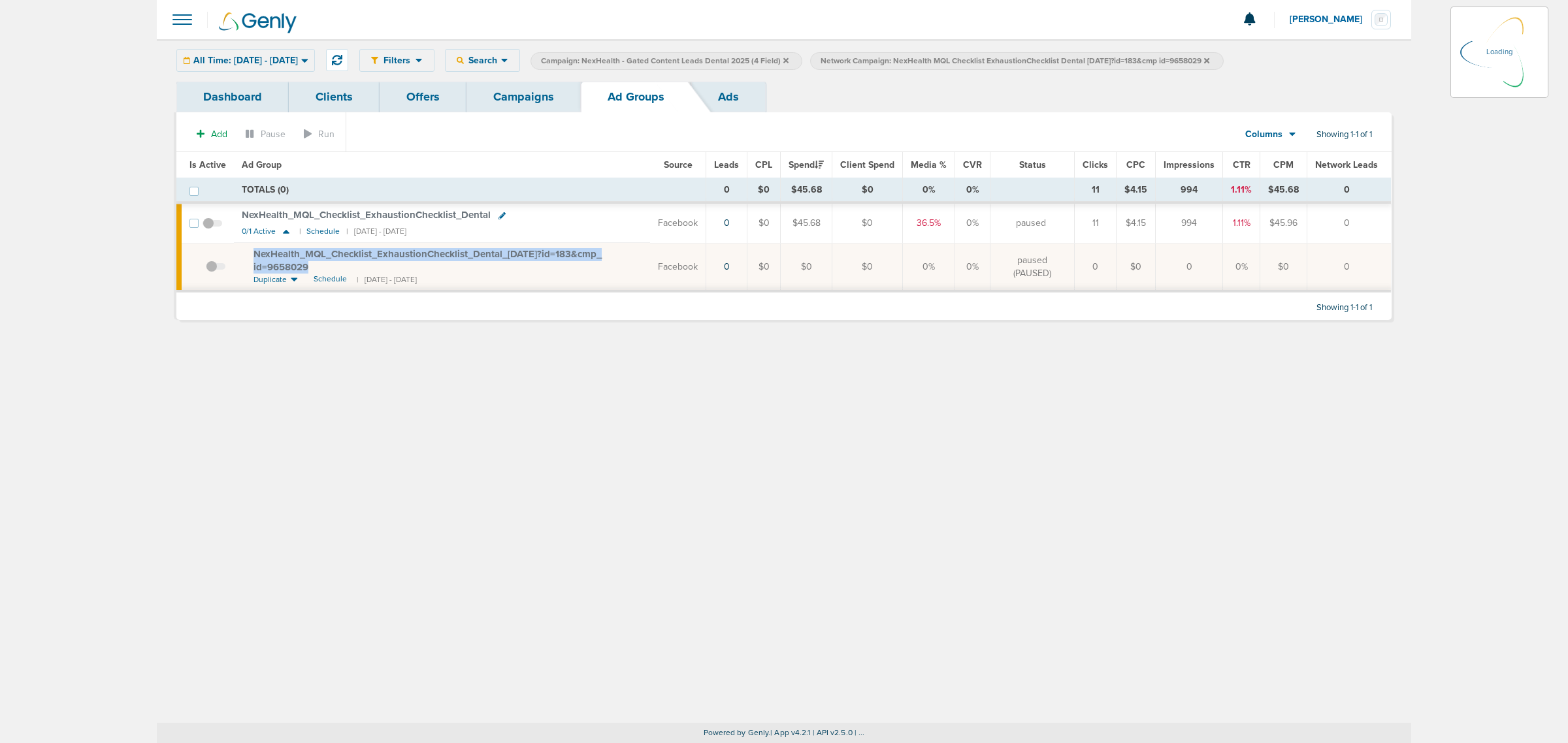
drag, startPoint x: 316, startPoint y: 264, endPoint x: 246, endPoint y: 253, distance: 70.9
click at [246, 253] on td "NexHealth_ MQL_ Checklist_ ExhaustionChecklist_ Dental_ [DATE]?id=183&cmp_ id=9…" at bounding box center [442, 267] width 416 height 49
copy span "NexHealth_ MQL_ Checklist_ ExhaustionChecklist_ Dental_ [DATE]?id=183&cmp_ id=9…"
click at [524, 104] on link "Campaigns" at bounding box center [524, 96] width 114 height 31
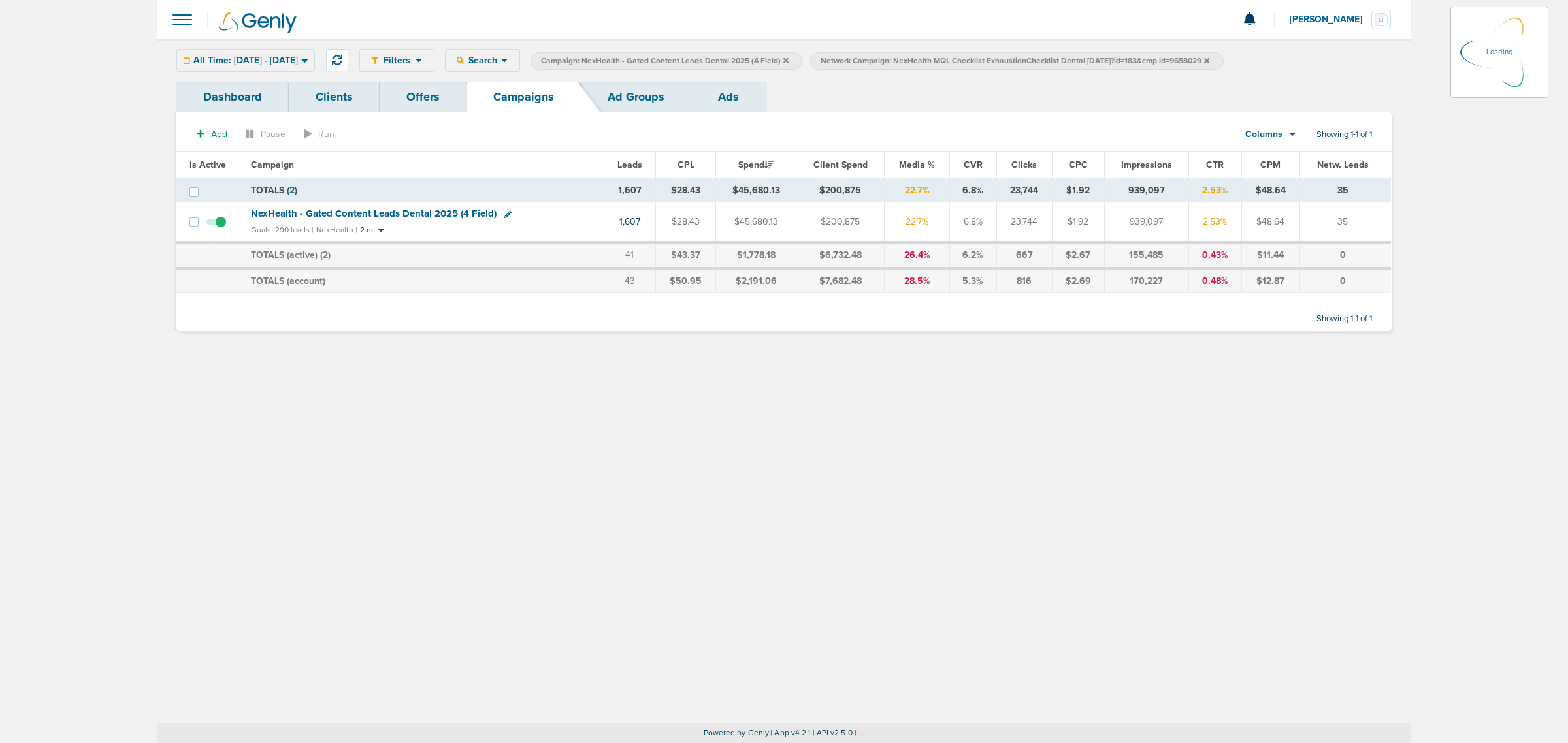
click at [1209, 62] on icon at bounding box center [1206, 61] width 5 height 8
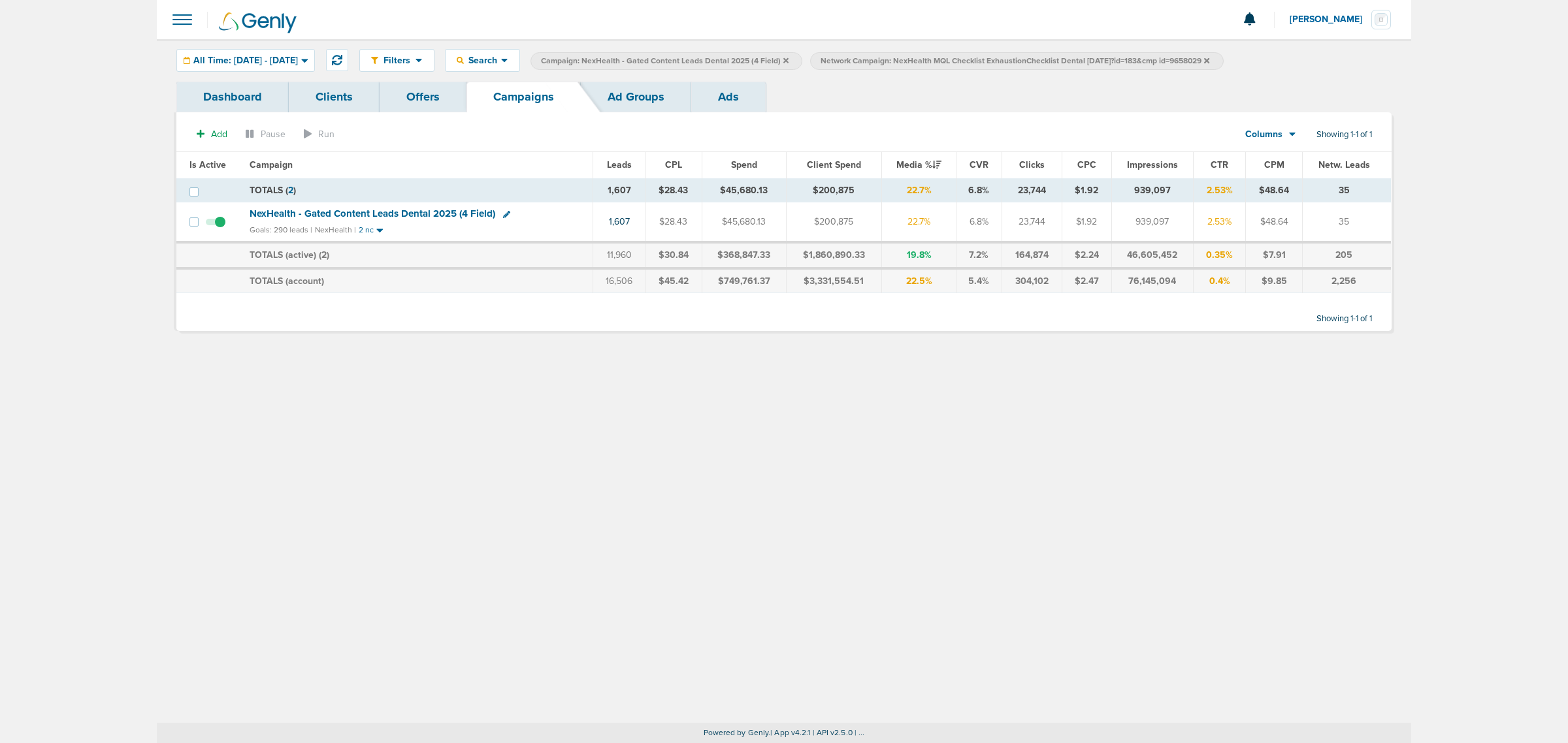
click at [768, 448] on div "Filters Active Only Settings Status Active Inactive Objectives MQL SQL Traffic …" at bounding box center [783, 381] width 1254 height 684
click at [1209, 61] on icon at bounding box center [1206, 59] width 5 height 5
click at [789, 59] on icon at bounding box center [785, 59] width 5 height 5
click at [789, 60] on icon at bounding box center [785, 59] width 5 height 5
click at [789, 59] on icon at bounding box center [785, 59] width 5 height 5
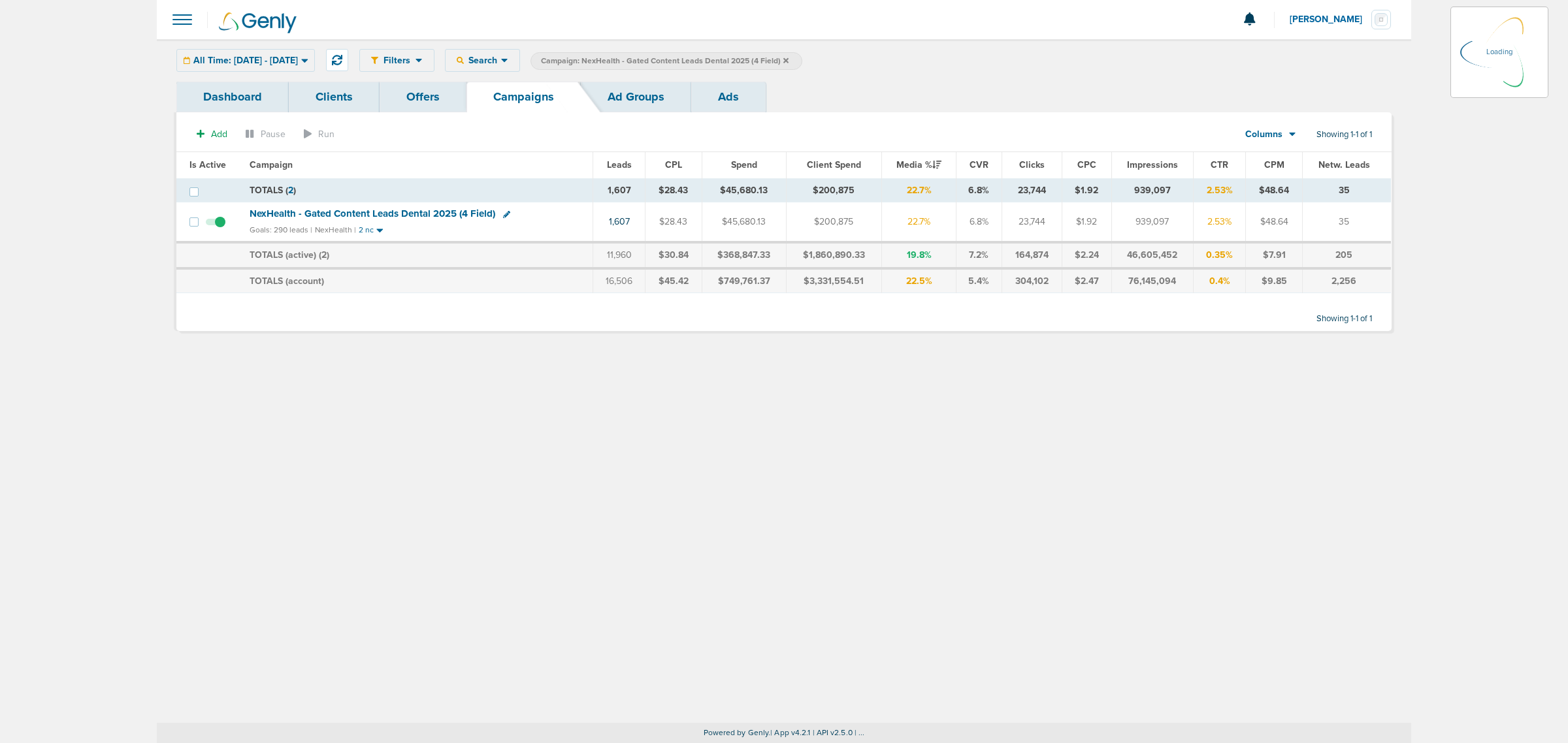
click at [789, 59] on icon at bounding box center [785, 59] width 5 height 5
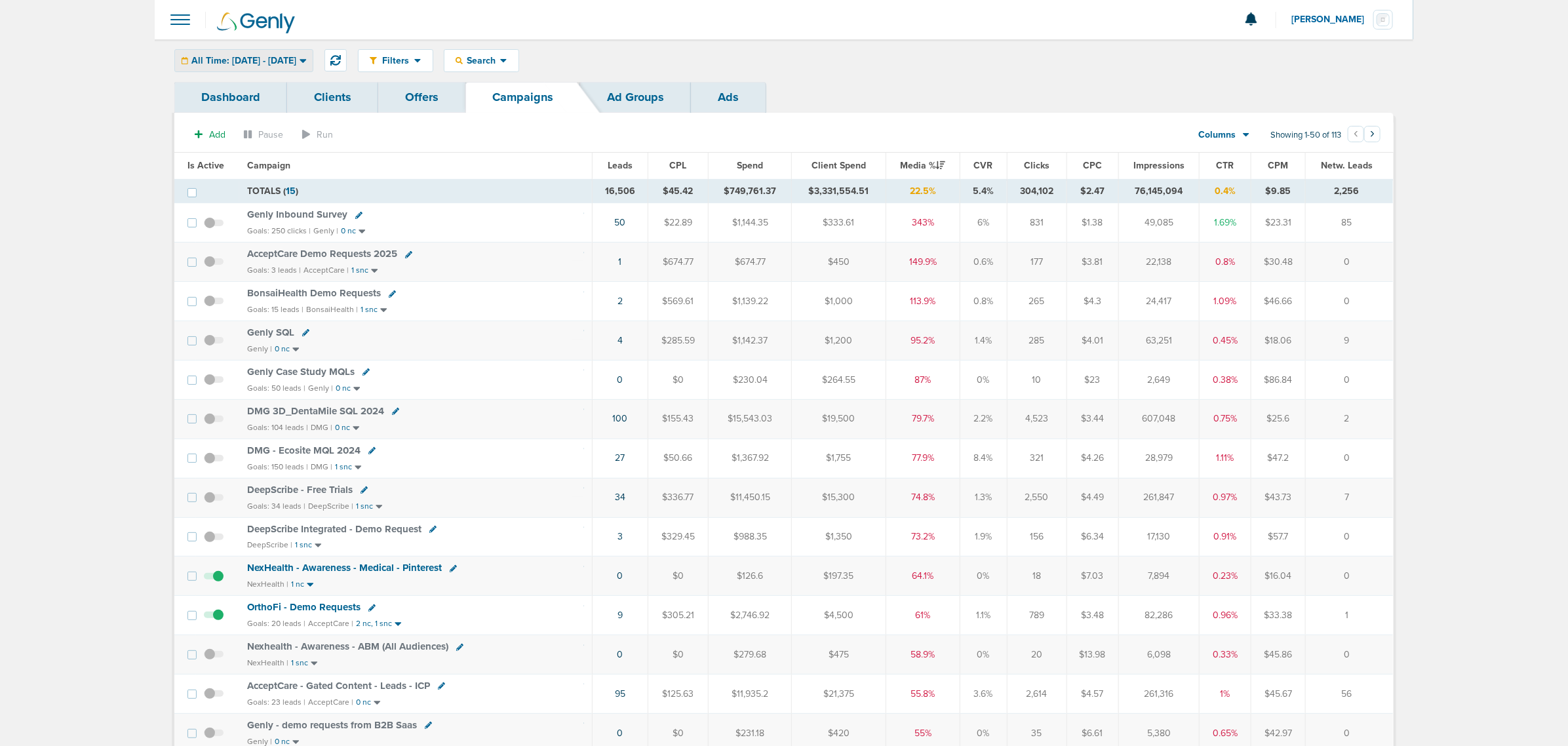
click at [273, 57] on span "All Time: [DATE] - [DATE]" at bounding box center [244, 61] width 105 height 9
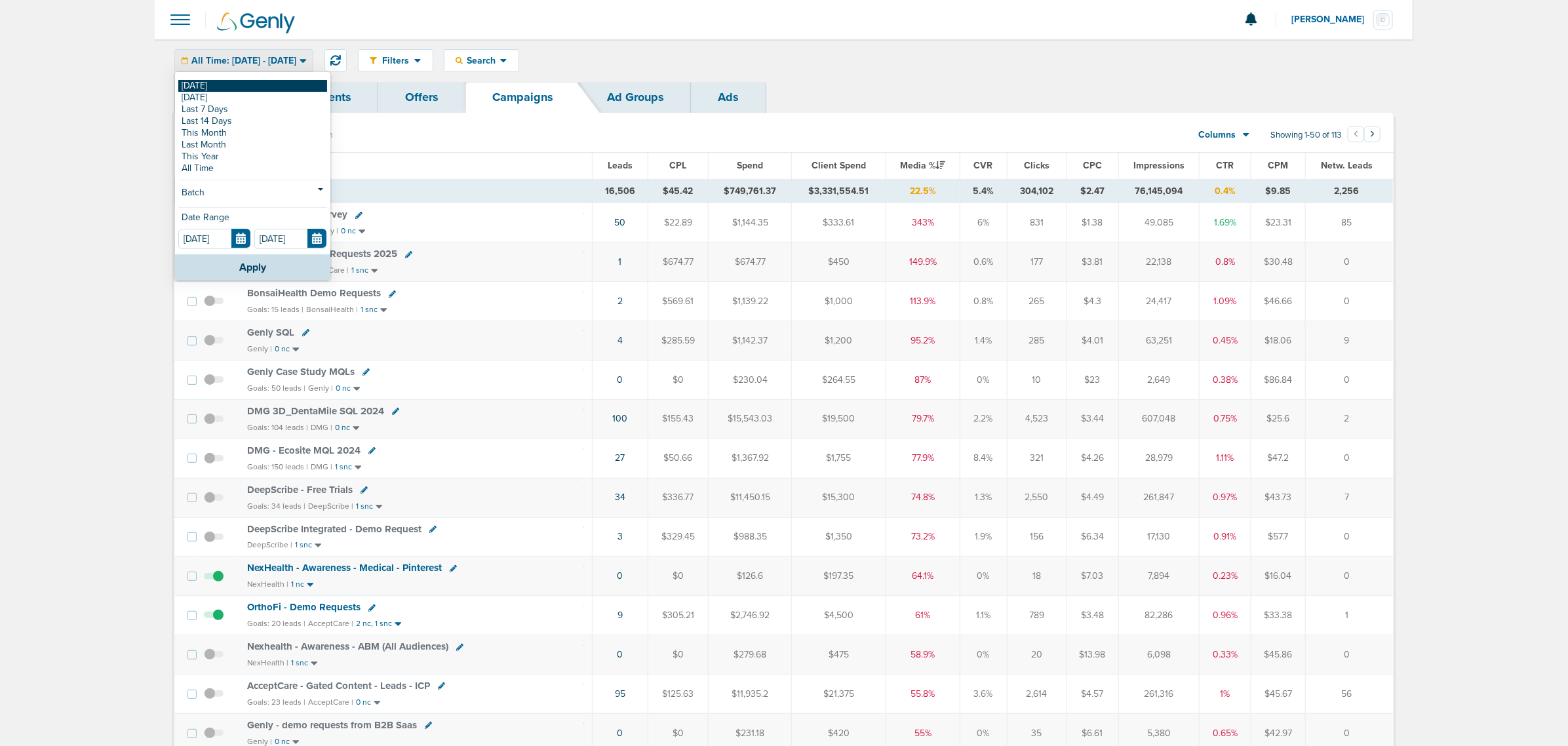
click at [221, 82] on link "[DATE]" at bounding box center [253, 86] width 149 height 11
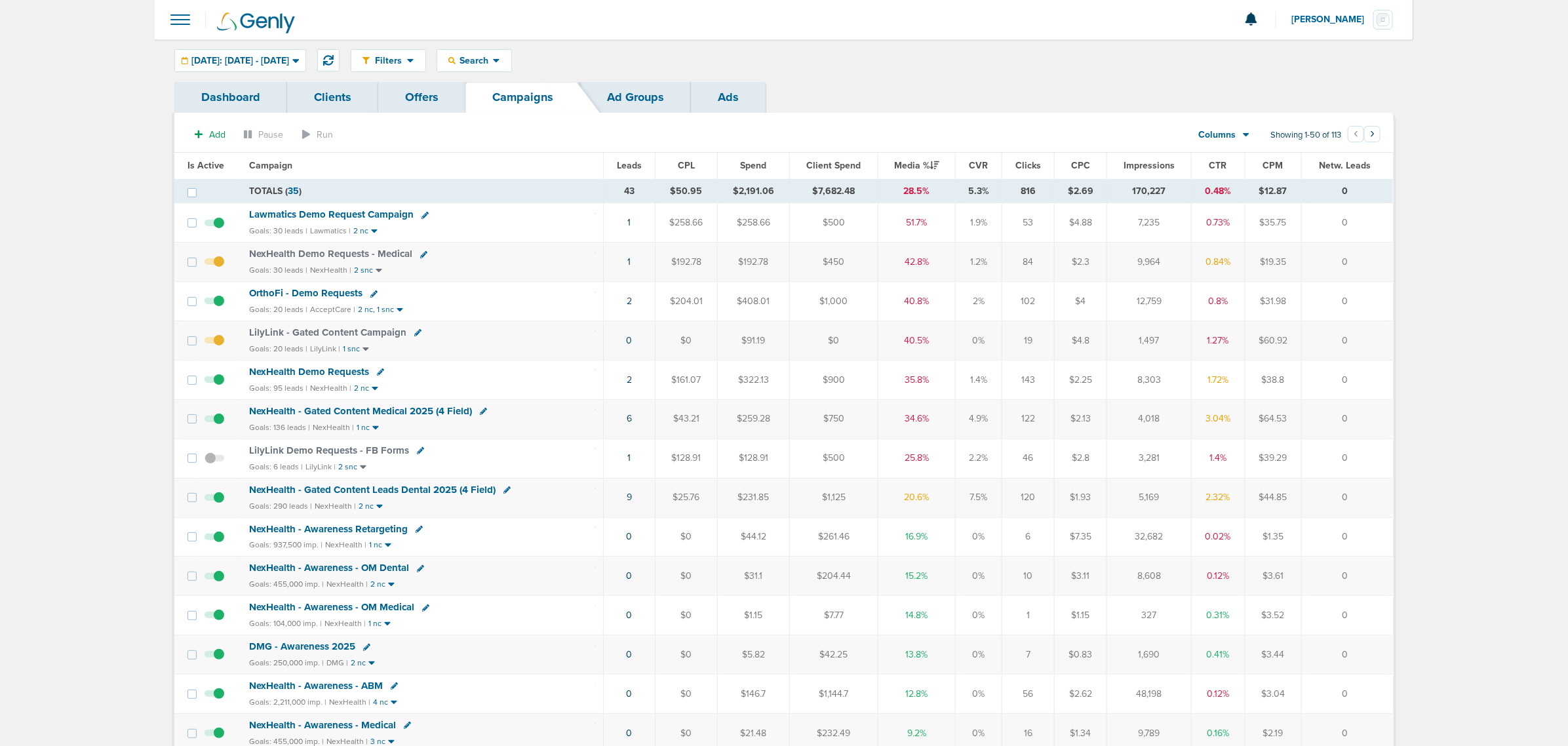
click at [403, 410] on span "NexHealth - Gated Content Medical 2025 (4 Field)" at bounding box center [360, 411] width 223 height 11
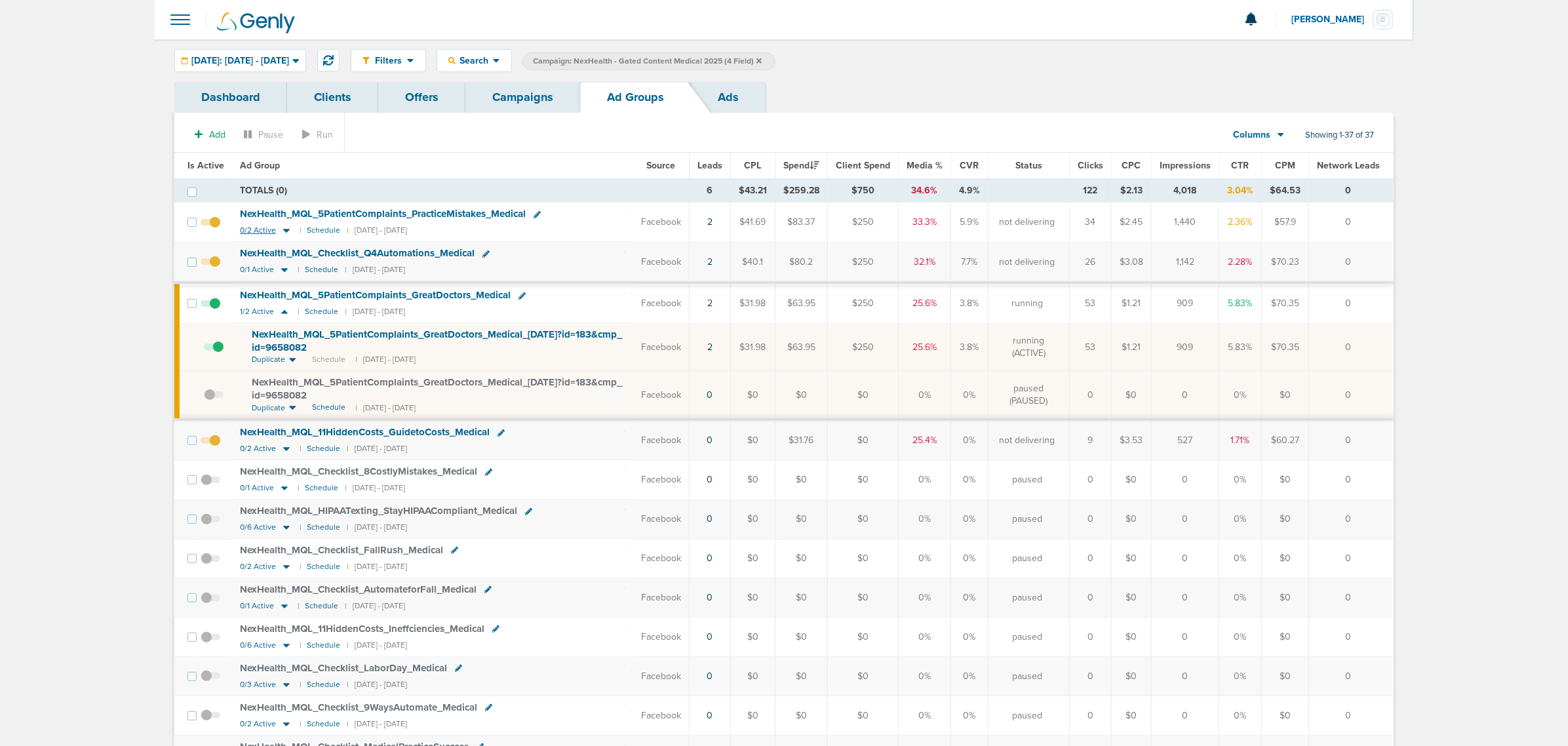
click at [283, 231] on icon at bounding box center [286, 231] width 6 height 4
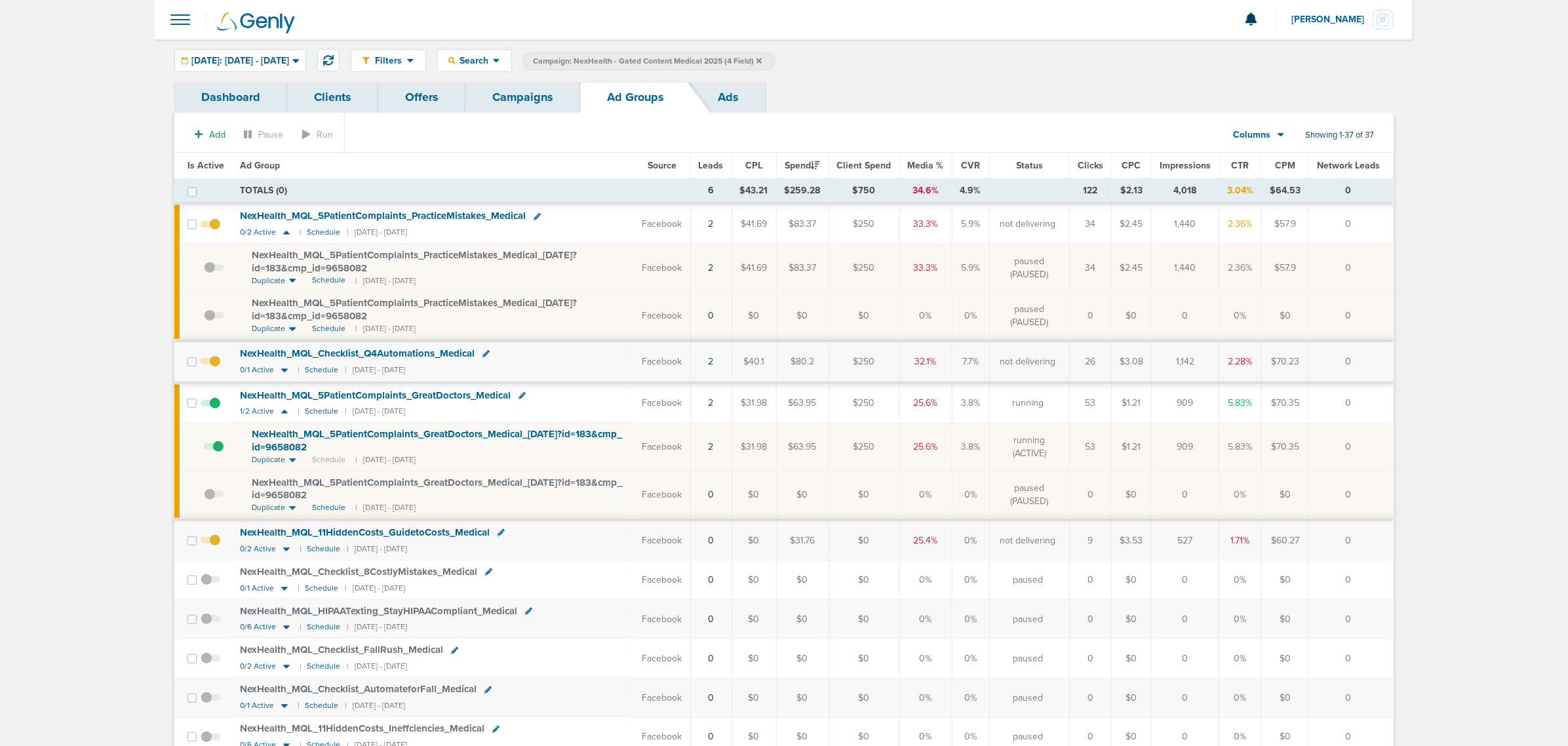
click at [209, 322] on span at bounding box center [213, 322] width 19 height 0
click at [204, 318] on input "checkbox" at bounding box center [204, 318] width 0 height 0
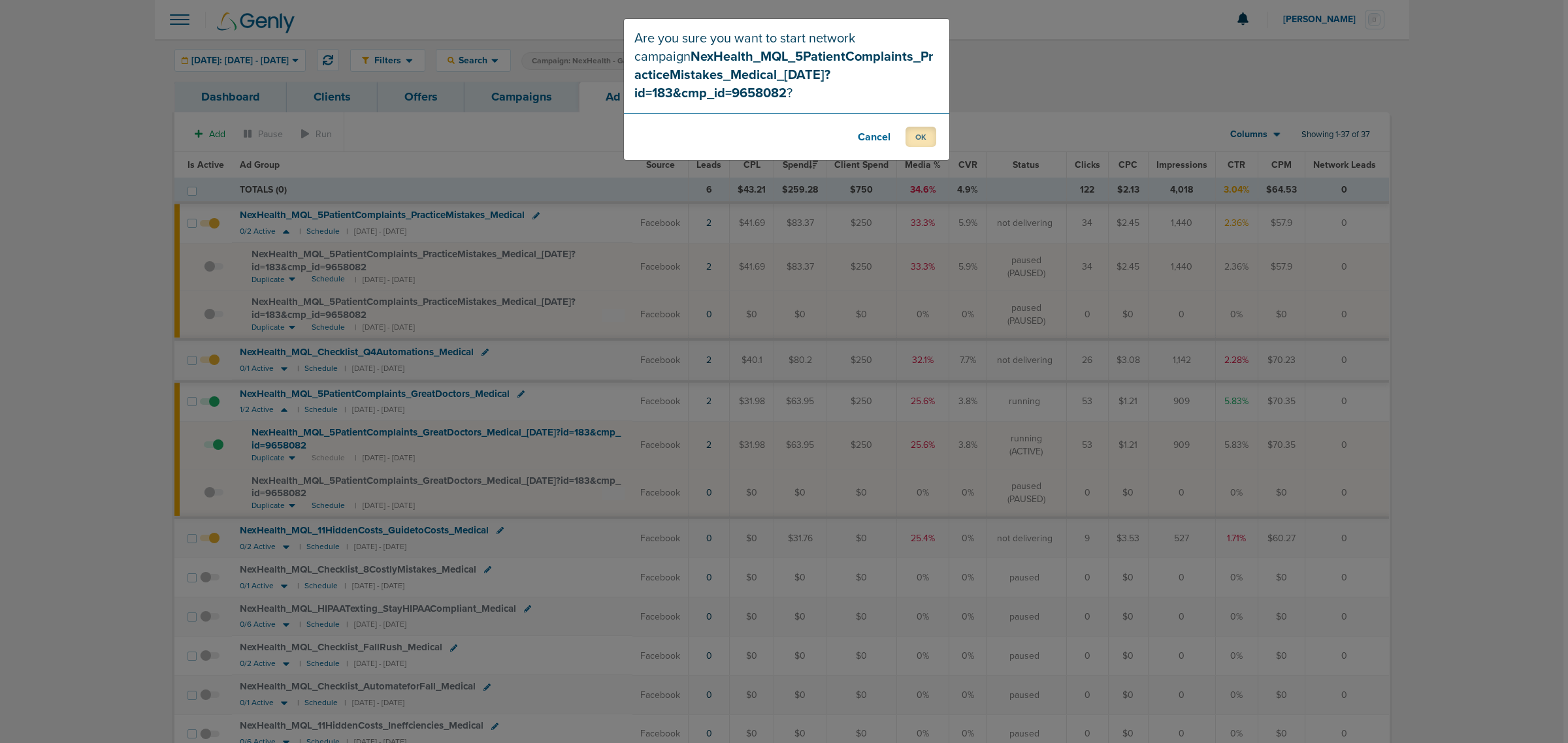
click at [919, 139] on button "OK" at bounding box center [921, 136] width 31 height 20
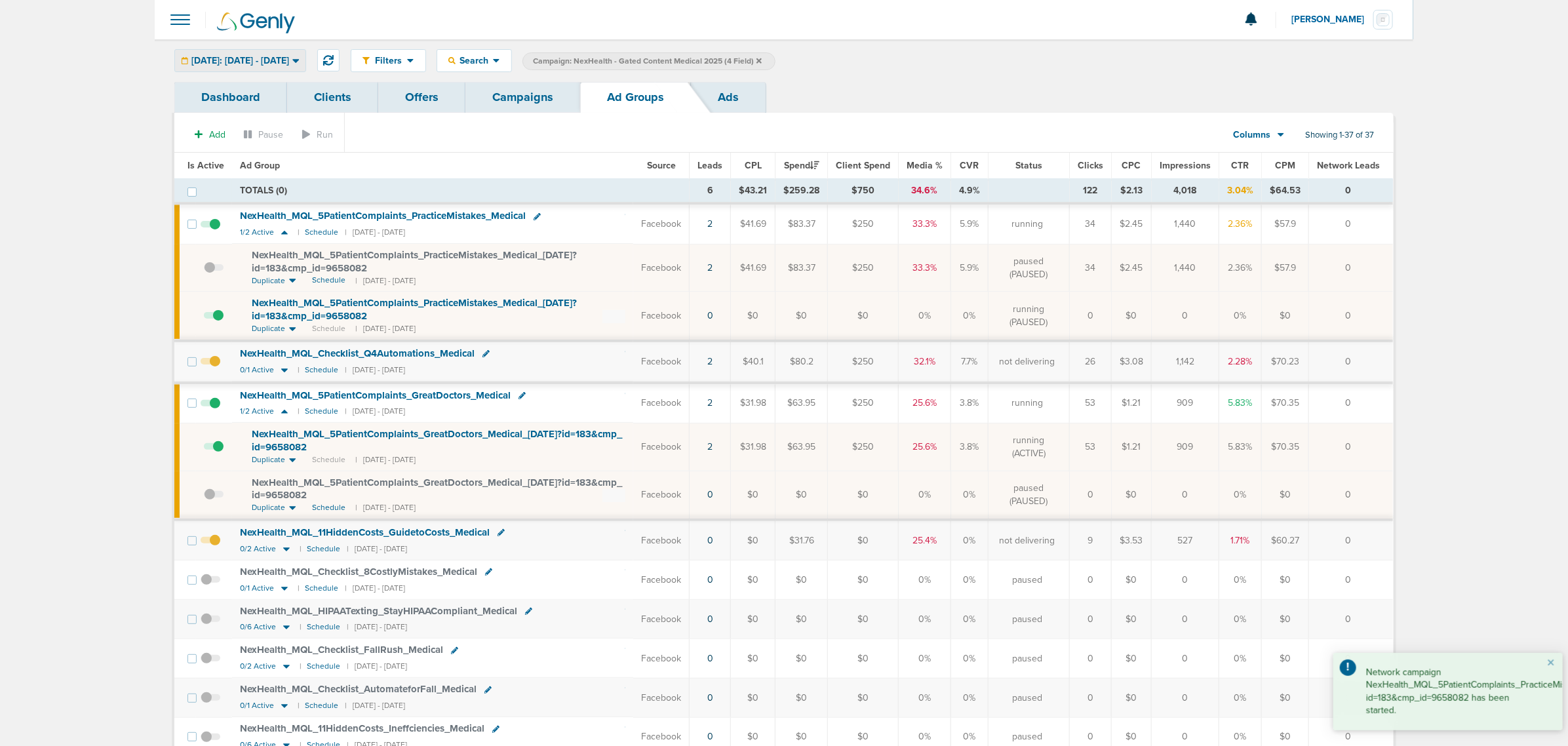
click at [289, 65] on span "[DATE]: [DATE] - [DATE]" at bounding box center [240, 61] width 98 height 9
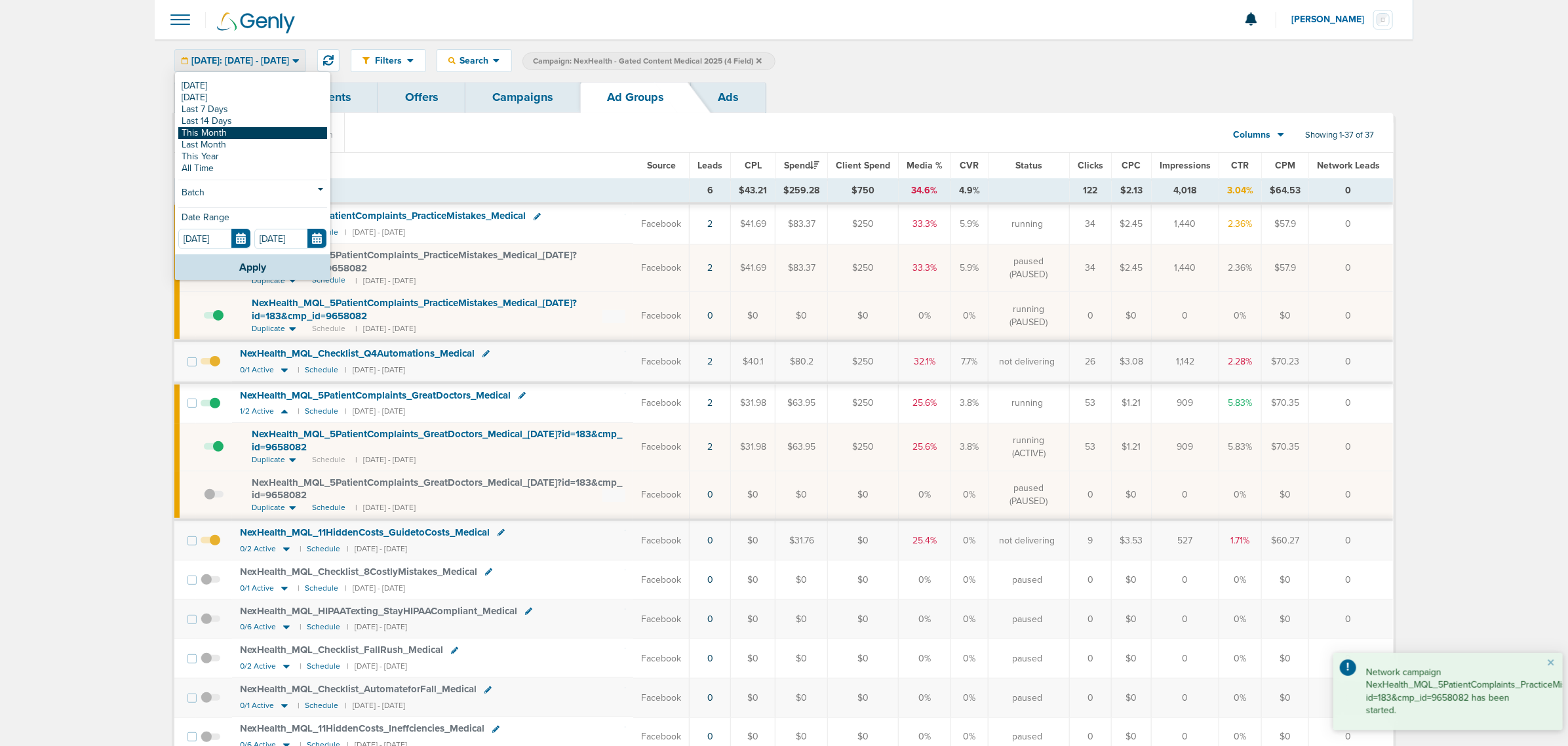
click at [249, 131] on link "This Month" at bounding box center [253, 133] width 149 height 11
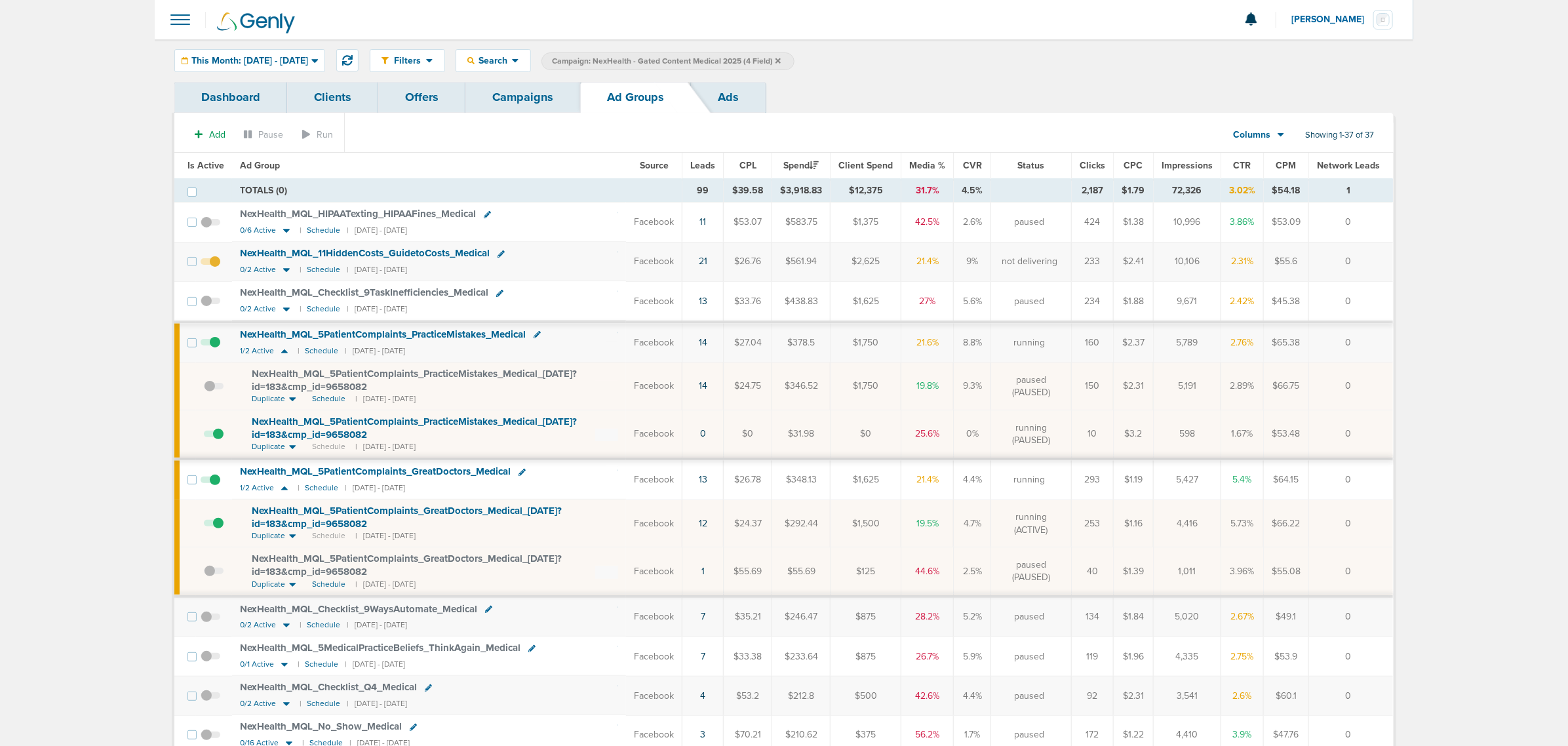
click at [217, 440] on span at bounding box center [213, 440] width 19 height 0
click at [204, 437] on input "checkbox" at bounding box center [204, 437] width 0 height 0
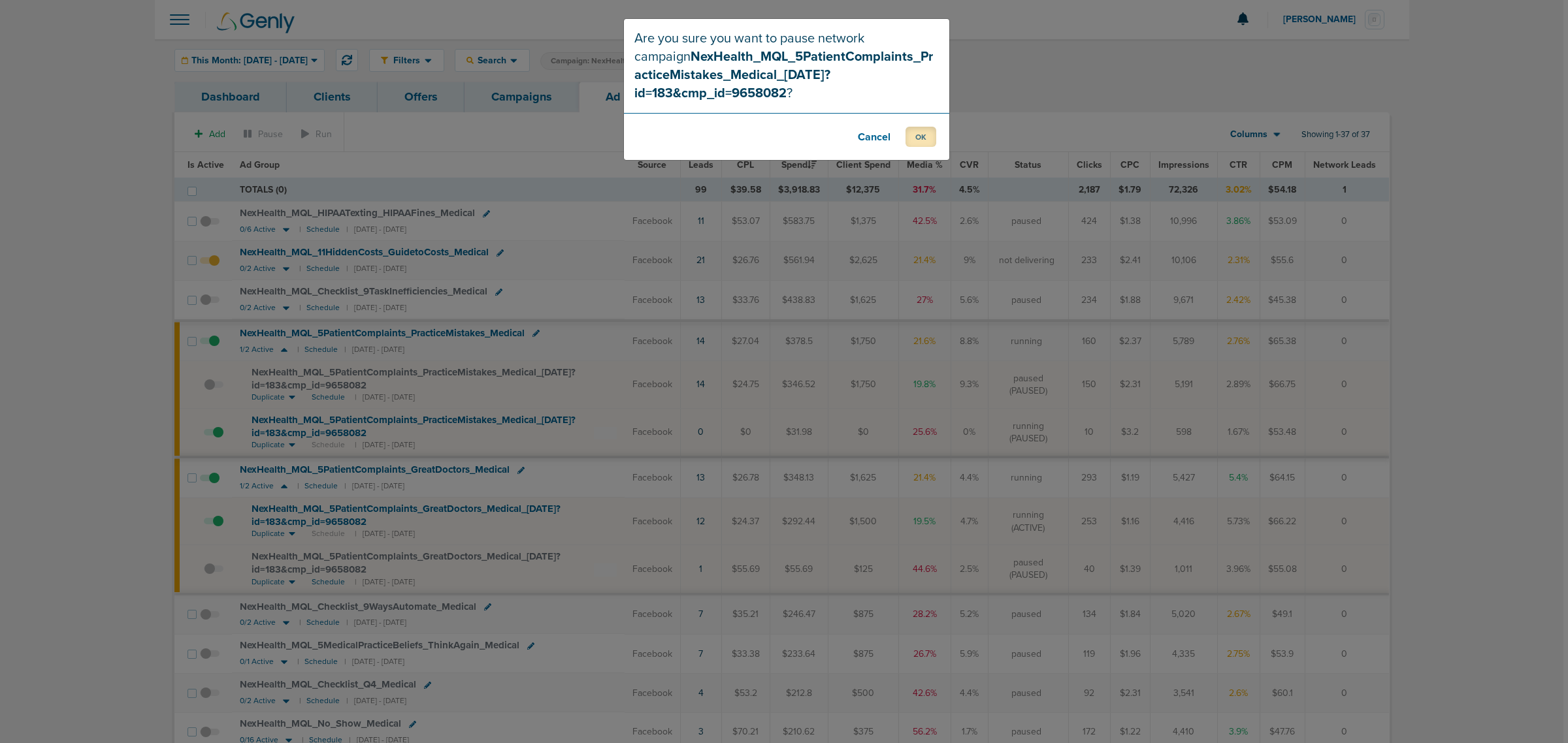
click at [926, 131] on button "OK" at bounding box center [921, 136] width 31 height 20
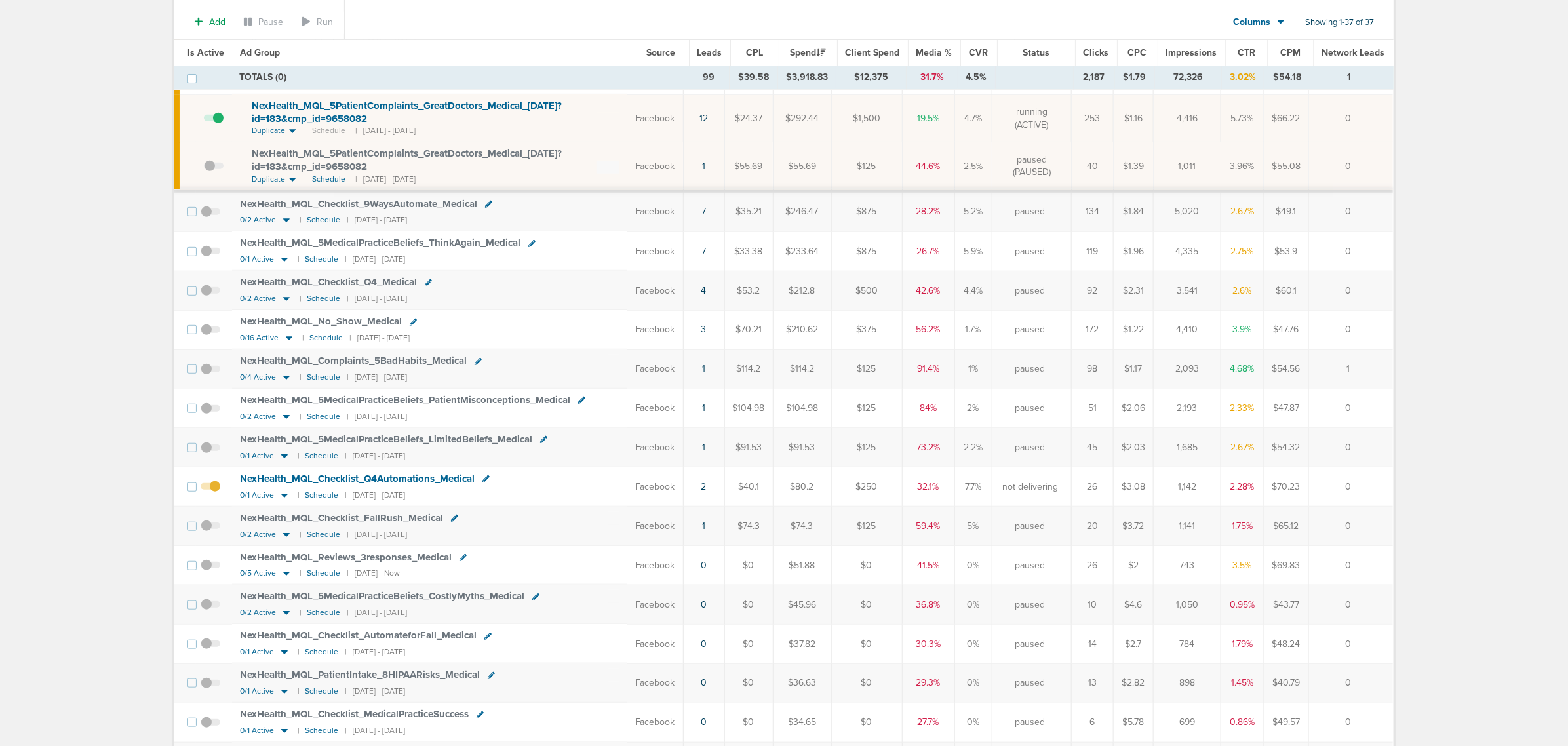
scroll to position [410, 0]
click at [282, 496] on icon at bounding box center [284, 494] width 6 height 4
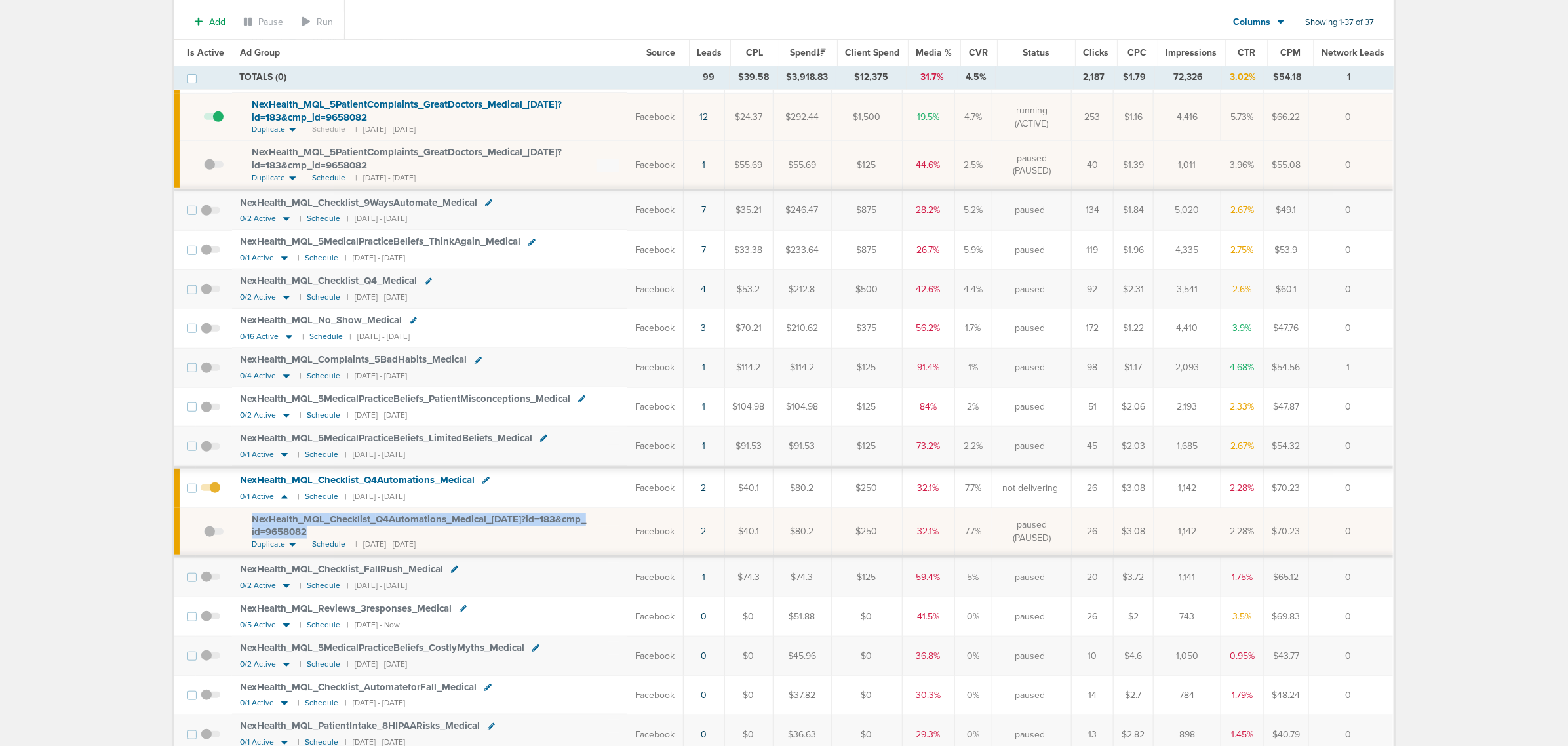
drag, startPoint x: 367, startPoint y: 539, endPoint x: 247, endPoint y: 527, distance: 120.6
click at [247, 527] on td "NexHealth_ MQL_ Checklist_ Q4Automations_ Medical_ [DATE]?id=183&cmp_ id=965808…" at bounding box center [429, 533] width 395 height 49
copy span "NexHealth_ MQL_ Checklist_ Q4Automations_ Medical_ [DATE]?id=183&cmp_ id=9658082"
click at [541, 539] on div "NexHealth_ MQL_ Checklist_ Q4Automations_ Medical_ [DATE]?id=183&cmp_ id=9658082" at bounding box center [435, 527] width 368 height 26
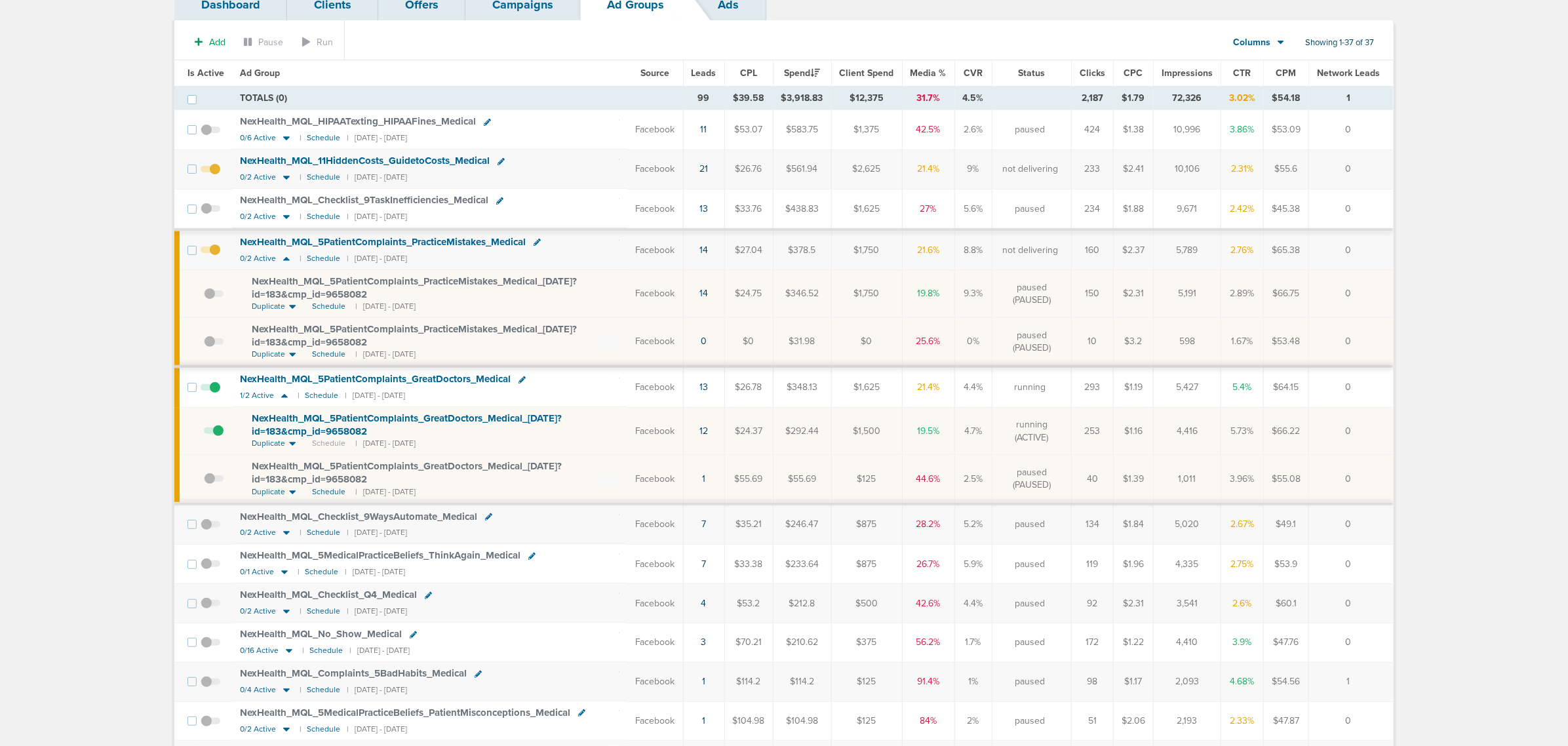
scroll to position [82, 0]
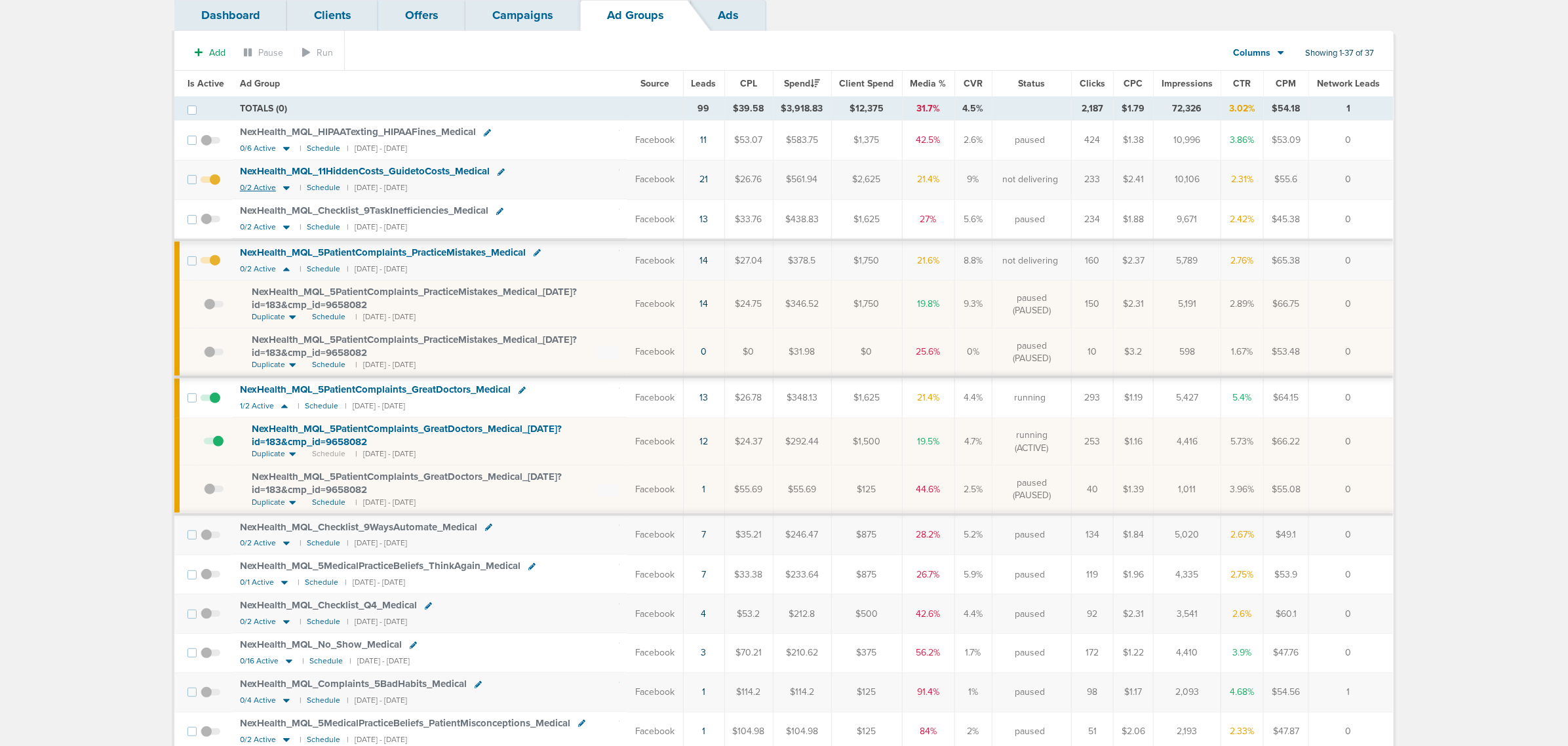
click at [285, 192] on icon at bounding box center [286, 188] width 13 height 11
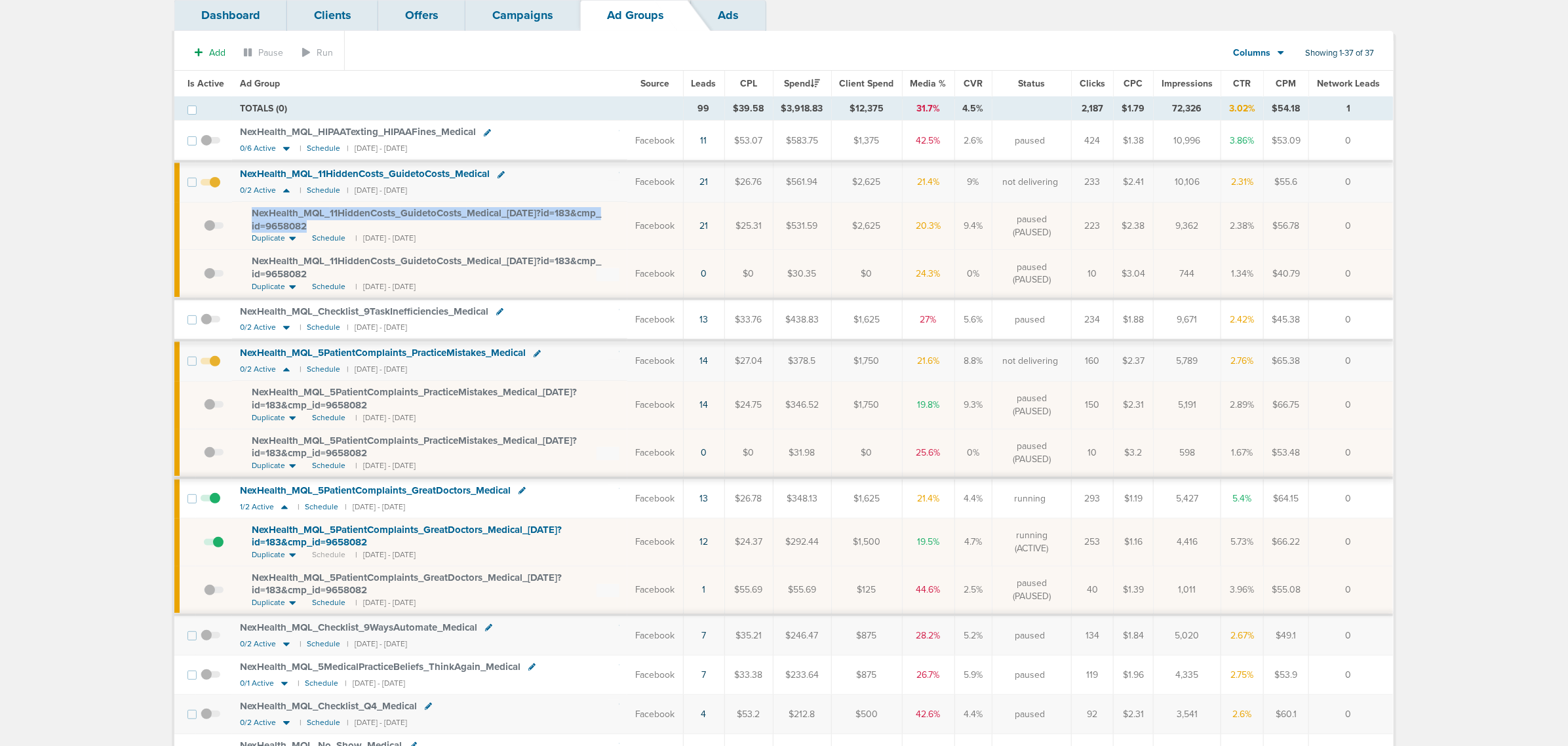
drag, startPoint x: 326, startPoint y: 228, endPoint x: 262, endPoint y: 213, distance: 65.7
click at [242, 215] on td "NexHealth_ MQL_ 11HiddenCosts_ GuidetoCosts_ Medical_ [DATE]?id=183&cmp_ id=965…" at bounding box center [429, 226] width 395 height 48
copy span "NexHealth_ MQL_ 11HiddenCosts_ GuidetoCosts_ Medical_ [DATE]?id=183&cmp_ id=965…"
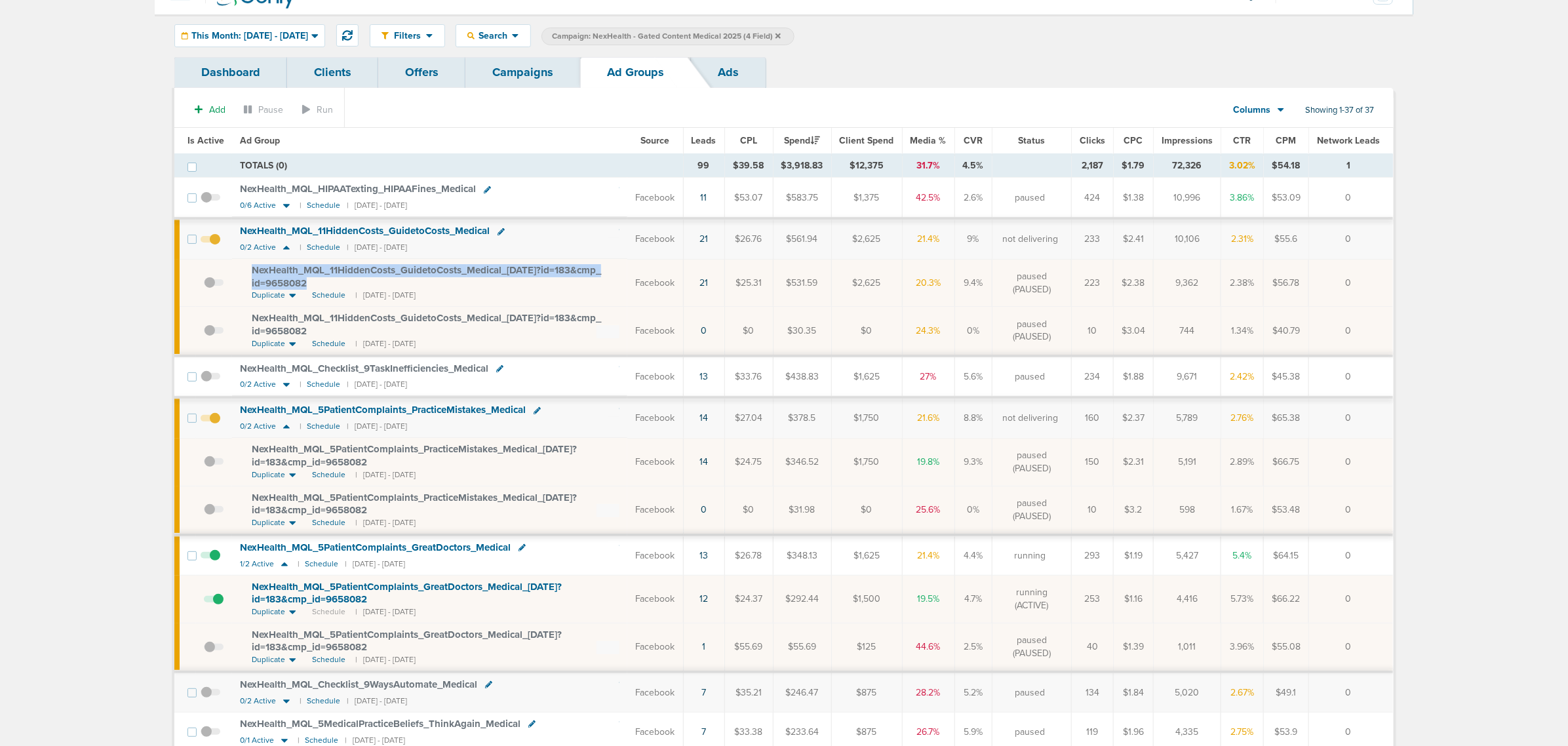
scroll to position [0, 0]
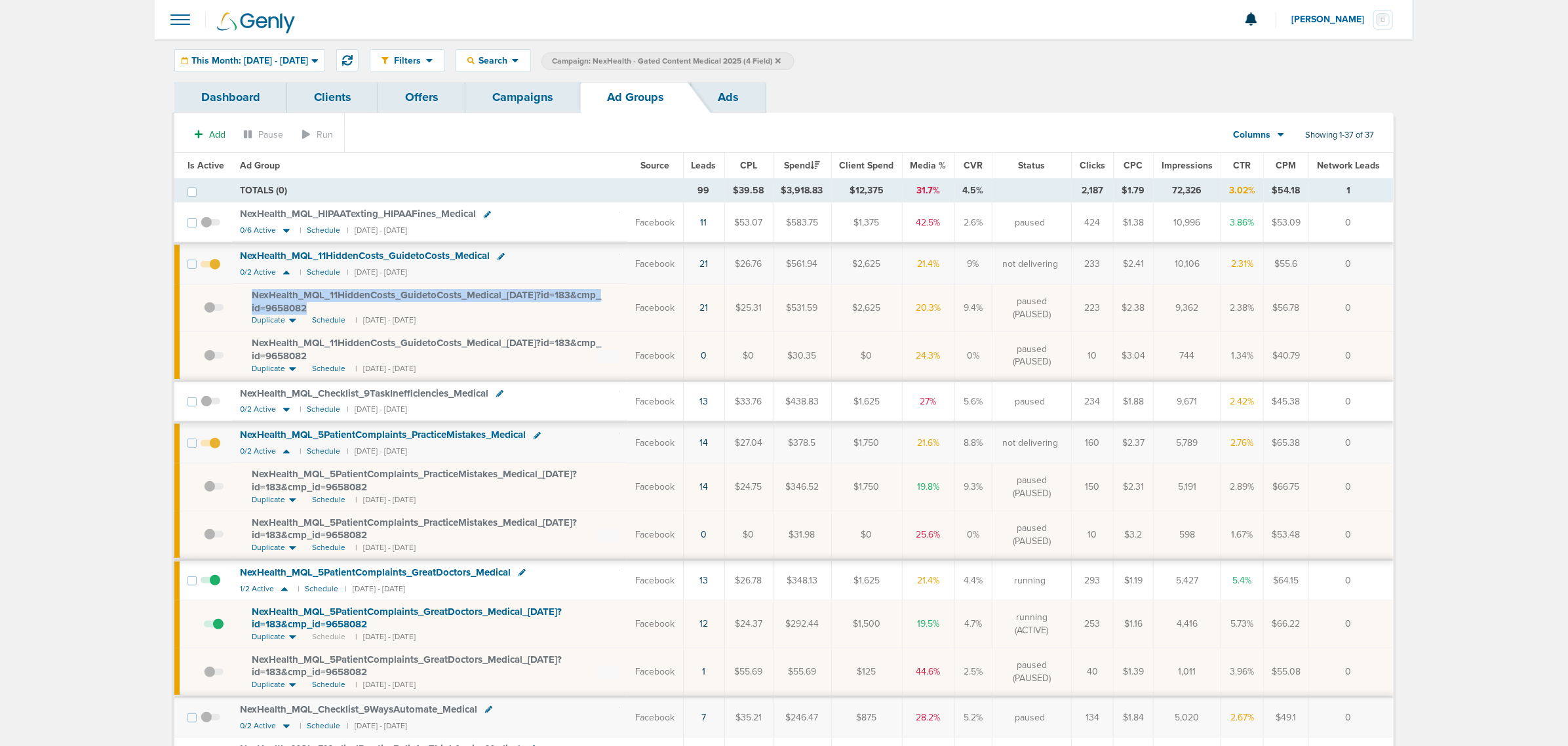
click at [500, 93] on link "Campaigns" at bounding box center [523, 97] width 115 height 31
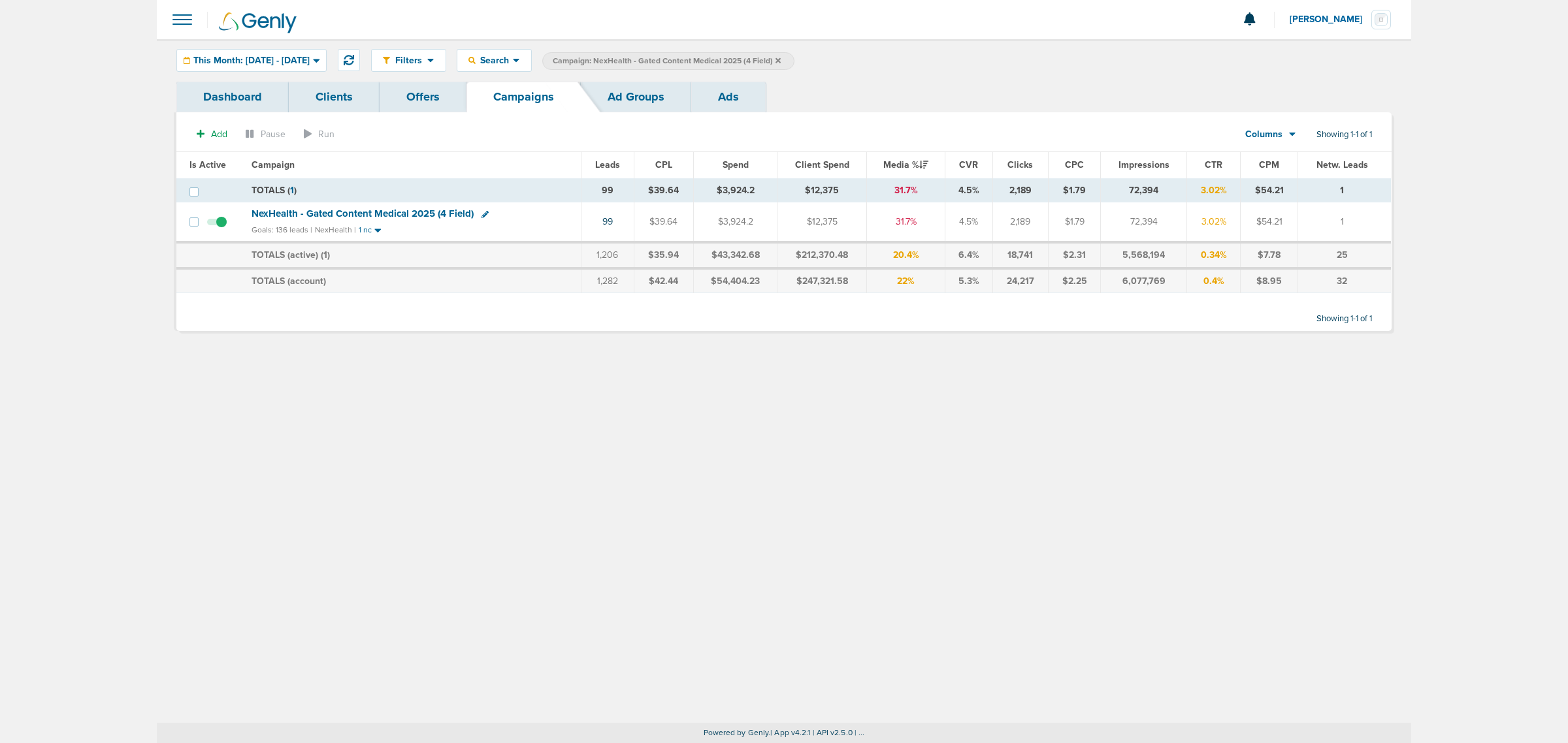
click at [781, 60] on icon at bounding box center [778, 59] width 5 height 5
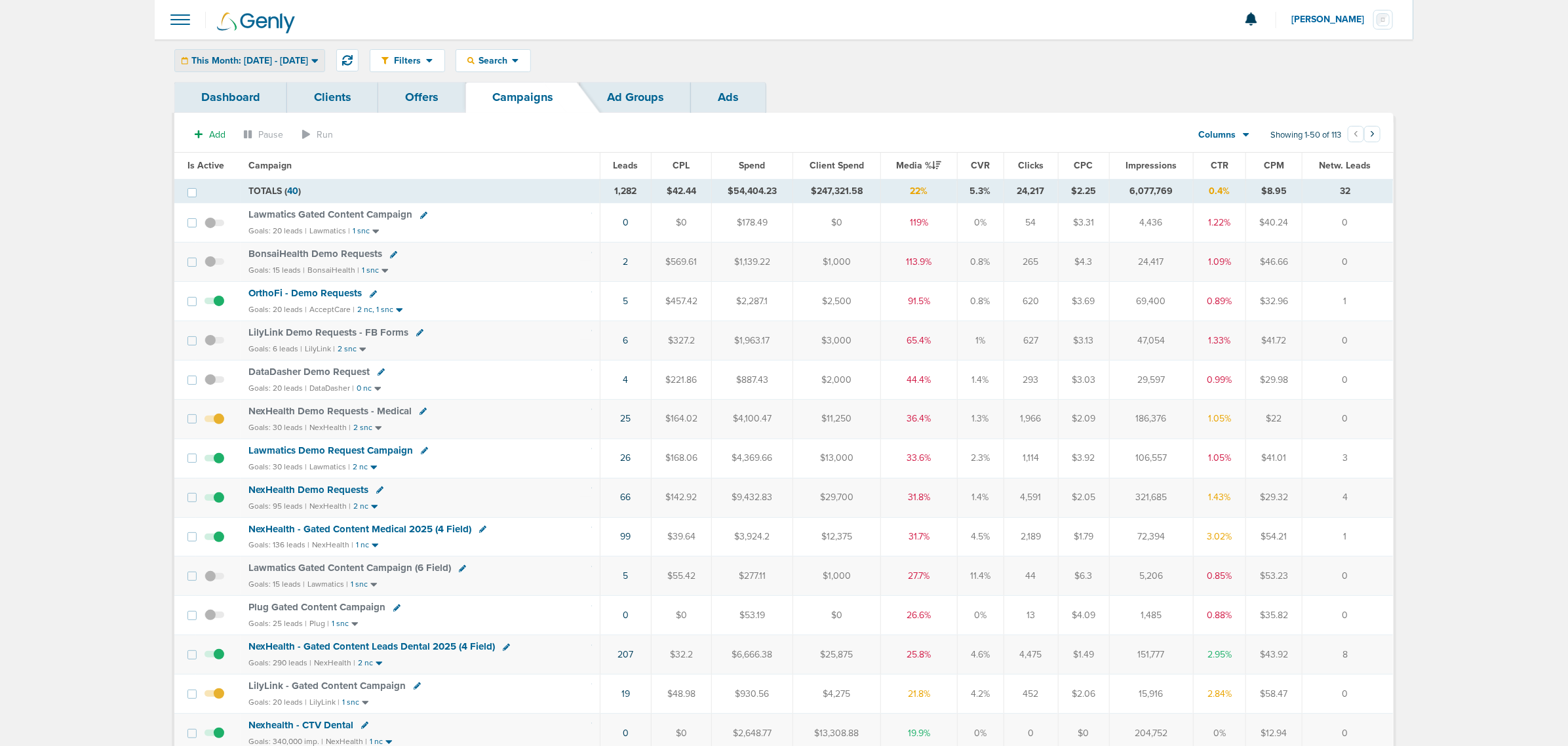
click at [227, 59] on span "This Month: [DATE] - [DATE]" at bounding box center [250, 61] width 117 height 9
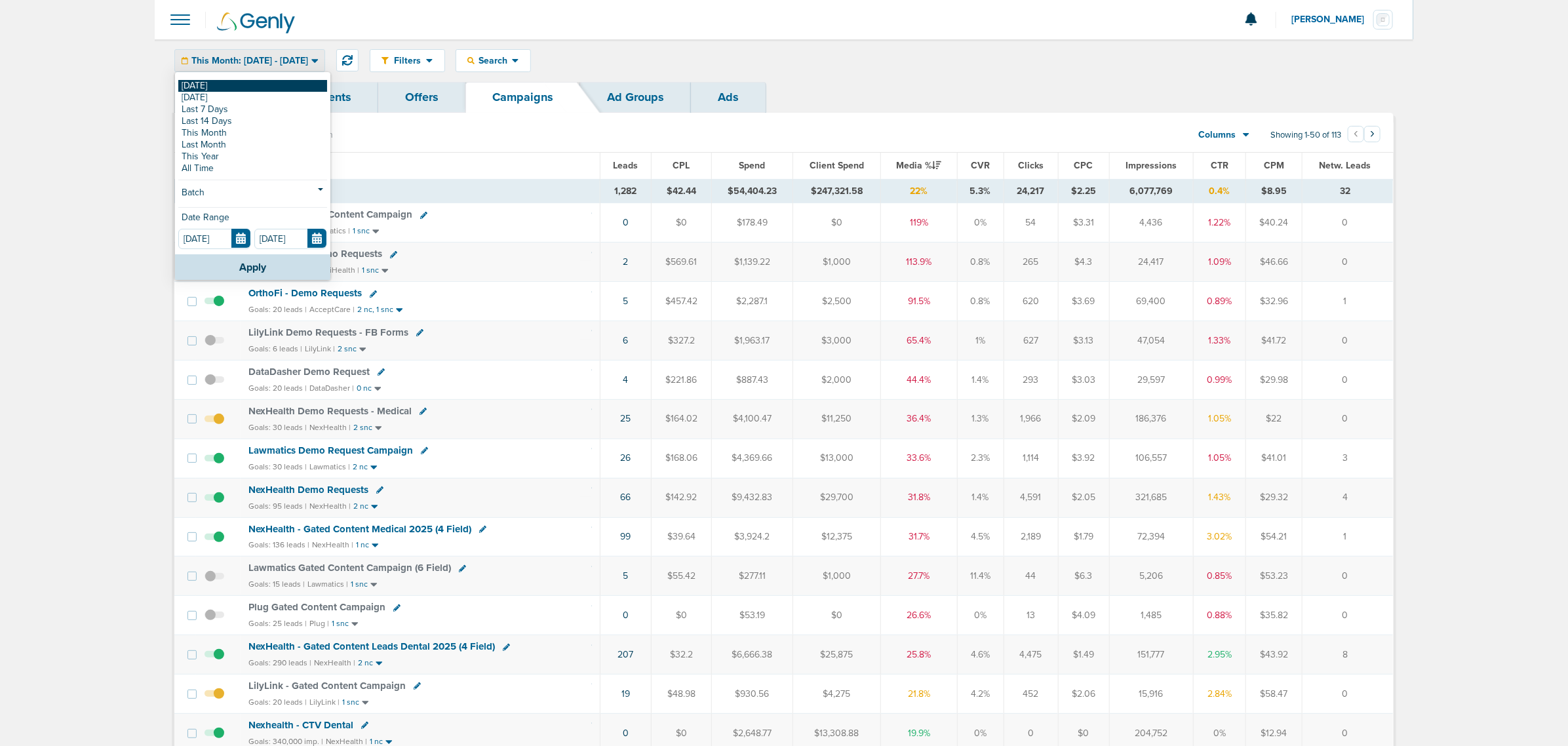
click at [217, 86] on link "[DATE]" at bounding box center [253, 86] width 149 height 11
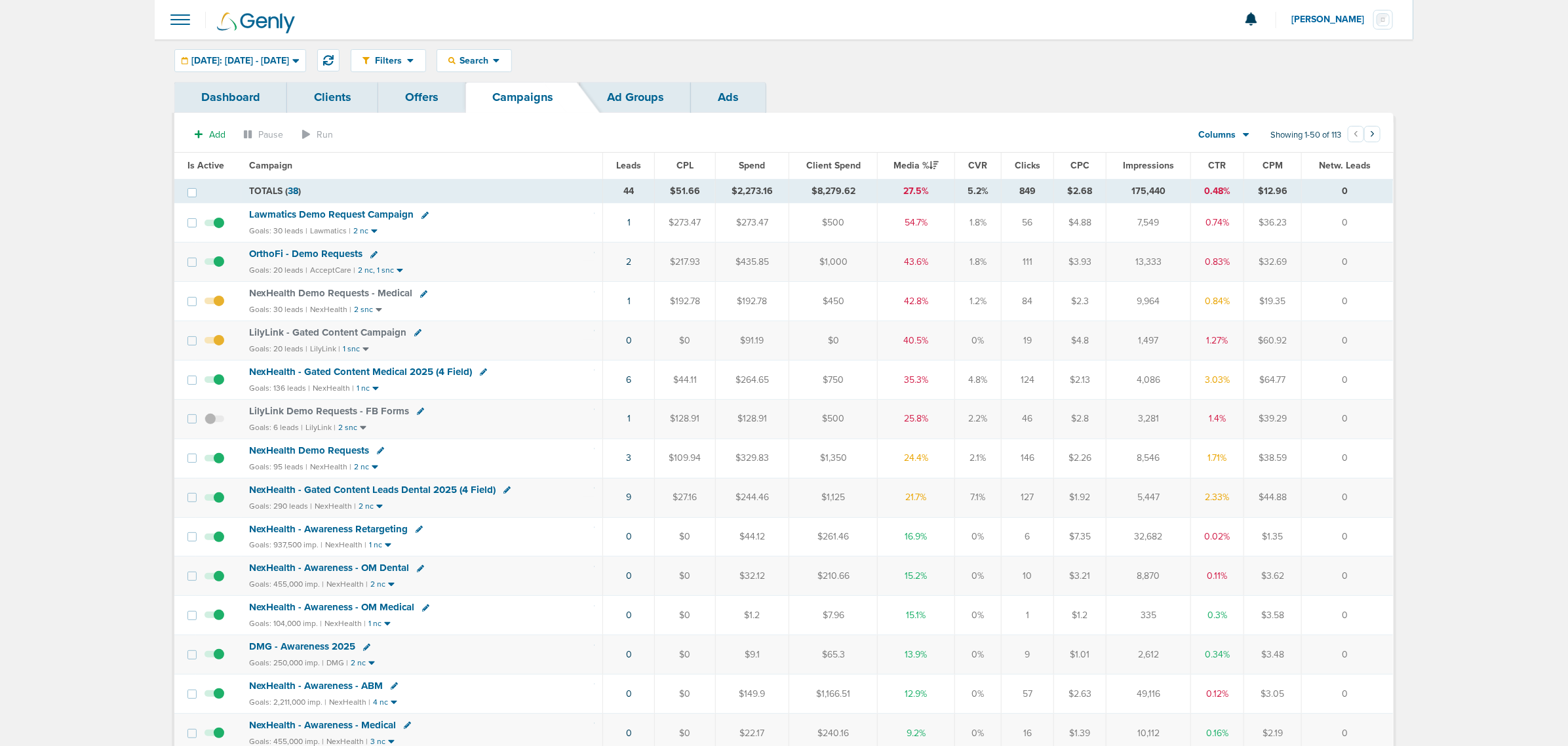
click at [434, 491] on span "NexHealth - Gated Content Leads Dental 2025 (4 Field)" at bounding box center [372, 490] width 247 height 11
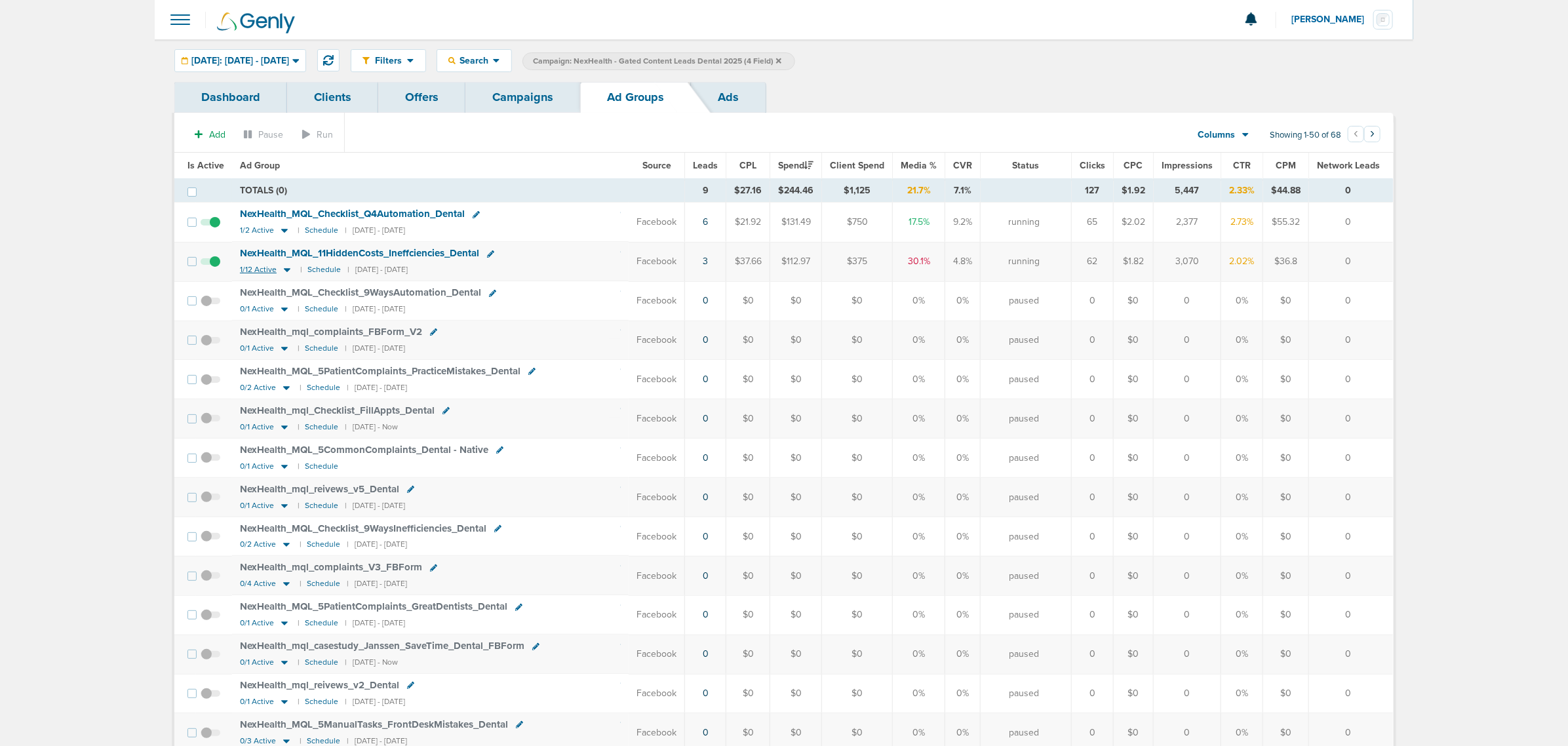
click at [284, 271] on icon at bounding box center [287, 270] width 6 height 4
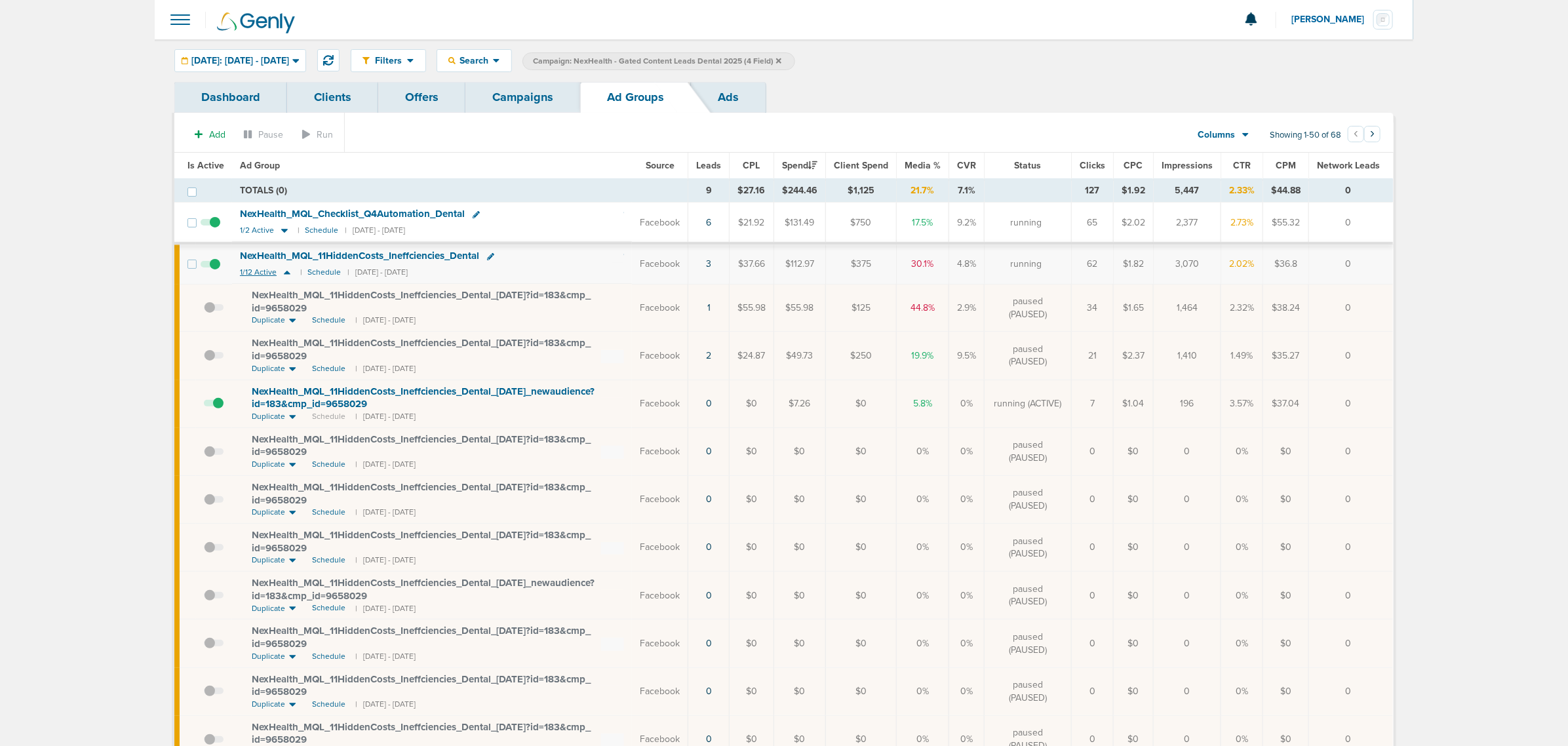
click at [287, 273] on icon at bounding box center [287, 273] width 13 height 11
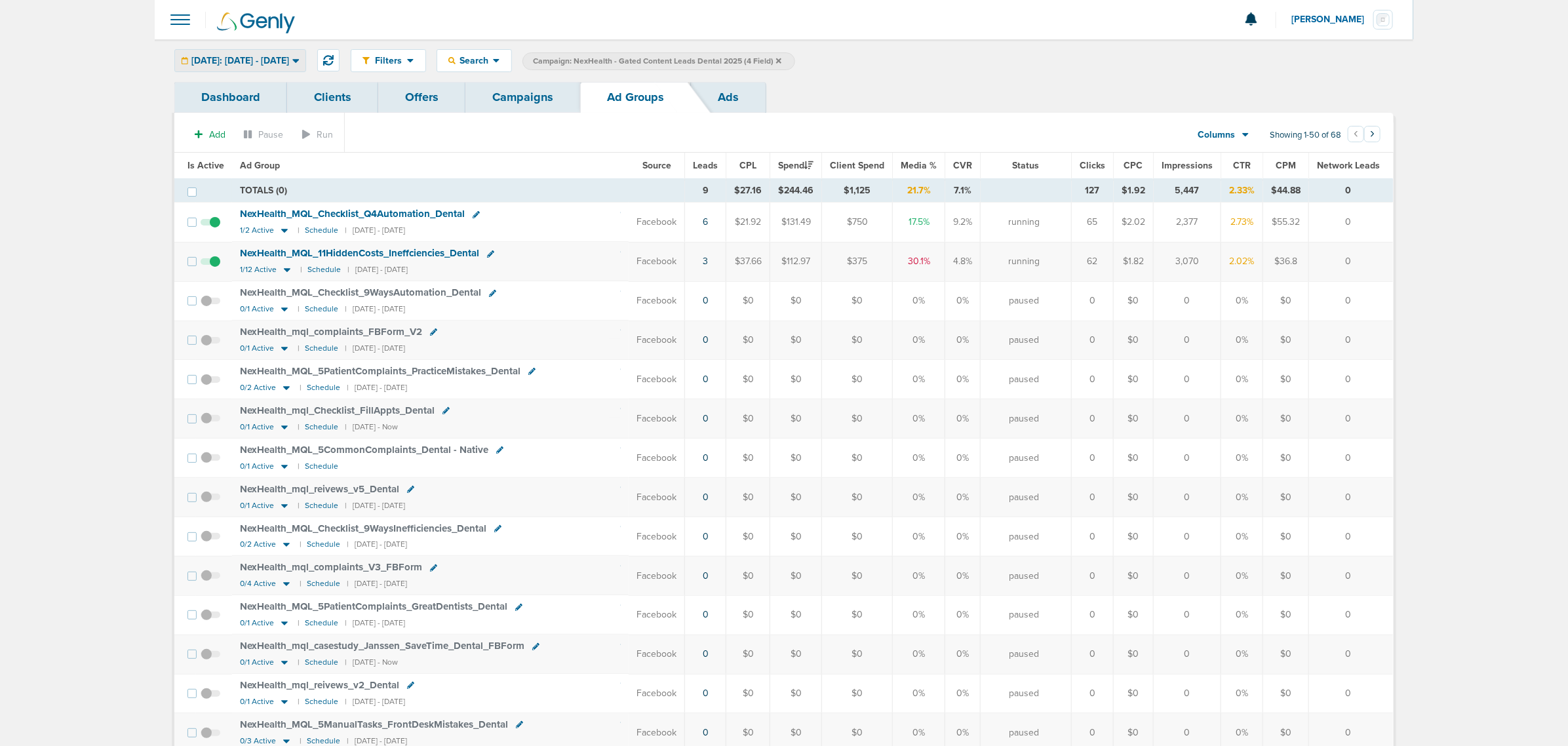
click at [280, 57] on span "[DATE]: [DATE] - [DATE]" at bounding box center [240, 61] width 98 height 9
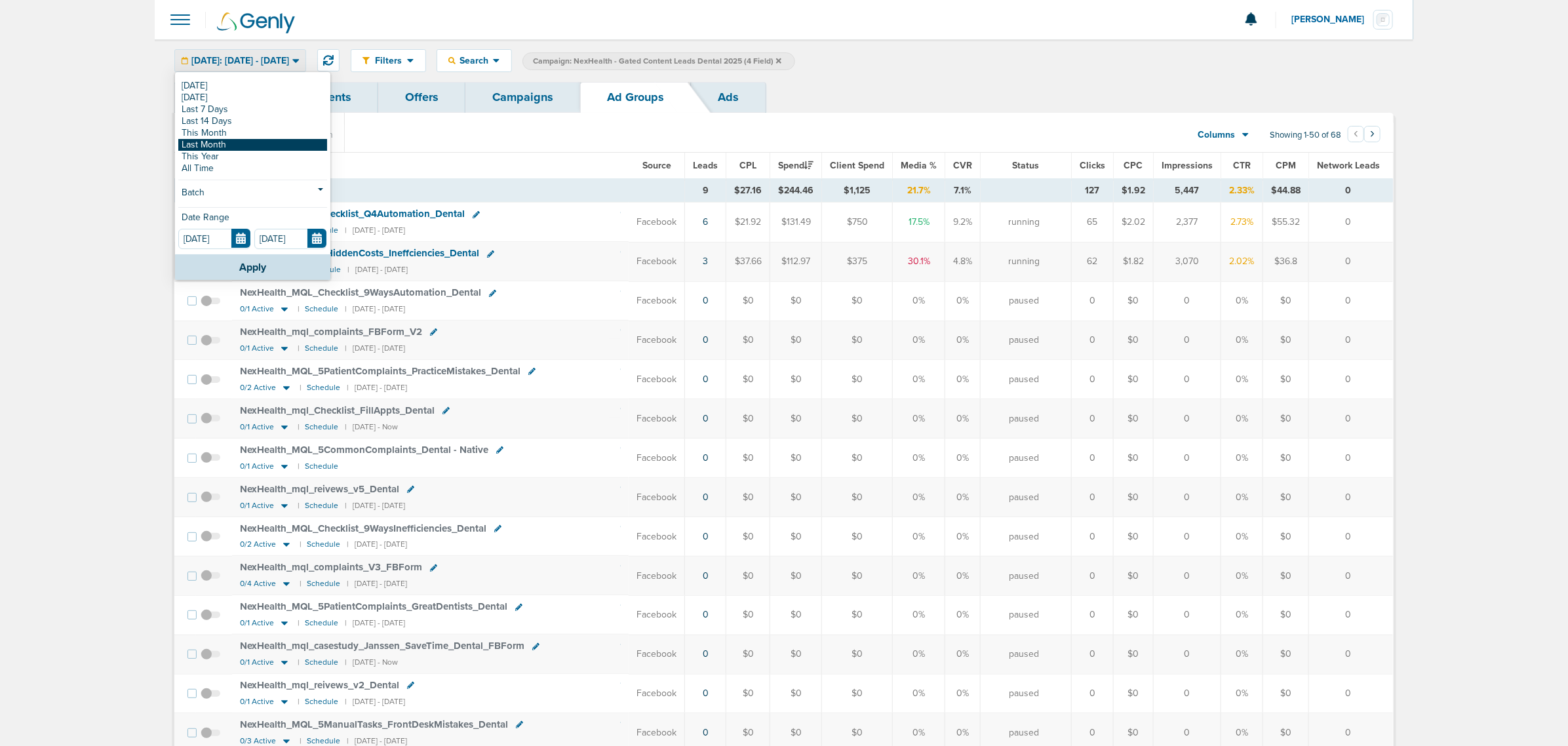
click at [253, 140] on link "Last Month" at bounding box center [253, 145] width 149 height 11
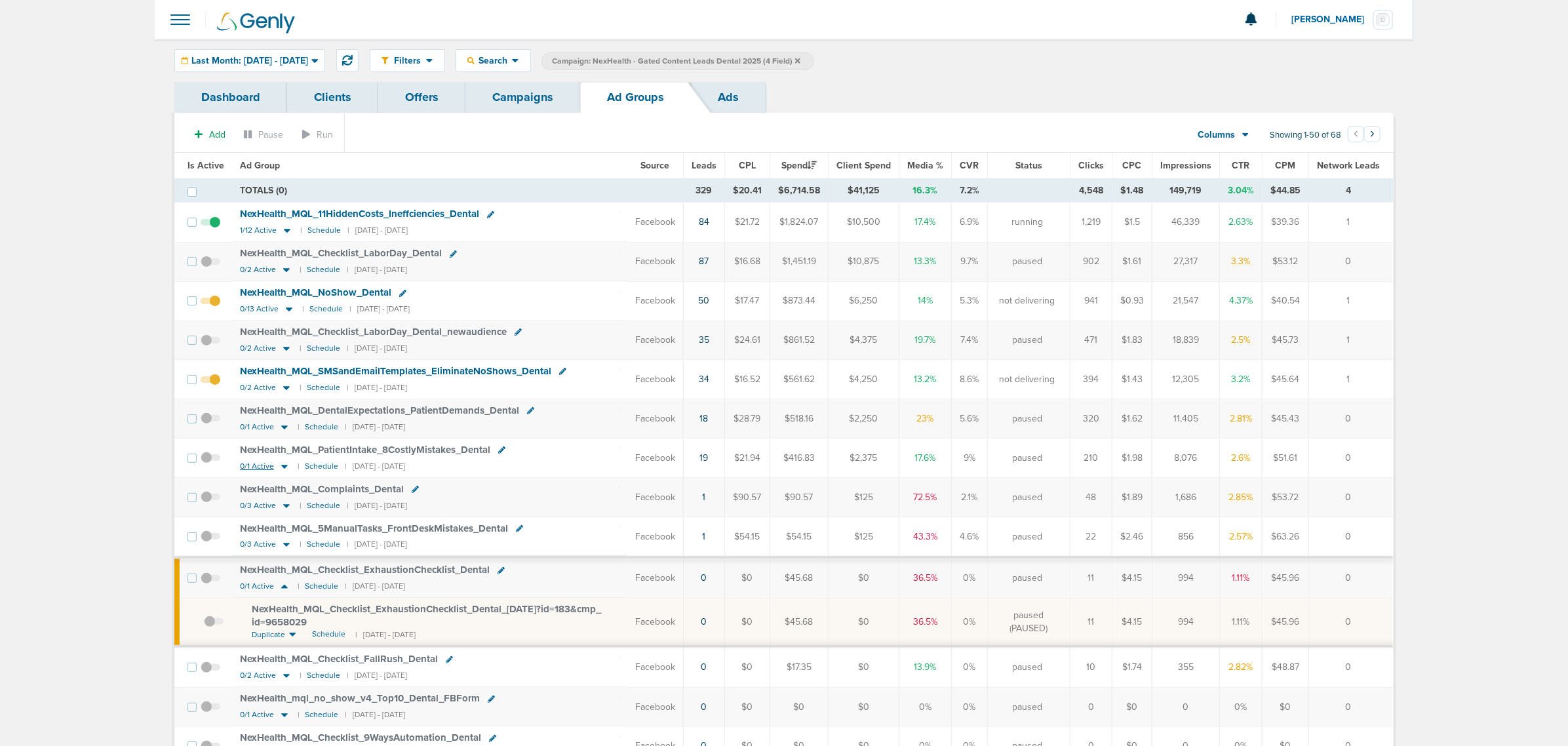
click at [282, 469] on icon at bounding box center [284, 466] width 6 height 4
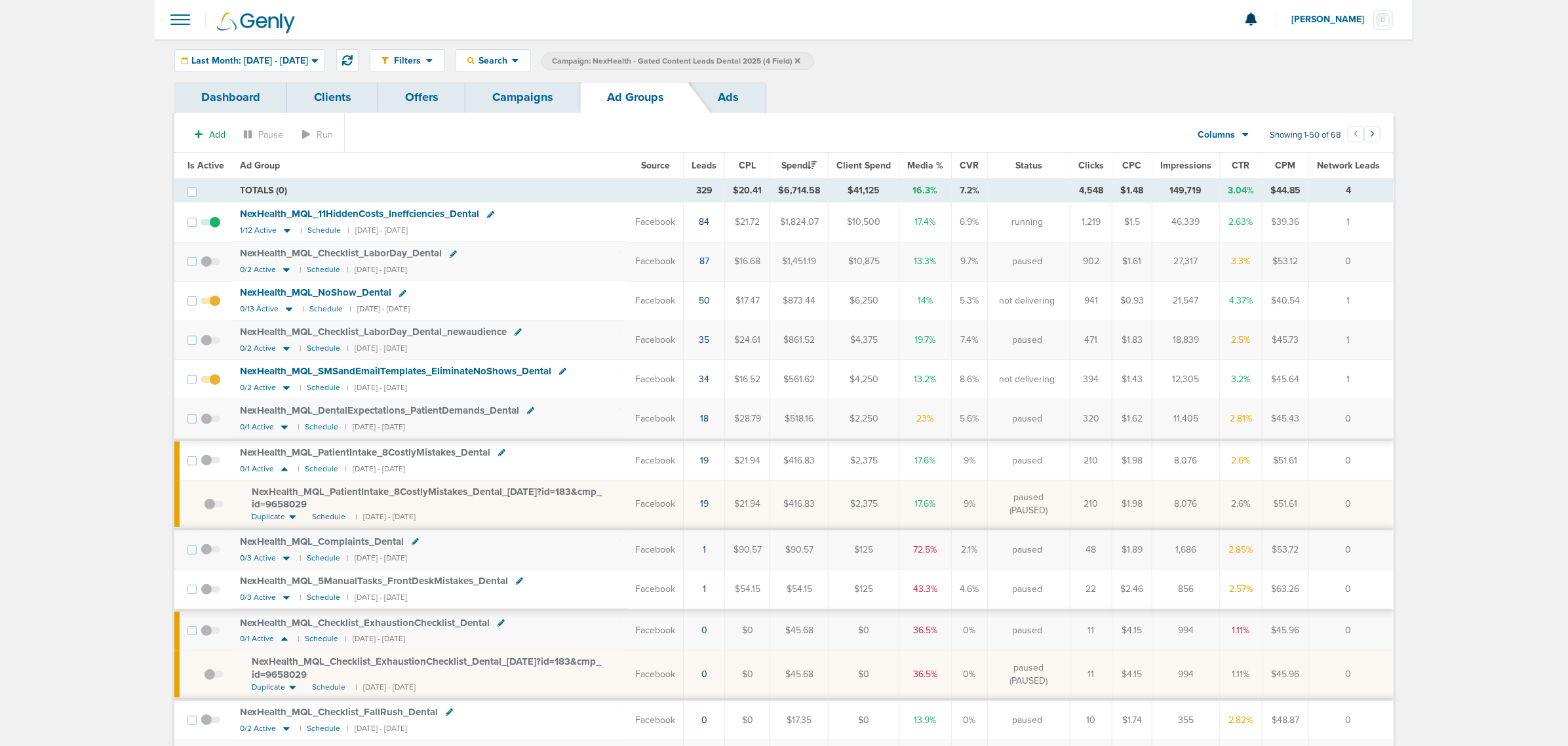
click at [399, 496] on span "NexHealth_ MQL_ PatientIntake_ 8CostlyMistakes_ Dental_ [DATE]?id=183&cmp_ id=9…" at bounding box center [427, 498] width 350 height 25
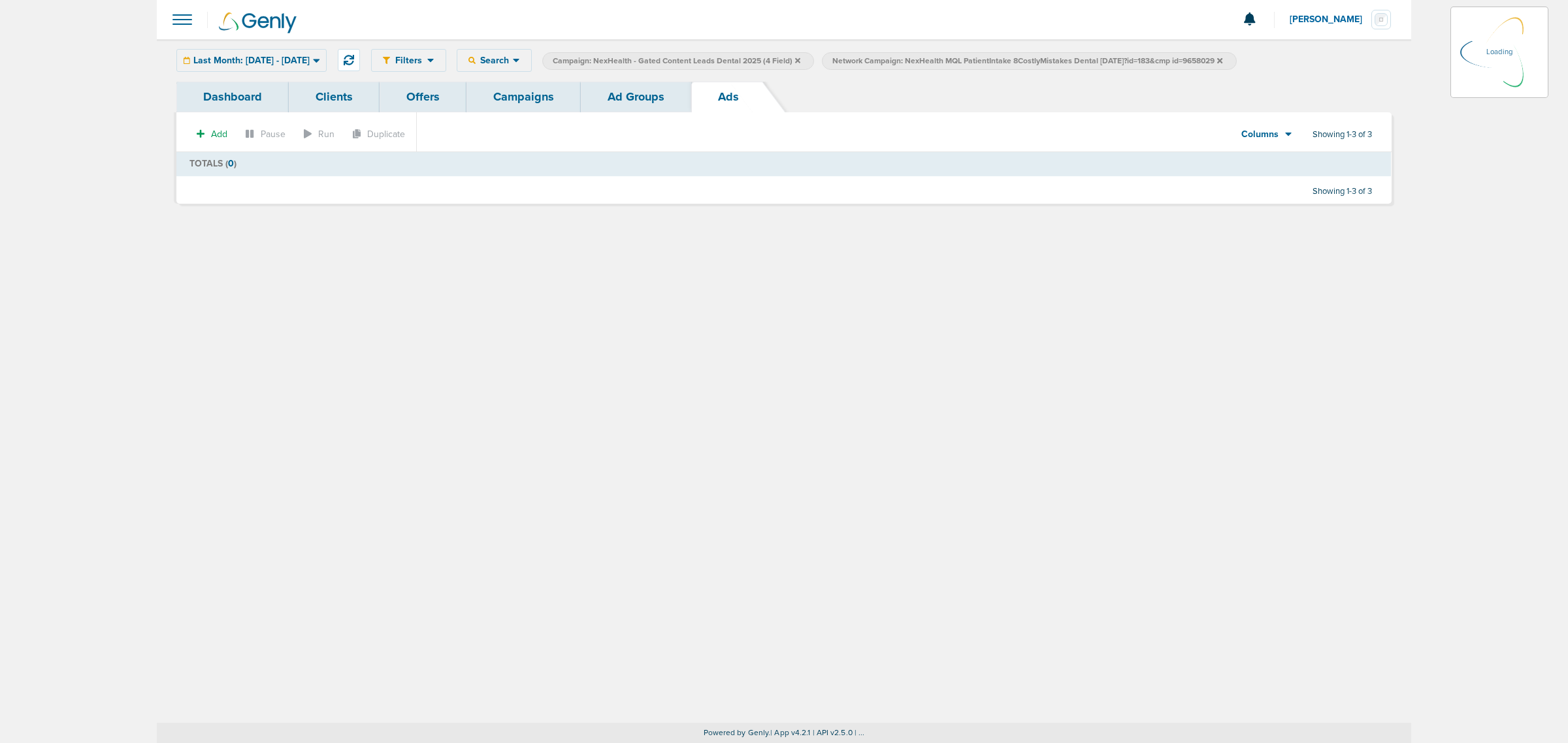
click at [668, 95] on link "Ad Groups" at bounding box center [636, 96] width 111 height 31
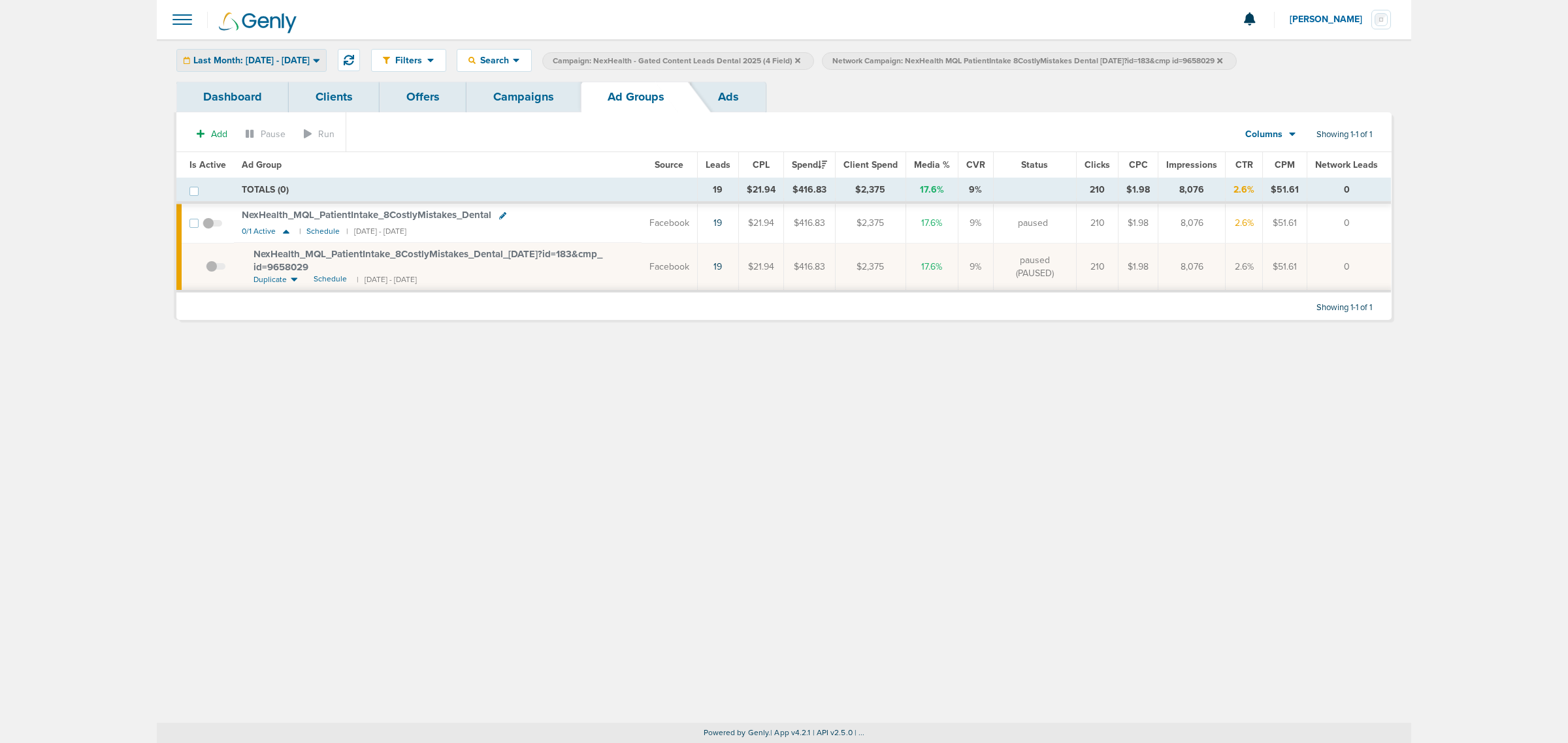
click at [320, 64] on icon at bounding box center [317, 61] width 7 height 11
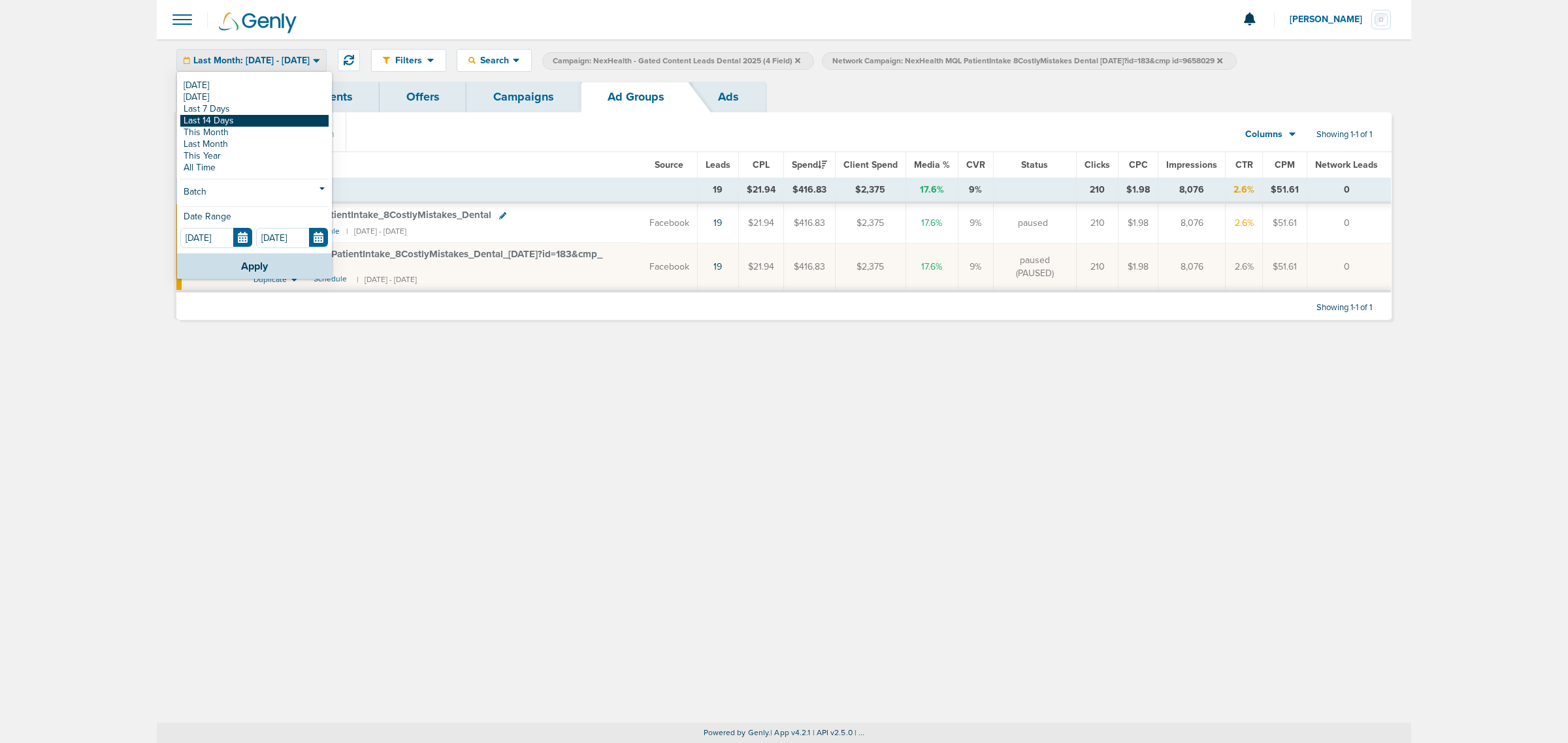
click at [257, 124] on link "Last 14 Days" at bounding box center [254, 121] width 149 height 11
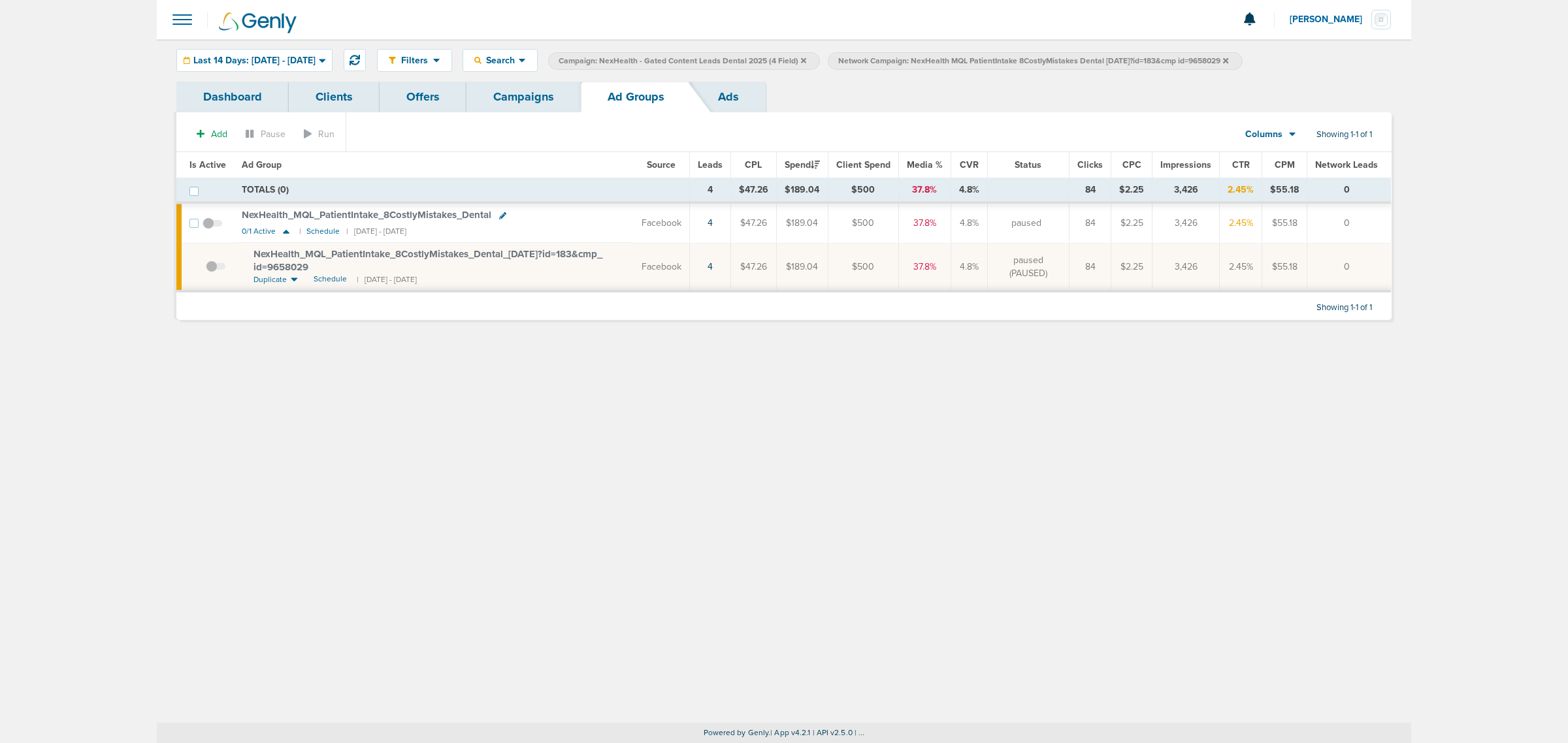
drag, startPoint x: 528, startPoint y: 88, endPoint x: 590, endPoint y: 80, distance: 62.5
click at [530, 89] on link "Campaigns" at bounding box center [524, 96] width 114 height 31
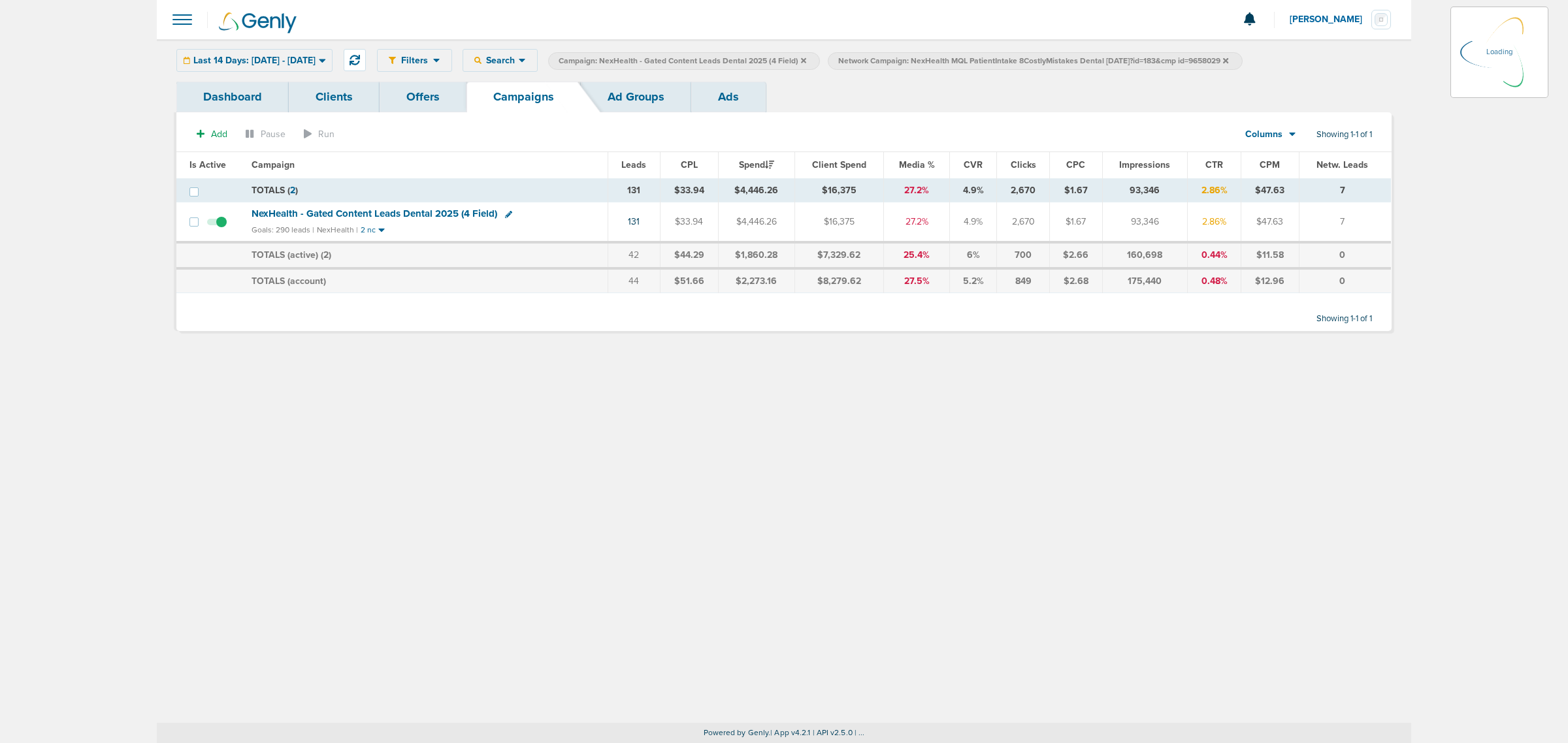
click at [622, 99] on link "Ad Groups" at bounding box center [636, 96] width 111 height 31
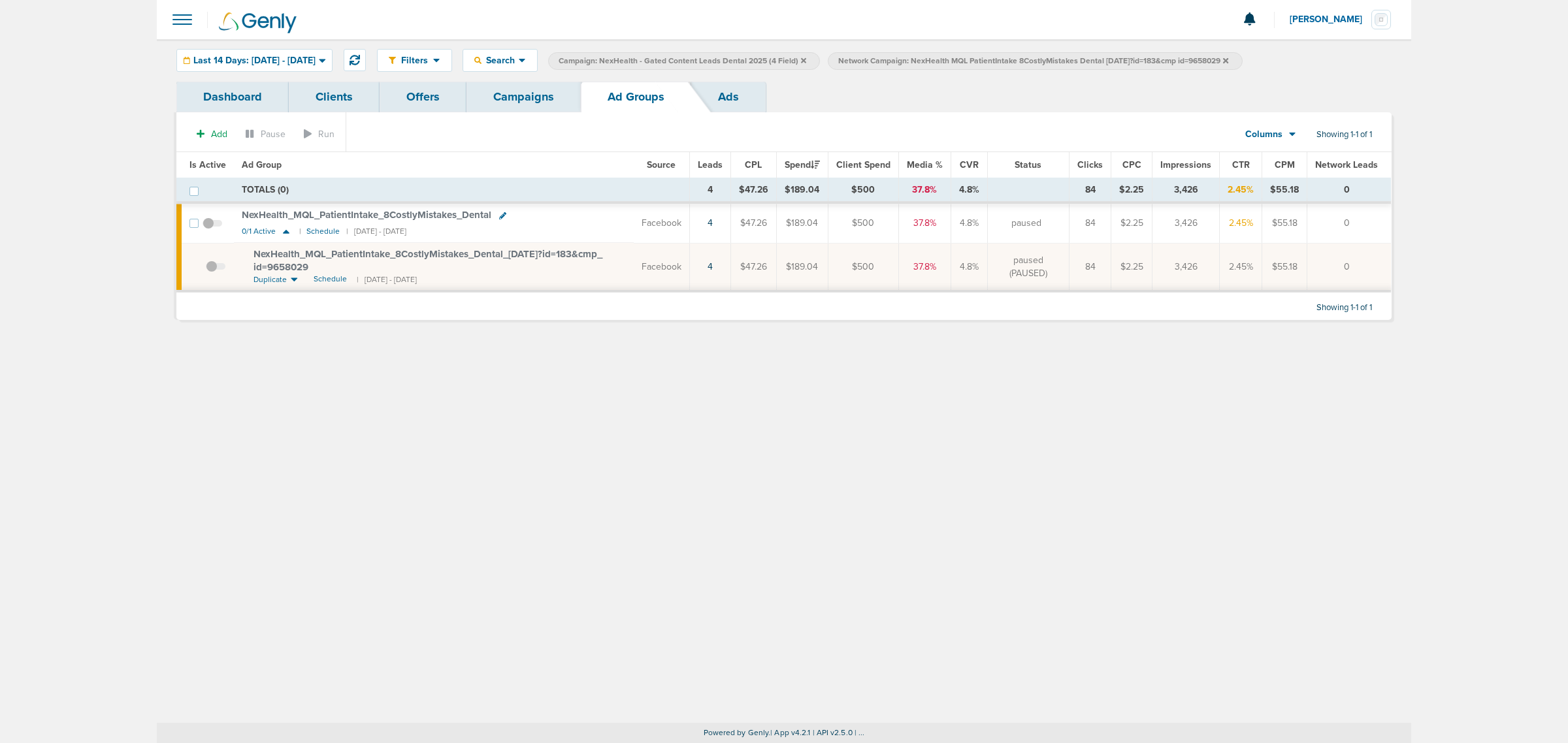
click at [1229, 59] on icon at bounding box center [1226, 59] width 5 height 5
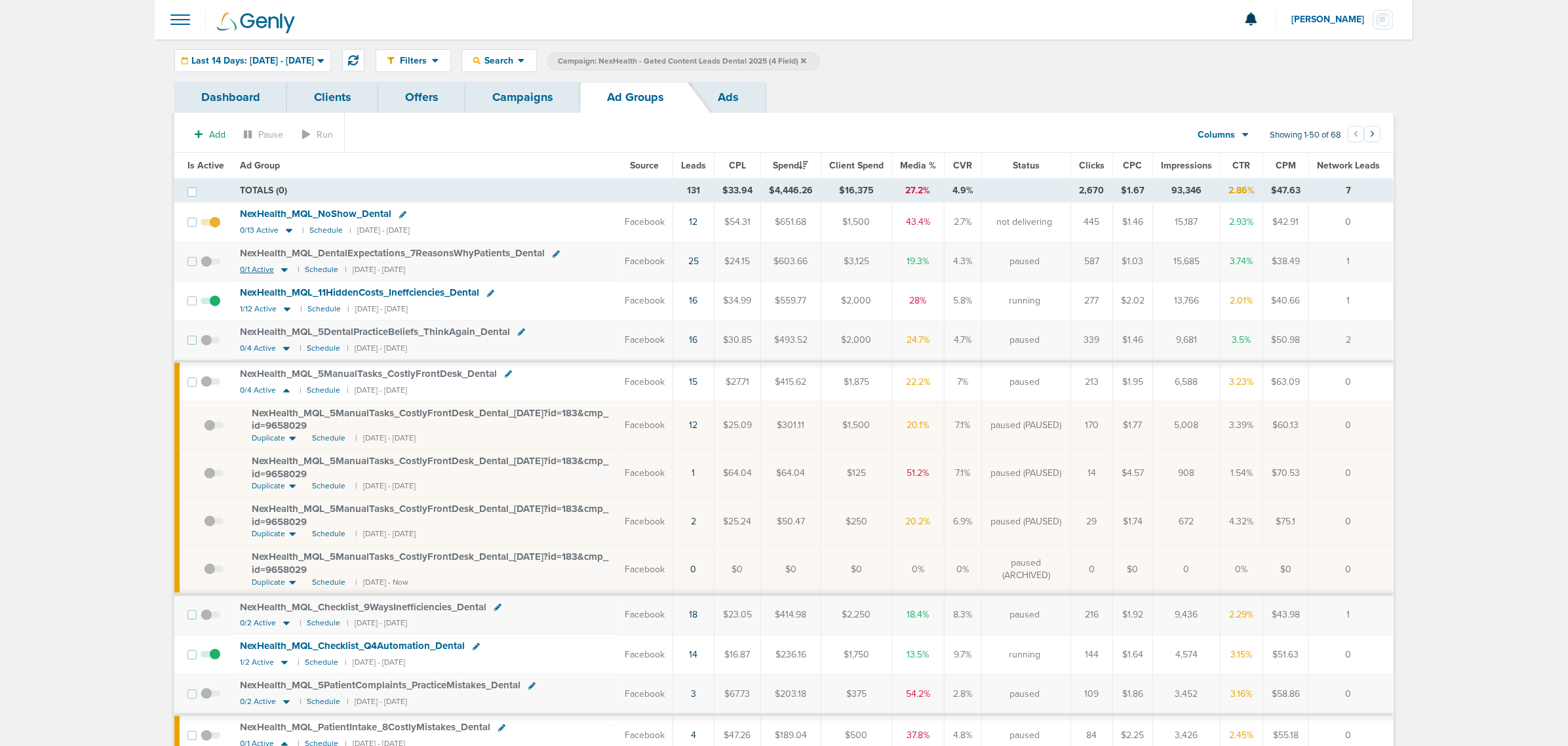
click at [282, 270] on icon at bounding box center [284, 270] width 6 height 4
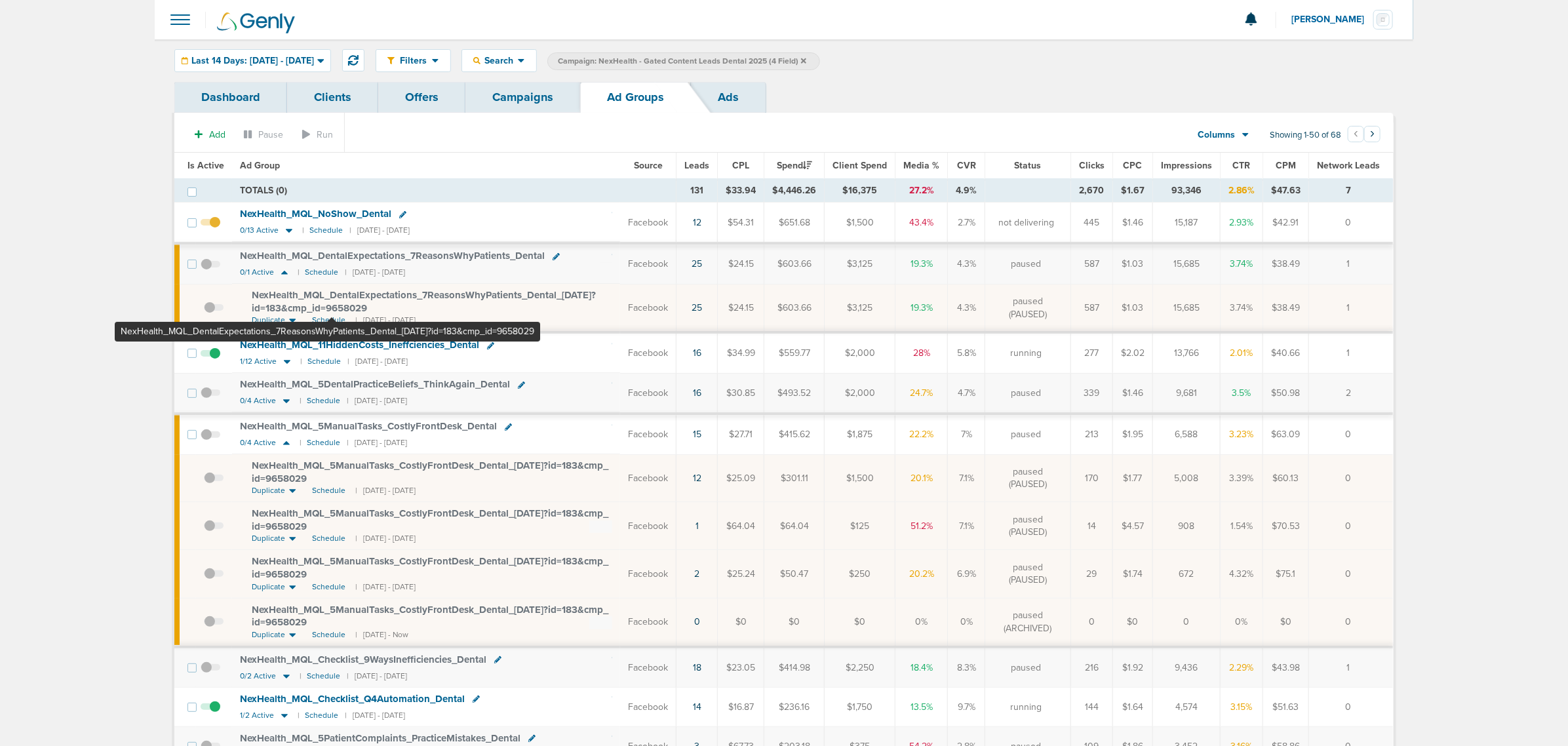
click at [331, 295] on span "NexHealth_ MQL_ DentalExpectations_ 7ReasonsWhyPatients_ Dental_ [DATE]?id=183&…" at bounding box center [424, 301] width 344 height 25
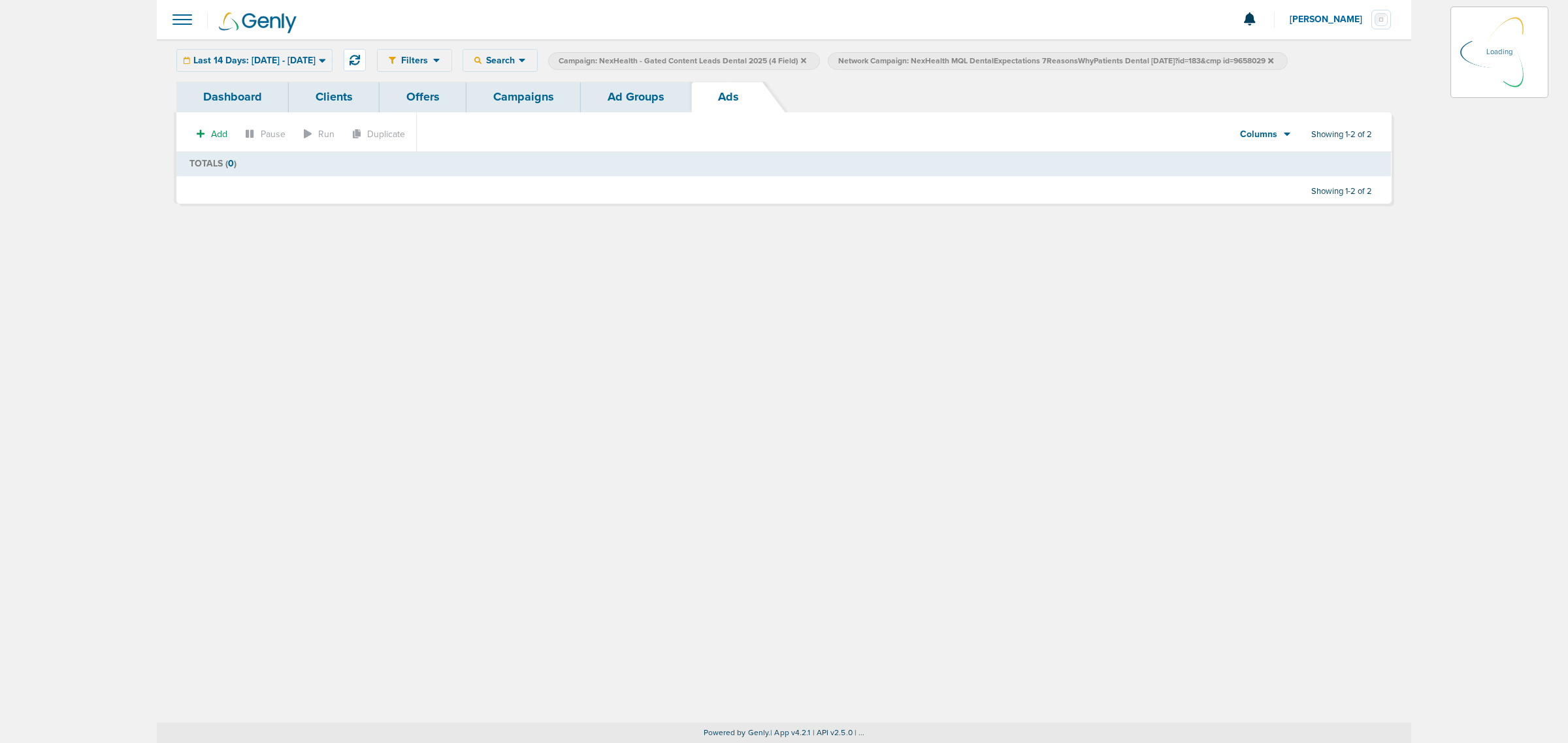
click at [648, 95] on link "Ad Groups" at bounding box center [636, 96] width 111 height 31
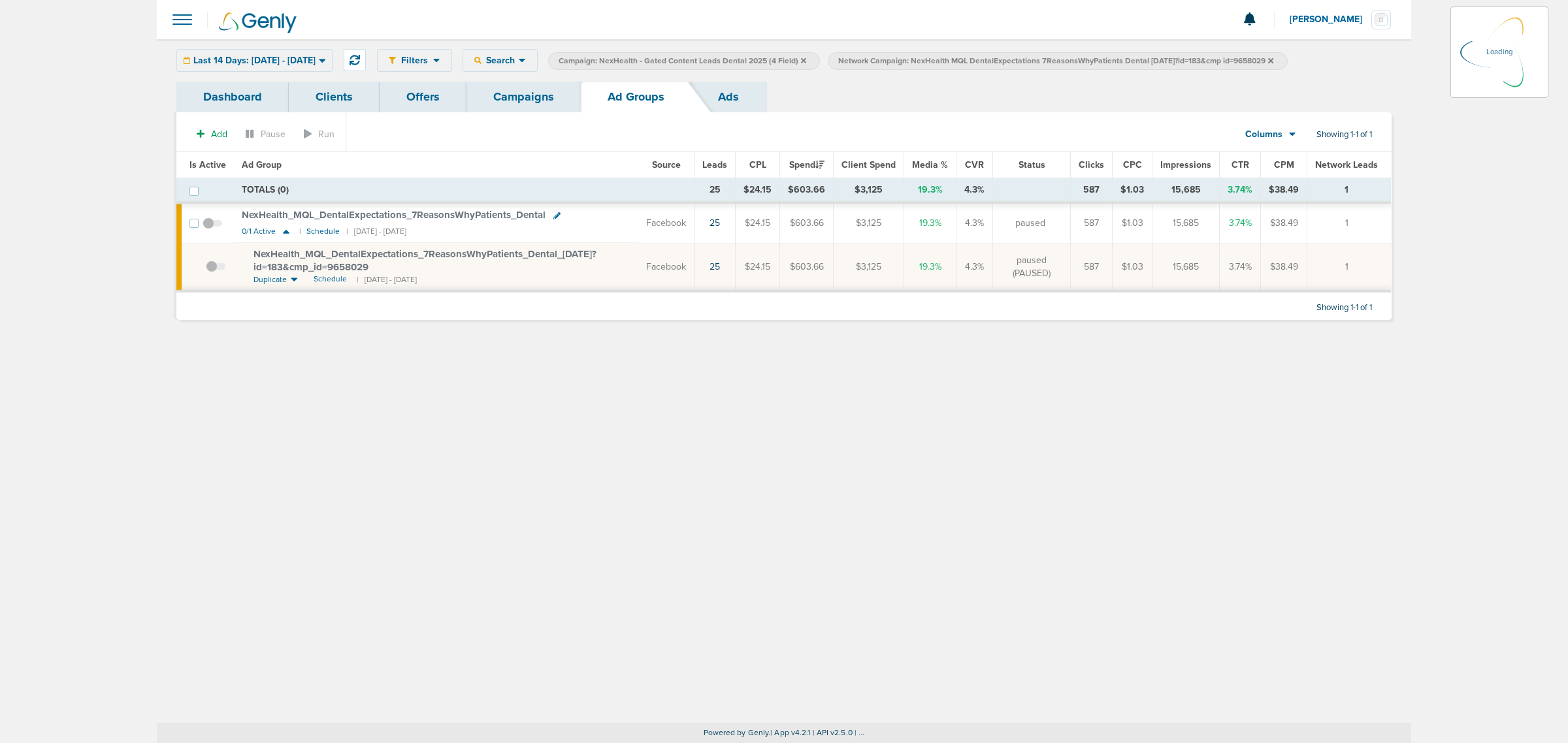
click at [332, 61] on div "Last 14 Days: [DATE] - [DATE] [DATE] [DATE] Last 7 Days Last 14 Days This Month…" at bounding box center [254, 61] width 157 height 23
click at [316, 57] on span "Last 14 Days: [DATE] - [DATE]" at bounding box center [254, 61] width 122 height 9
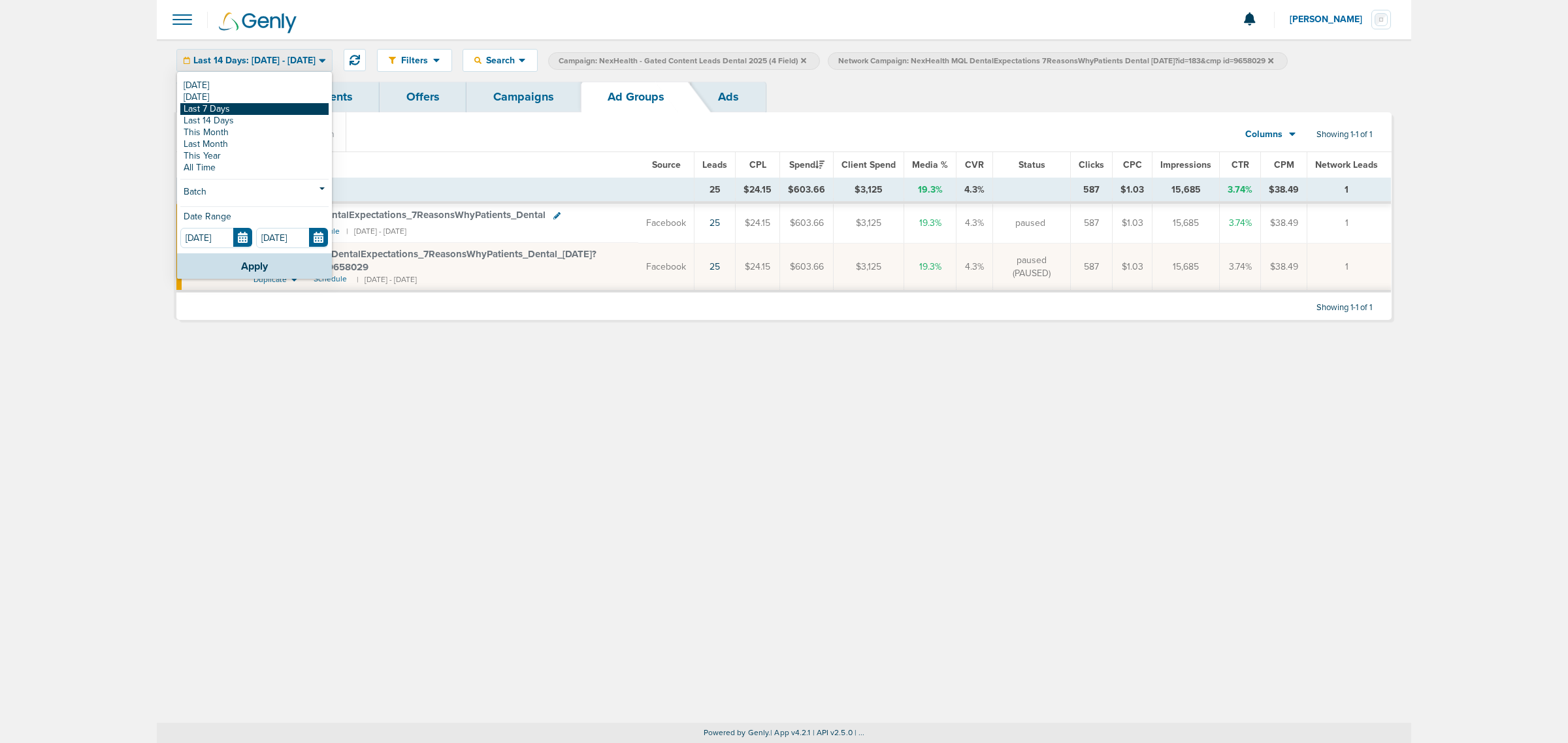
click at [232, 106] on link "Last 7 Days" at bounding box center [254, 109] width 149 height 11
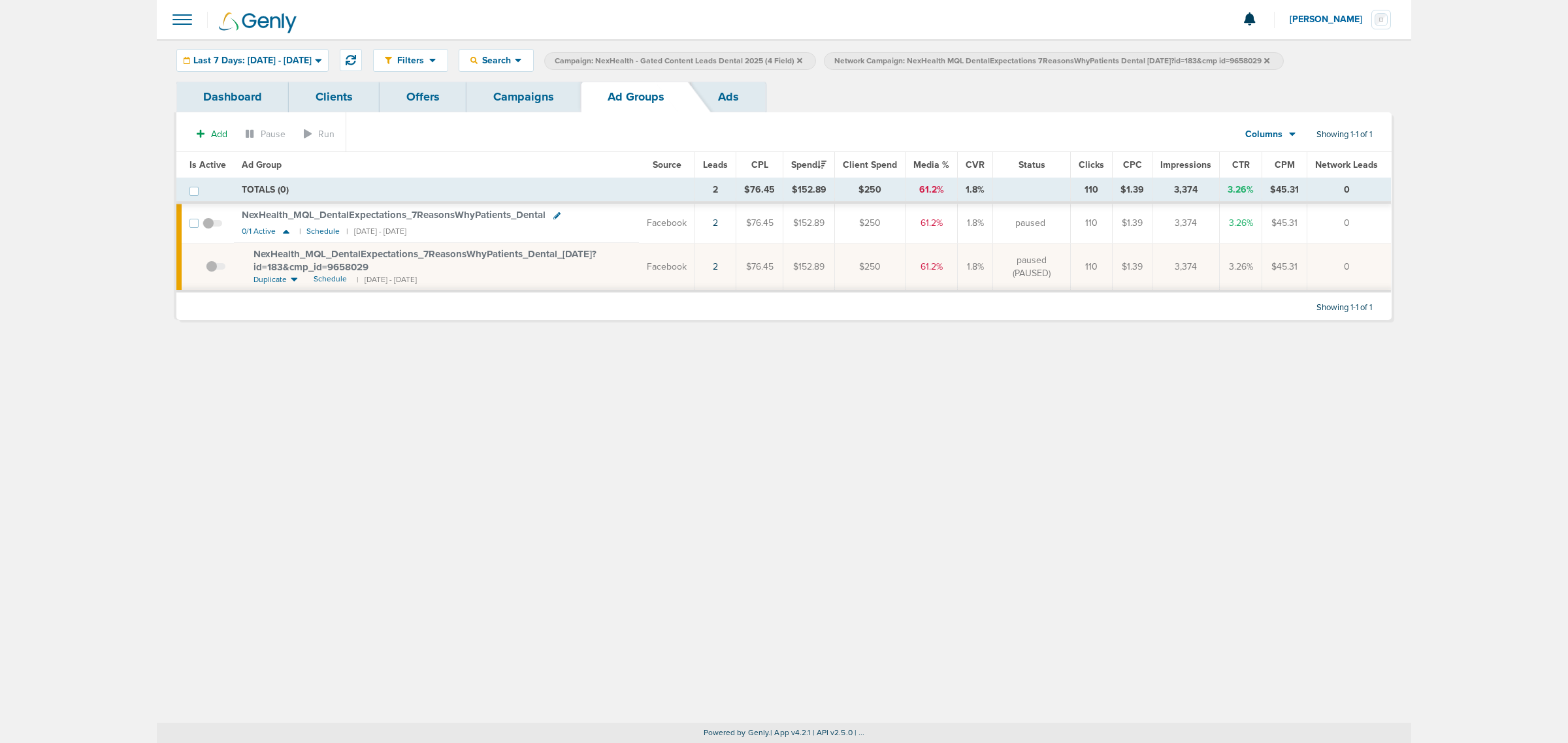
click at [523, 106] on link "Campaigns" at bounding box center [524, 96] width 114 height 31
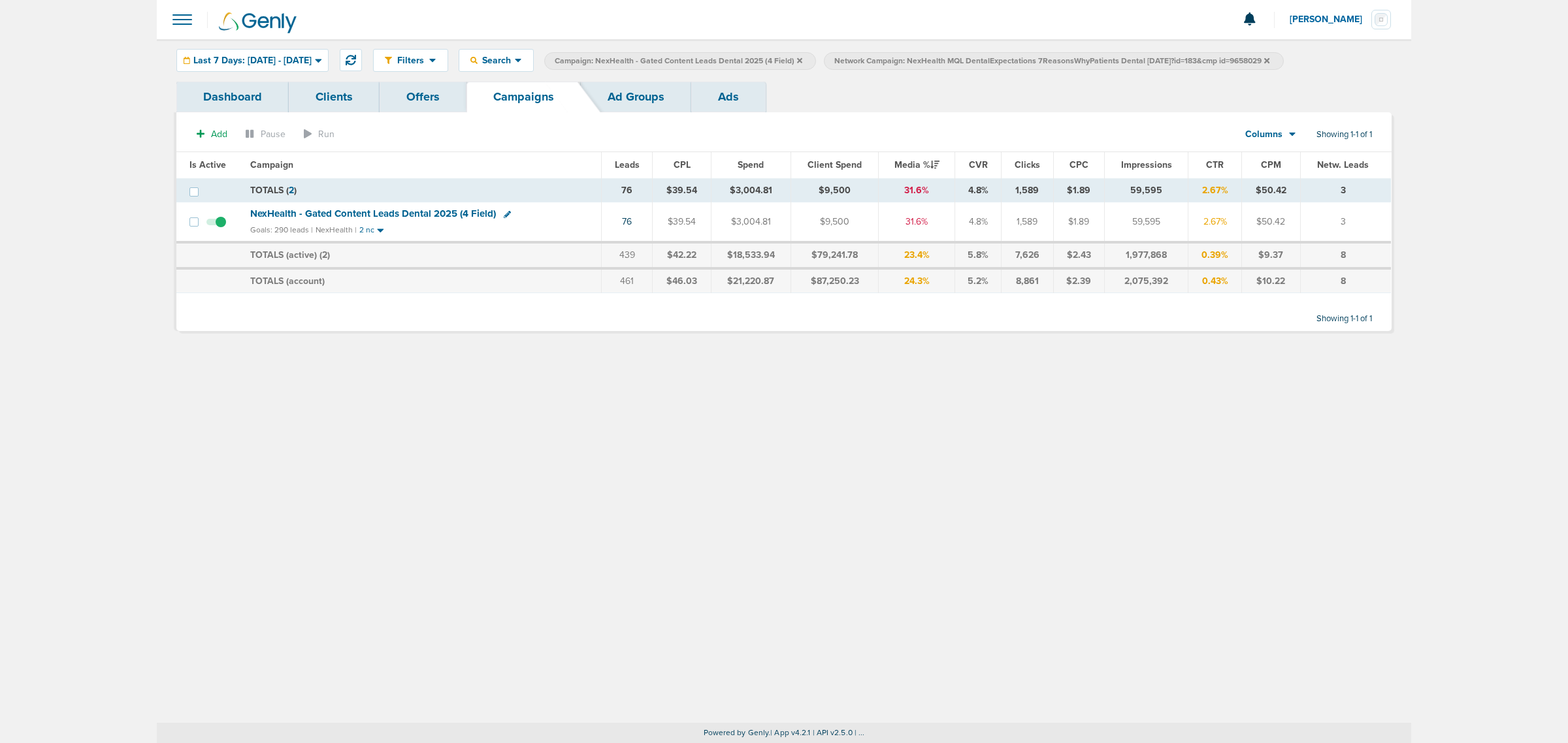
click at [1269, 62] on icon at bounding box center [1266, 59] width 5 height 5
click at [803, 59] on icon at bounding box center [799, 61] width 5 height 8
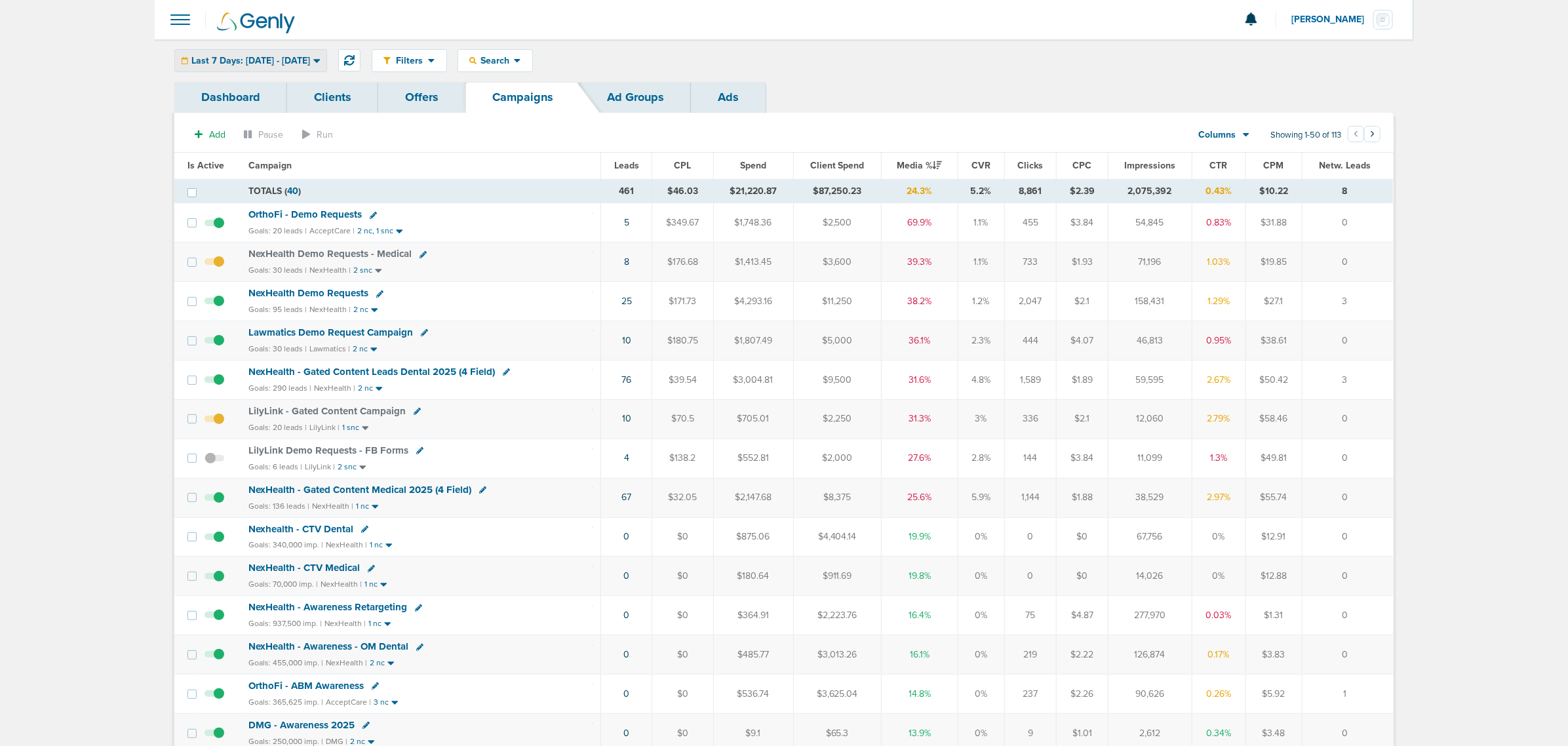
click at [326, 67] on div "Last 7 Days: [DATE] - [DATE]" at bounding box center [250, 60] width 151 height 22
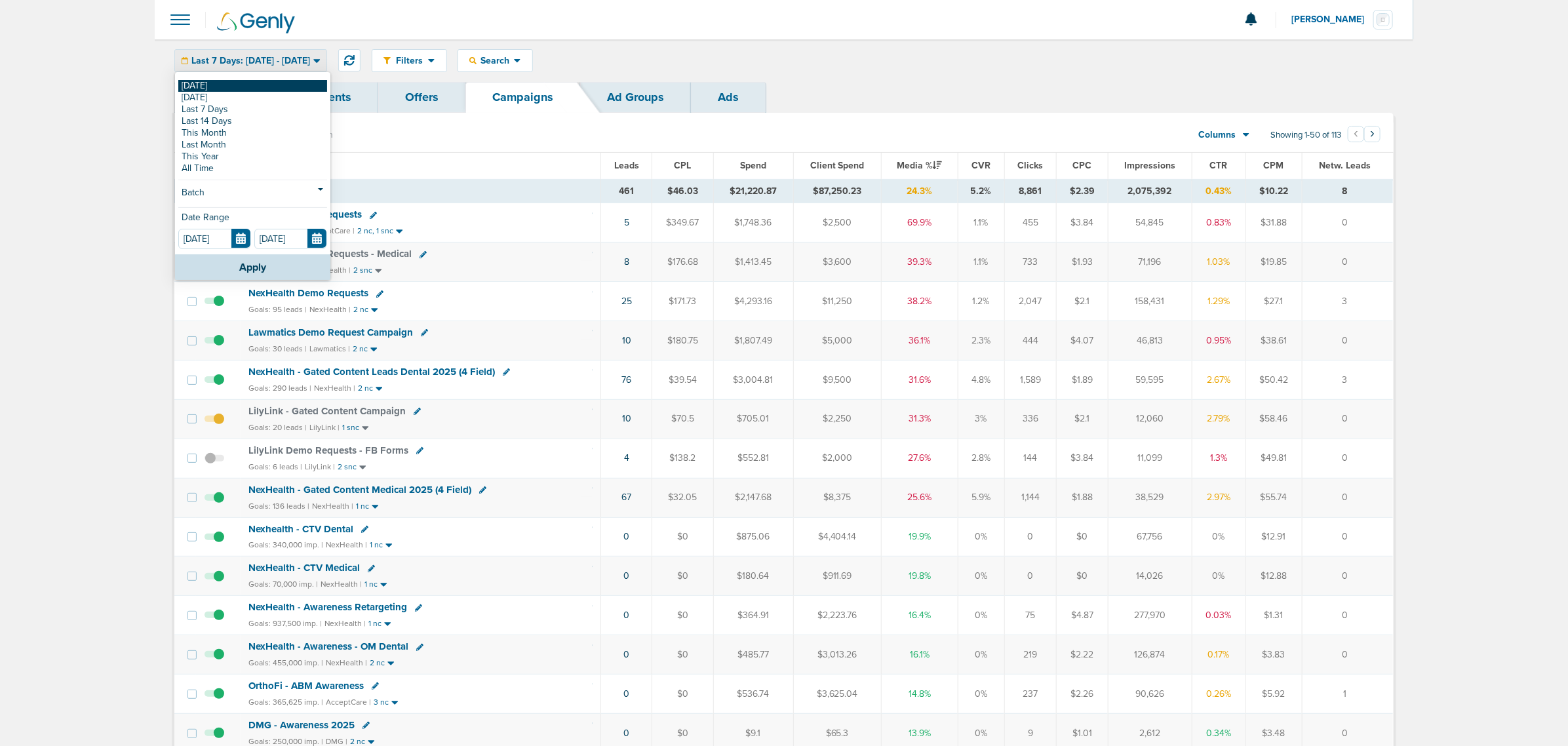
click at [237, 87] on link "[DATE]" at bounding box center [253, 86] width 149 height 11
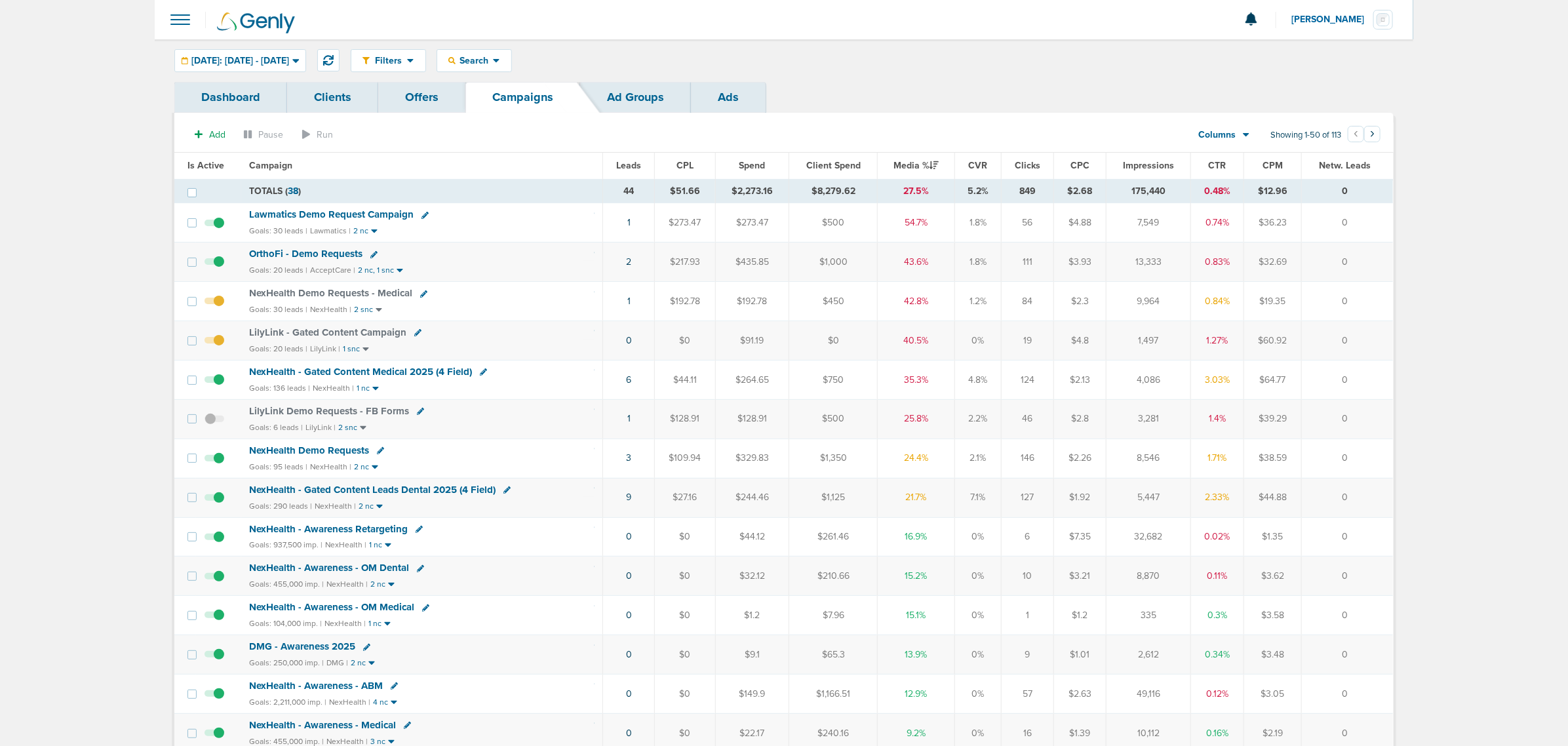
click at [346, 372] on span "NexHealth - Gated Content Medical 2025 (4 Field)" at bounding box center [360, 372] width 223 height 11
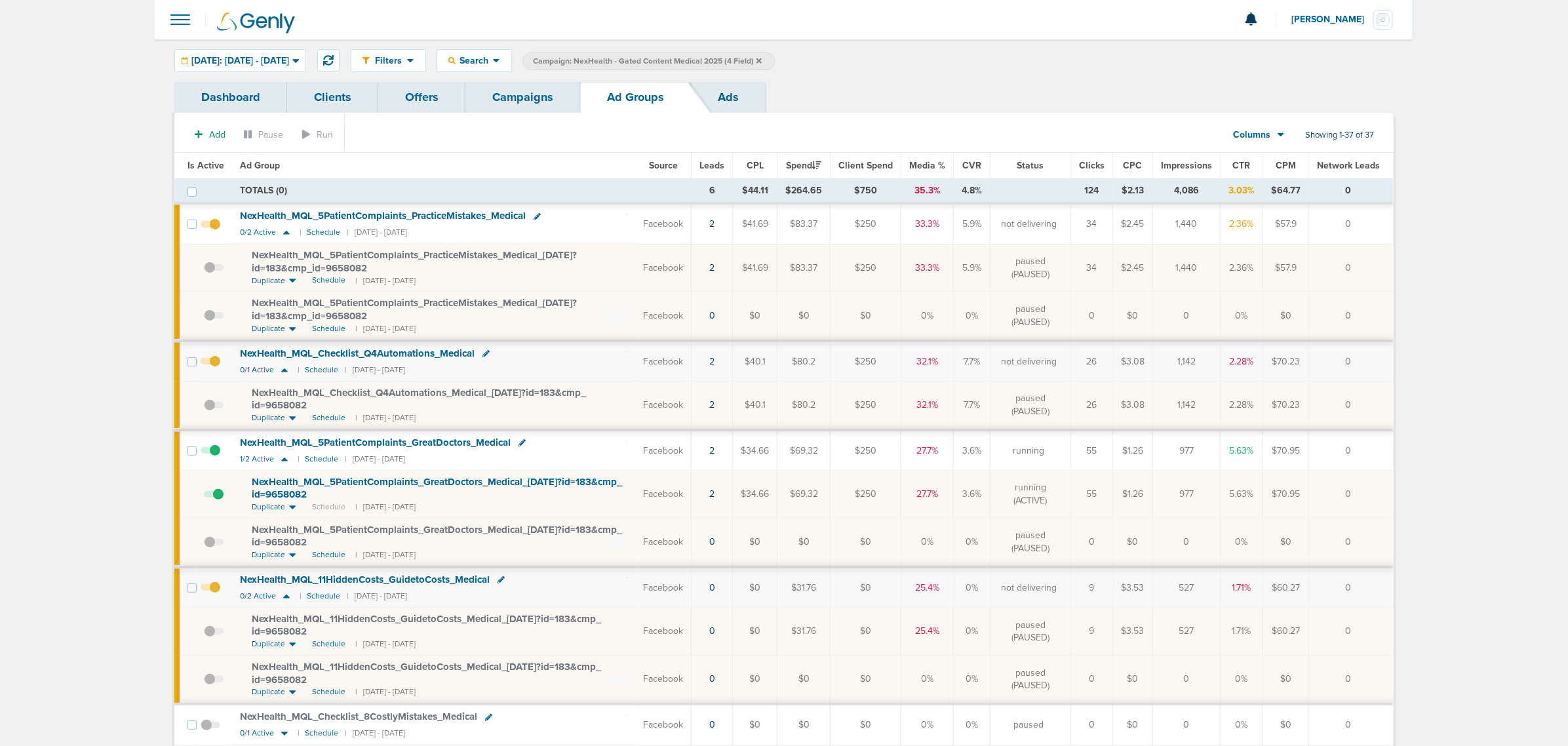
click at [381, 580] on span "NexHealth_ MQL_ 11HiddenCosts_ GuidetoCosts_ Medical" at bounding box center [365, 580] width 250 height 11
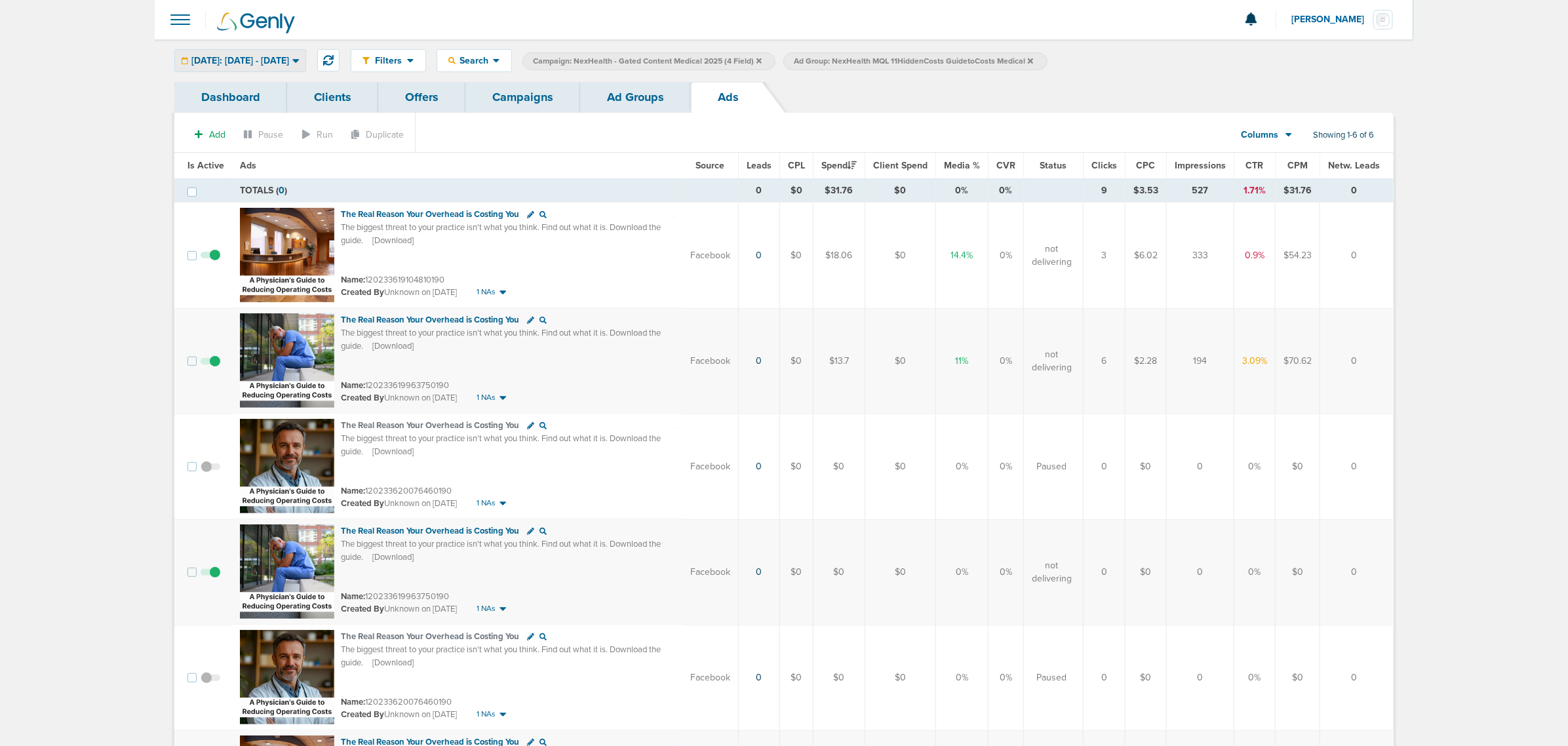
click at [289, 57] on span "[DATE]: [DATE] - [DATE]" at bounding box center [240, 61] width 98 height 9
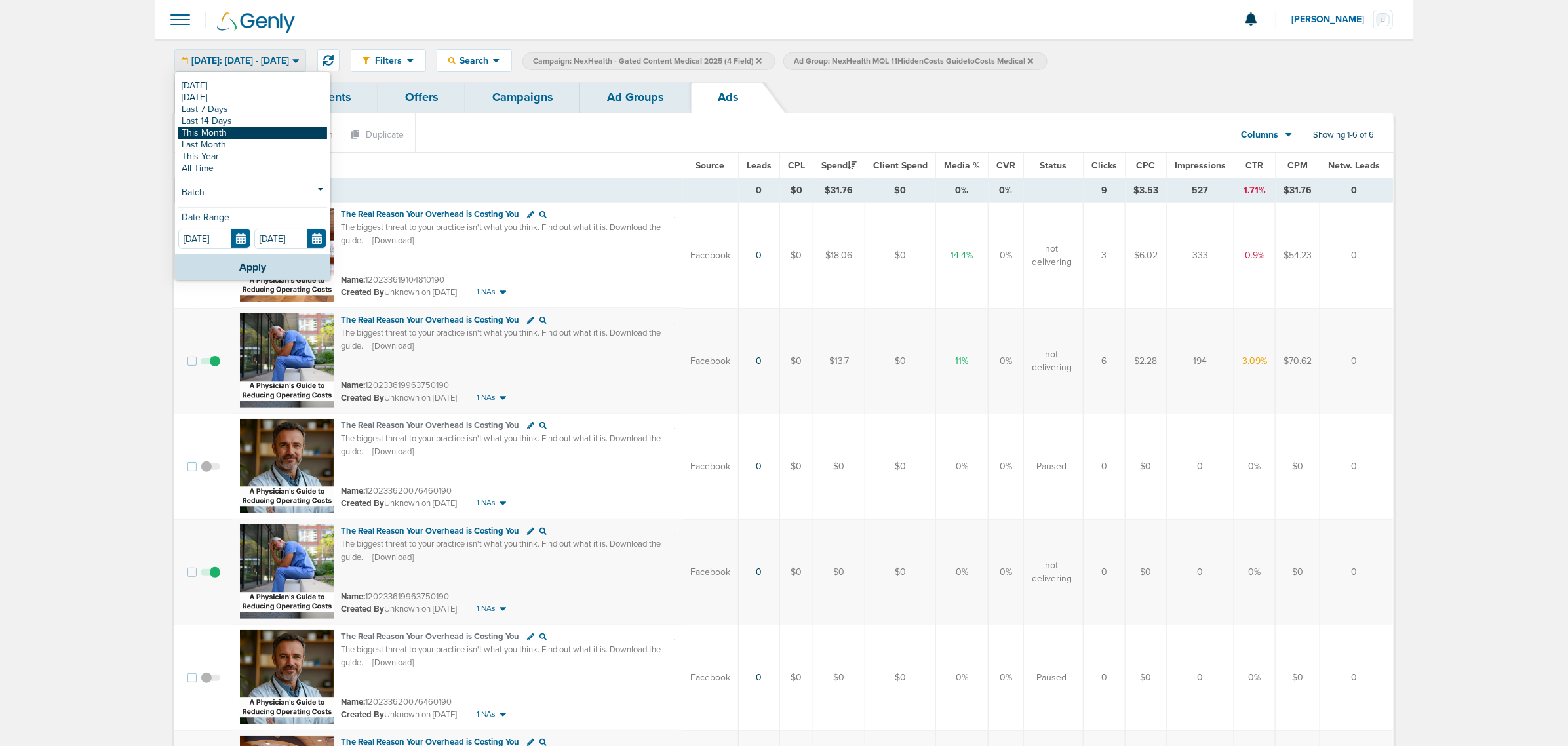
click at [243, 135] on link "This Month" at bounding box center [253, 133] width 149 height 11
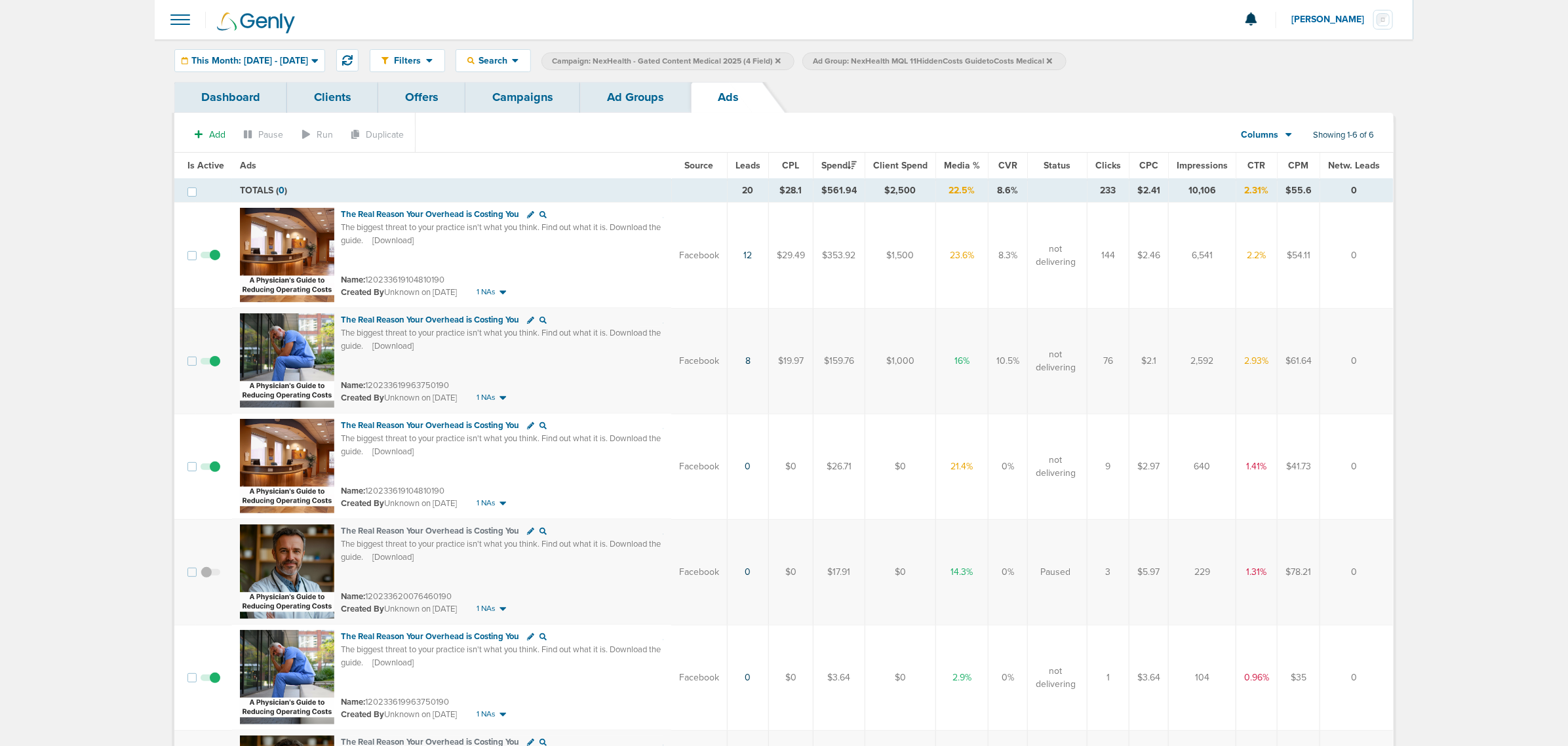
click at [525, 95] on link "Campaigns" at bounding box center [523, 97] width 115 height 31
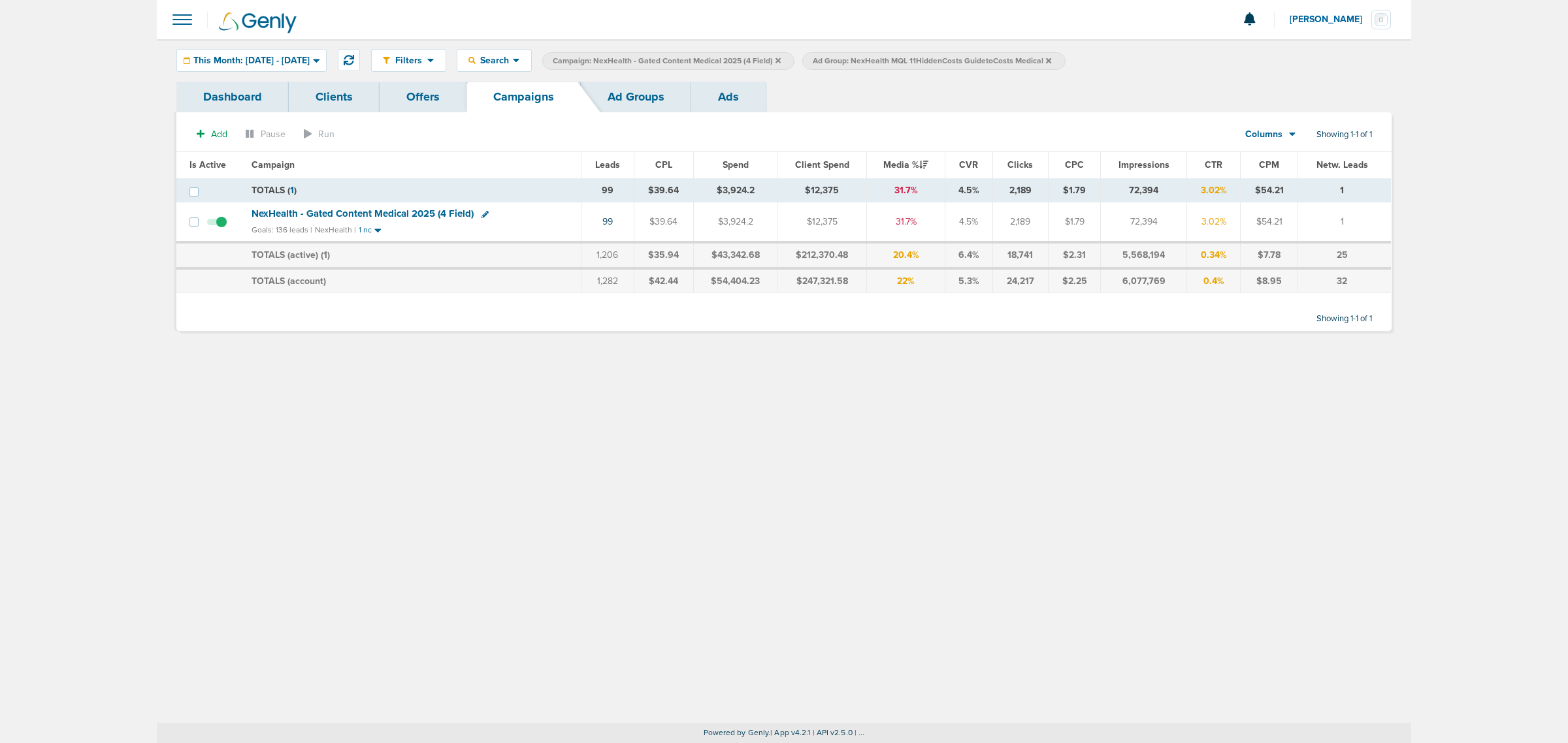
click at [781, 59] on icon at bounding box center [778, 59] width 5 height 5
click at [791, 57] on icon at bounding box center [788, 61] width 5 height 8
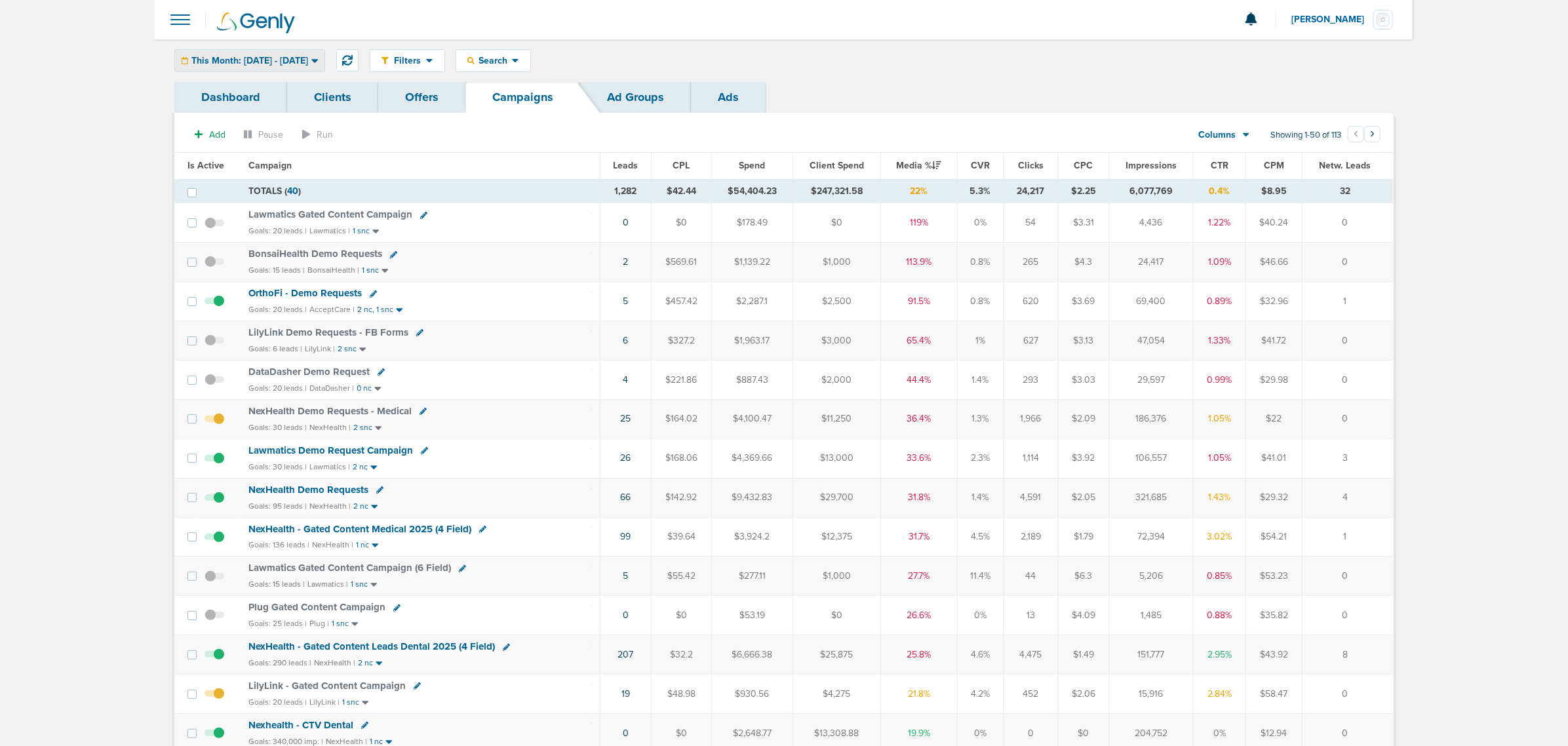
click at [288, 57] on span "This Month: [DATE] - [DATE]" at bounding box center [250, 61] width 117 height 9
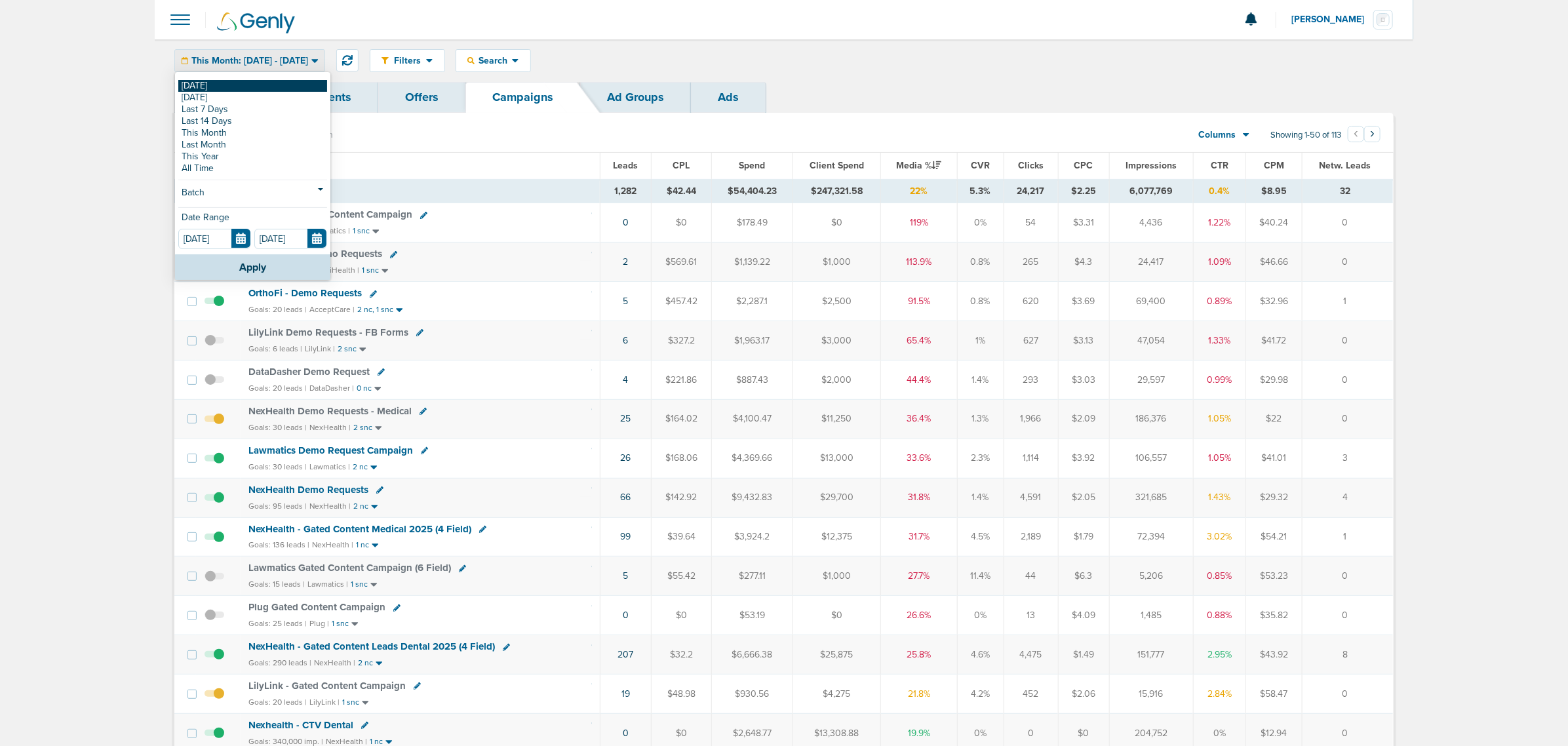
click at [198, 86] on link "[DATE]" at bounding box center [253, 86] width 149 height 11
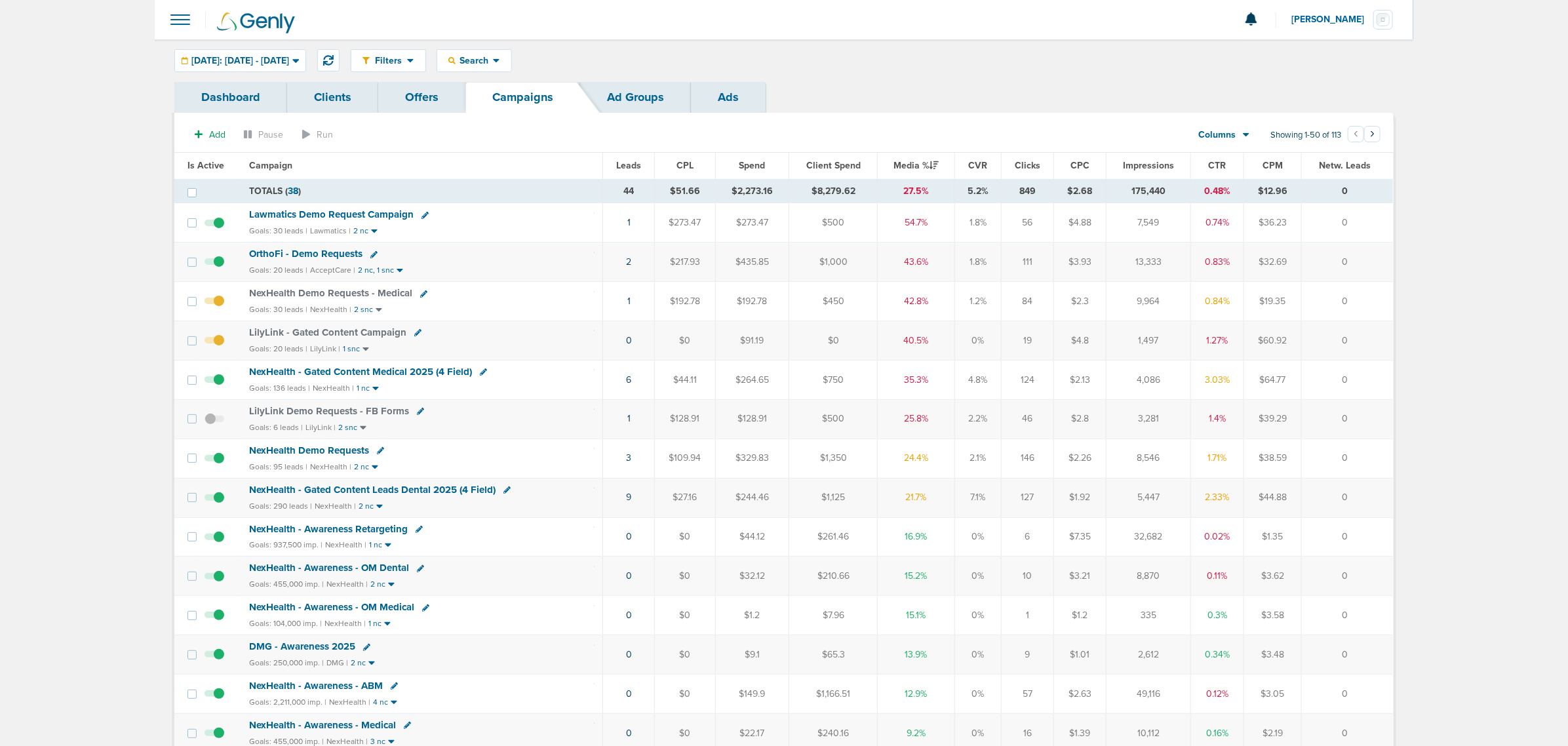
click at [354, 494] on span "NexHealth - Gated Content Leads Dental 2025 (4 Field)" at bounding box center [372, 490] width 247 height 11
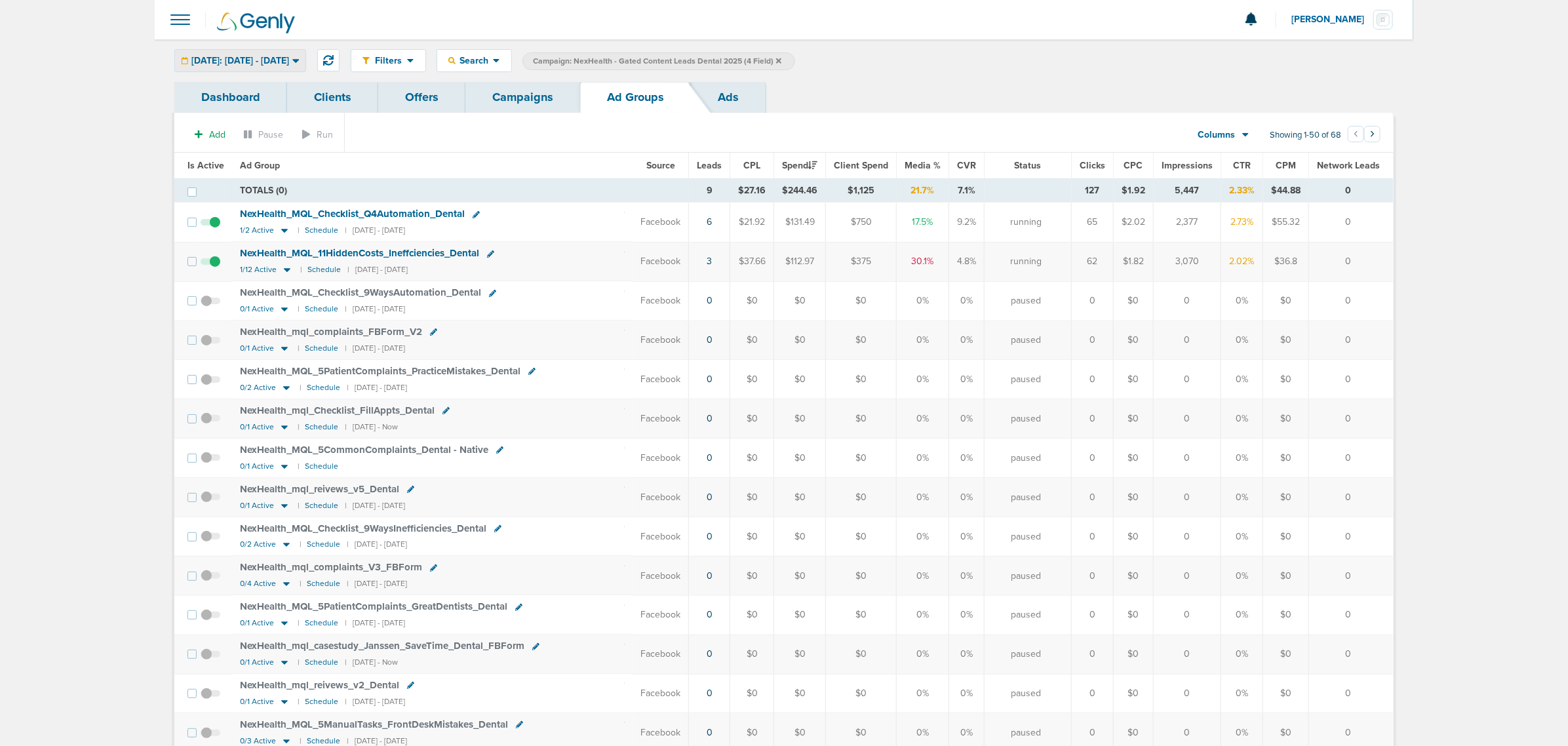
click at [234, 59] on span "[DATE]: [DATE] - [DATE]" at bounding box center [240, 61] width 98 height 9
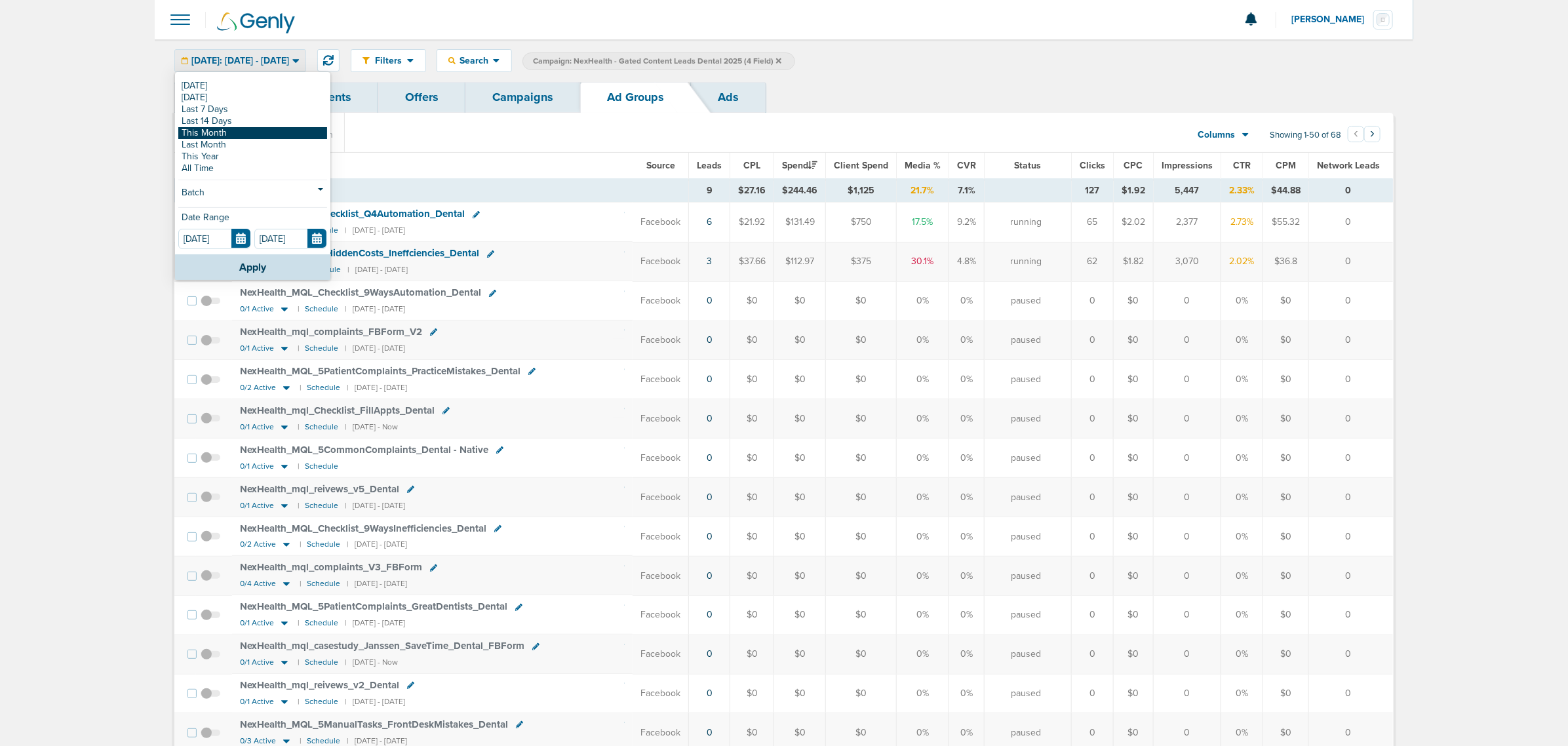
click at [219, 131] on link "This Month" at bounding box center [253, 133] width 149 height 11
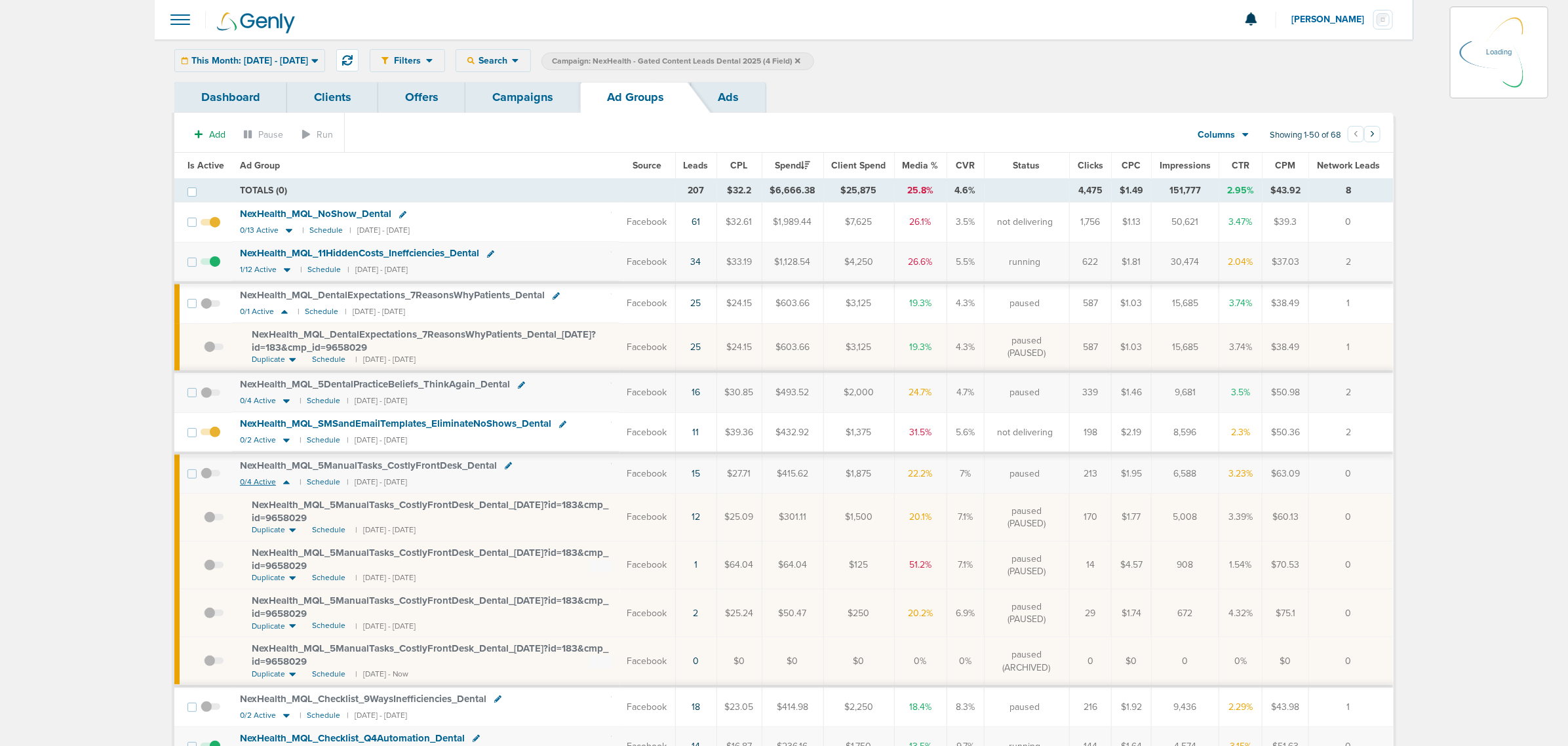
click at [282, 486] on icon at bounding box center [286, 483] width 13 height 11
click at [283, 314] on icon at bounding box center [284, 311] width 6 height 4
click at [286, 485] on icon at bounding box center [286, 482] width 6 height 4
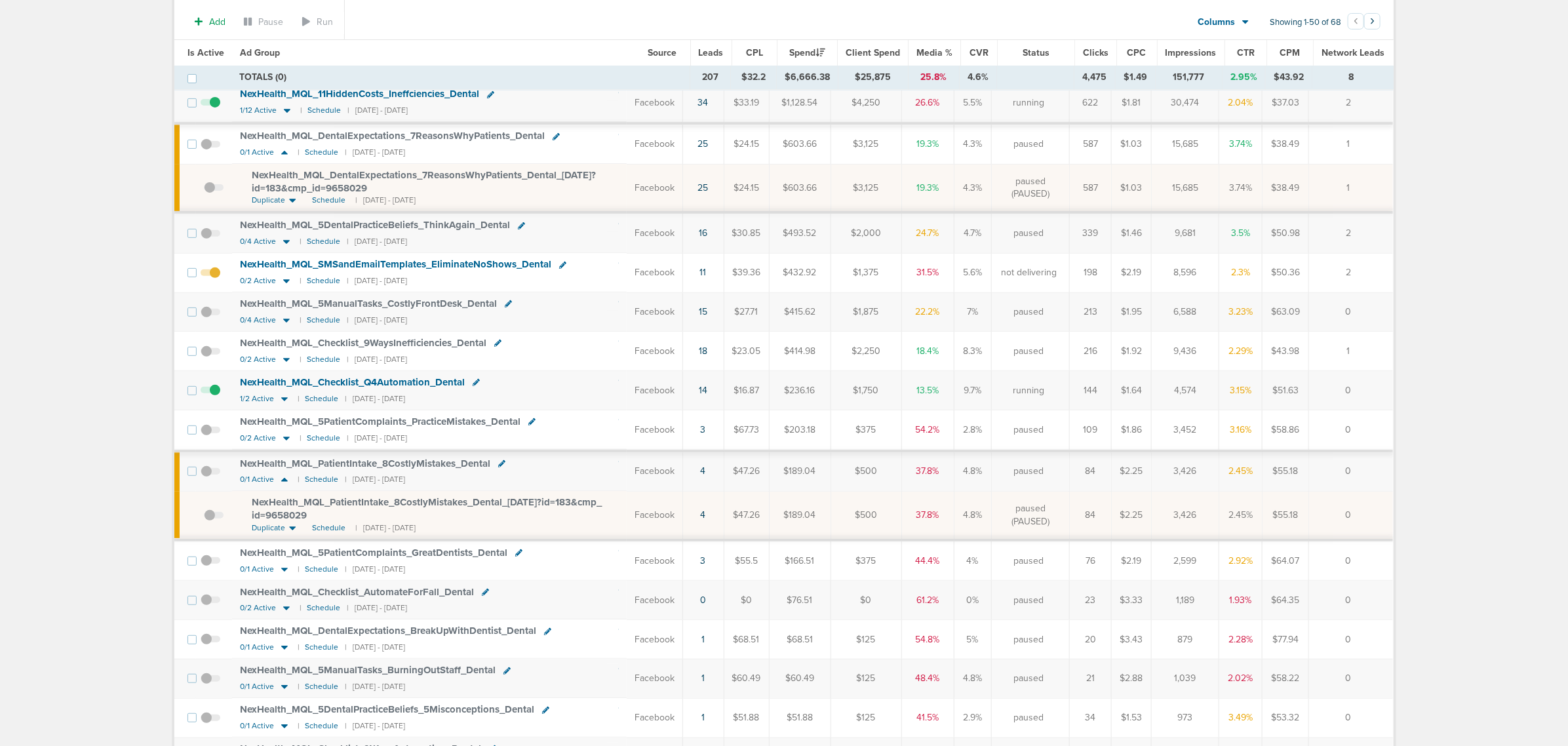
scroll to position [164, 0]
click at [279, 484] on icon at bounding box center [285, 478] width 13 height 11
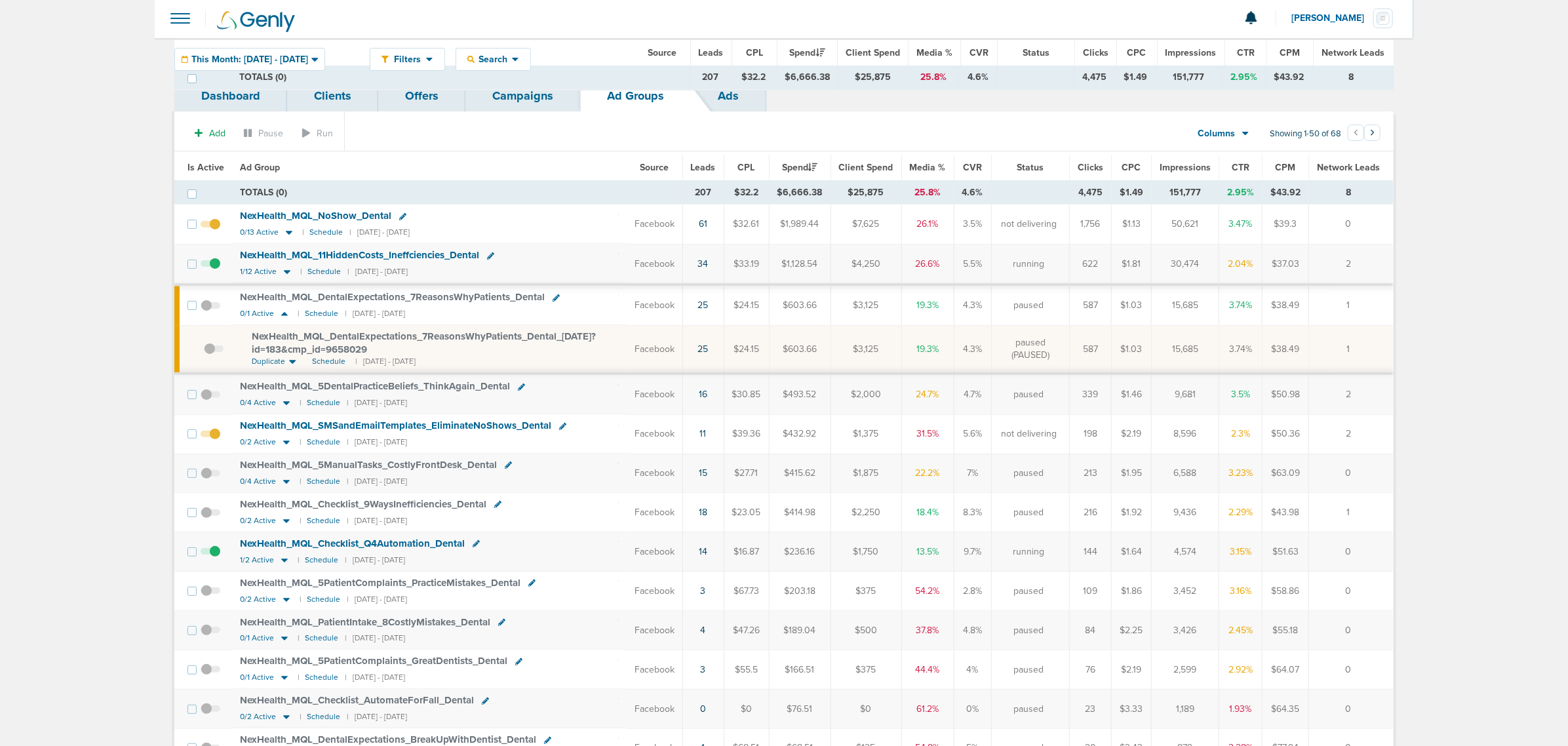
scroll to position [0, 0]
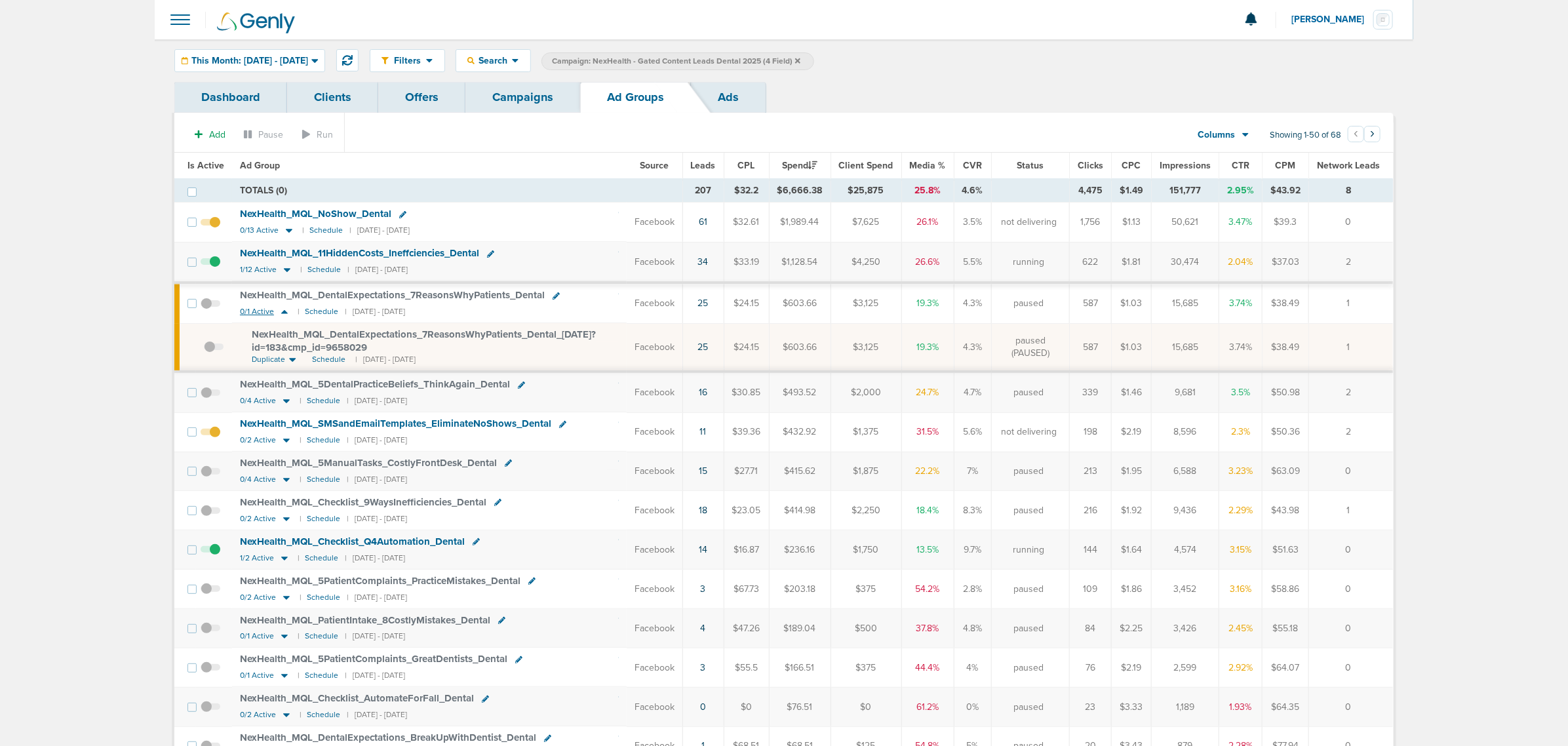
click at [284, 310] on icon at bounding box center [285, 312] width 13 height 11
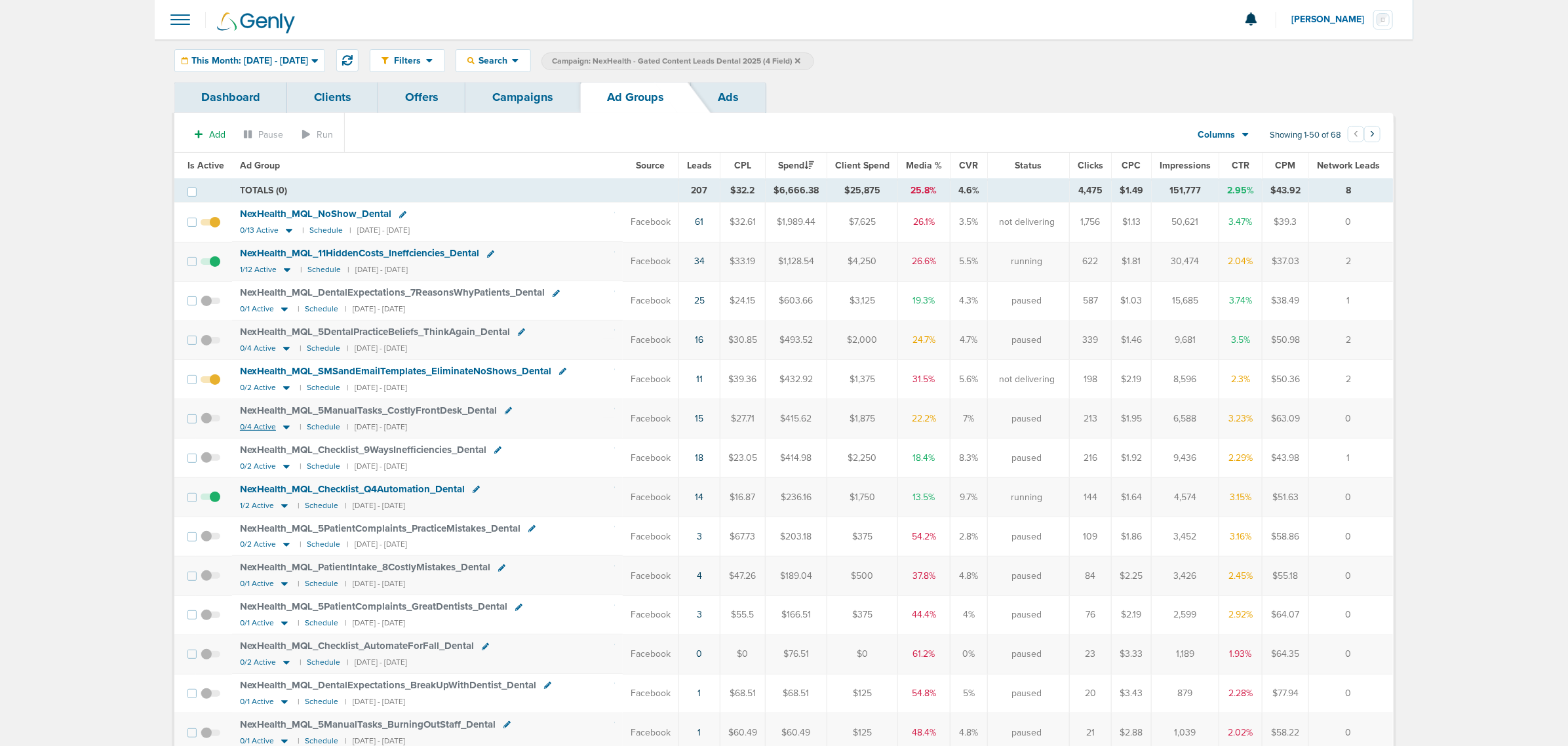
click at [285, 433] on icon at bounding box center [286, 428] width 13 height 11
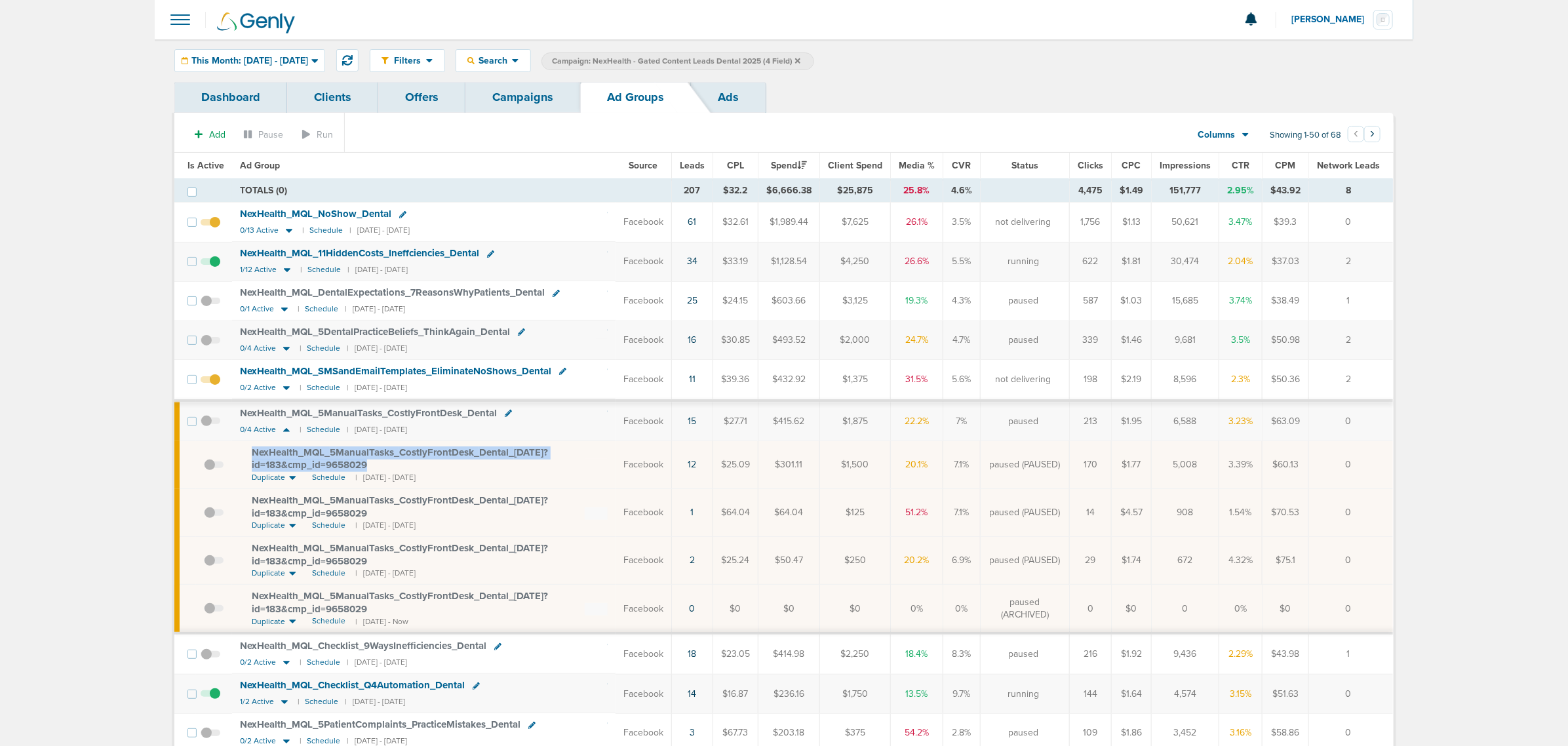
drag, startPoint x: 385, startPoint y: 463, endPoint x: 251, endPoint y: 459, distance: 134.1
click at [252, 459] on div "NexHealth_ MQL_ 5ManualTasks_ CostlyFrontDesk_ Dental_ [DATE]?id=183&cmp_ id=96…" at bounding box center [429, 460] width 356 height 26
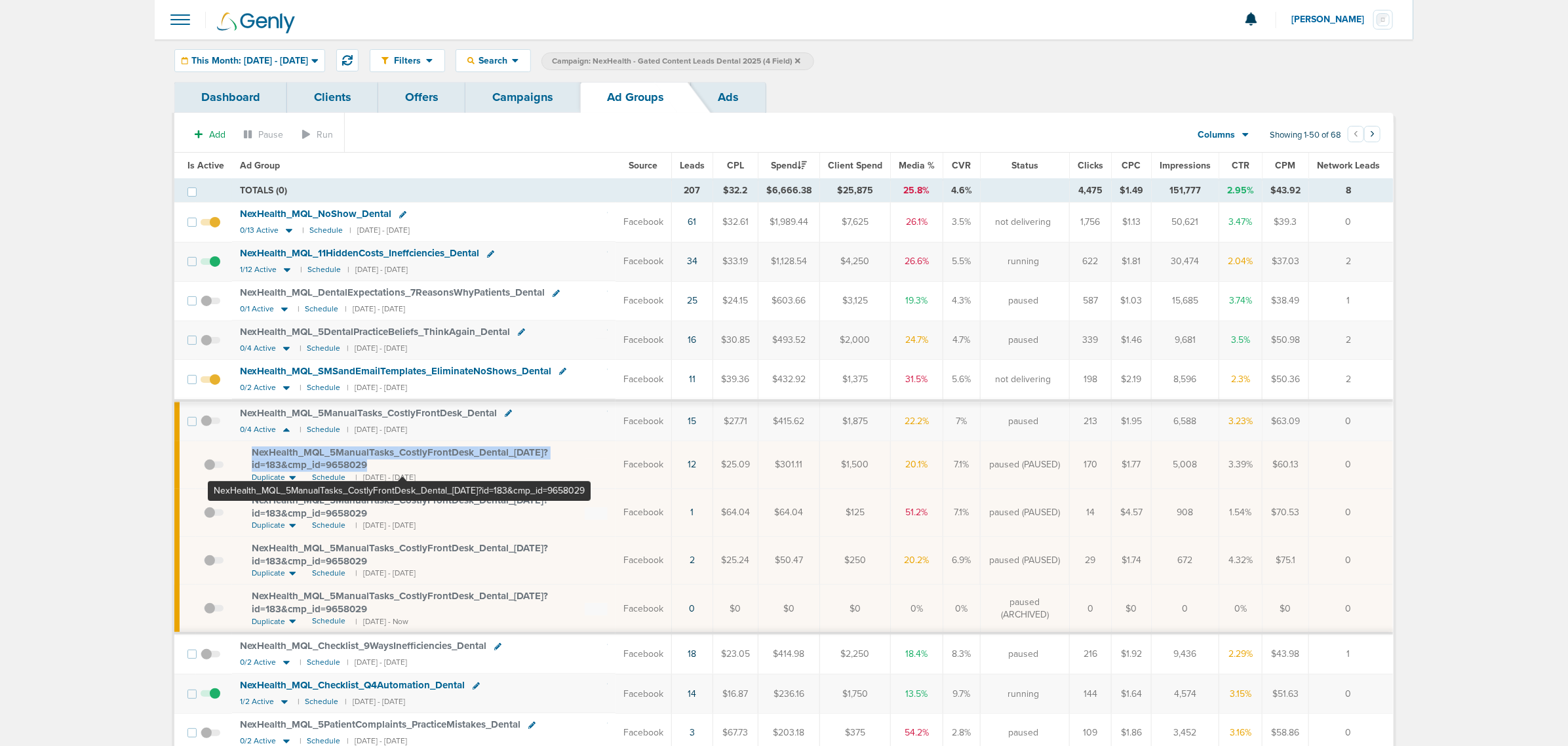
copy span "NexHealth_ MQL_ 5ManualTasks_ CostlyFrontDesk_ Dental_ [DATE]?id=183&cmp_ id=96…"
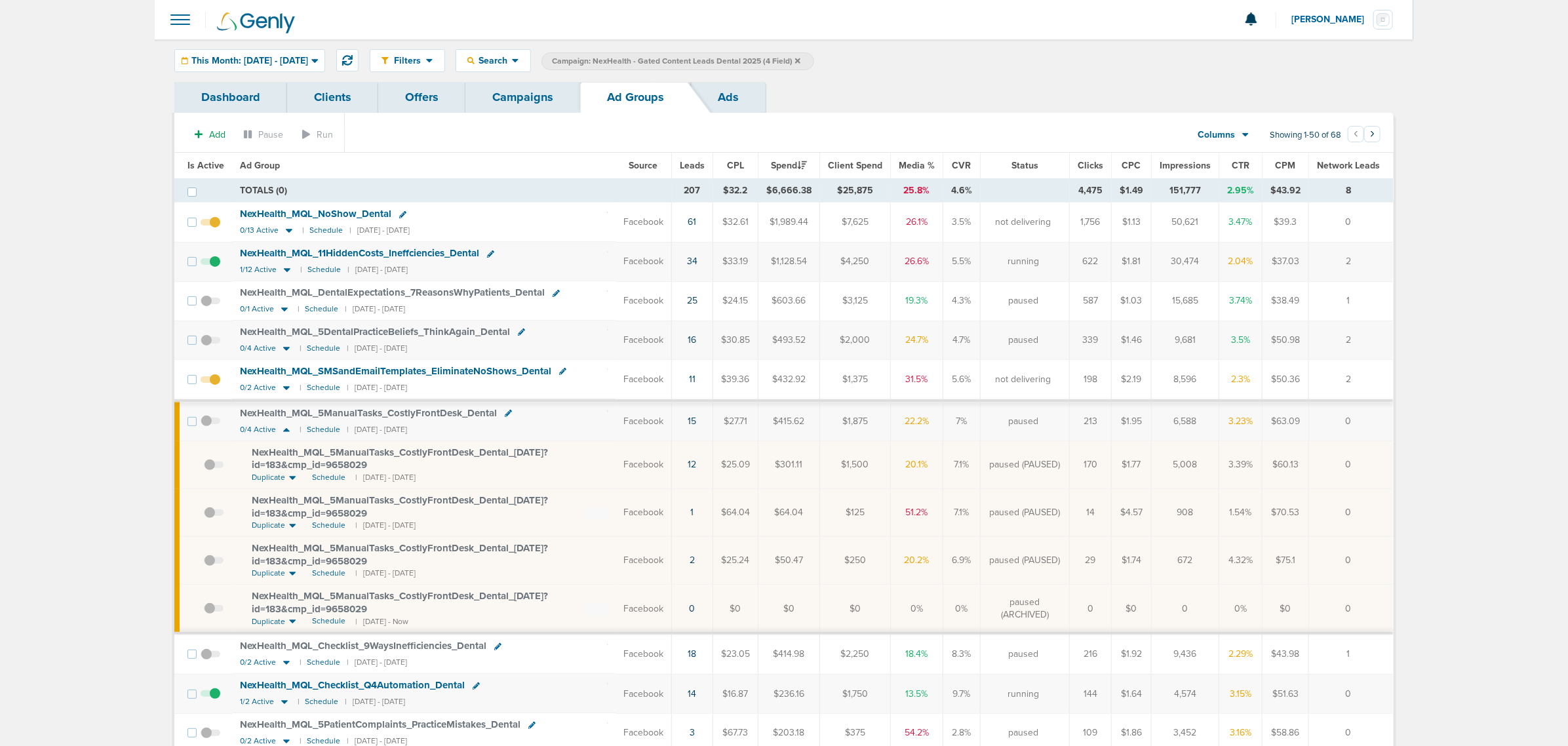
click at [605, 470] on div "NexHealth_ MQL_ 5ManualTasks_ CostlyFrontDesk_ Dental_ [DATE]?id=183&cmp_ id=96…" at bounding box center [429, 460] width 356 height 26
click at [536, 506] on span "NexHealth_ MQL_ 5ManualTasks_ CostlyFrontDesk_ Dental_ [DATE]?id=183&cmp_ id=96…" at bounding box center [399, 506] width 296 height 25
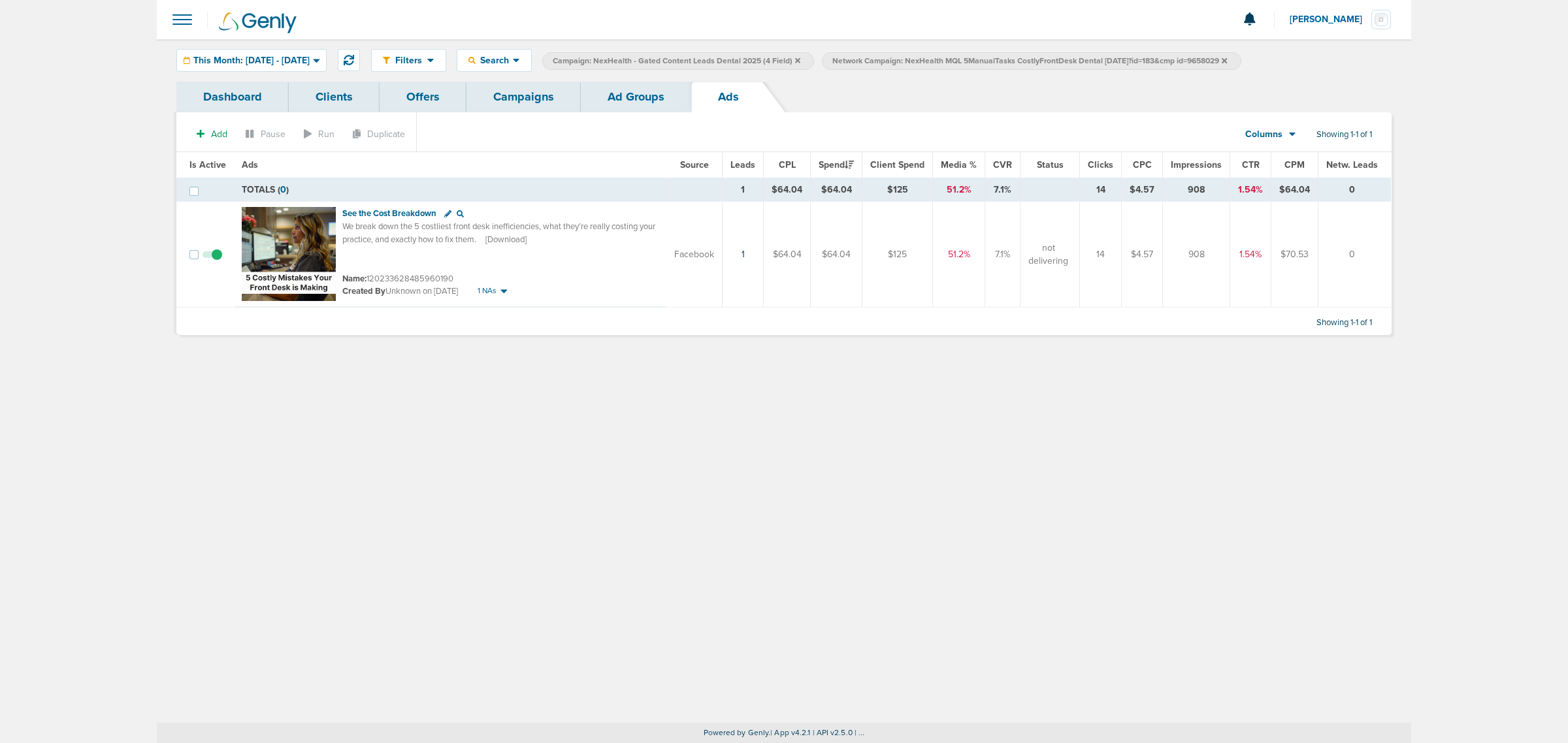
drag, startPoint x: 497, startPoint y: 241, endPoint x: 360, endPoint y: 230, distance: 137.4
click at [379, 236] on div "We break down the 5 costliest front desk inefficiencies, what they’re really co…" at bounding box center [499, 233] width 313 height 24
drag, startPoint x: 341, startPoint y: 225, endPoint x: 502, endPoint y: 239, distance: 161.6
click at [502, 239] on div "We break down the 5 costliest front desk inefficiencies, what they’re really co…" at bounding box center [499, 233] width 313 height 24
copy div "We break down the 5 costliest front desk inefficiencies, what they’re really co…"
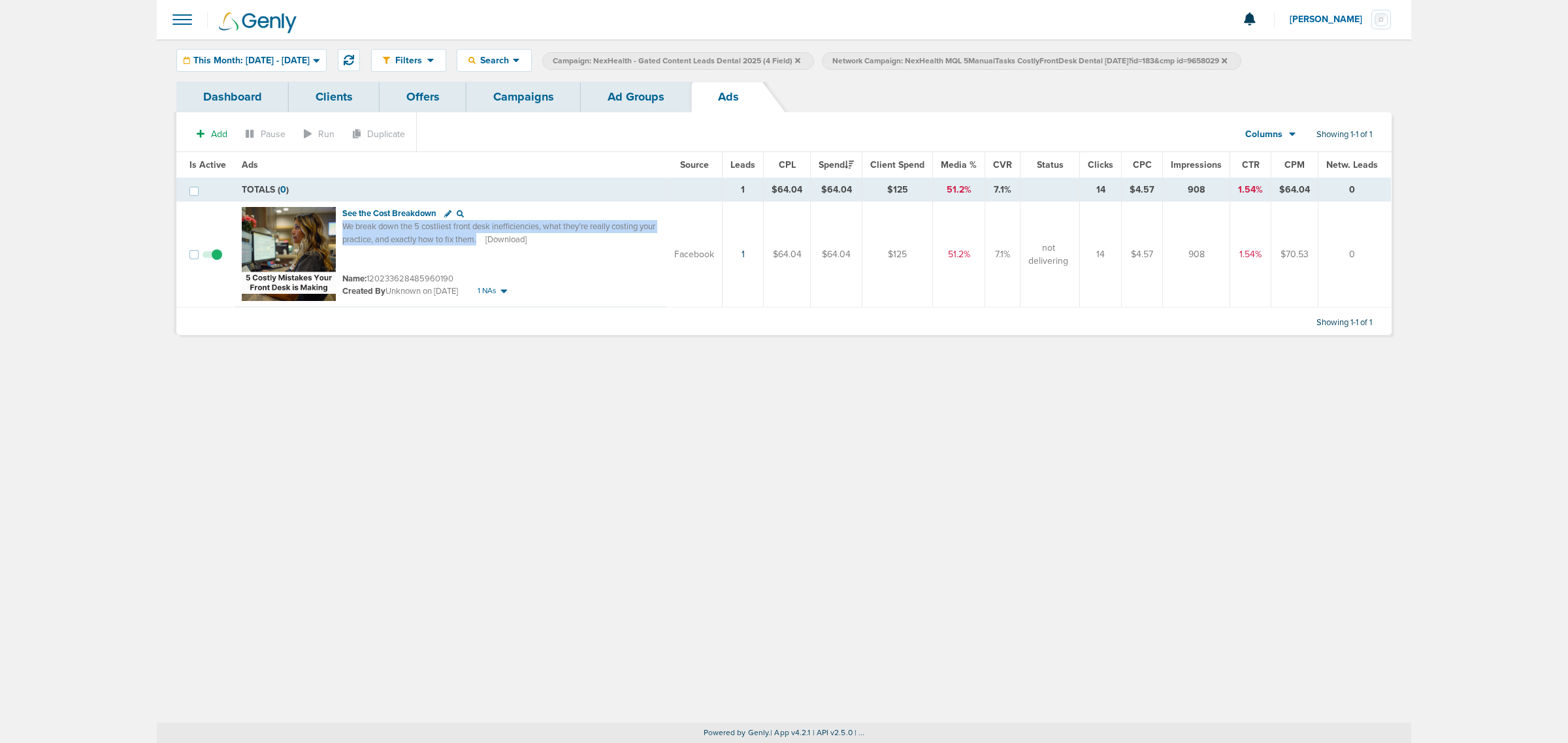
click at [502, 83] on link "Campaigns" at bounding box center [524, 96] width 114 height 31
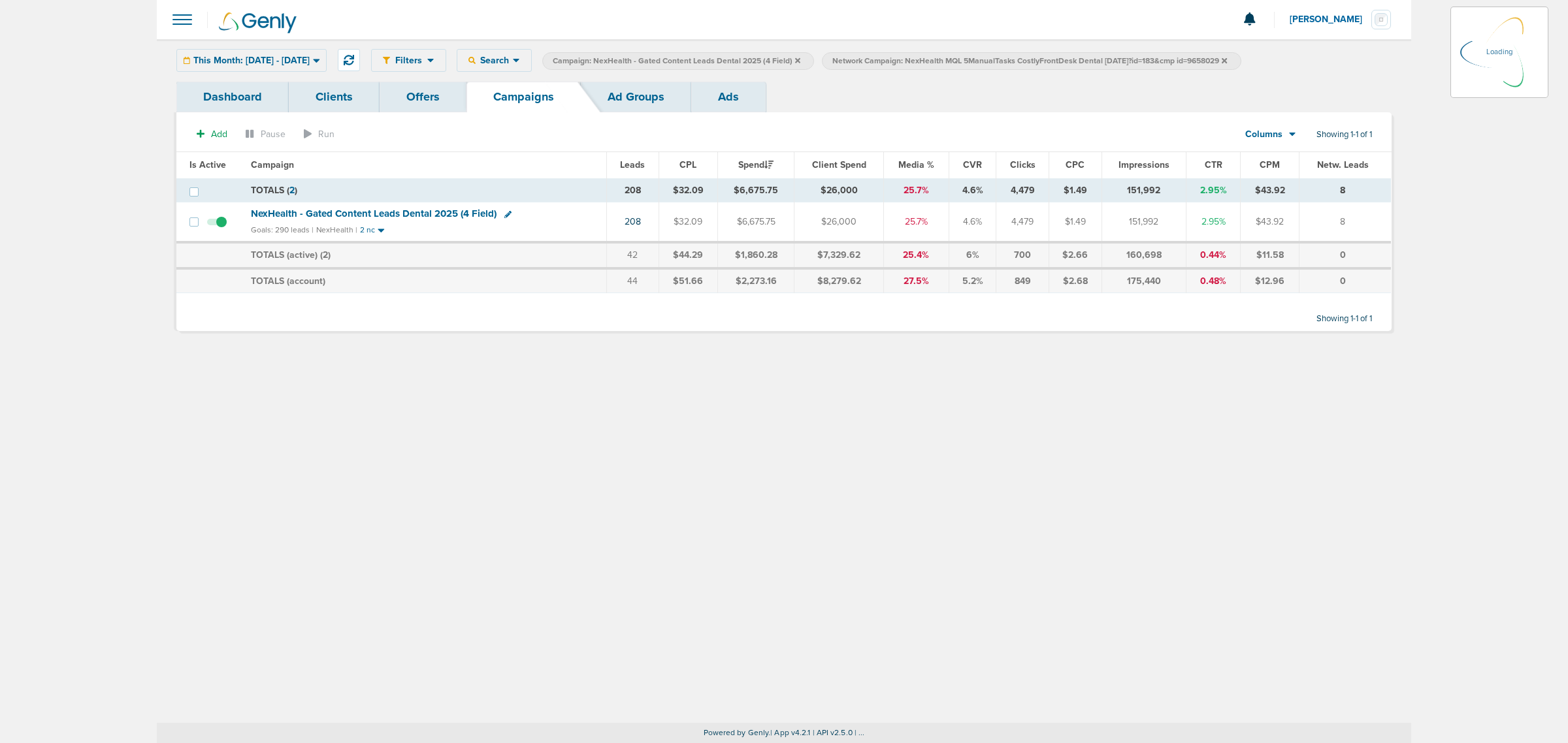
click at [800, 57] on icon at bounding box center [798, 61] width 5 height 8
click at [800, 57] on icon at bounding box center [798, 59] width 5 height 5
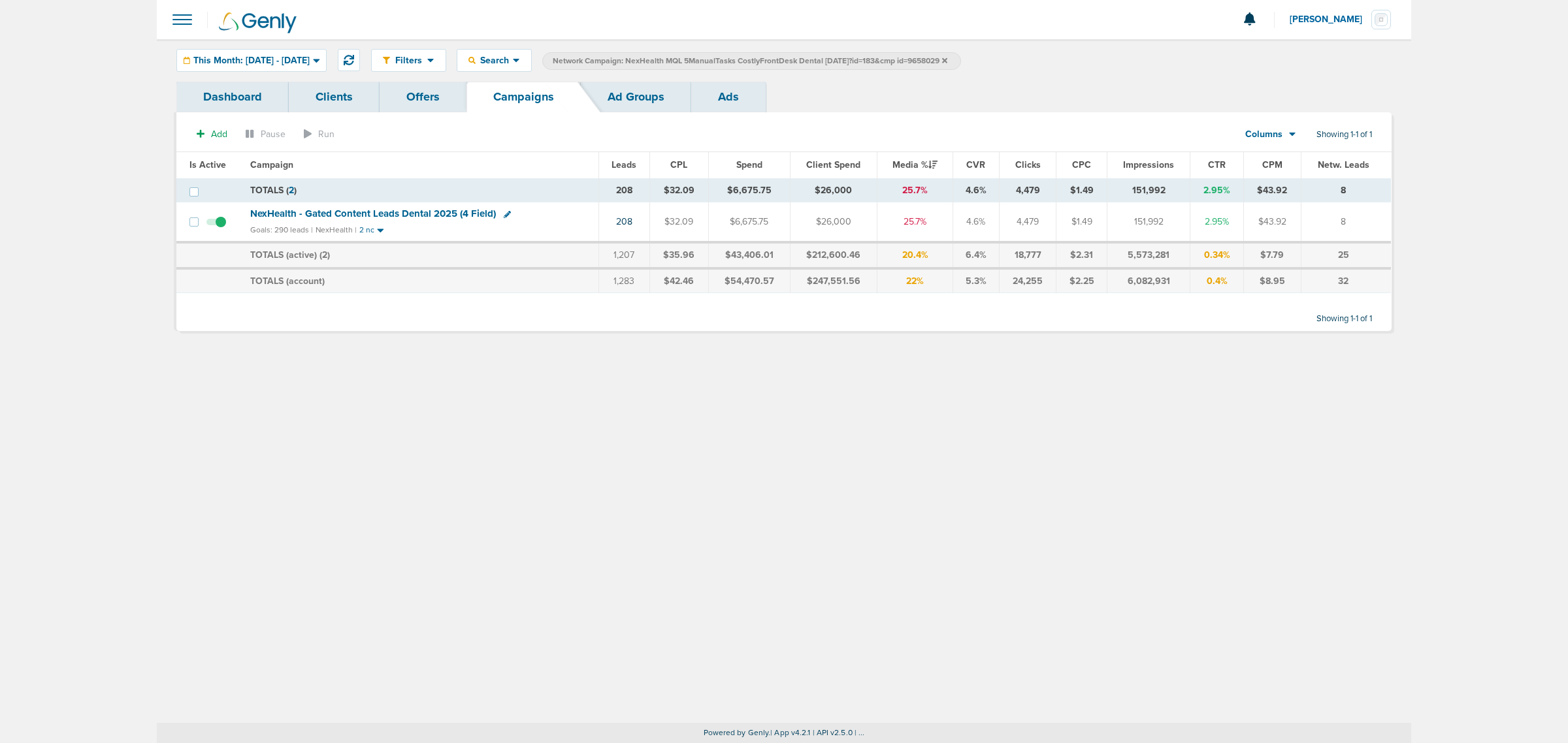
click at [948, 60] on icon at bounding box center [944, 59] width 5 height 5
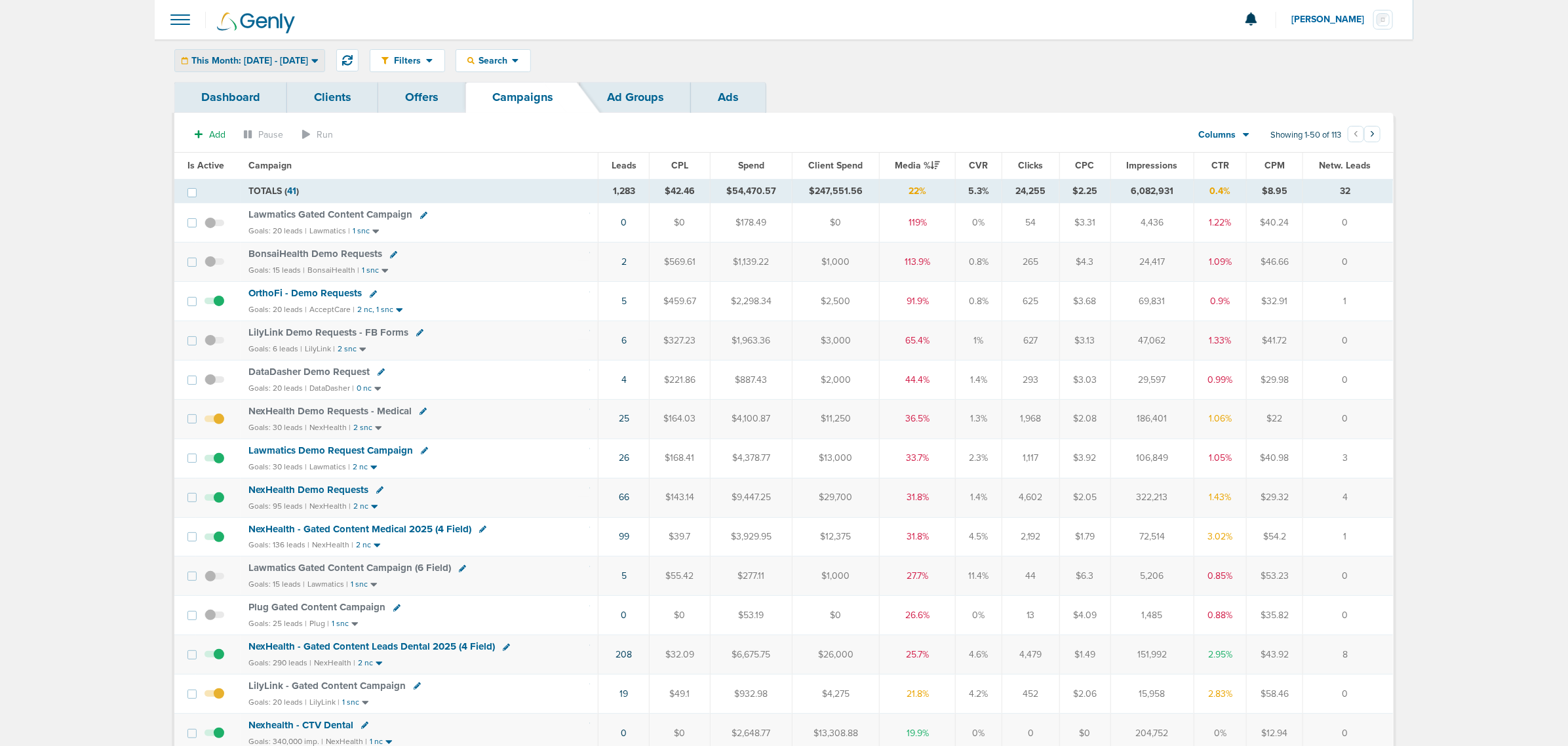
click at [308, 59] on span "This Month: [DATE] - [DATE]" at bounding box center [250, 61] width 117 height 9
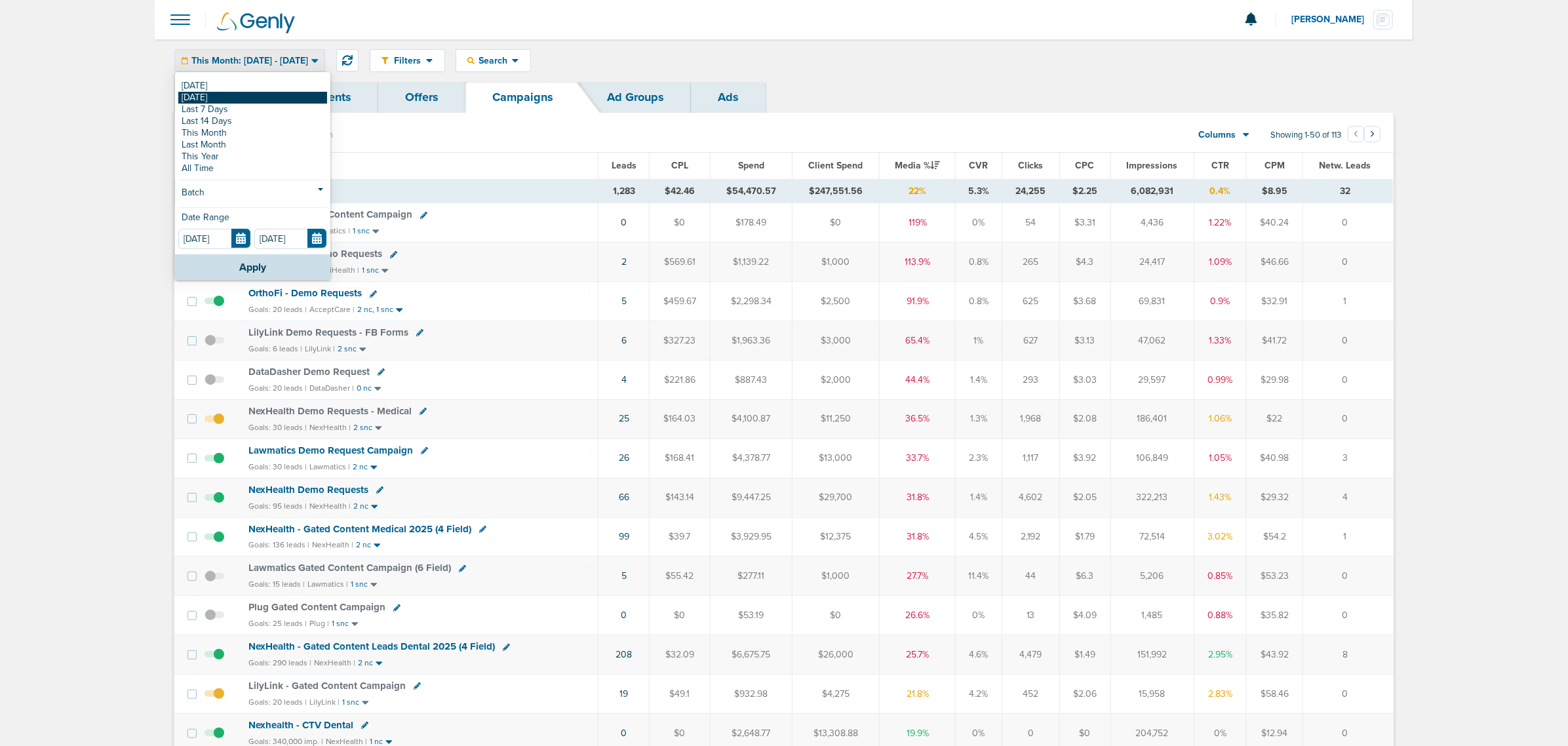
click at [243, 92] on link "[DATE]" at bounding box center [253, 98] width 149 height 11
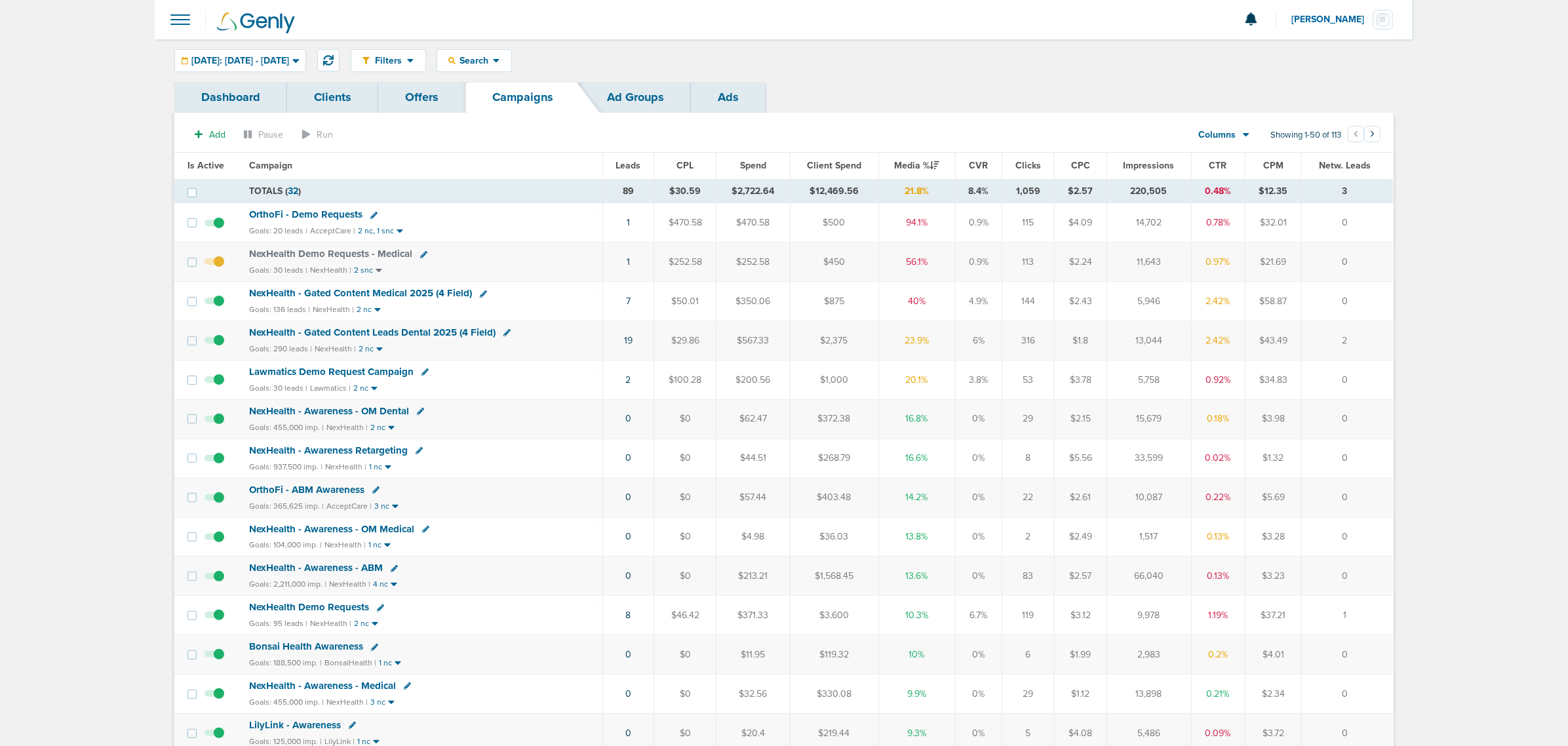
click at [417, 336] on span "NexHealth - Gated Content Leads Dental 2025 (4 Field)" at bounding box center [372, 332] width 247 height 11
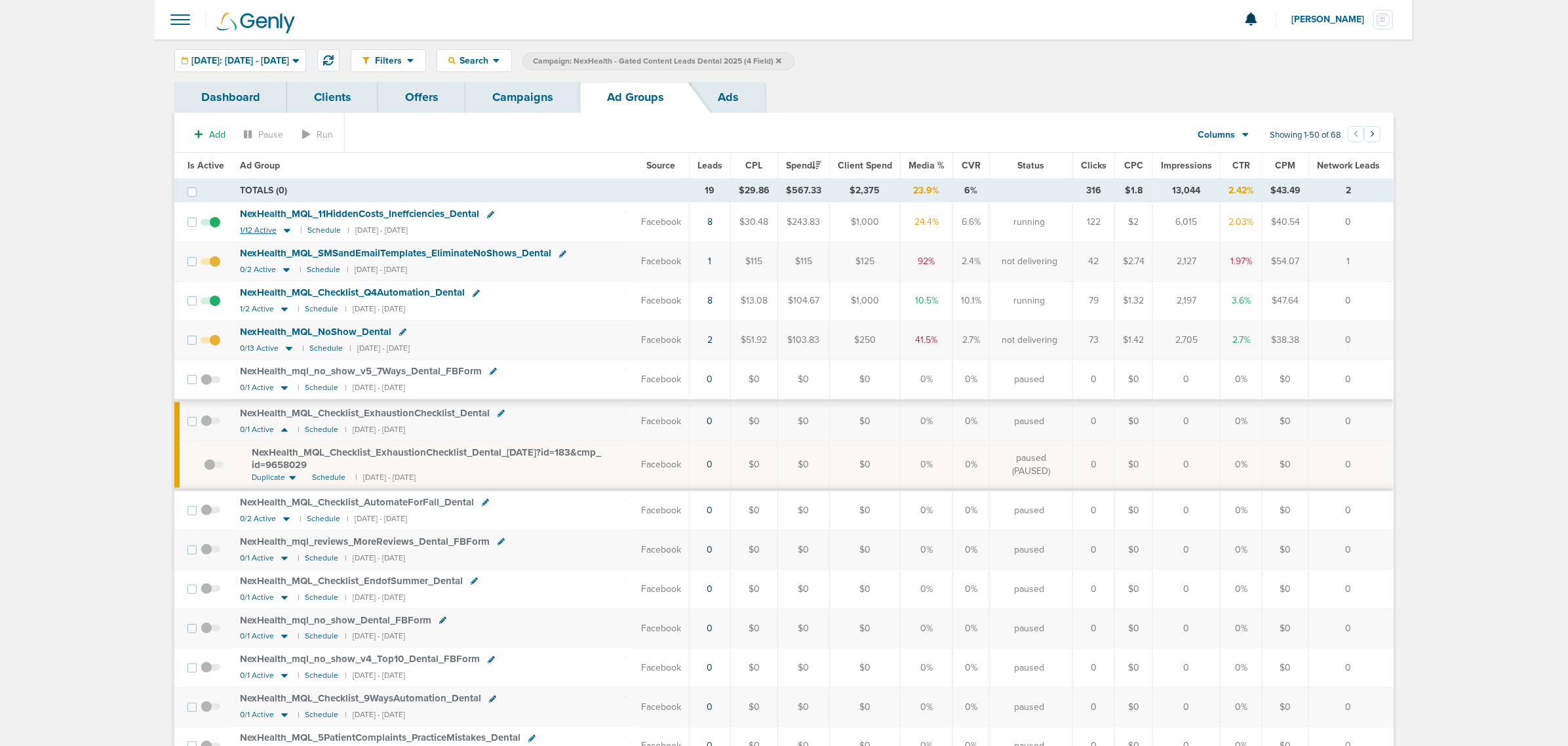
click at [287, 231] on icon at bounding box center [287, 231] width 6 height 4
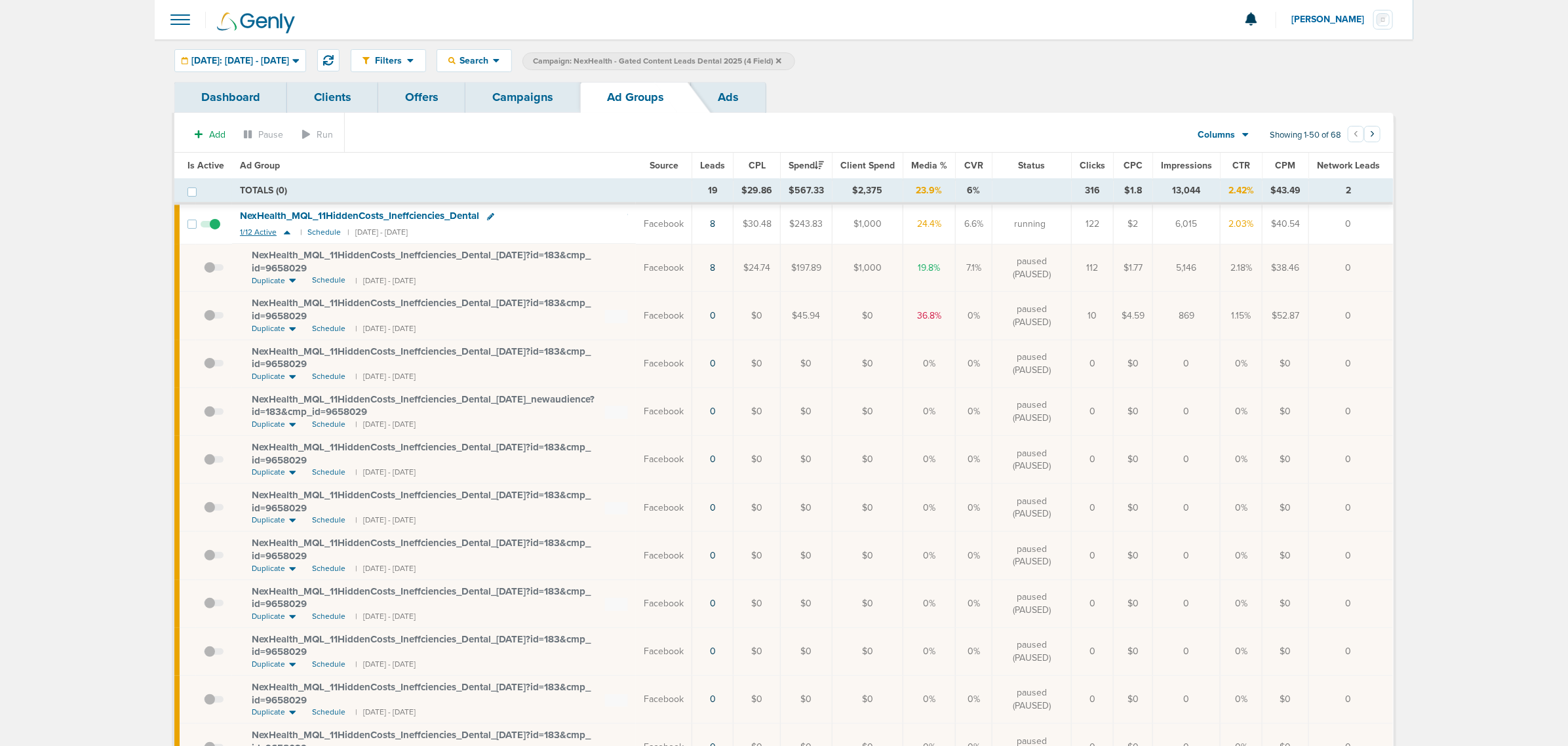
click at [283, 230] on icon at bounding box center [287, 232] width 13 height 11
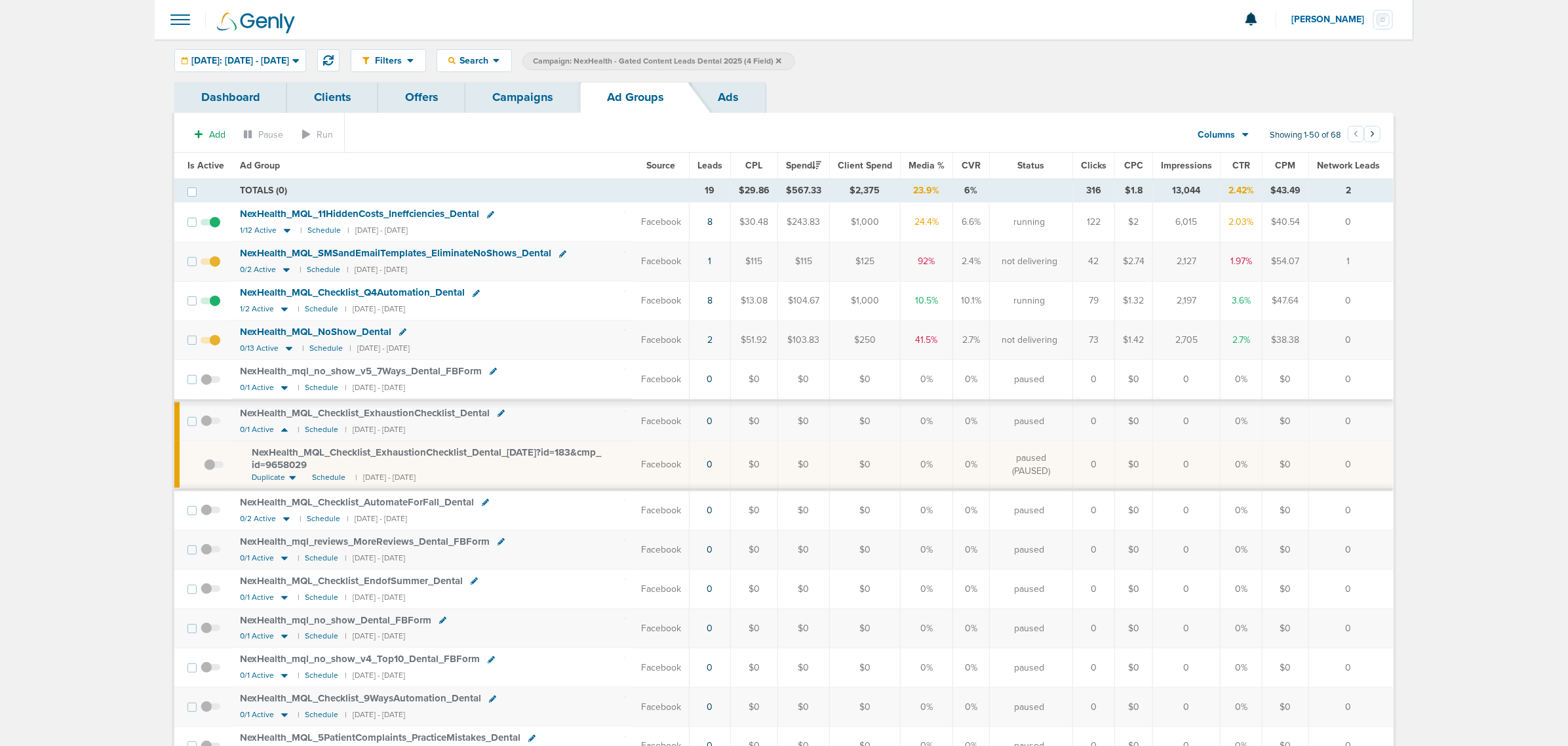
click at [594, 339] on div "NexHealth_ MQL_ NoShow_ Dental" at bounding box center [433, 332] width 386 height 13
click at [286, 349] on icon at bounding box center [289, 349] width 13 height 11
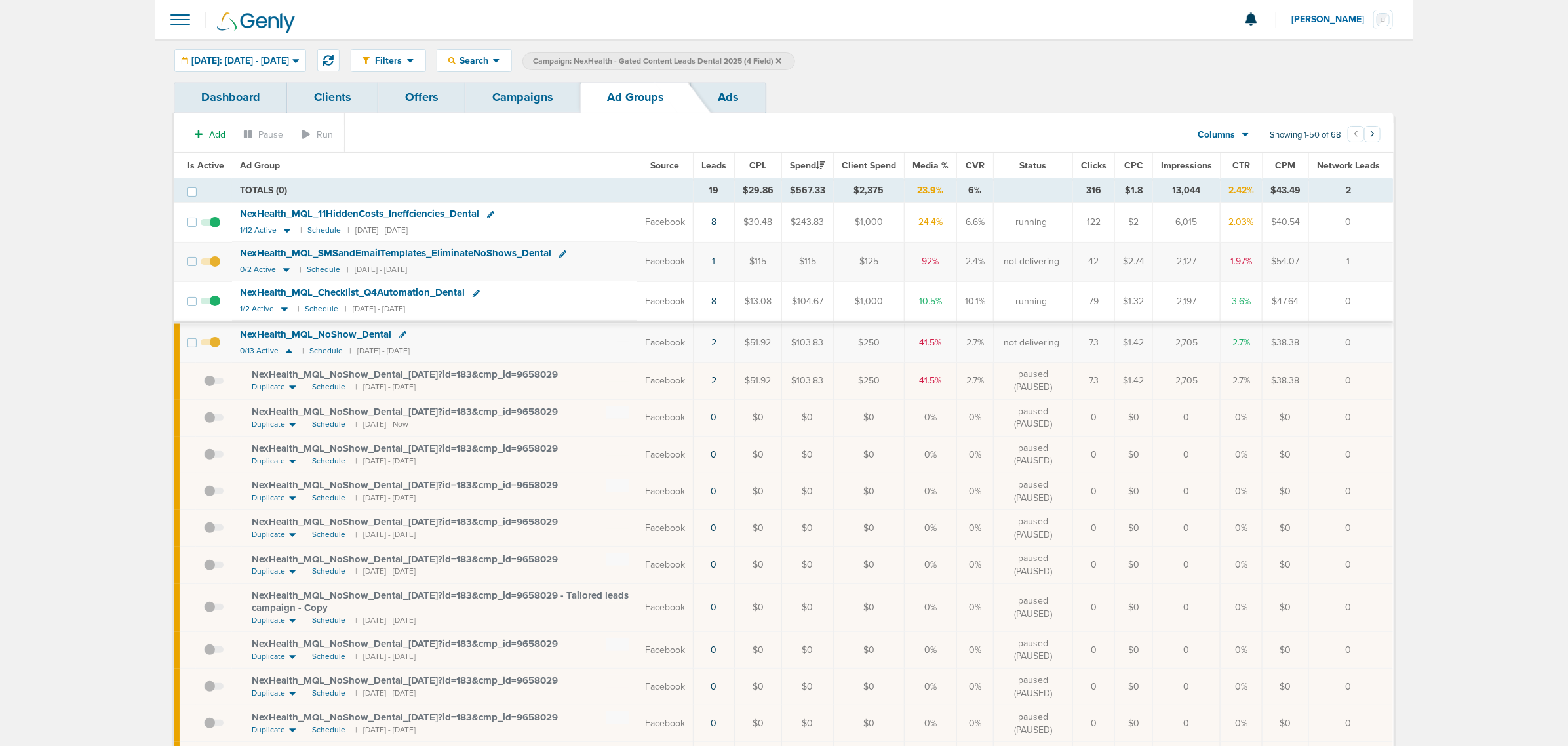
click at [485, 106] on link "Campaigns" at bounding box center [523, 97] width 115 height 31
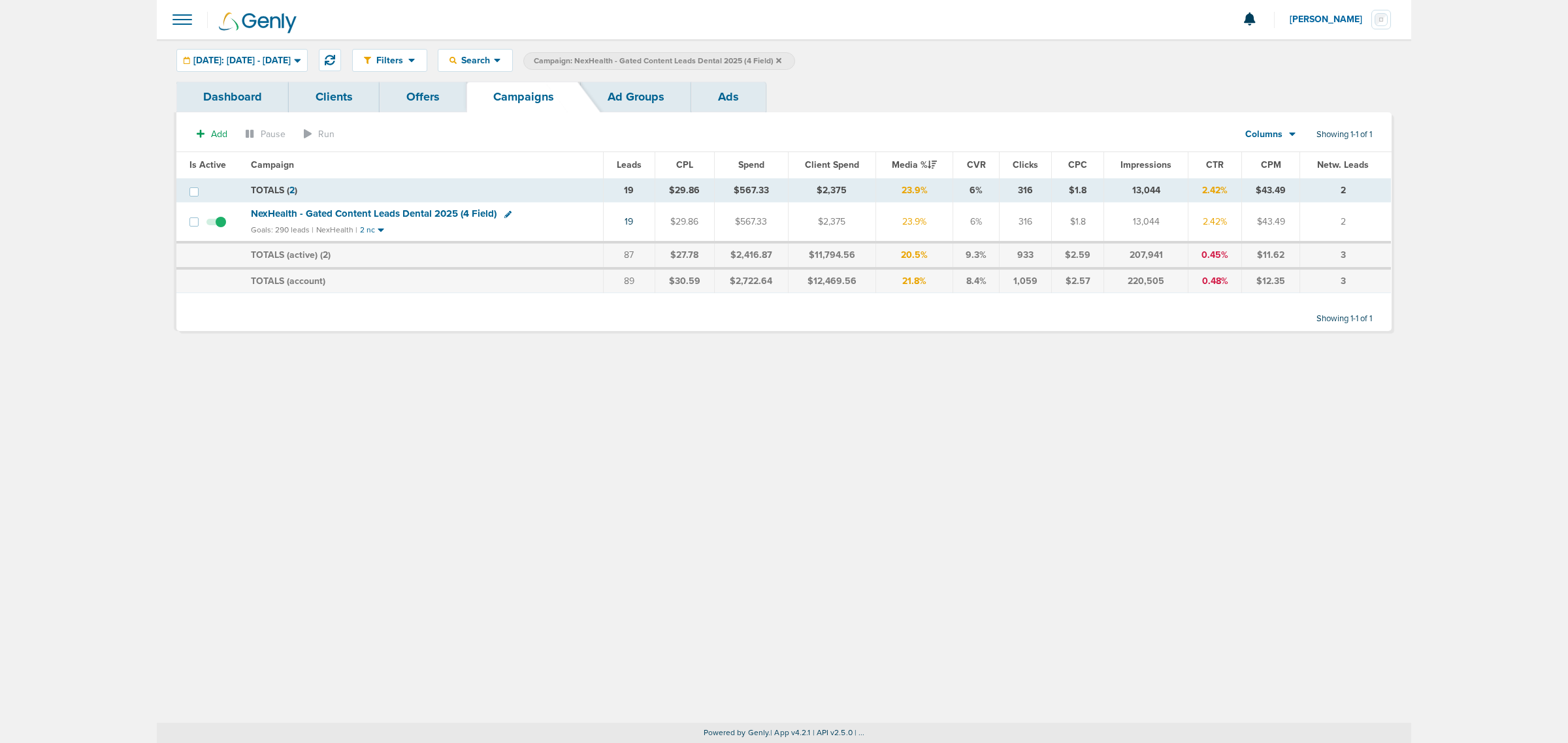
click at [782, 61] on icon at bounding box center [778, 61] width 5 height 8
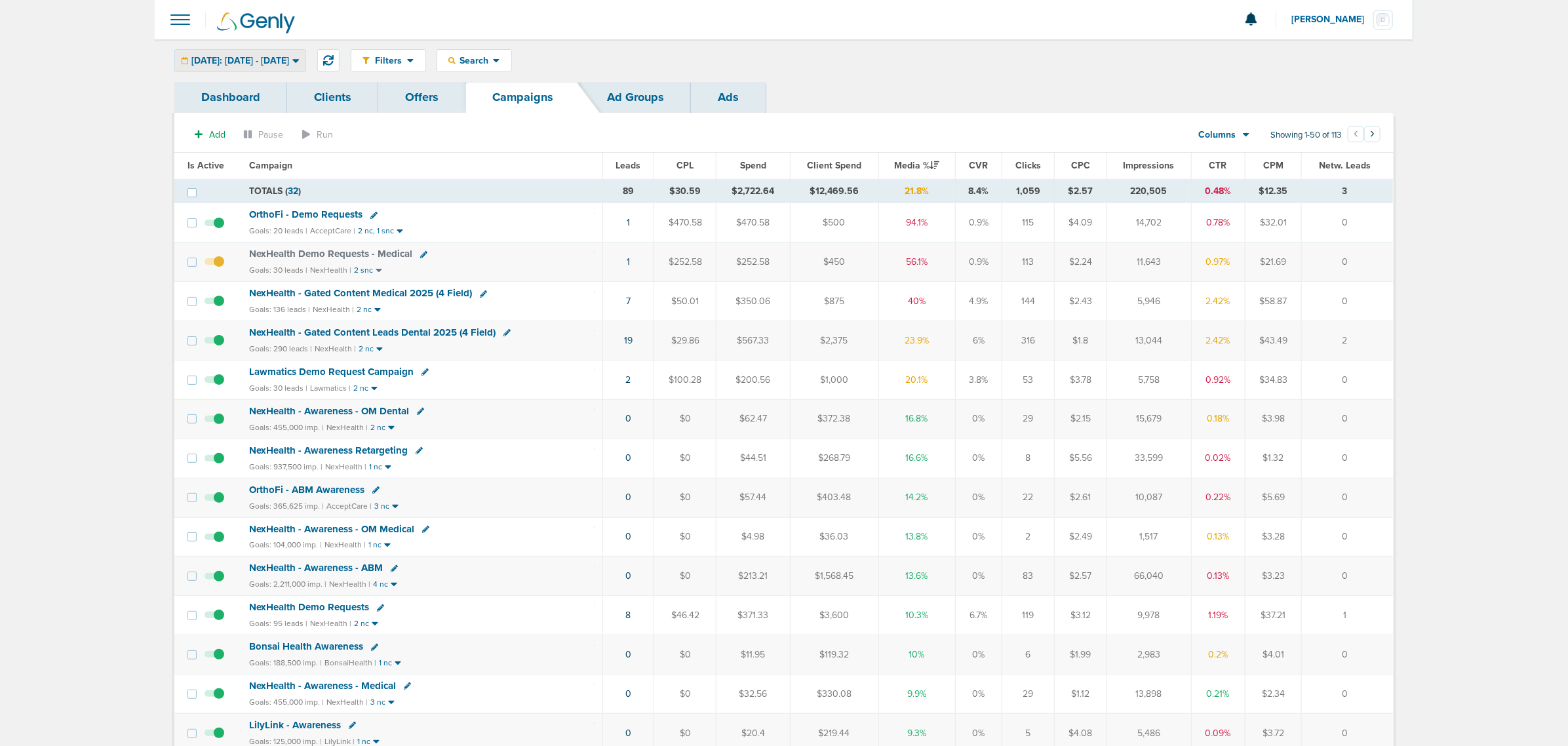
click at [282, 57] on span "[DATE]: [DATE] - [DATE]" at bounding box center [240, 61] width 98 height 9
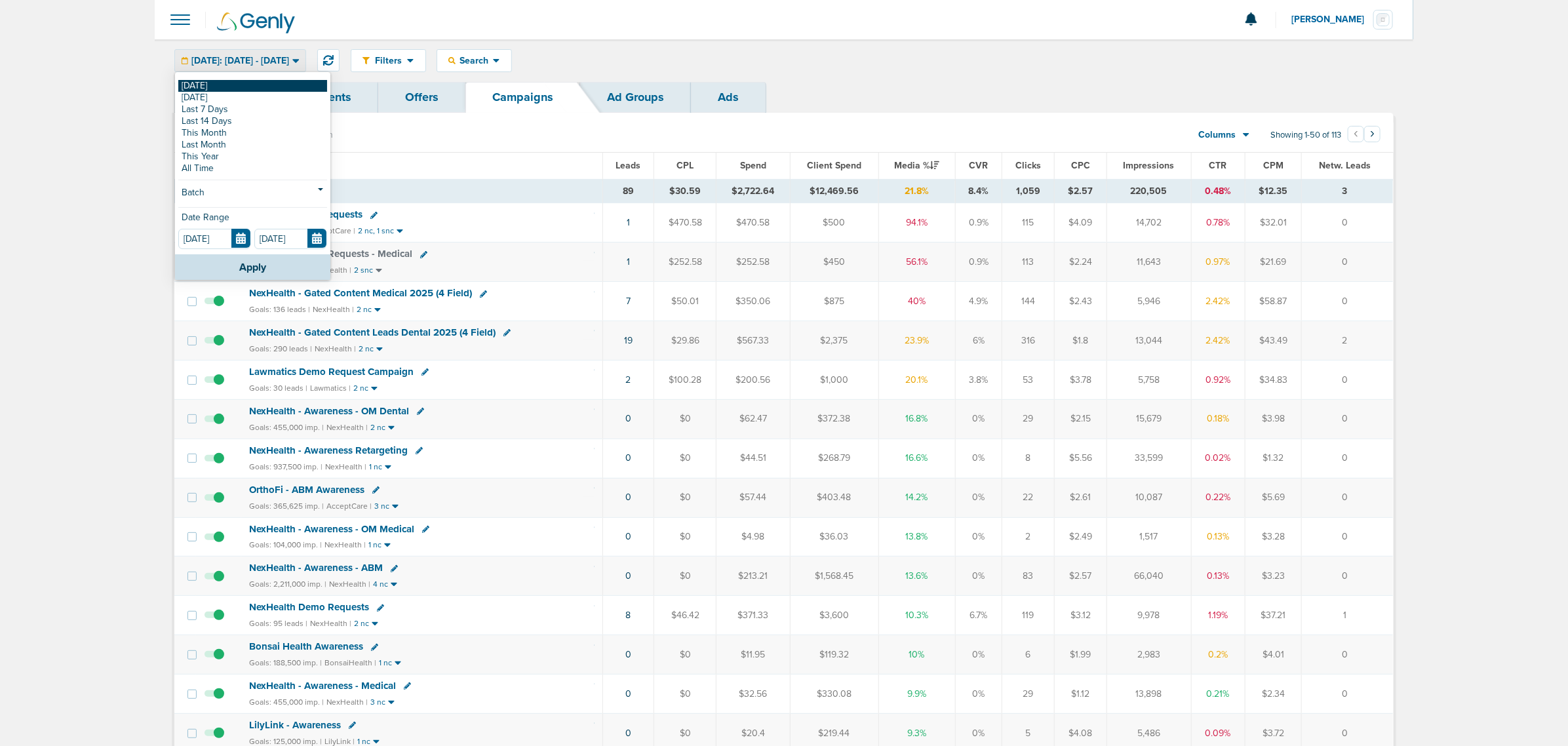
click at [218, 83] on link "[DATE]" at bounding box center [253, 86] width 149 height 11
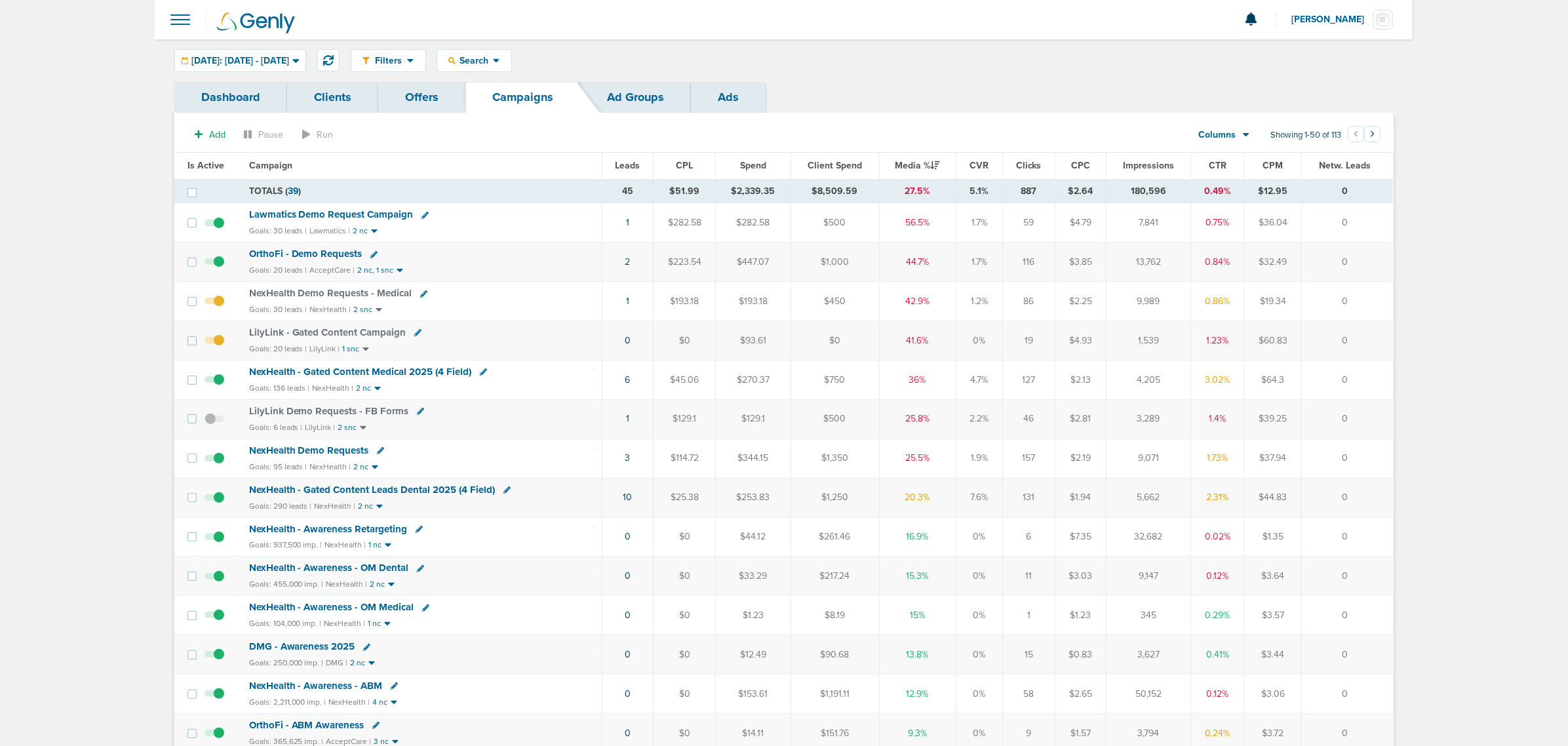
click at [426, 495] on span "NexHealth - Gated Content Leads Dental 2025 (4 Field)" at bounding box center [372, 490] width 247 height 11
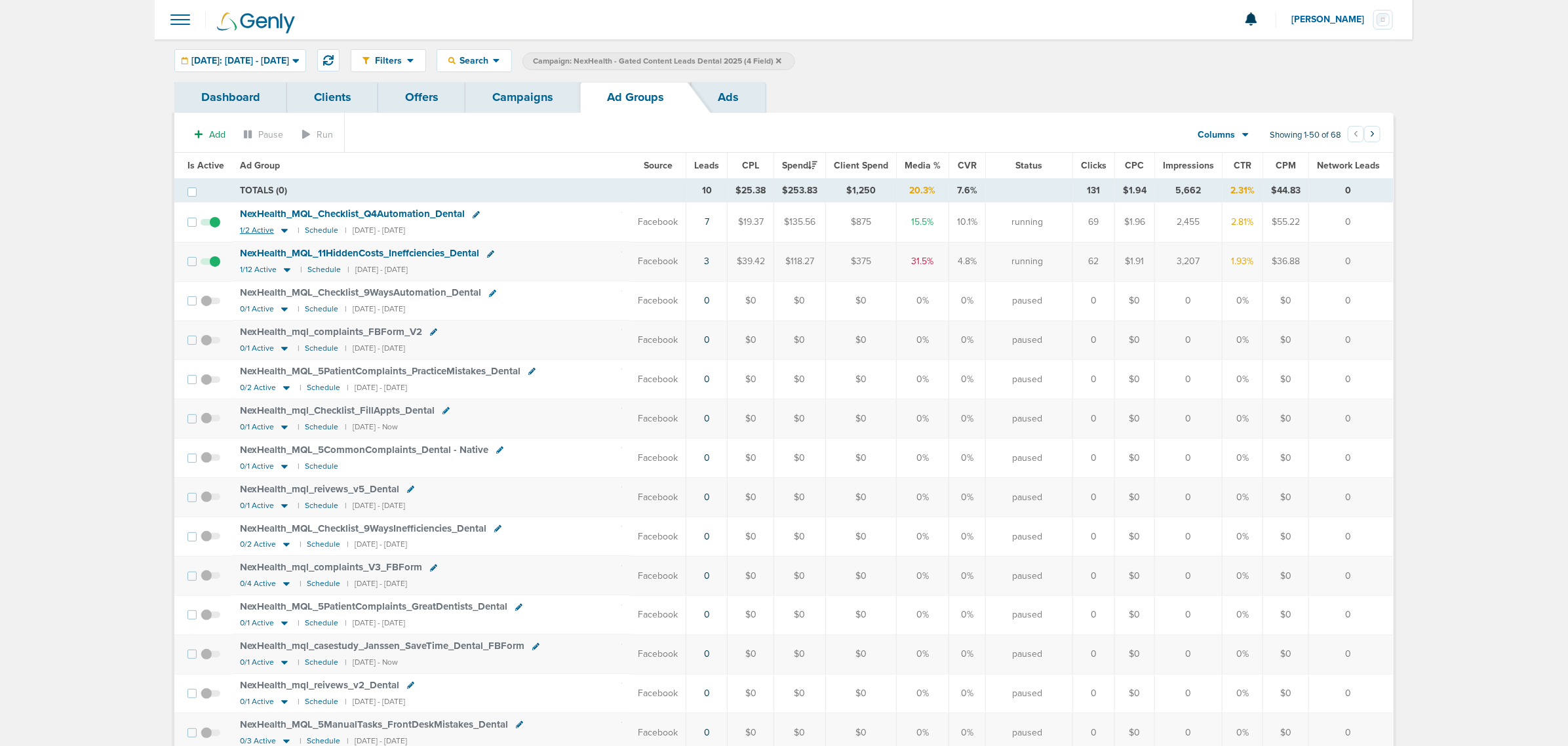
click at [280, 232] on icon at bounding box center [285, 231] width 13 height 11
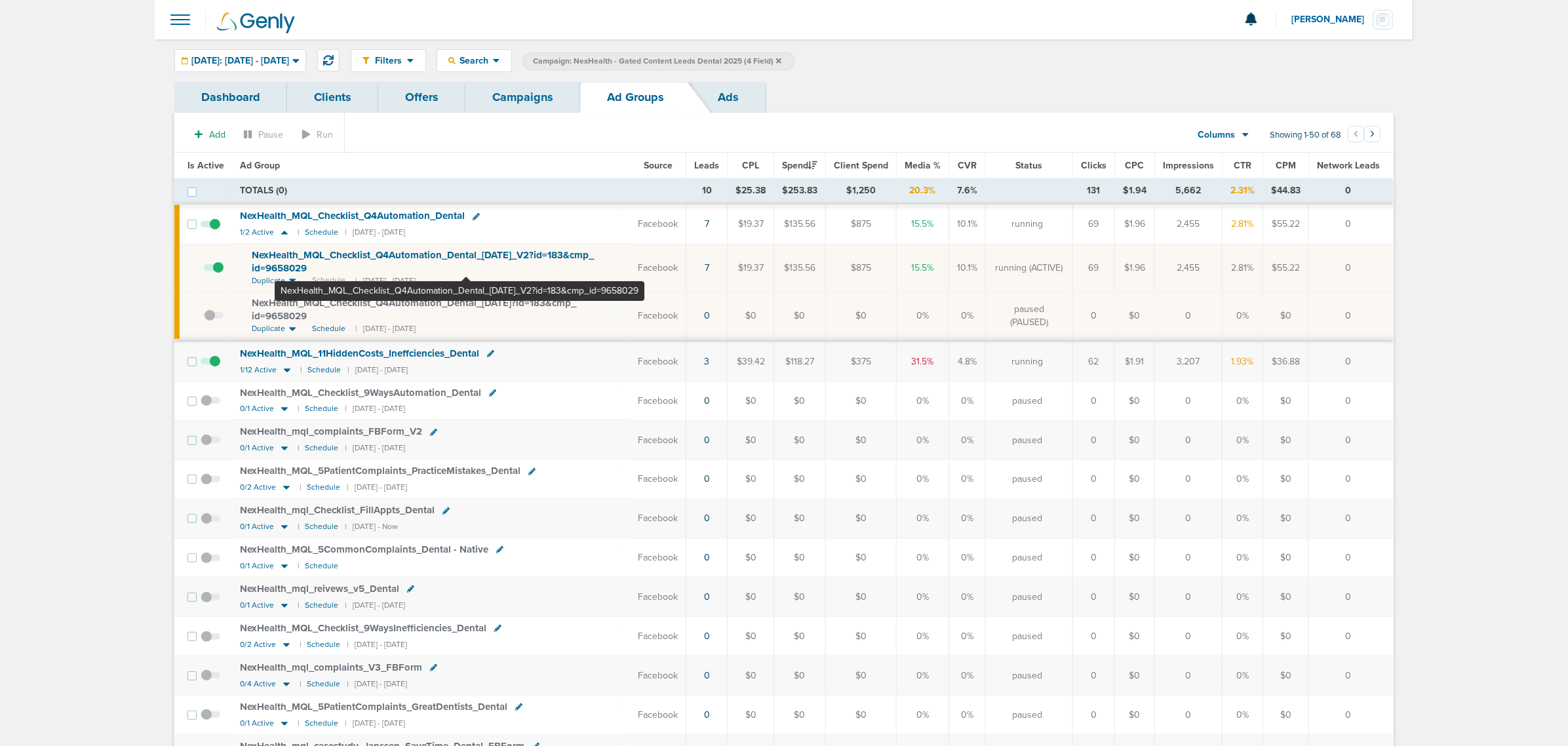
click at [465, 257] on span "NexHealth_ MQL_ Checklist_ Q4Automation_ Dental_ [DATE]_ V2?id=183&cmp_ id=9658…" at bounding box center [422, 261] width 342 height 25
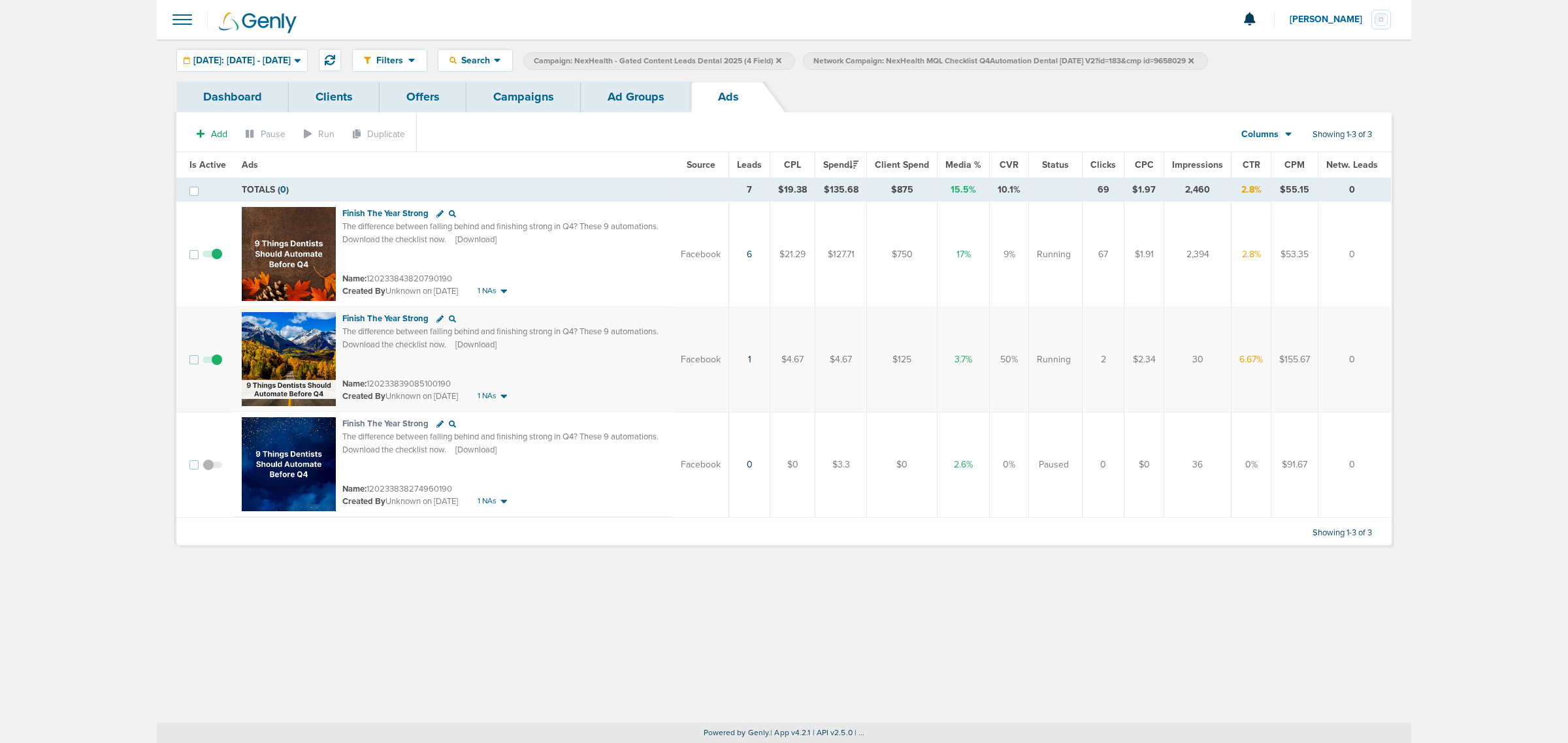
click at [617, 90] on link "Ad Groups" at bounding box center [636, 96] width 111 height 31
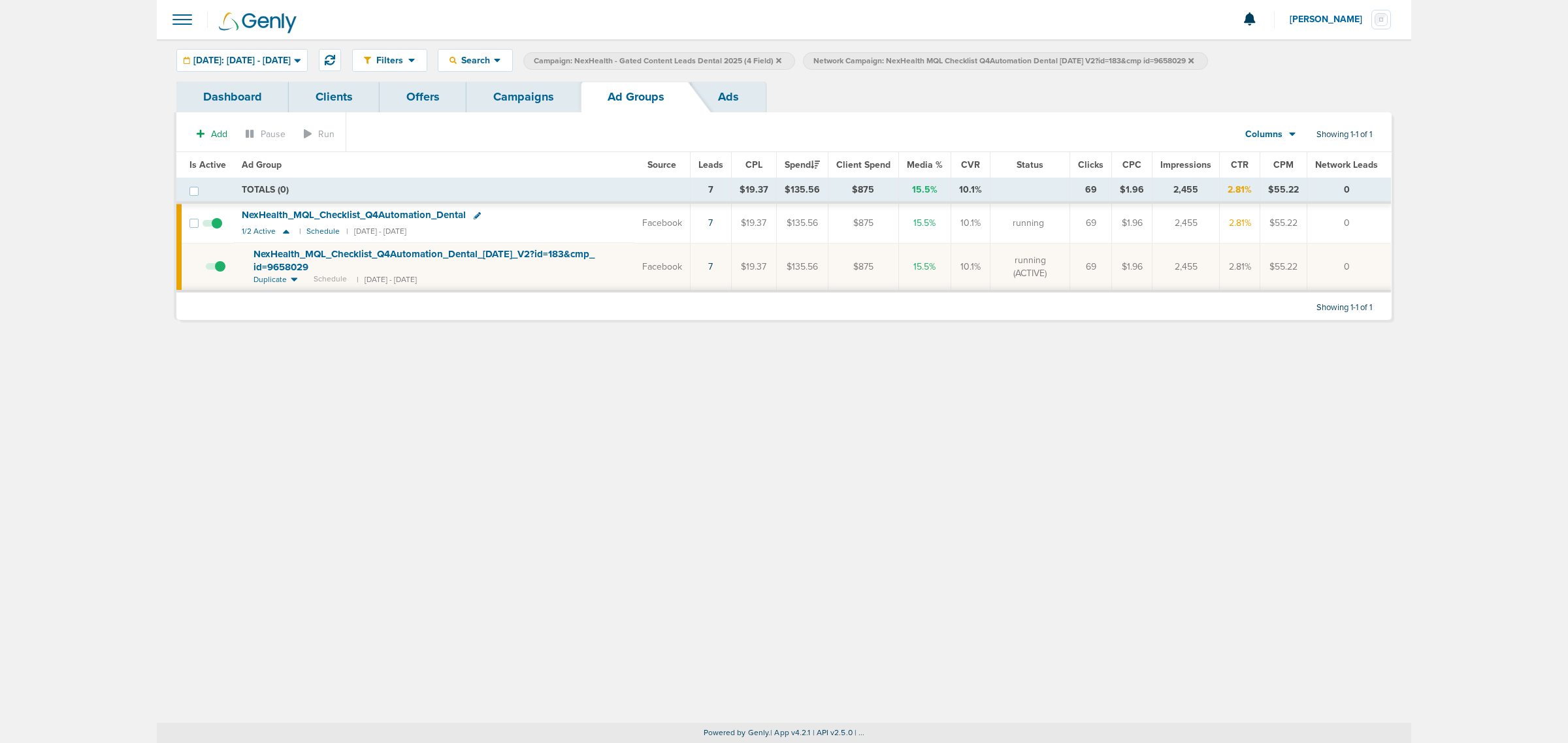
click at [502, 99] on link "Campaigns" at bounding box center [524, 96] width 114 height 31
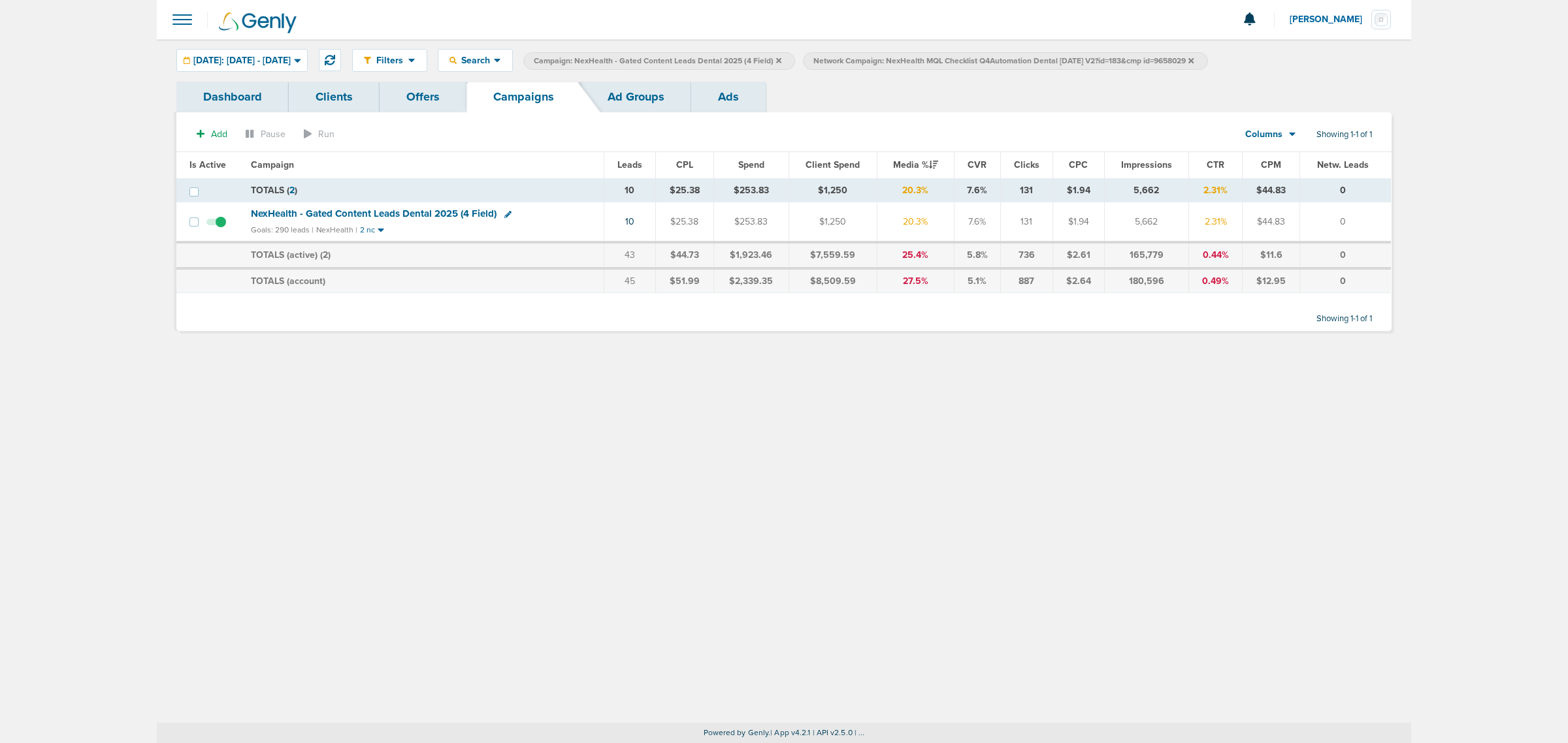
click at [1194, 62] on icon at bounding box center [1191, 61] width 5 height 8
click at [782, 60] on icon at bounding box center [778, 61] width 5 height 8
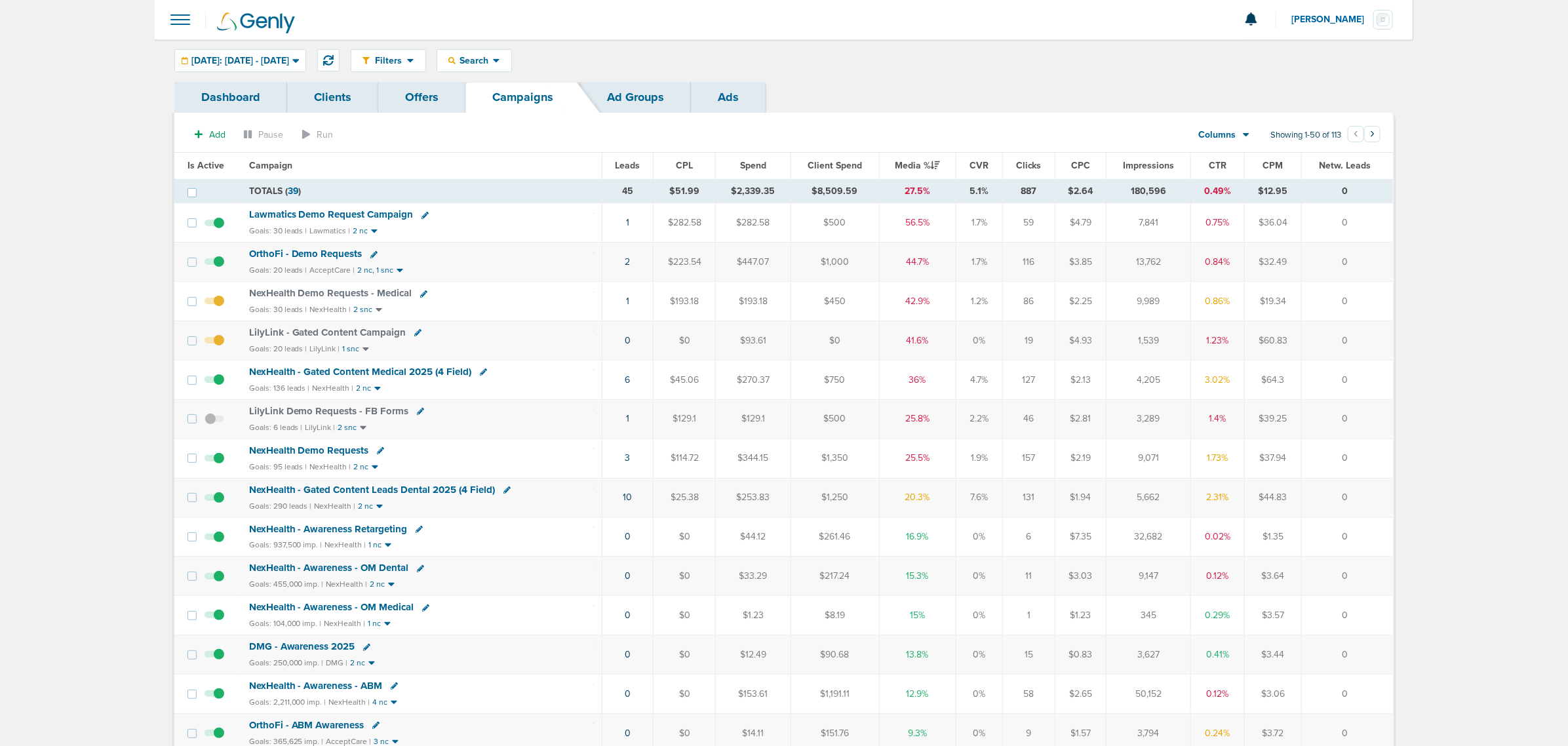
click at [444, 495] on span "NexHealth - Gated Content Leads Dental 2025 (4 Field)" at bounding box center [372, 490] width 247 height 11
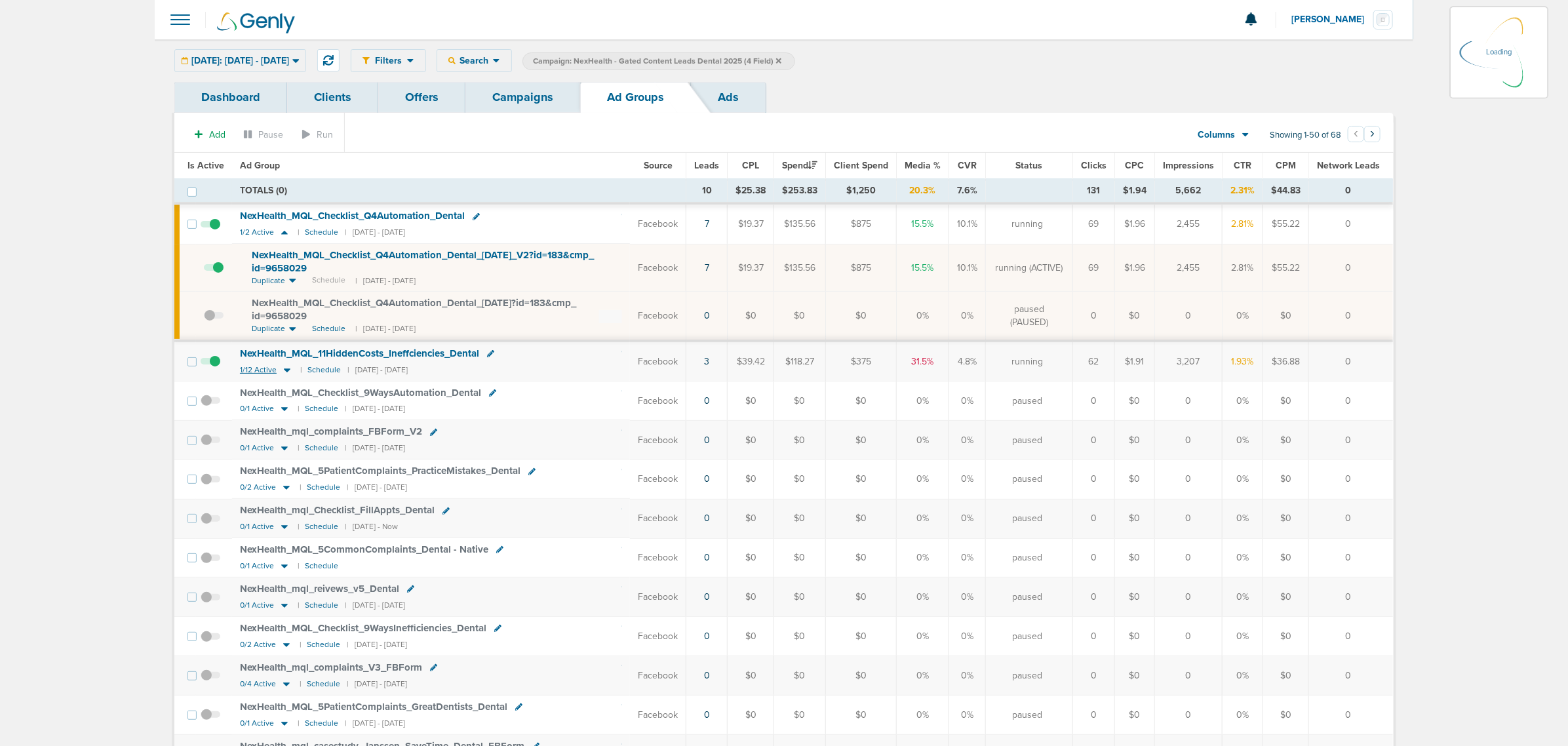
click at [284, 368] on icon at bounding box center [287, 370] width 13 height 11
click at [287, 371] on icon at bounding box center [287, 370] width 6 height 4
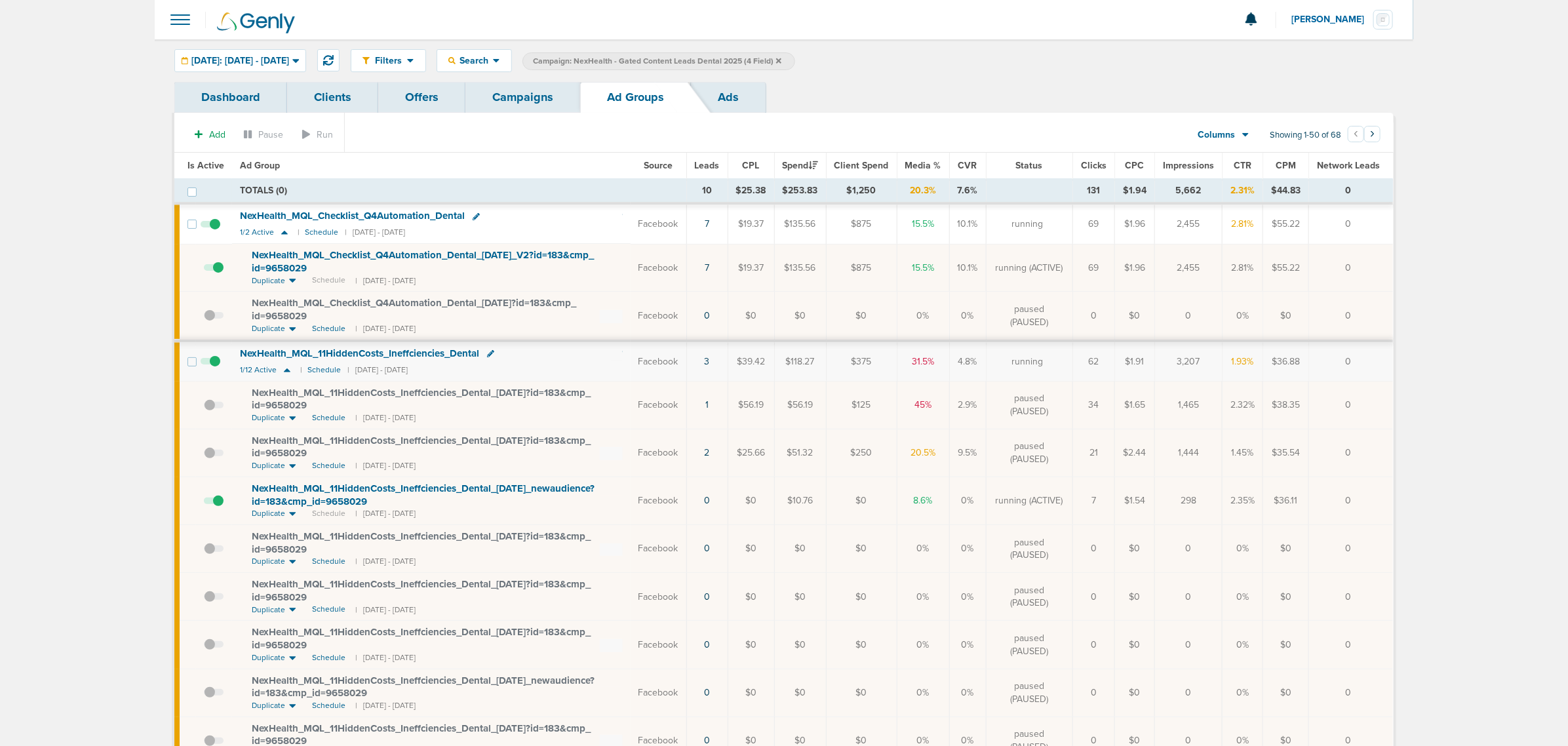
scroll to position [82, 0]
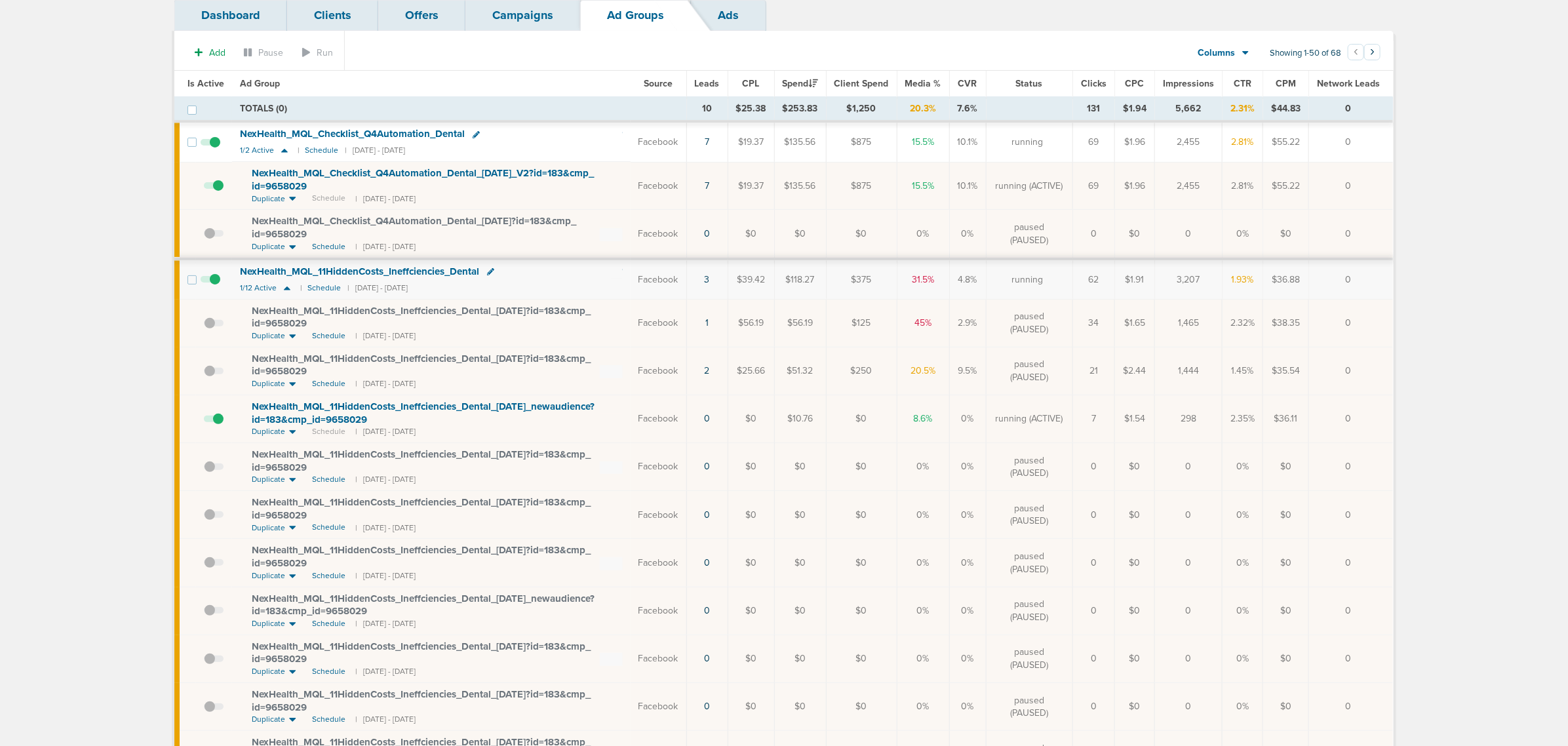
drag, startPoint x: 1362, startPoint y: 412, endPoint x: 637, endPoint y: 421, distance: 725.1
click at [637, 421] on tr "NexHealth_ MQL_ 11HiddenCosts_ Ineffciencies_ Dental_ [DATE]_ newaudience?id=18…" at bounding box center [784, 418] width 1219 height 48
click at [571, 426] on div "NexHealth_ MQL_ 11HiddenCosts_ Ineffciencies_ Dental_ [DATE]_ newaudience?id=18…" at bounding box center [437, 414] width 371 height 26
click at [493, 411] on span "NexHealth_ MQL_ 11HiddenCosts_ Ineffciencies_ Dental_ [DATE]_ newaudience?id=18…" at bounding box center [423, 413] width 343 height 25
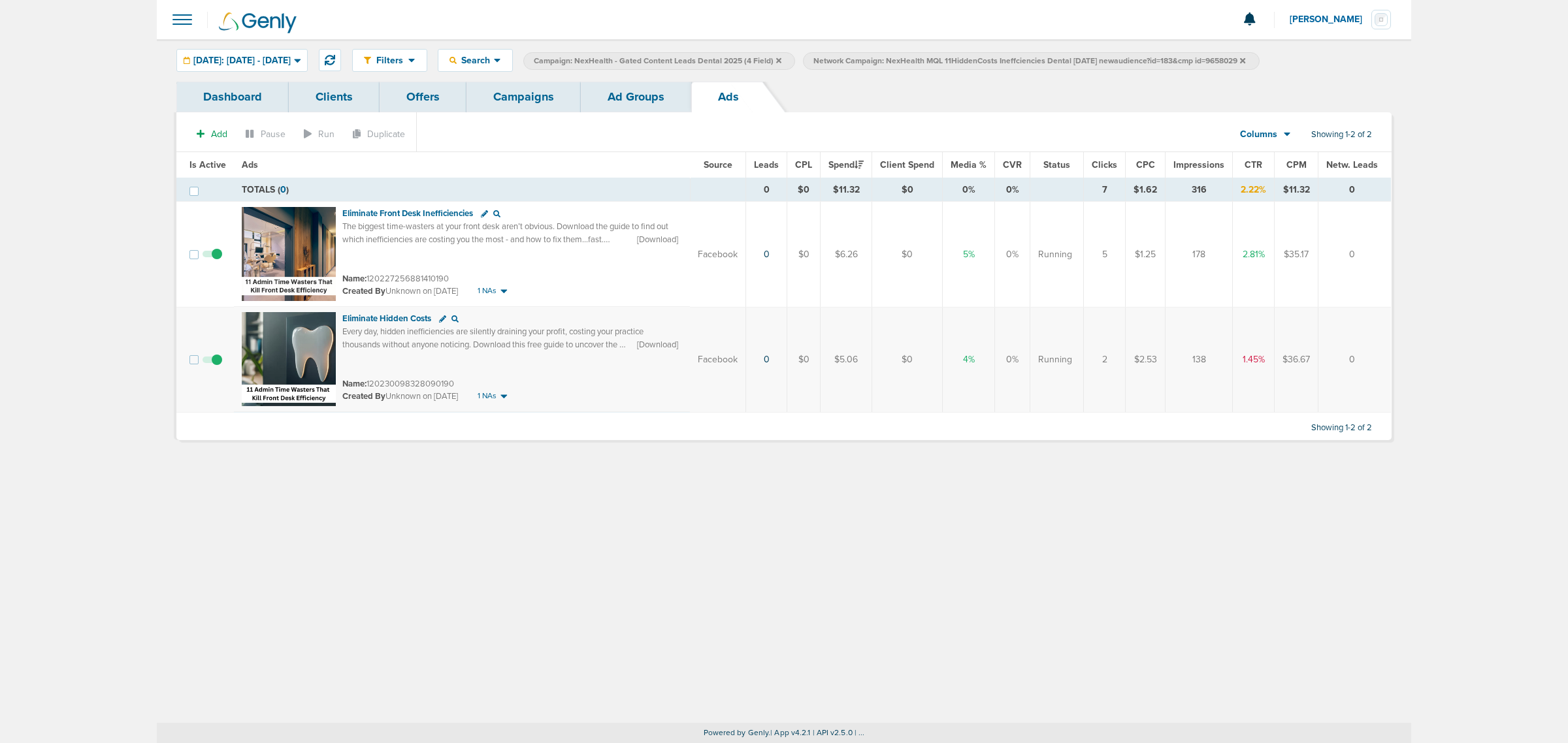
click at [217, 366] on span at bounding box center [212, 366] width 19 height 0
click at [212, 362] on input "checkbox" at bounding box center [212, 362] width 0 height 0
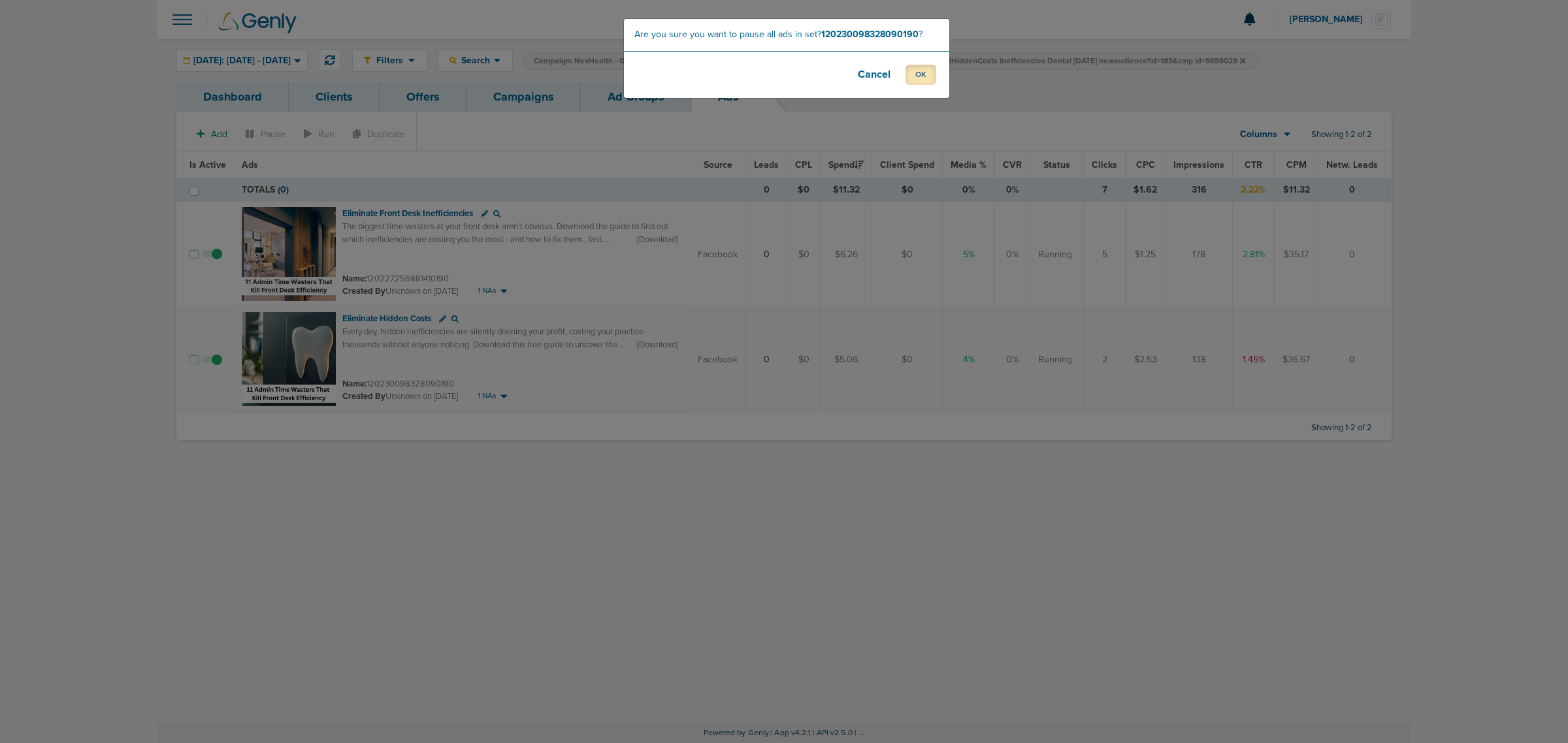
click at [921, 80] on button "OK" at bounding box center [921, 75] width 31 height 20
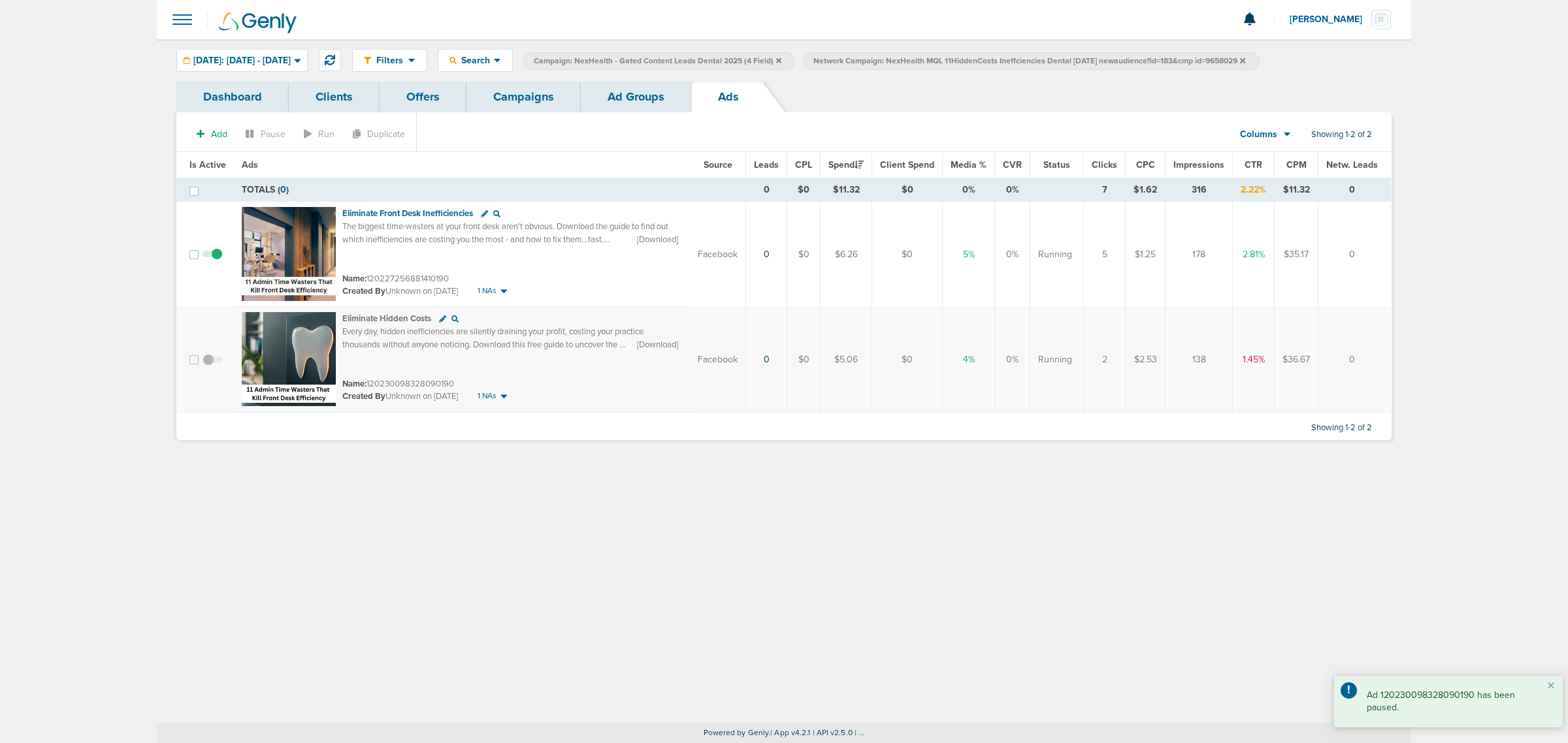
click at [524, 106] on link "Campaigns" at bounding box center [524, 96] width 114 height 31
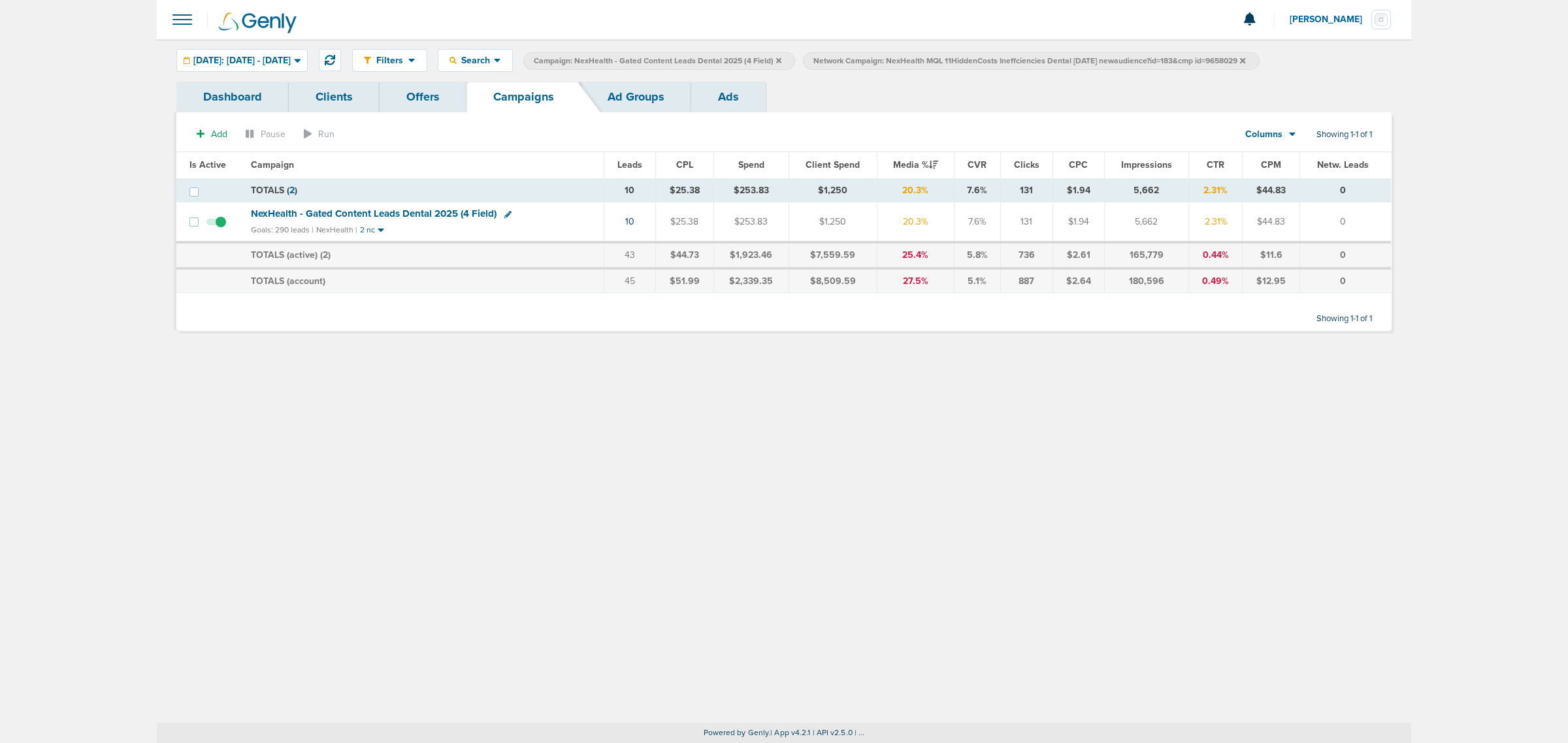
click at [1246, 59] on icon at bounding box center [1242, 59] width 5 height 5
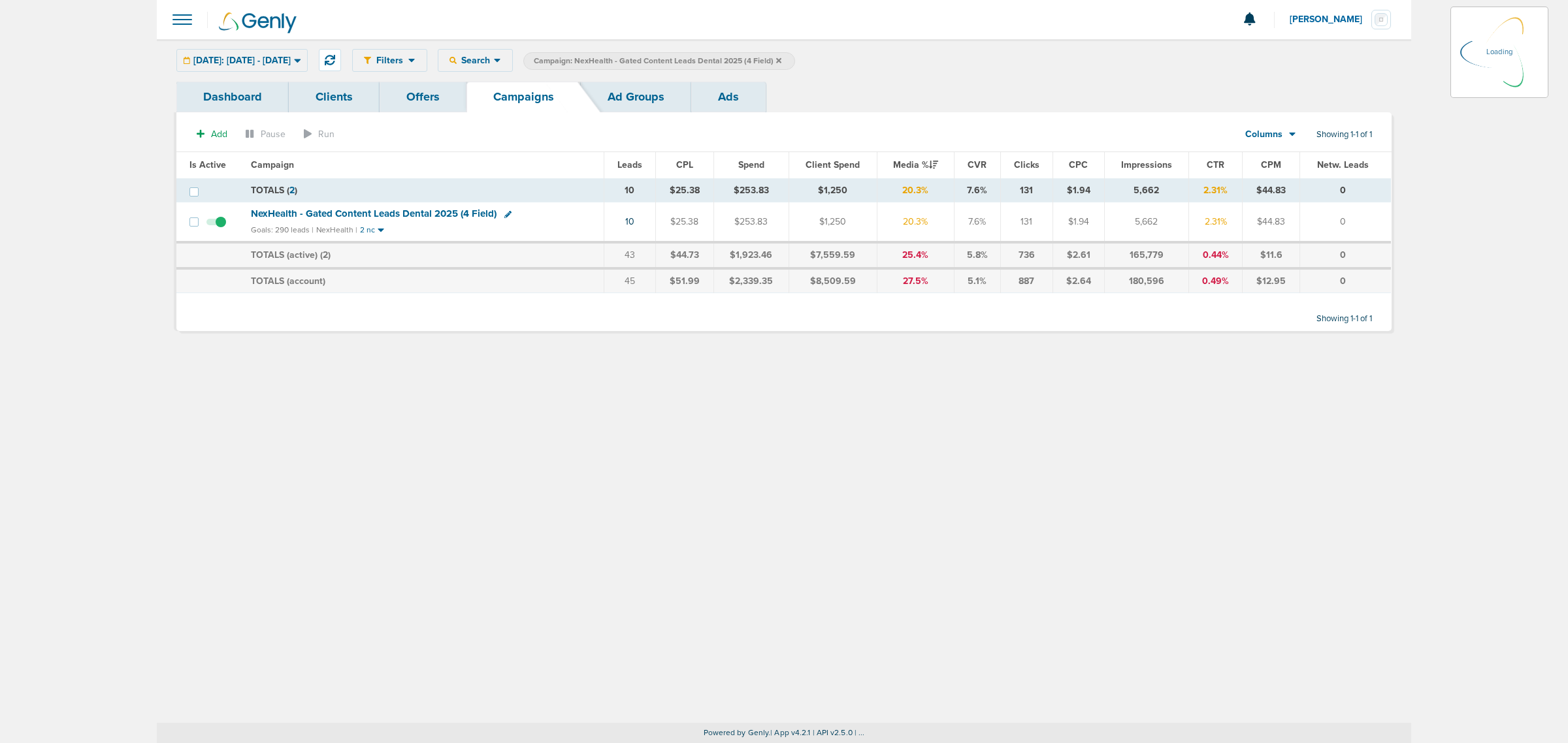
click at [782, 60] on icon at bounding box center [778, 61] width 5 height 8
click at [782, 57] on icon at bounding box center [778, 61] width 5 height 8
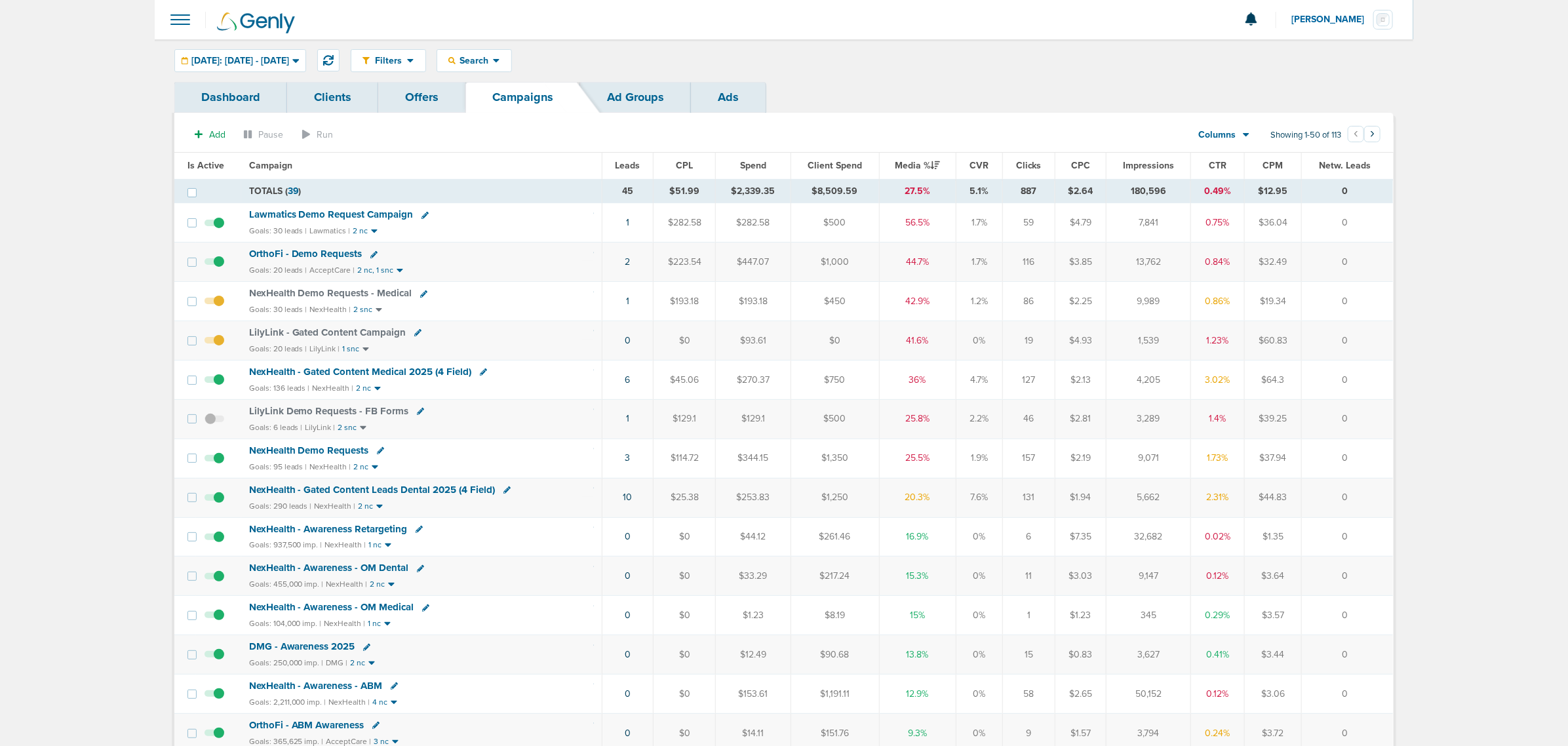
click at [394, 374] on span "NexHealth - Gated Content Medical 2025 (4 Field)" at bounding box center [360, 372] width 223 height 11
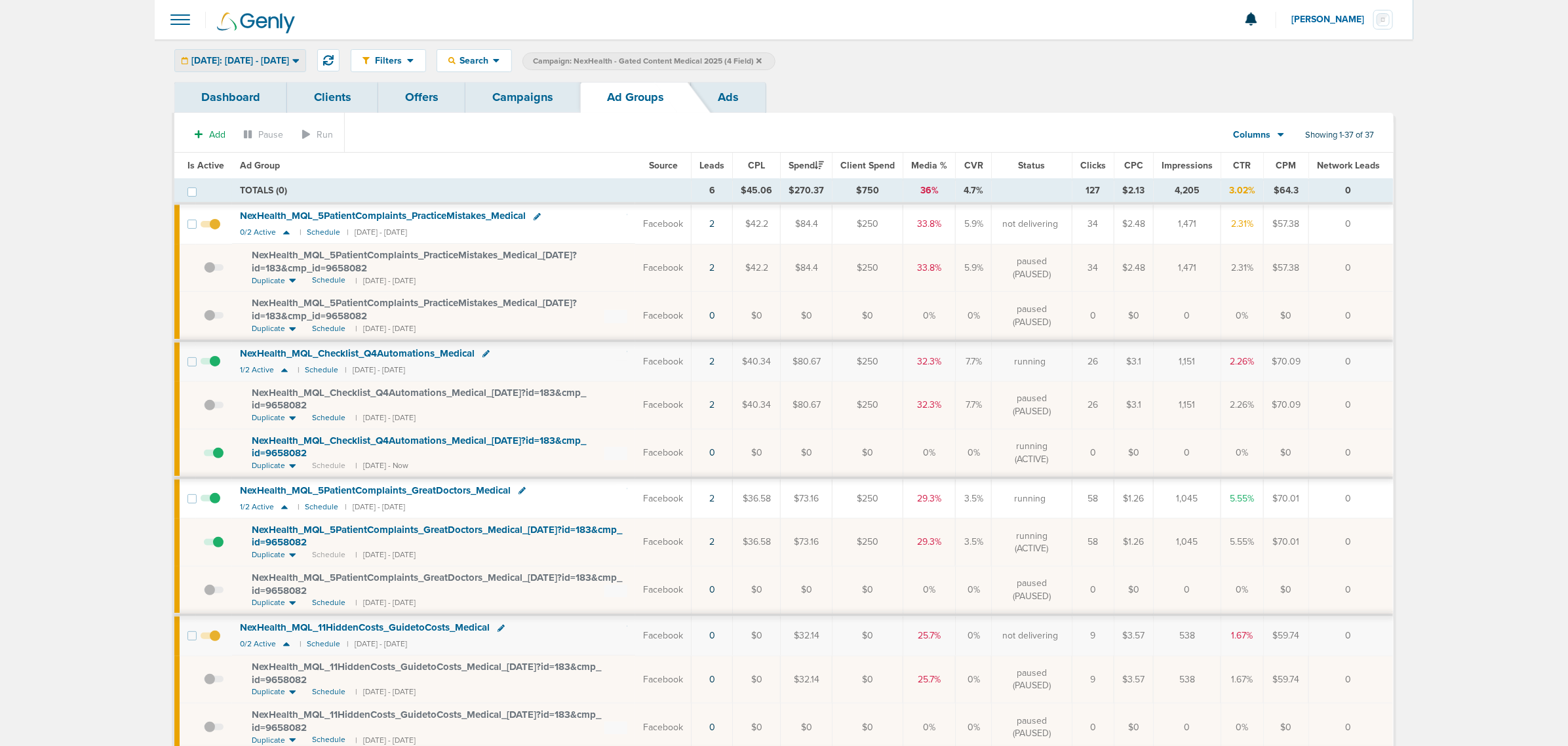
click at [289, 64] on span "[DATE]: [DATE] - [DATE]" at bounding box center [240, 61] width 98 height 9
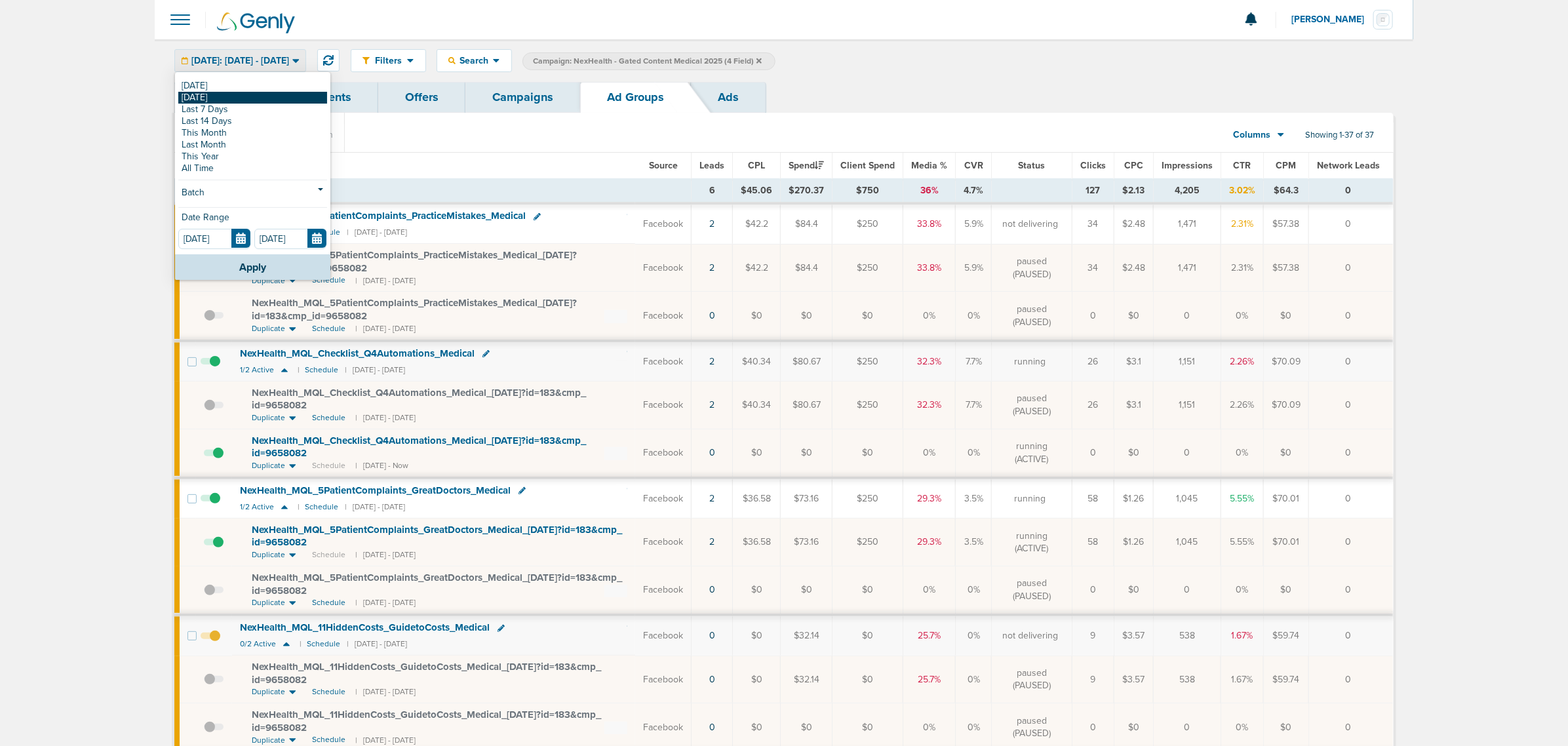
click at [242, 103] on link "[DATE]" at bounding box center [253, 98] width 149 height 11
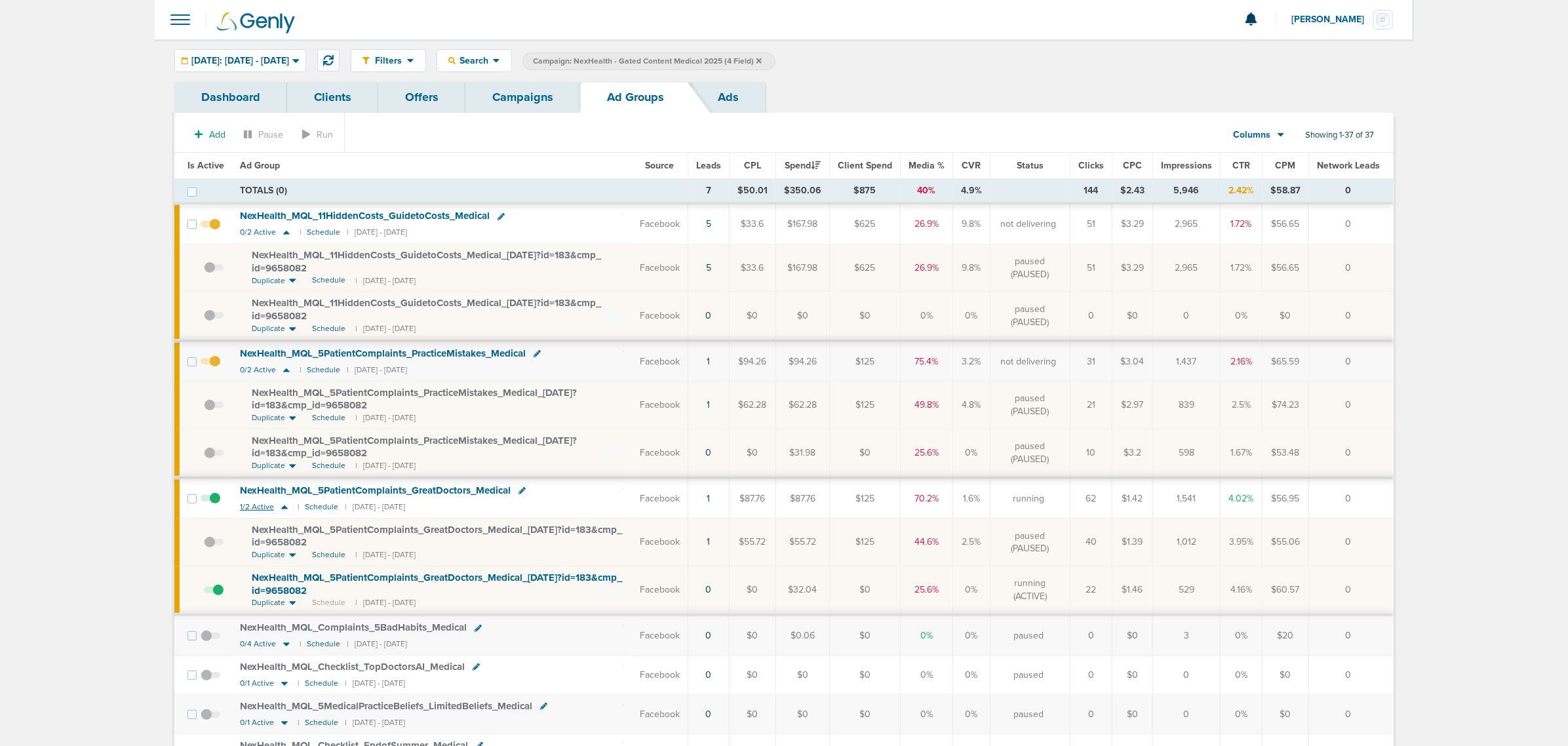
click at [282, 509] on icon at bounding box center [284, 507] width 6 height 4
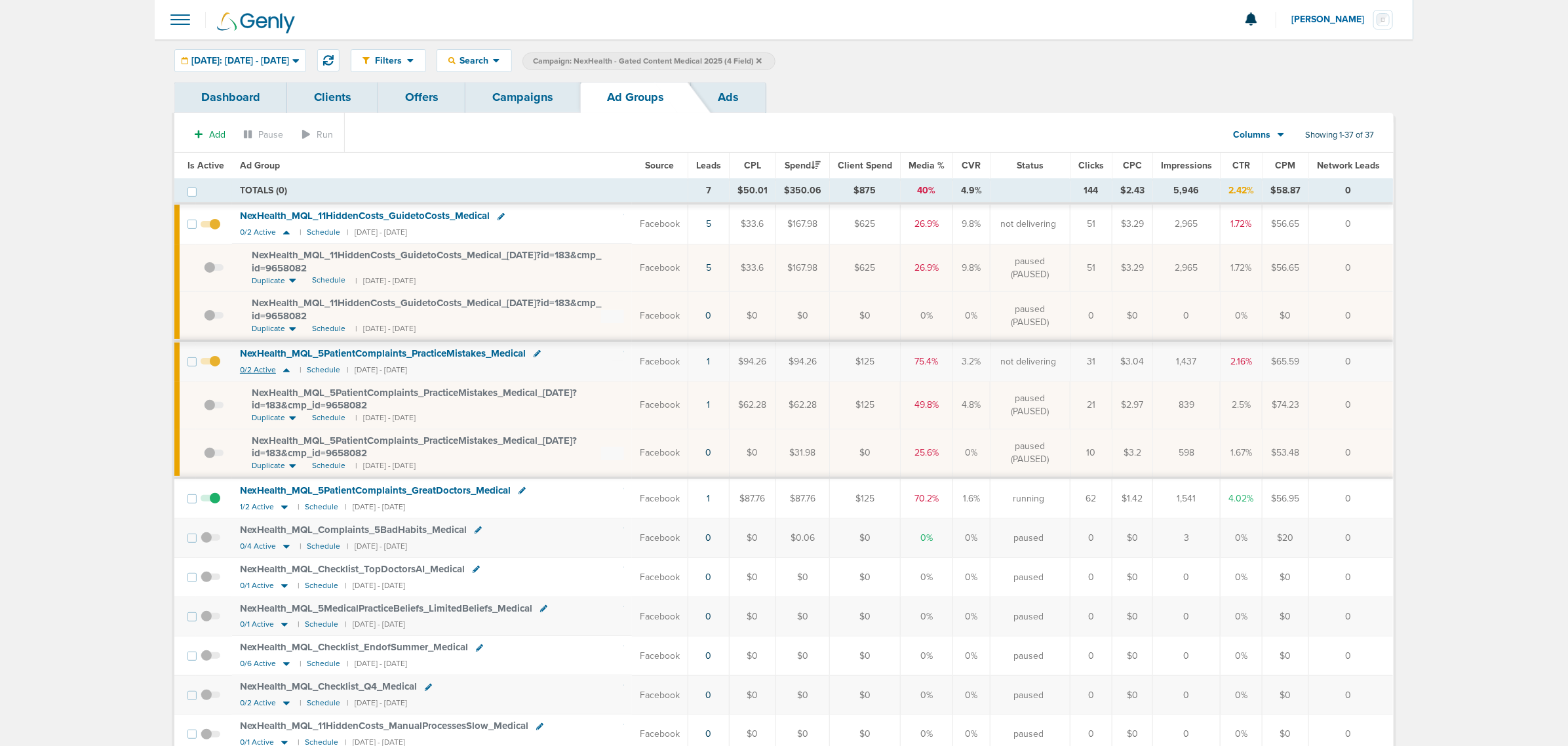
click at [287, 371] on icon at bounding box center [286, 370] width 13 height 11
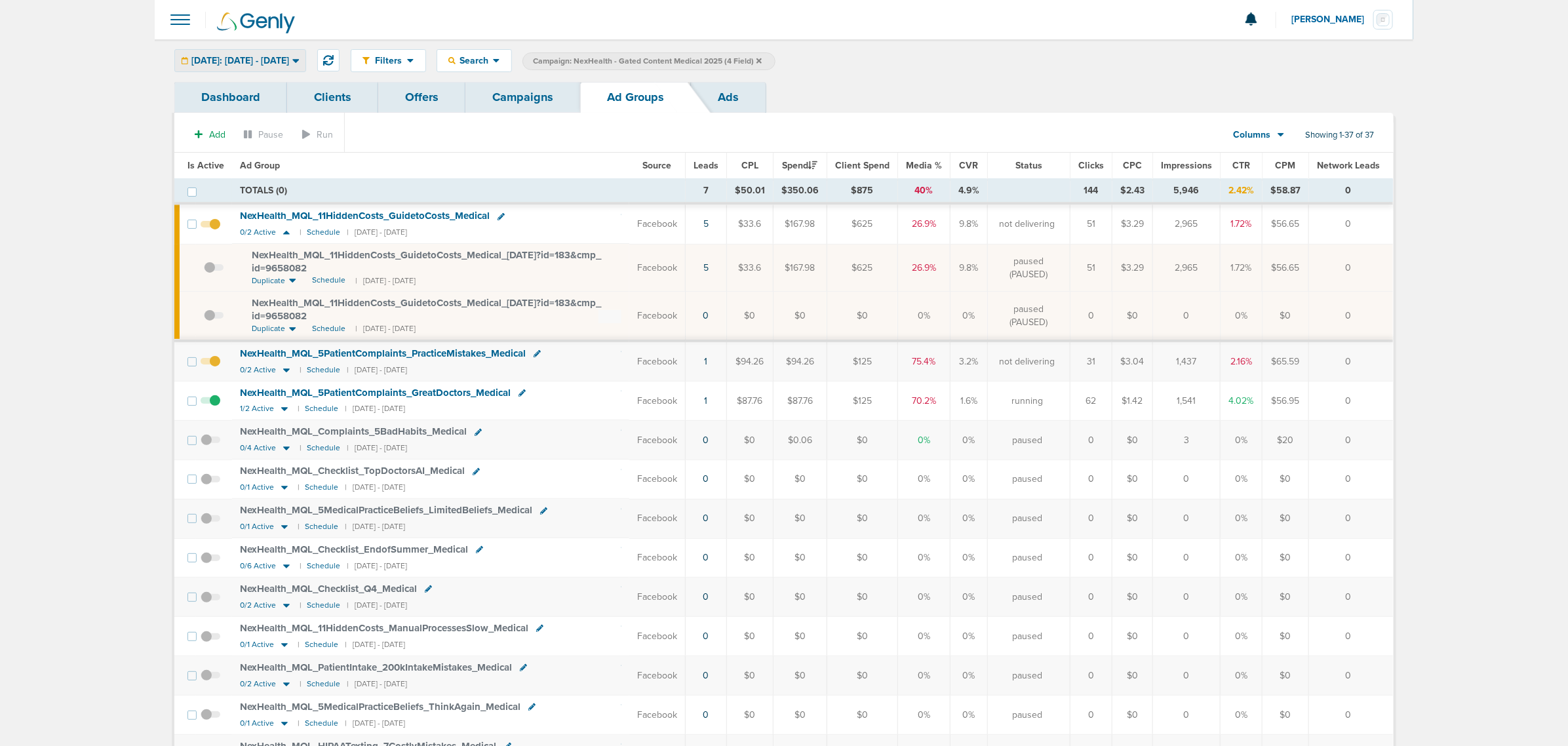
click at [300, 70] on div "[DATE]: [DATE] - [DATE]" at bounding box center [240, 60] width 130 height 22
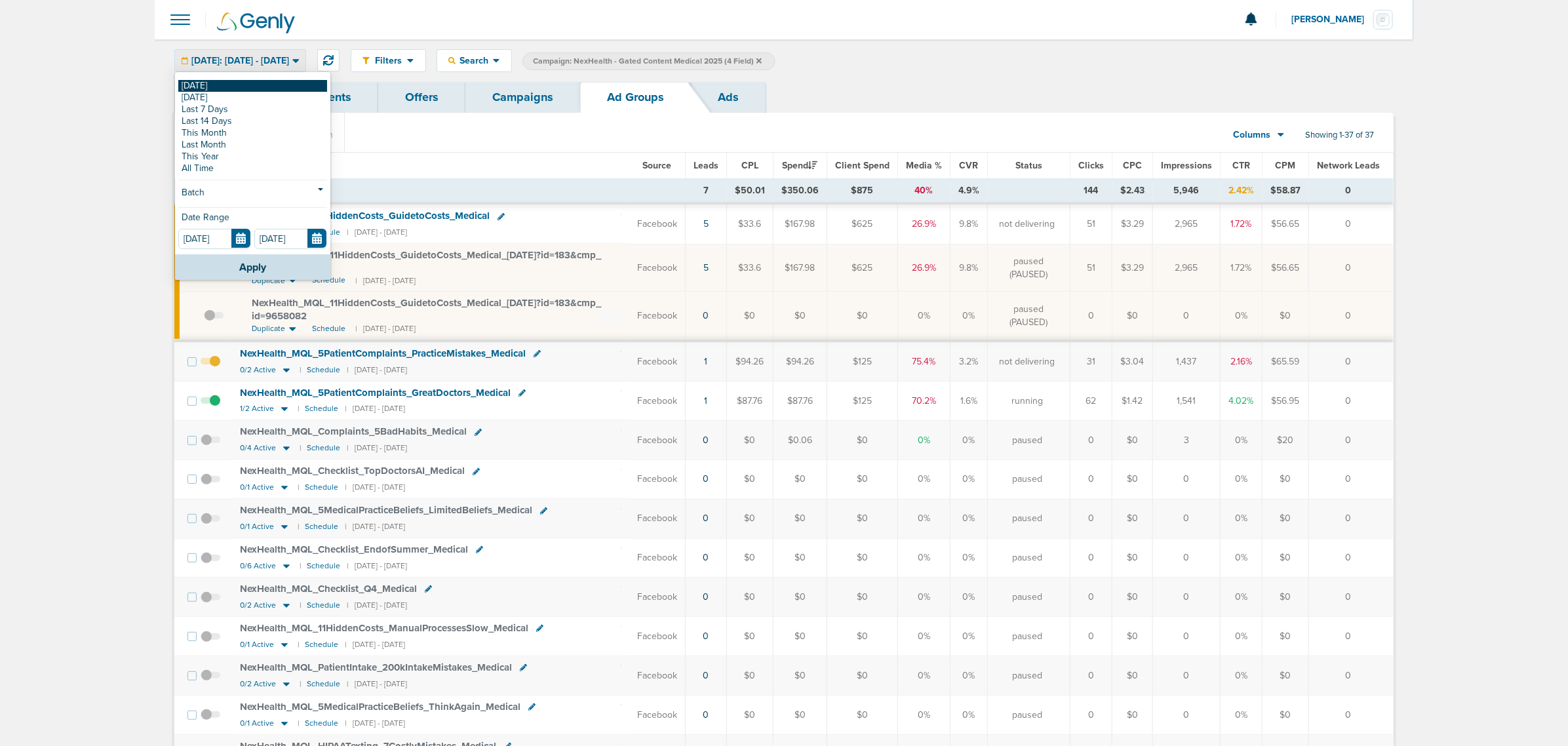
click at [205, 80] on link "[DATE]" at bounding box center [253, 86] width 149 height 11
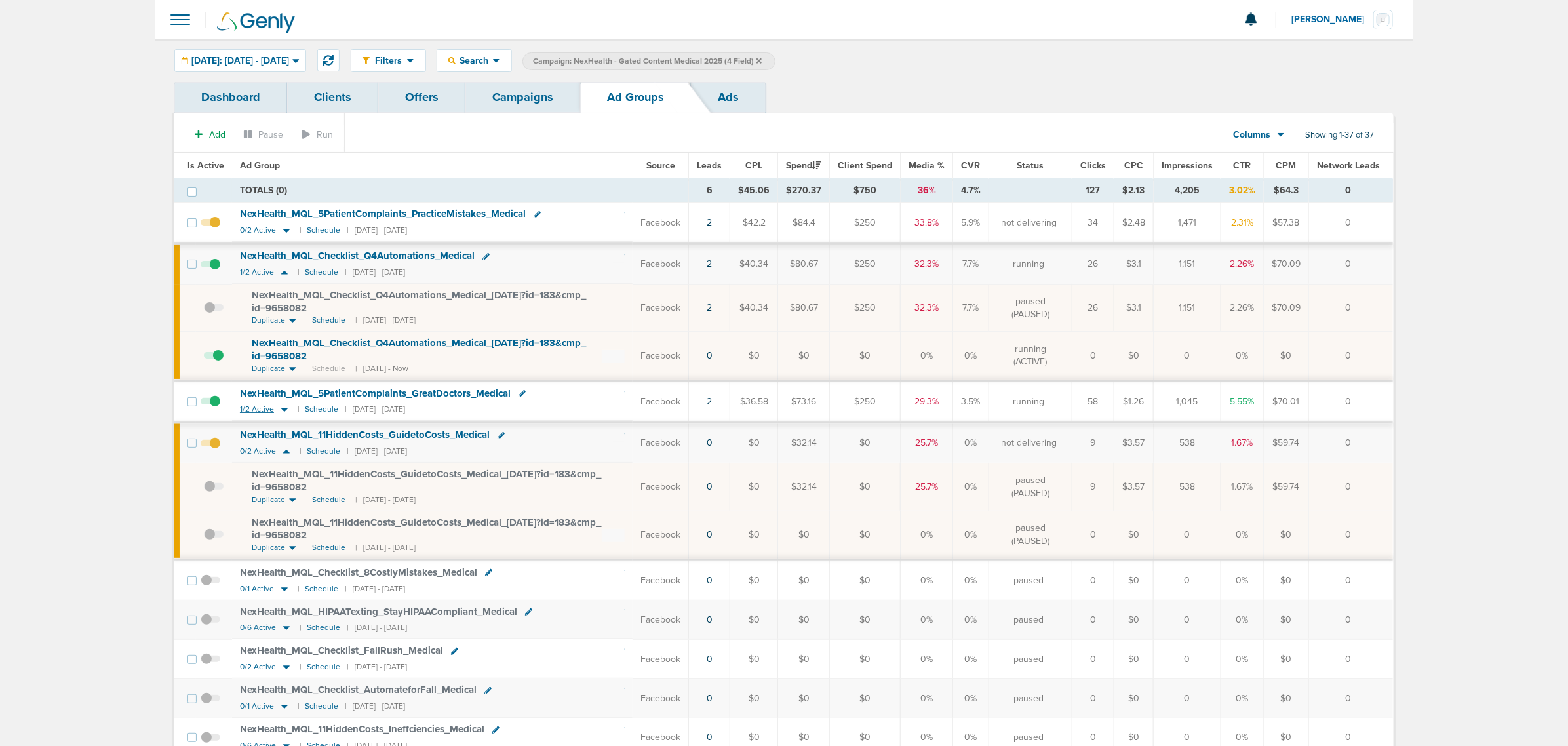
click at [281, 411] on icon at bounding box center [284, 410] width 6 height 4
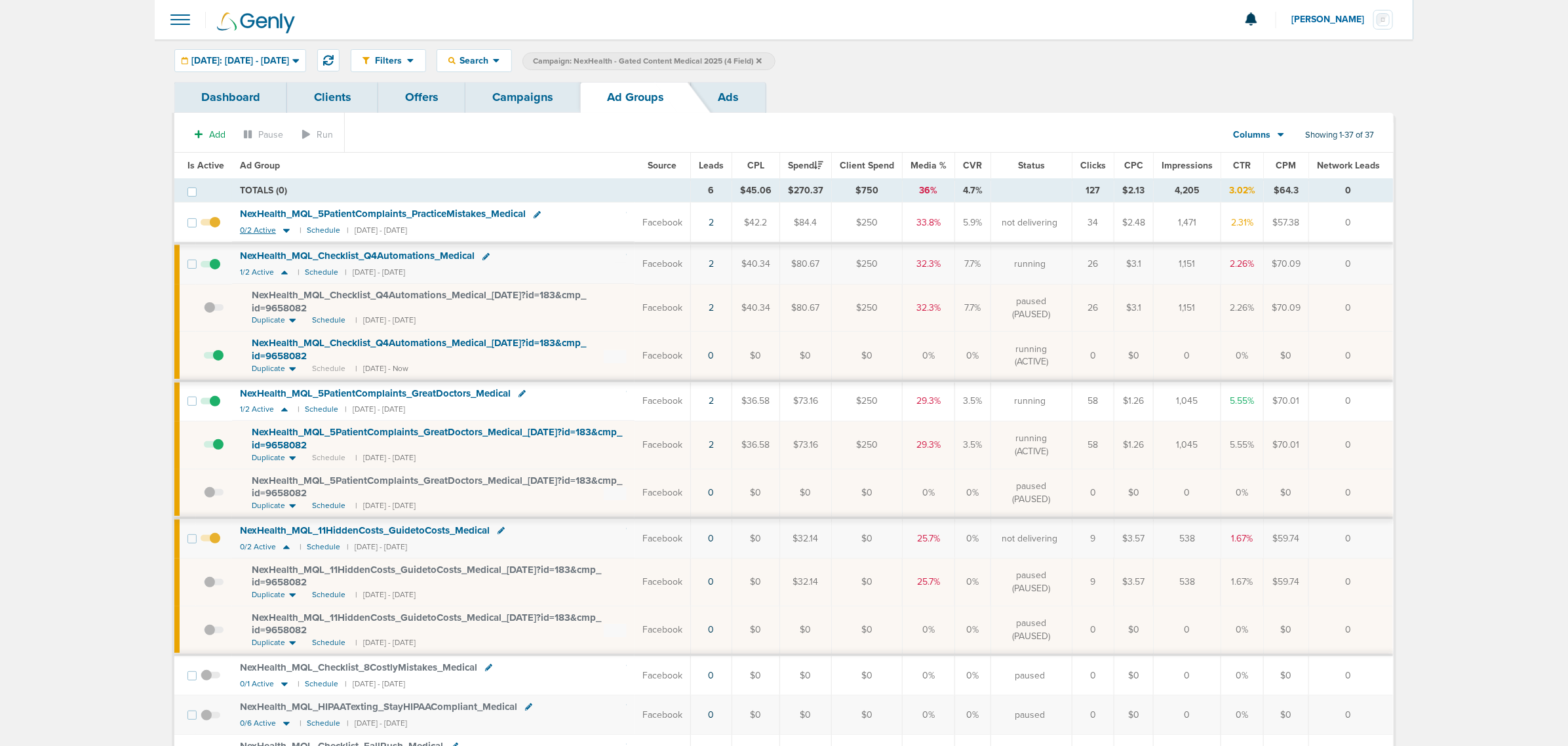
click at [285, 230] on icon at bounding box center [286, 231] width 13 height 11
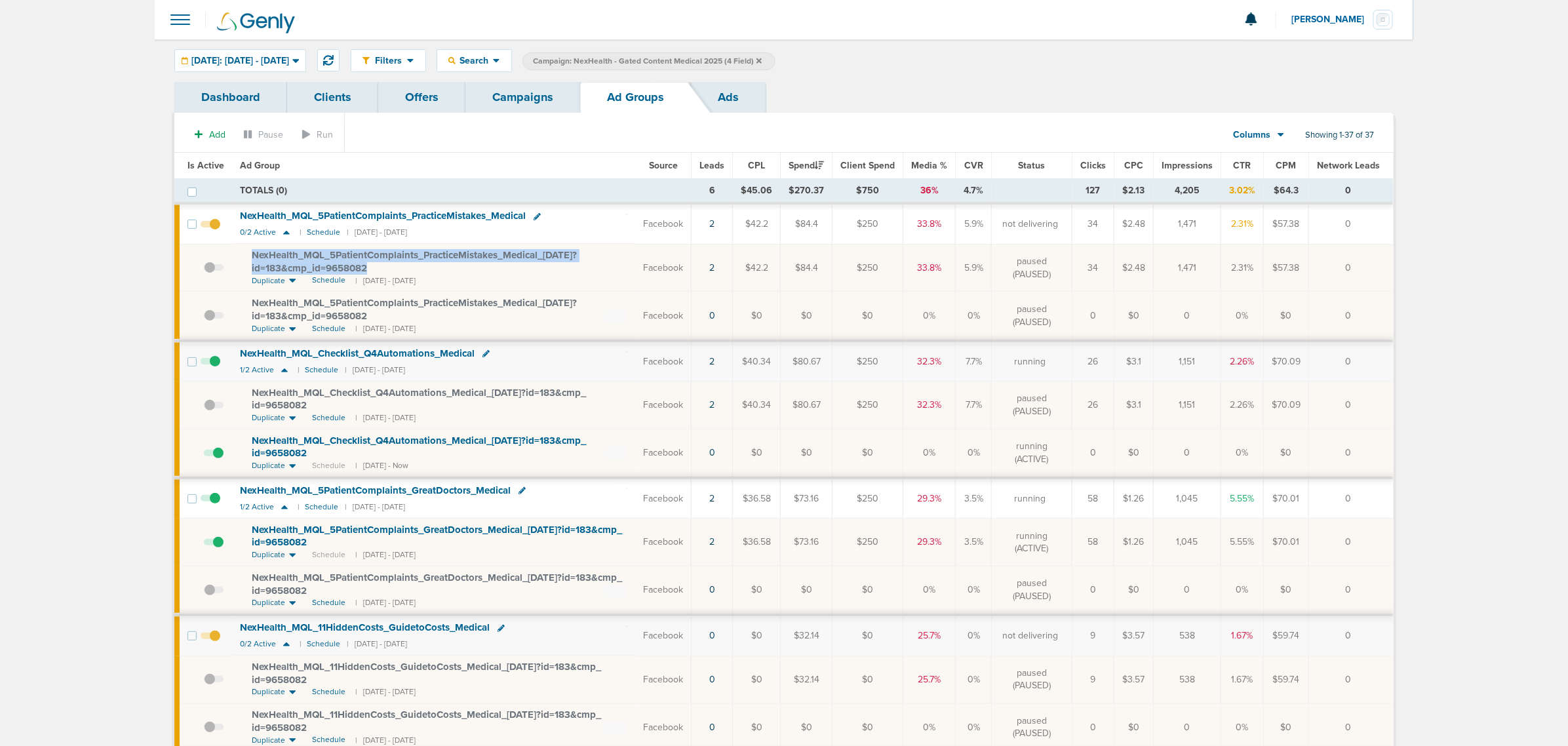
drag, startPoint x: 382, startPoint y: 269, endPoint x: 247, endPoint y: 255, distance: 135.7
click at [247, 255] on td "NexHealth_ MQL_ 5PatientComplaints_ PracticeMistakes_ Medical_ [DATE]?id=183&cm…" at bounding box center [434, 268] width 403 height 48
copy span "NexHealth_ MQL_ 5PatientComplaints_ PracticeMistakes_ Medical_ [DATE]?id=183&cm…"
click at [518, 192] on td "TOTALS (0)" at bounding box center [462, 192] width 460 height 25
